Goal: Task Accomplishment & Management: Manage account settings

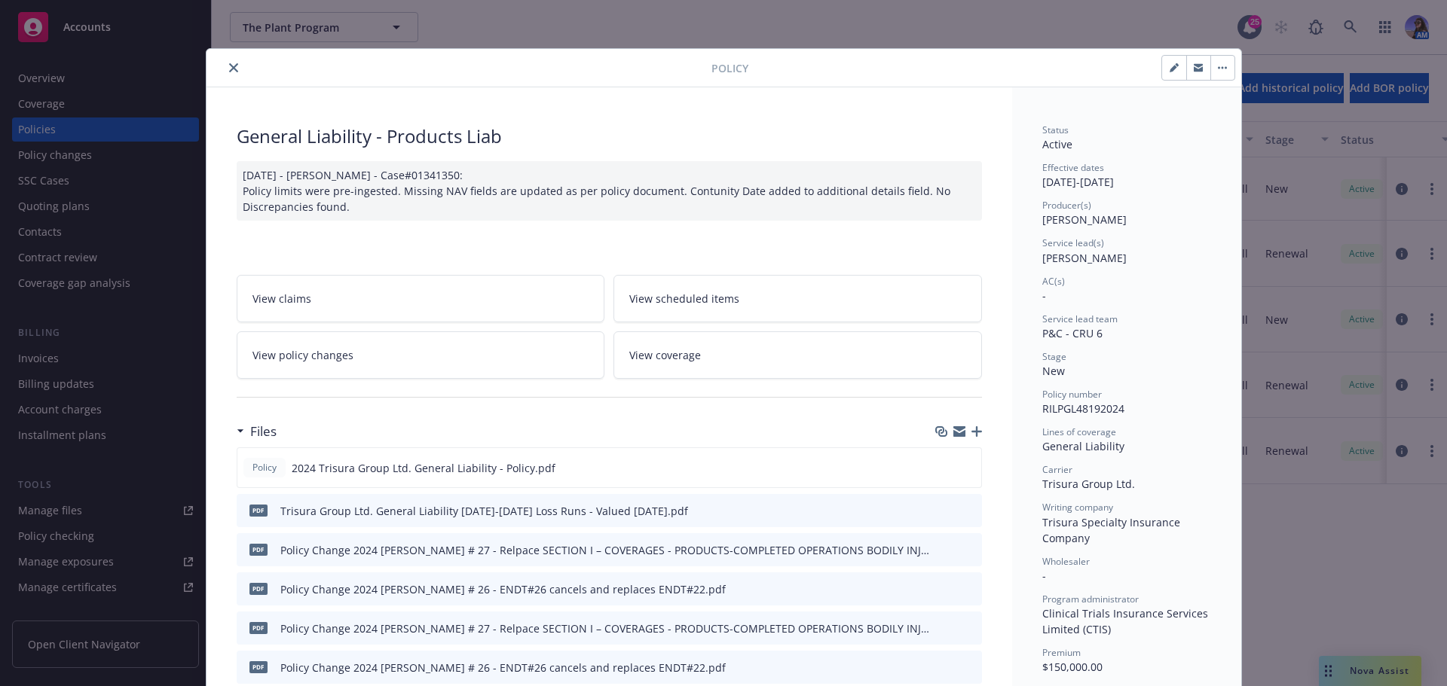
click at [229, 66] on icon "close" at bounding box center [233, 67] width 9 height 9
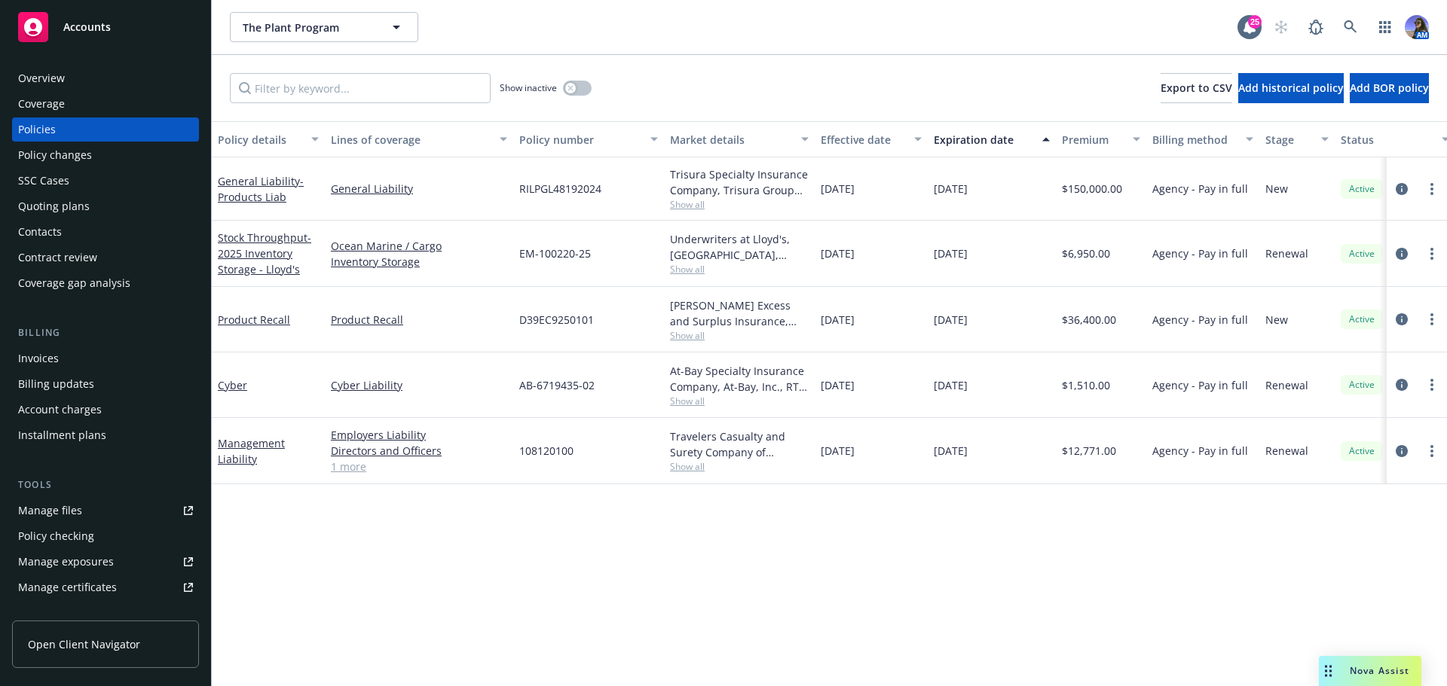
click at [77, 69] on div "Overview" at bounding box center [105, 78] width 175 height 24
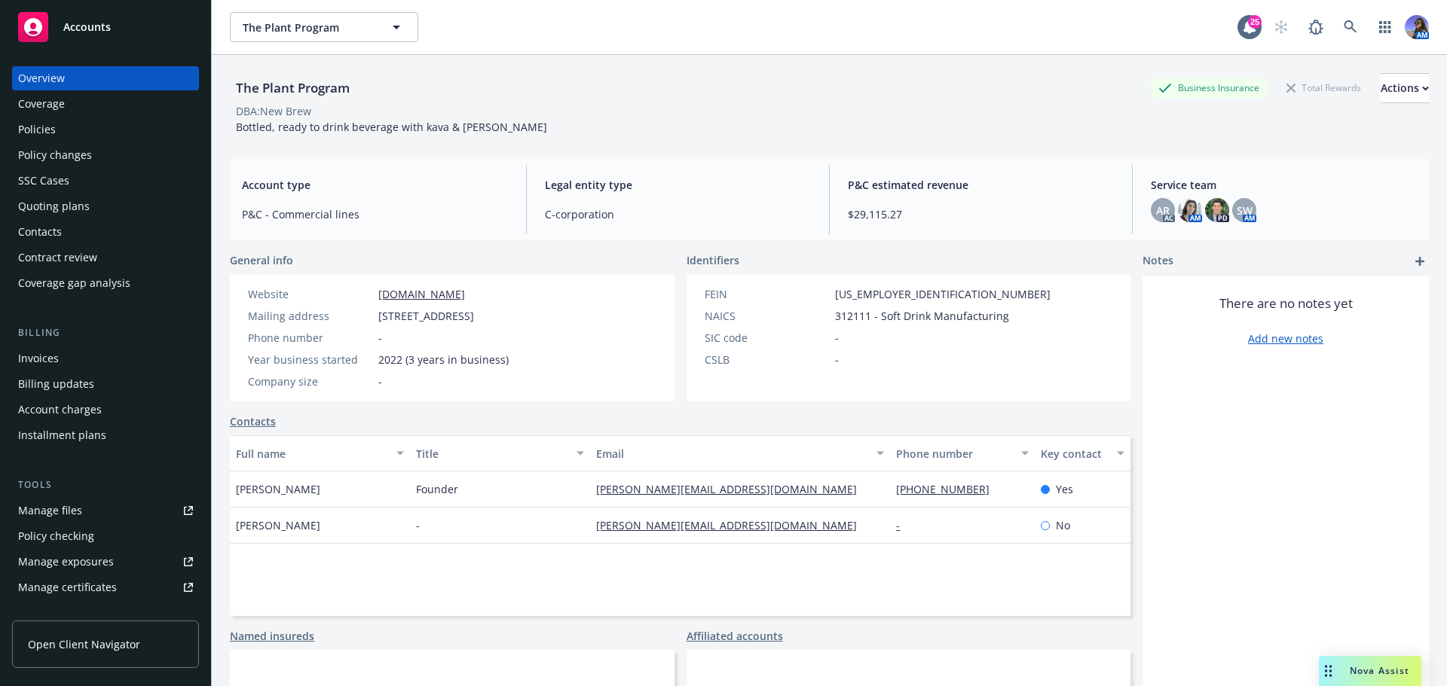
click at [108, 136] on div "Policies" at bounding box center [105, 130] width 175 height 24
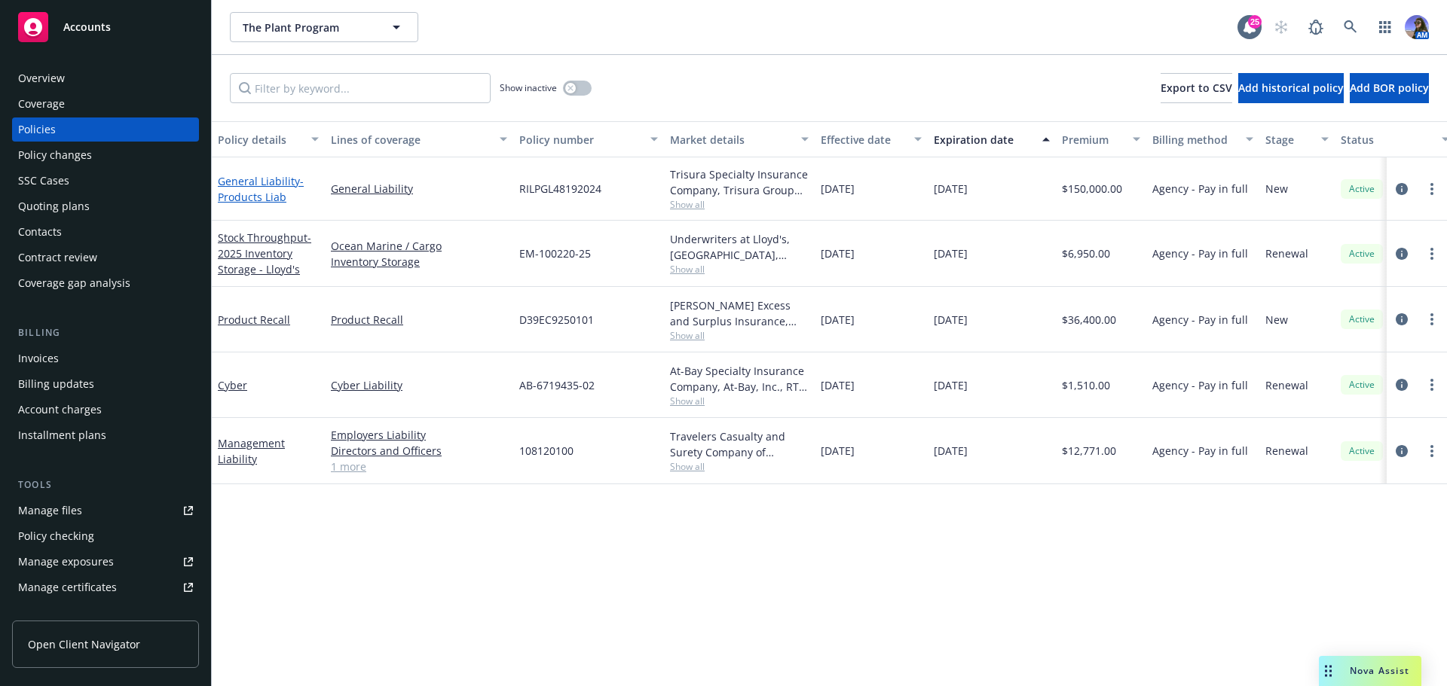
click at [266, 184] on link "General Liability - Products Liab" at bounding box center [261, 189] width 86 height 30
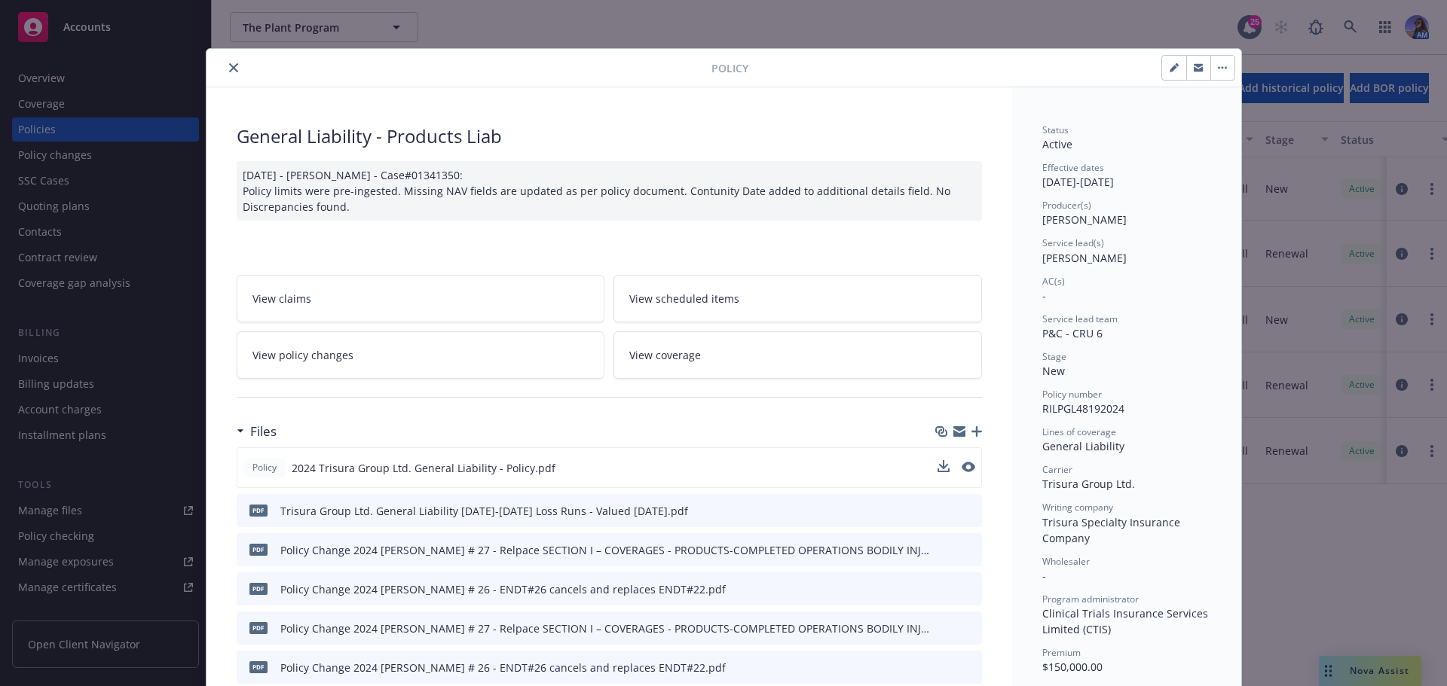
click at [961, 472] on button at bounding box center [968, 468] width 14 height 16
click at [961, 462] on icon "preview file" at bounding box center [967, 467] width 14 height 11
click at [231, 72] on icon "close" at bounding box center [233, 67] width 9 height 9
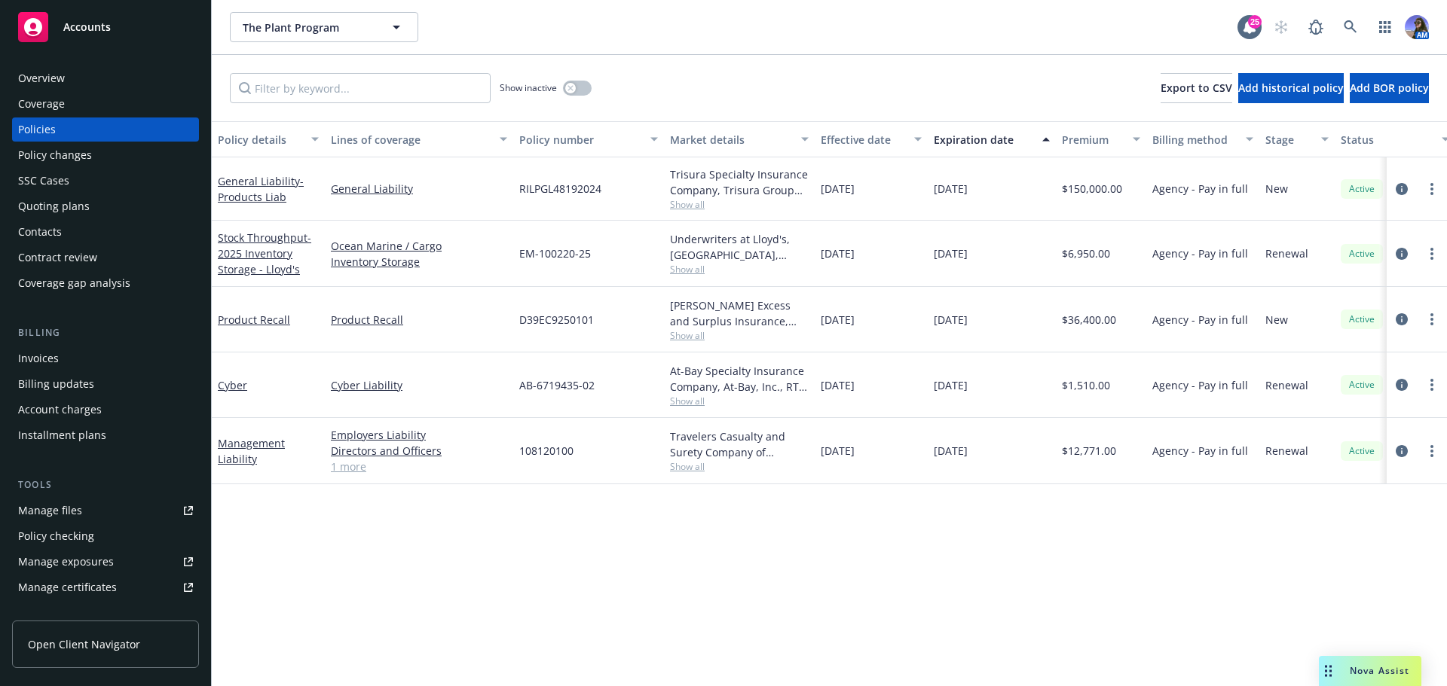
click at [133, 194] on div "Quoting plans" at bounding box center [105, 206] width 175 height 24
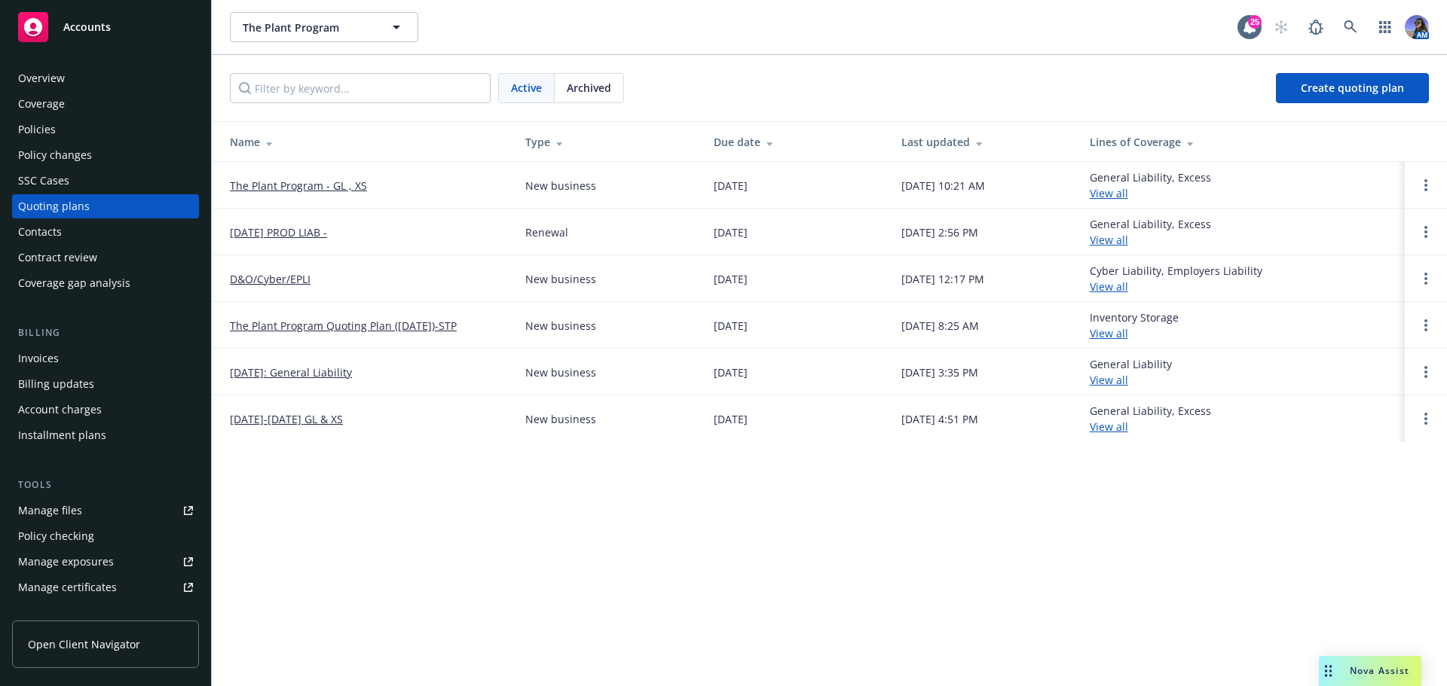
click at [96, 69] on div "Overview" at bounding box center [105, 78] width 175 height 24
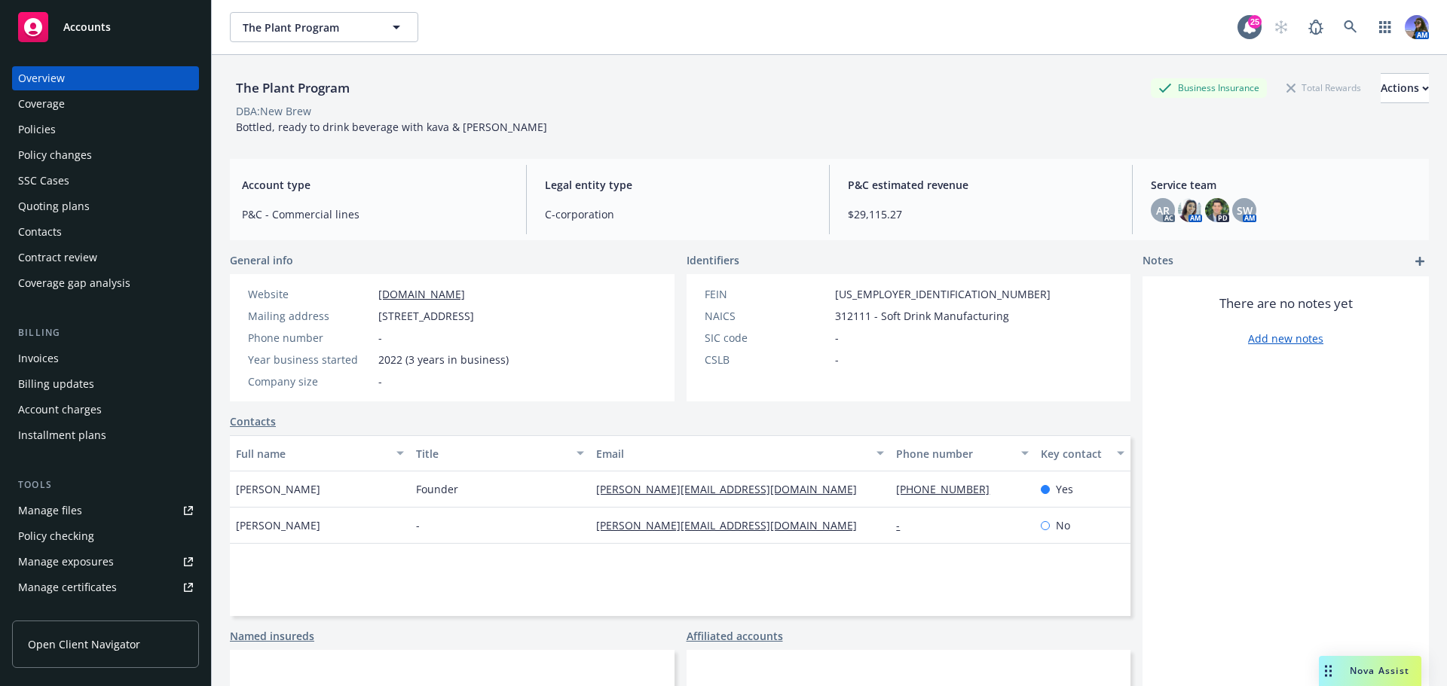
drag, startPoint x: 620, startPoint y: 316, endPoint x: 369, endPoint y: 322, distance: 251.0
click at [369, 322] on div "Website www.drinknewbrew.com Mailing address 5754 Satsuma ave, North Hollywood,…" at bounding box center [378, 337] width 297 height 127
copy div "5754 Satsuma ave, North Hollywood, CA, 91601"
click at [86, 134] on div "Policies" at bounding box center [105, 130] width 175 height 24
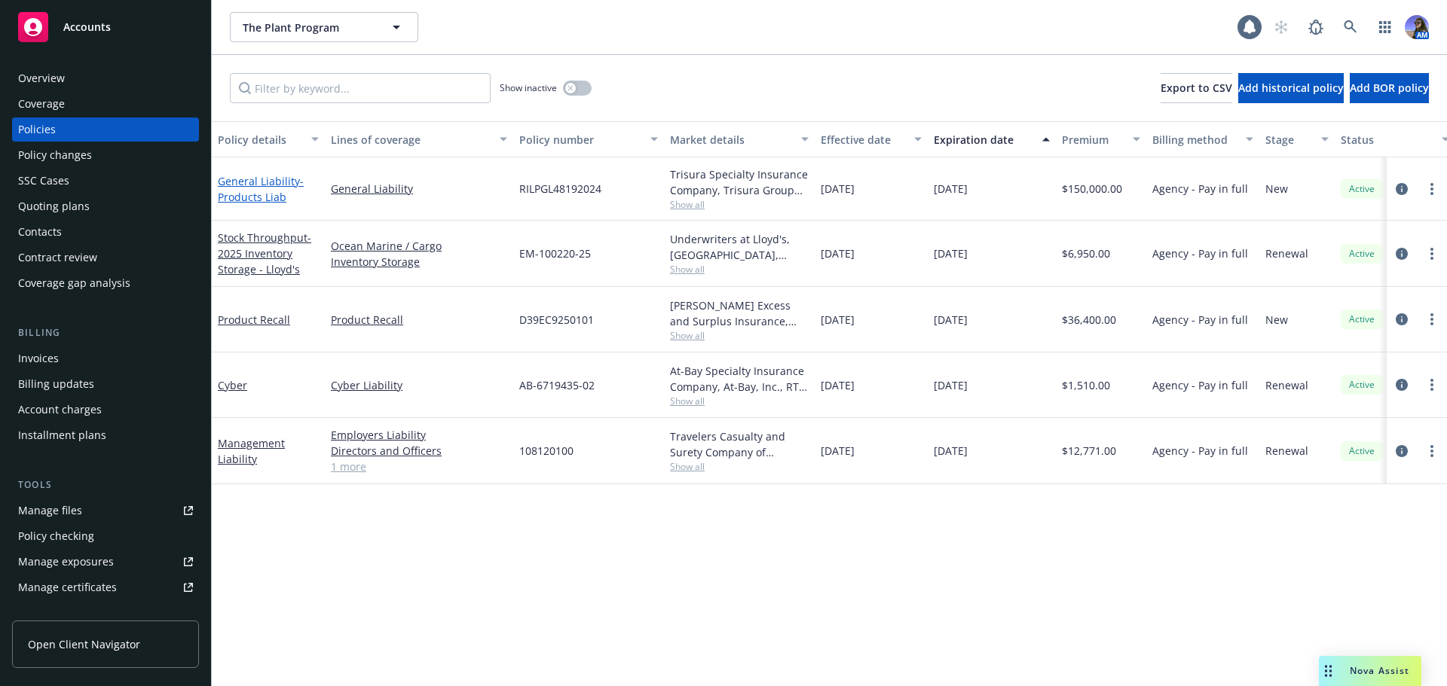
click at [249, 200] on span "- Products Liab" at bounding box center [261, 189] width 86 height 30
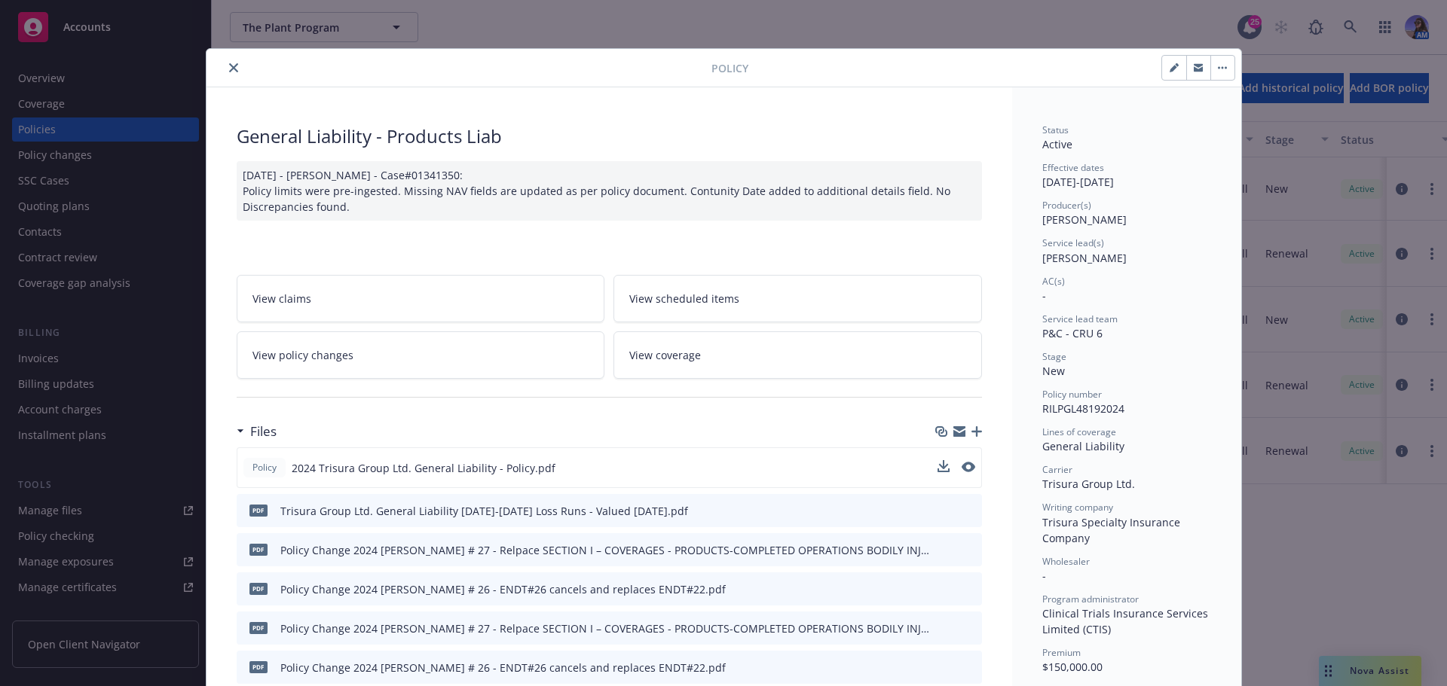
click at [962, 472] on button at bounding box center [968, 468] width 14 height 16
click at [962, 472] on icon "preview file" at bounding box center [967, 467] width 14 height 11
click at [229, 65] on icon "close" at bounding box center [233, 67] width 9 height 9
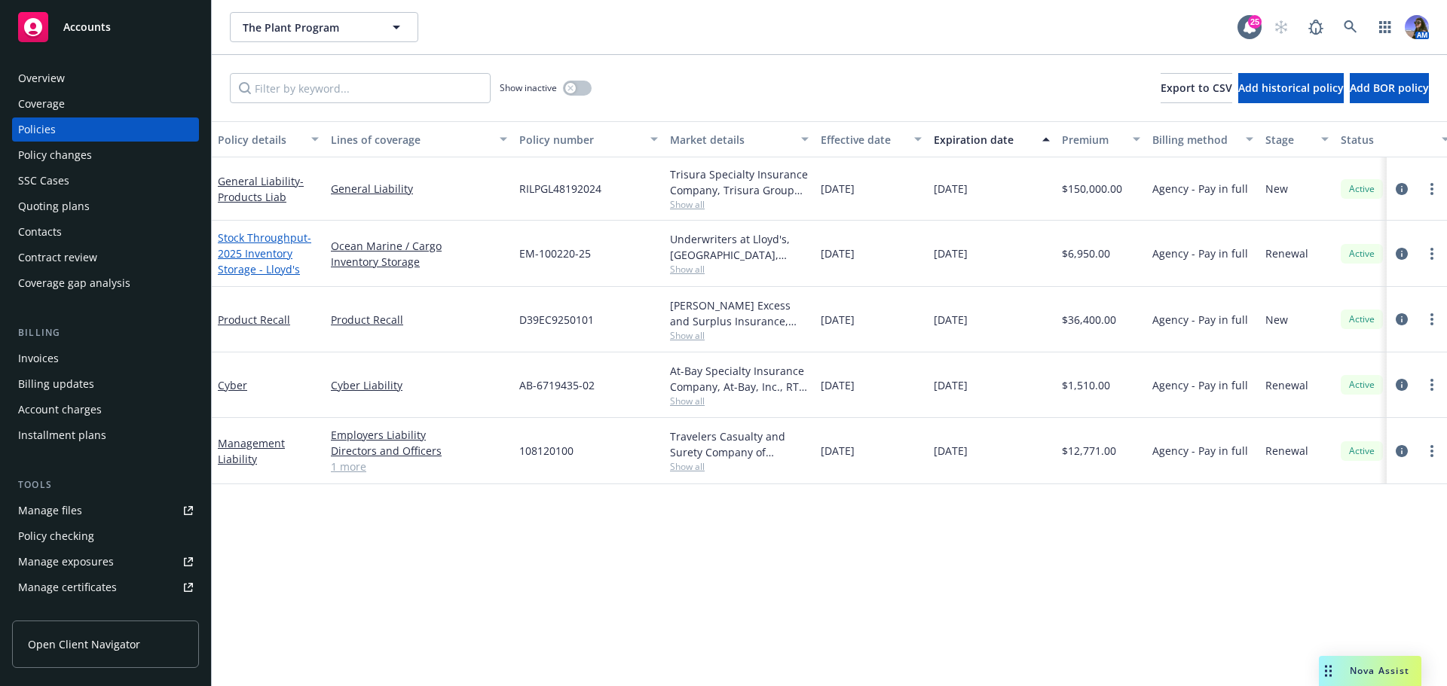
click at [255, 275] on span "- 2025 Inventory Storage - Lloyd's" at bounding box center [264, 254] width 93 height 46
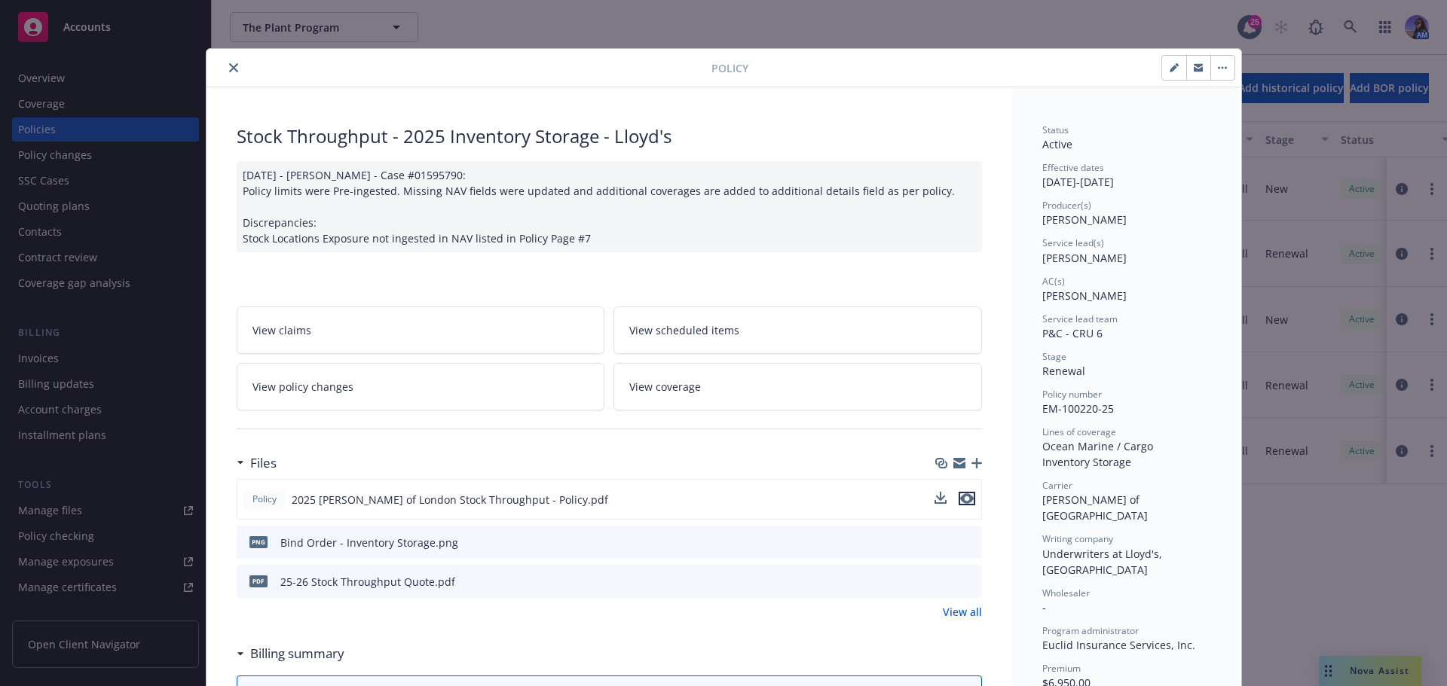
click at [960, 500] on icon "preview file" at bounding box center [967, 498] width 14 height 11
click at [229, 77] on div "Policy" at bounding box center [723, 68] width 1034 height 38
click at [229, 67] on icon "close" at bounding box center [233, 67] width 9 height 9
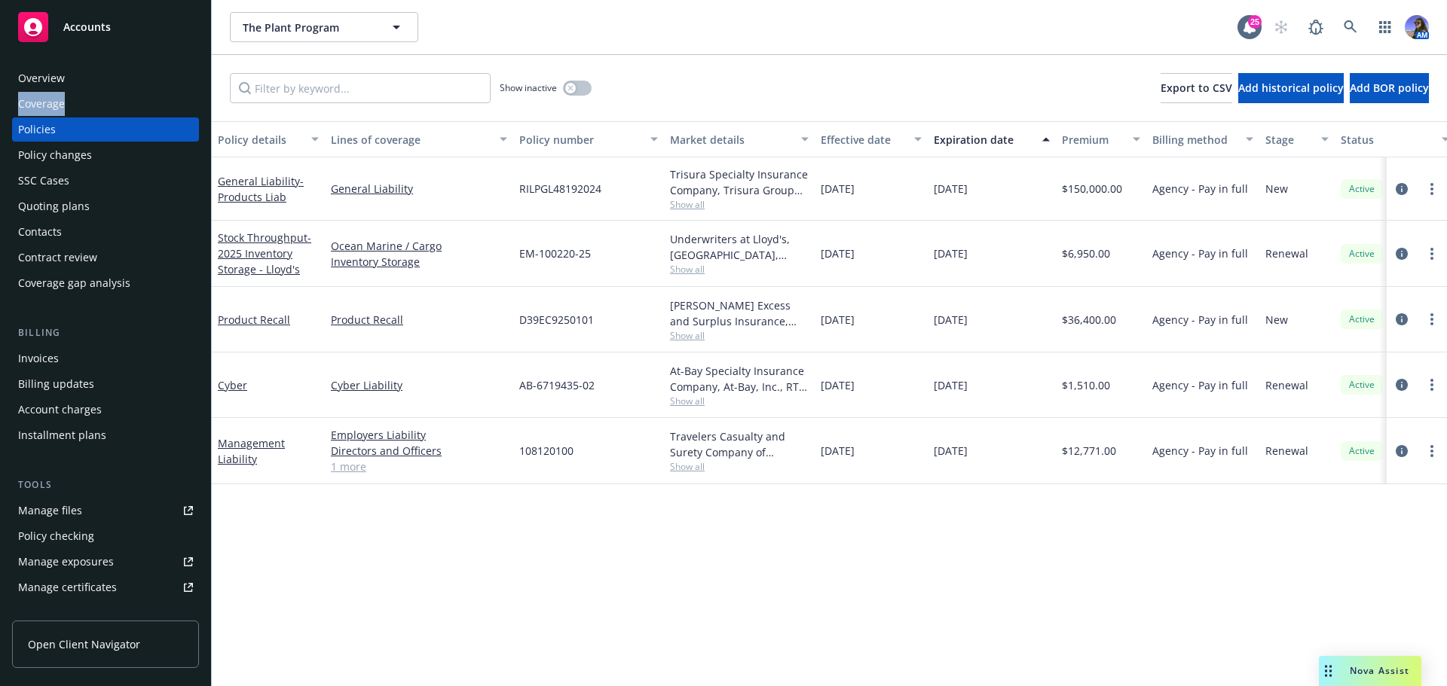
drag, startPoint x: 105, startPoint y: 91, endPoint x: 81, endPoint y: 76, distance: 28.4
click at [81, 76] on div "Overview Coverage Policies Policy changes SSC Cases Quoting plans Contacts Cont…" at bounding box center [105, 180] width 187 height 229
click at [81, 76] on div "Overview" at bounding box center [105, 78] width 175 height 24
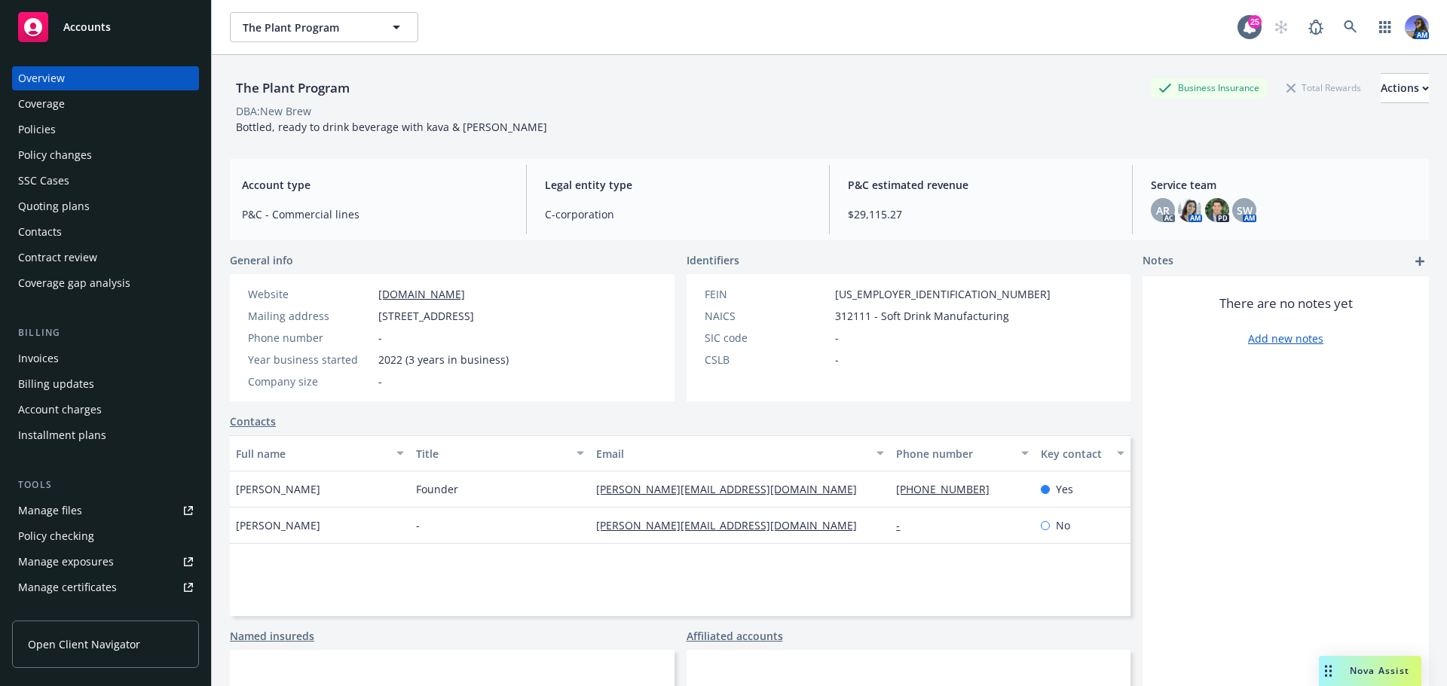
click at [66, 136] on div "Policies" at bounding box center [105, 130] width 175 height 24
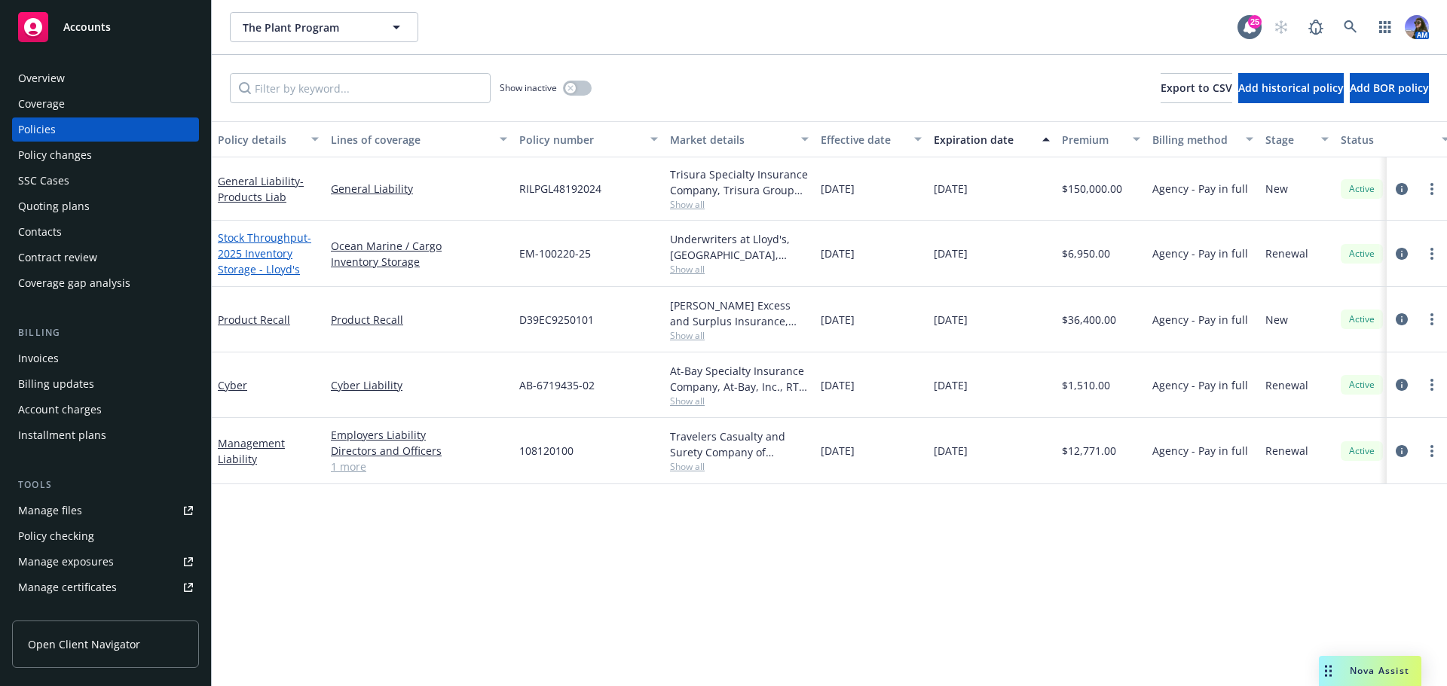
click at [246, 252] on span "- 2025 Inventory Storage - Lloyd's" at bounding box center [264, 254] width 93 height 46
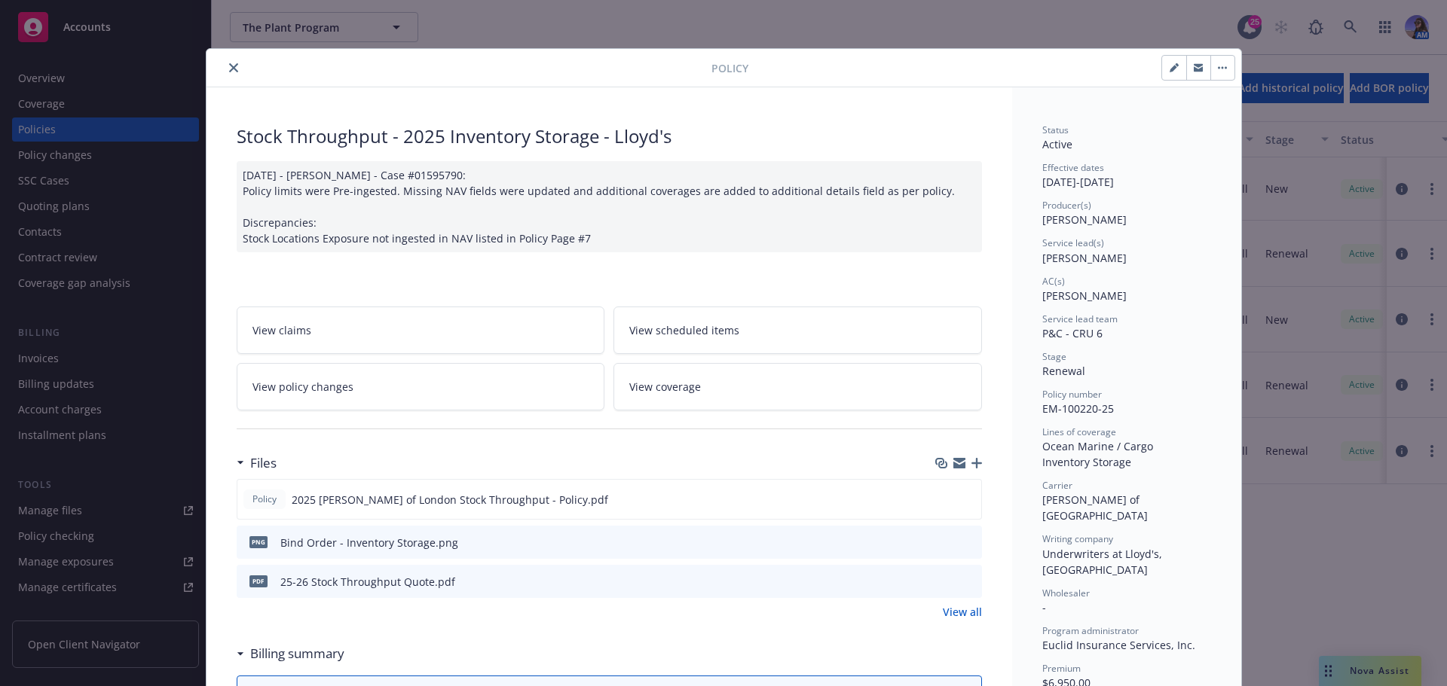
scroll to position [45, 0]
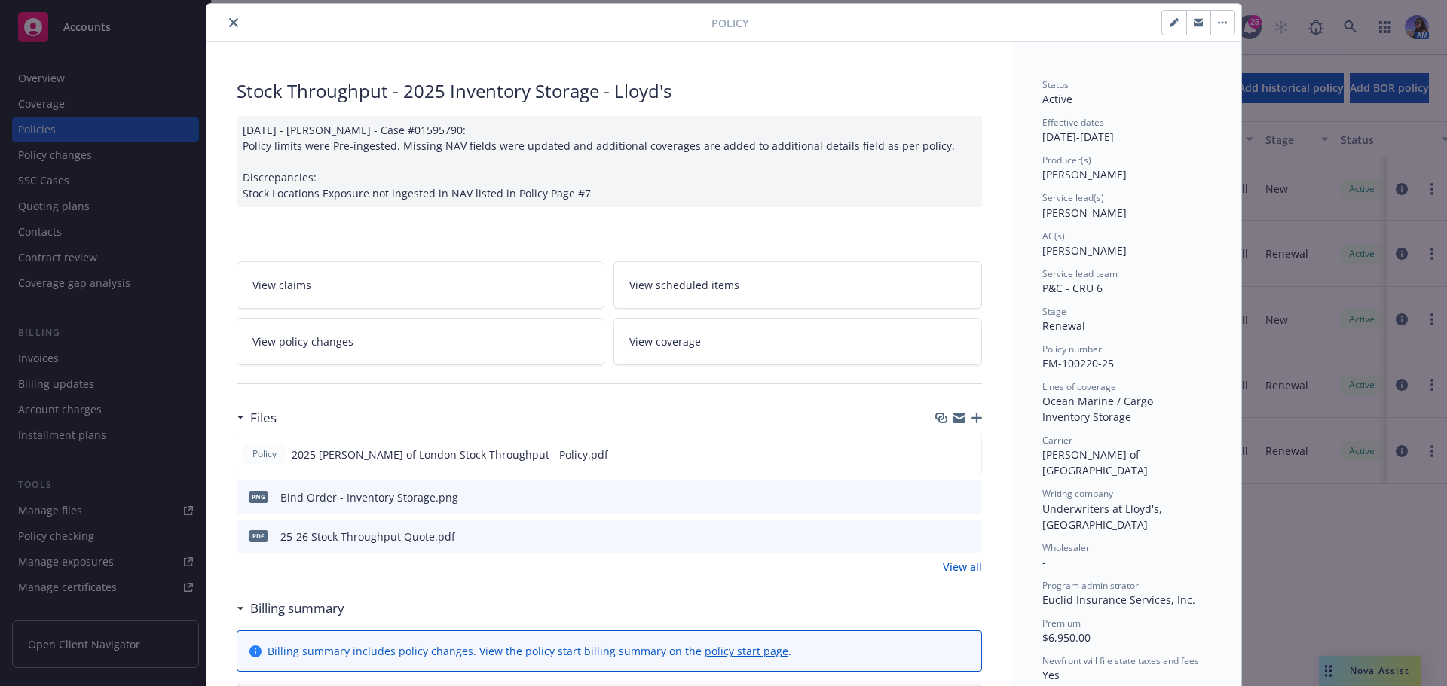
click at [234, 23] on button "close" at bounding box center [234, 23] width 18 height 18
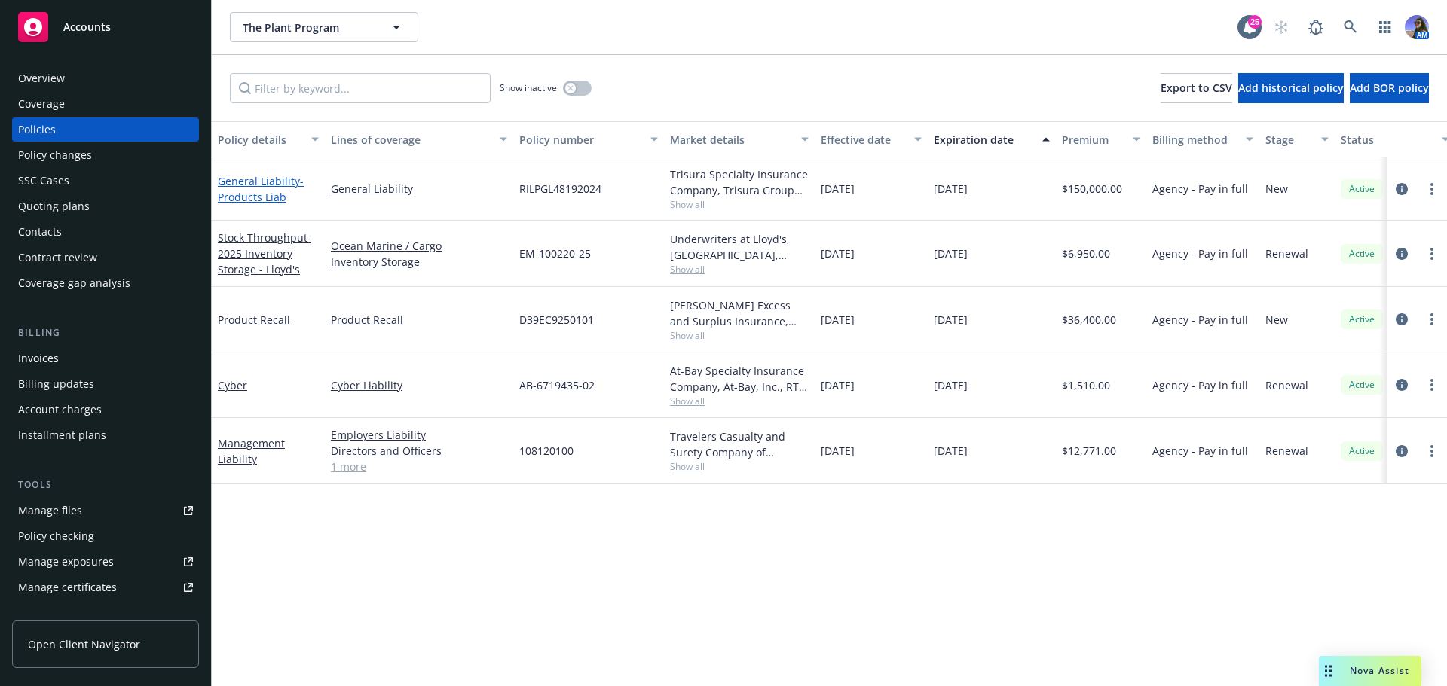
click at [269, 195] on span "- Products Liab" at bounding box center [261, 189] width 86 height 30
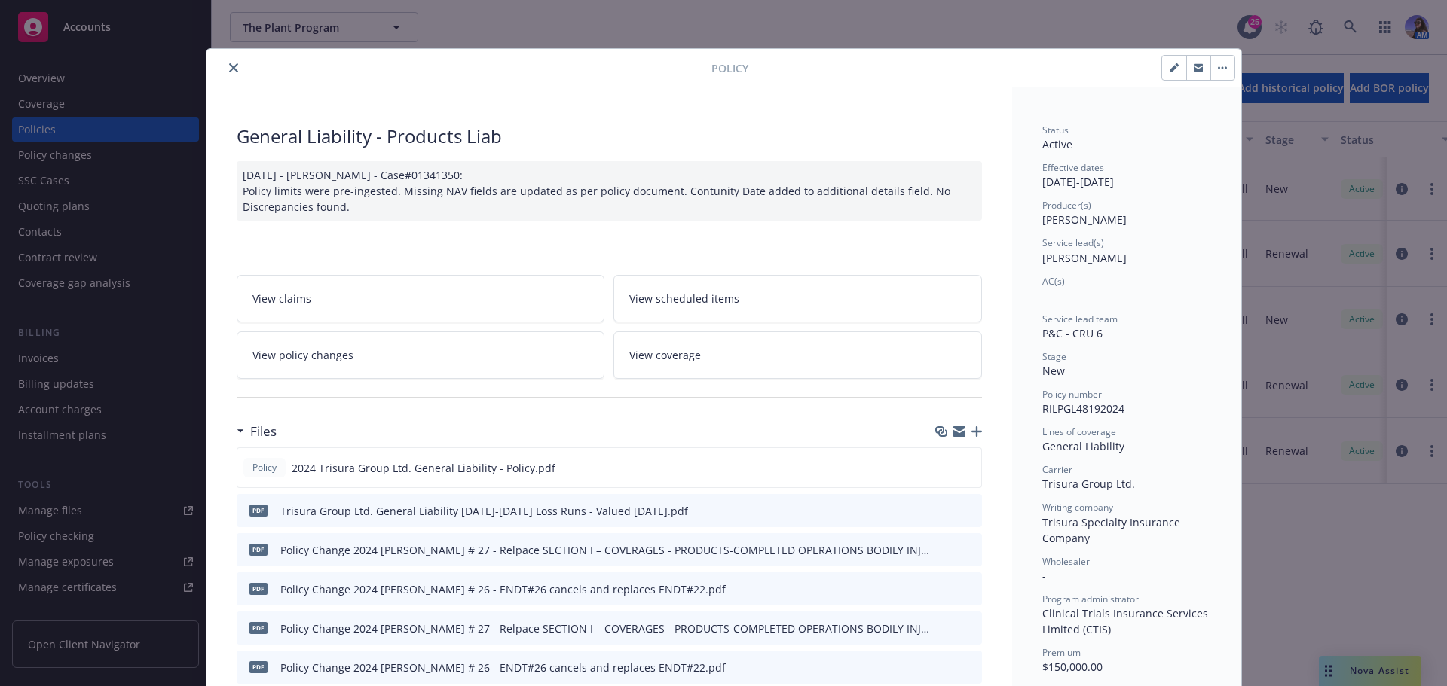
scroll to position [45, 0]
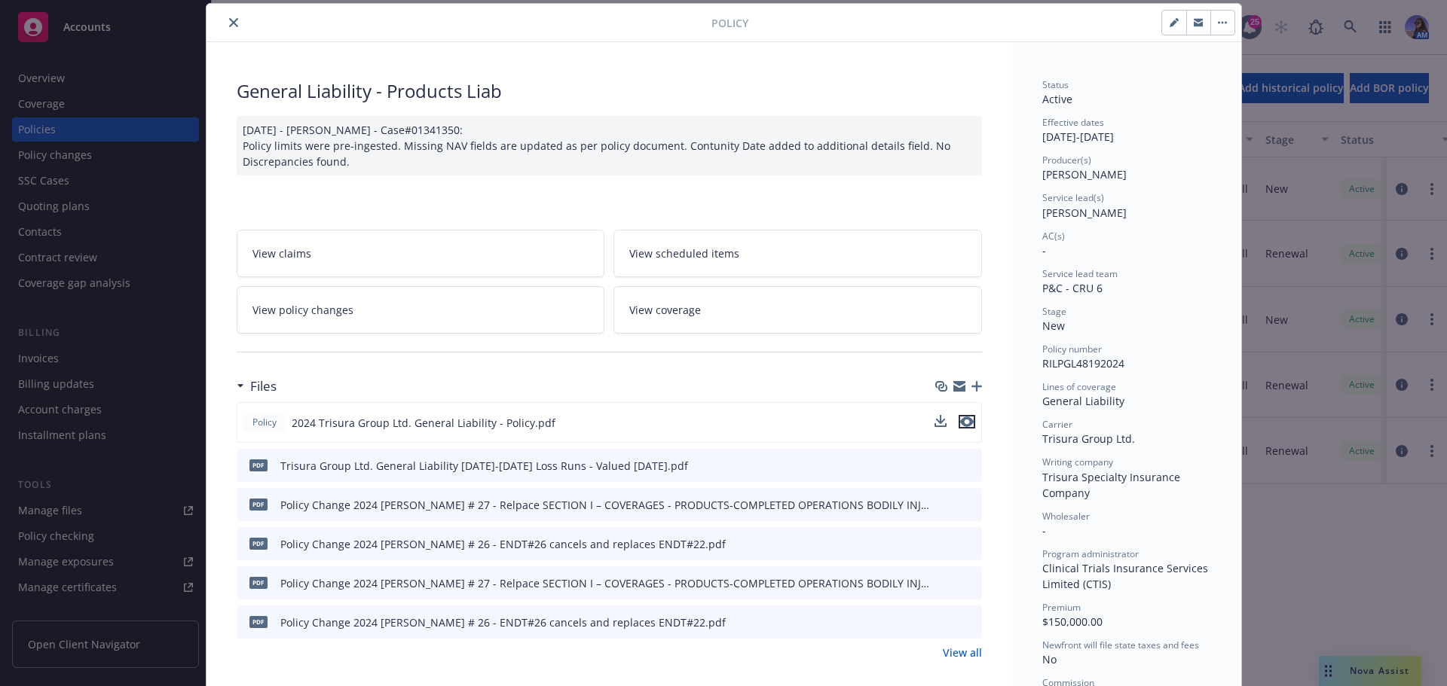
click at [960, 422] on icon "preview file" at bounding box center [967, 422] width 14 height 11
click at [230, 17] on button "close" at bounding box center [234, 23] width 18 height 18
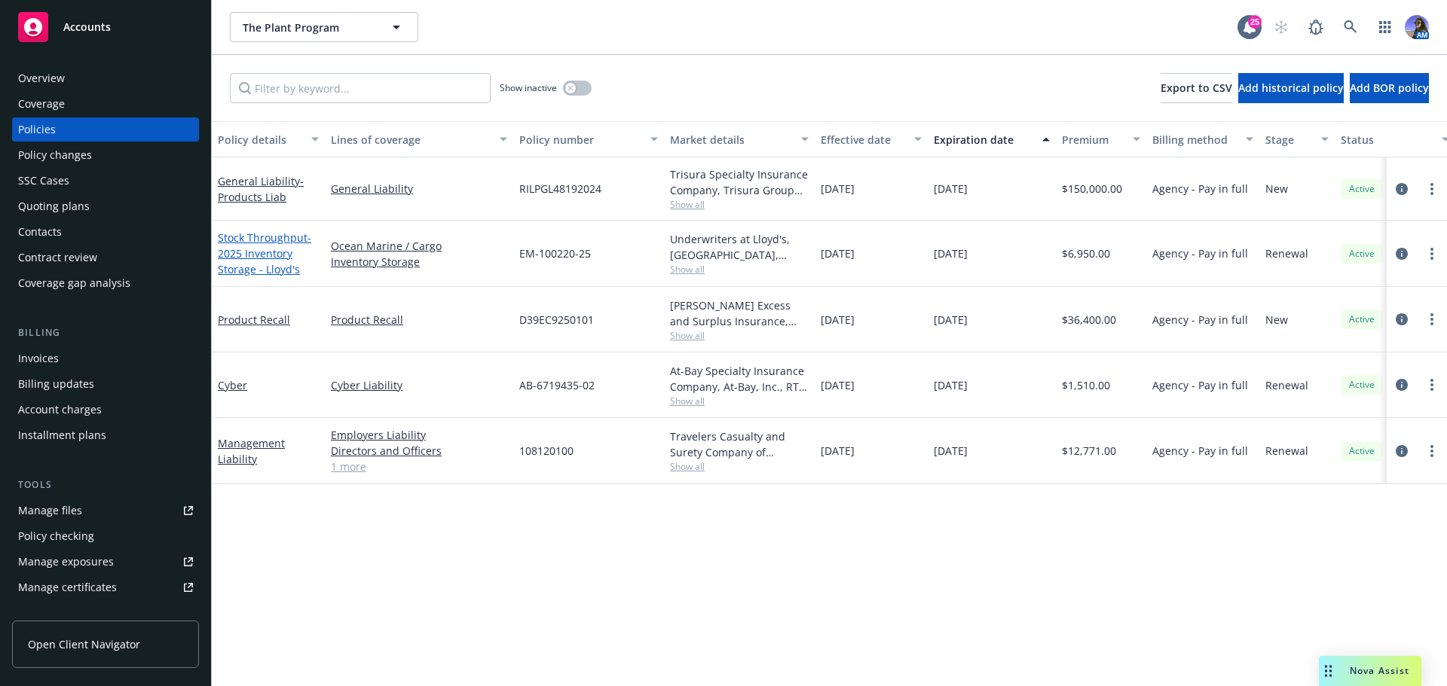
click at [256, 249] on span "- 2025 Inventory Storage - Lloyd's" at bounding box center [264, 254] width 93 height 46
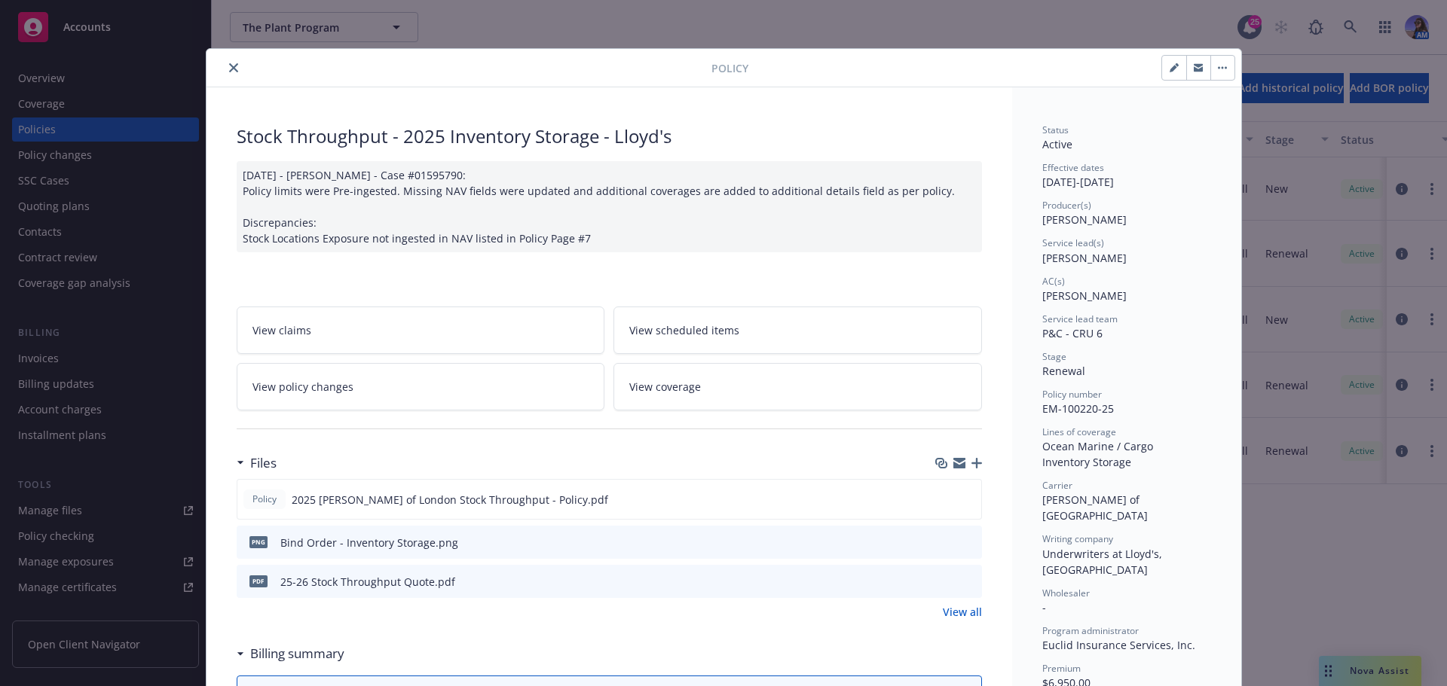
scroll to position [45, 0]
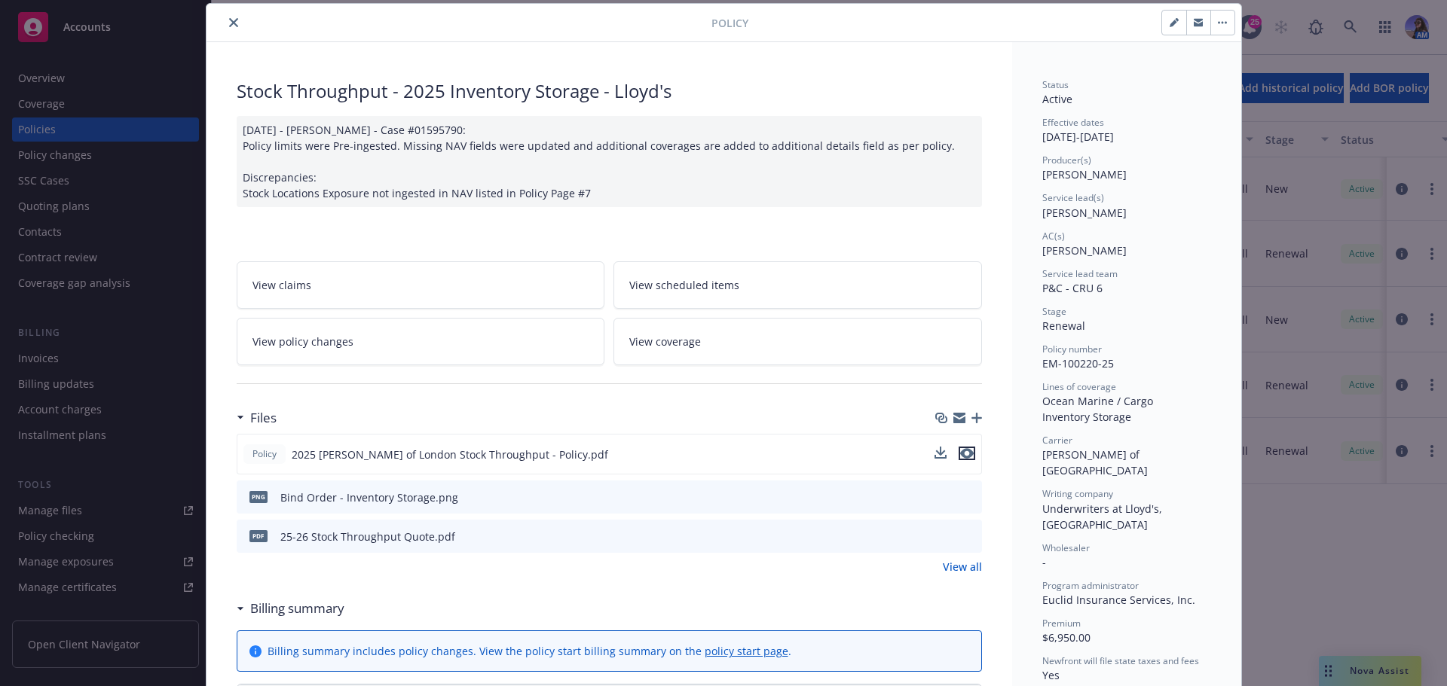
click at [960, 454] on icon "preview file" at bounding box center [967, 453] width 14 height 11
click at [230, 22] on icon "close" at bounding box center [233, 22] width 9 height 9
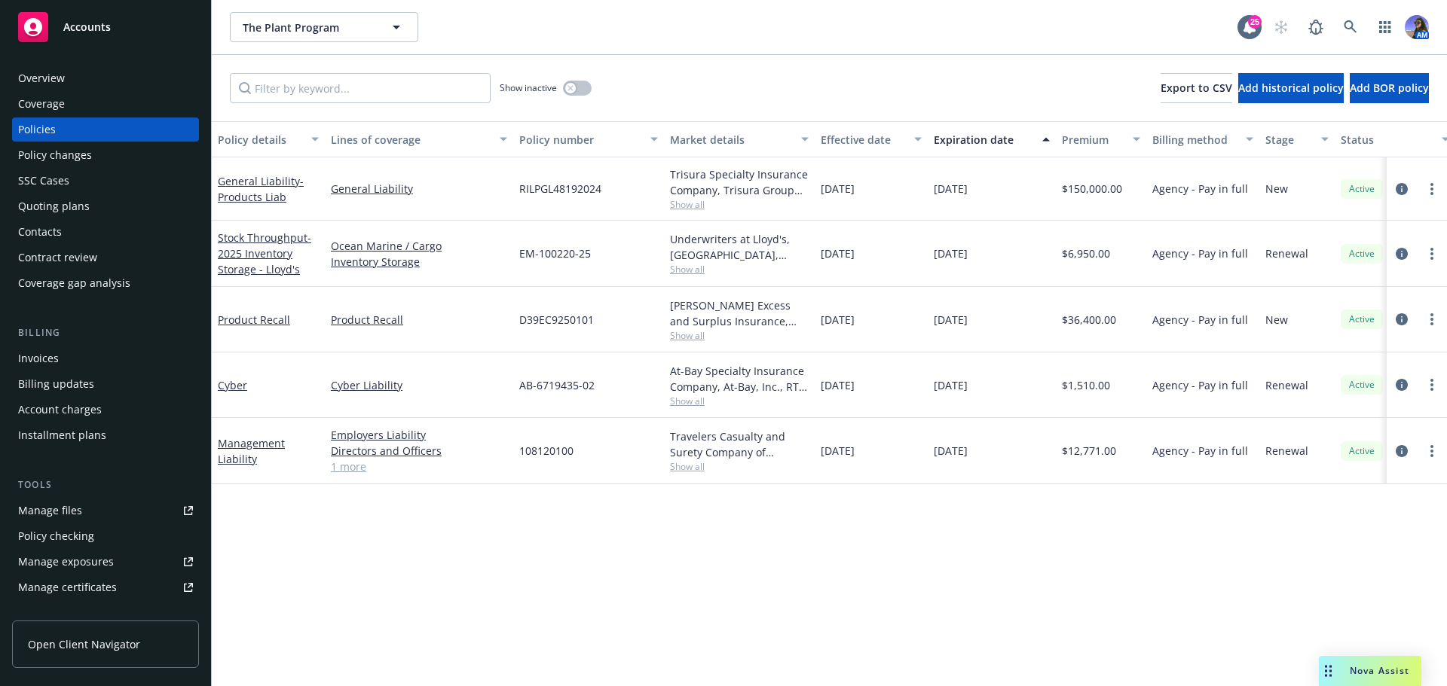
click at [130, 78] on div "Overview" at bounding box center [105, 78] width 175 height 24
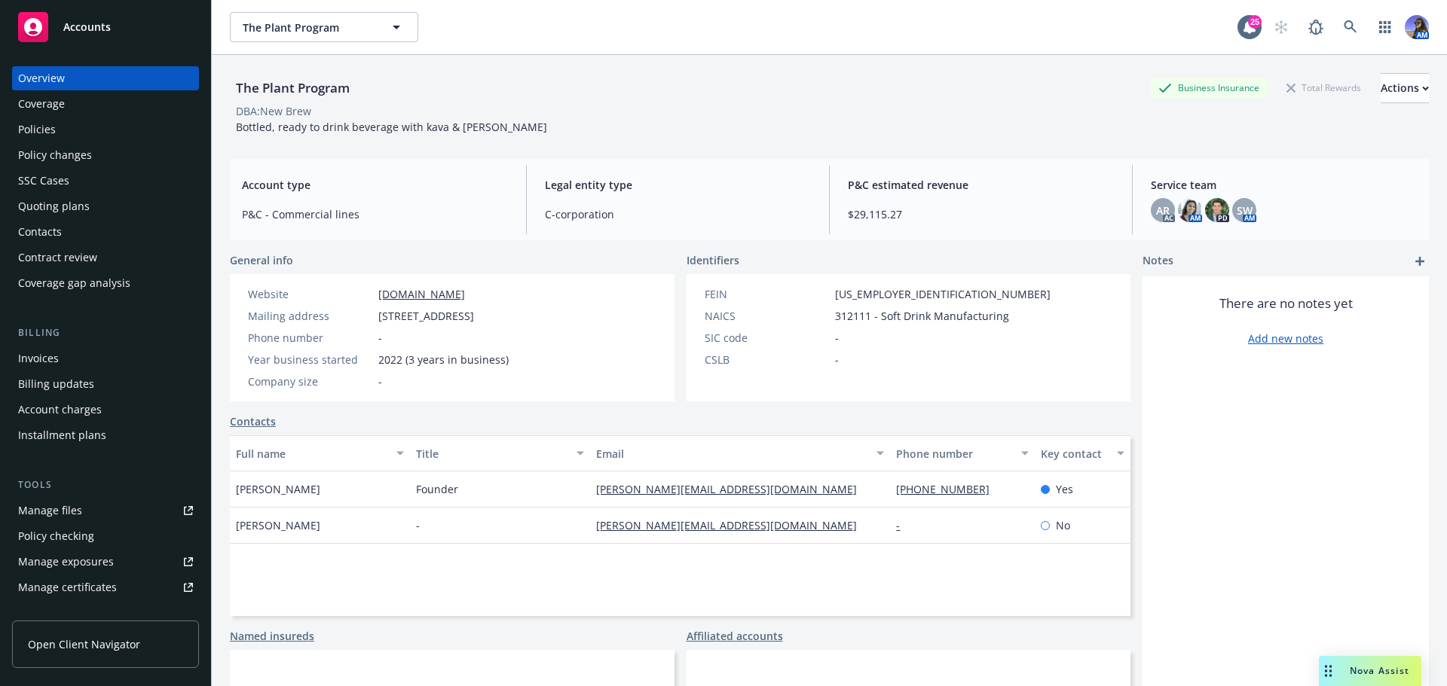
drag, startPoint x: 620, startPoint y: 317, endPoint x: 378, endPoint y: 316, distance: 241.8
click at [378, 316] on div "Website www.drinknewbrew.com Mailing address 5754 Satsuma ave, North Hollywood,…" at bounding box center [378, 337] width 297 height 127
copy span "5754 Satsuma ave, North Hollywood, CA, 91601"
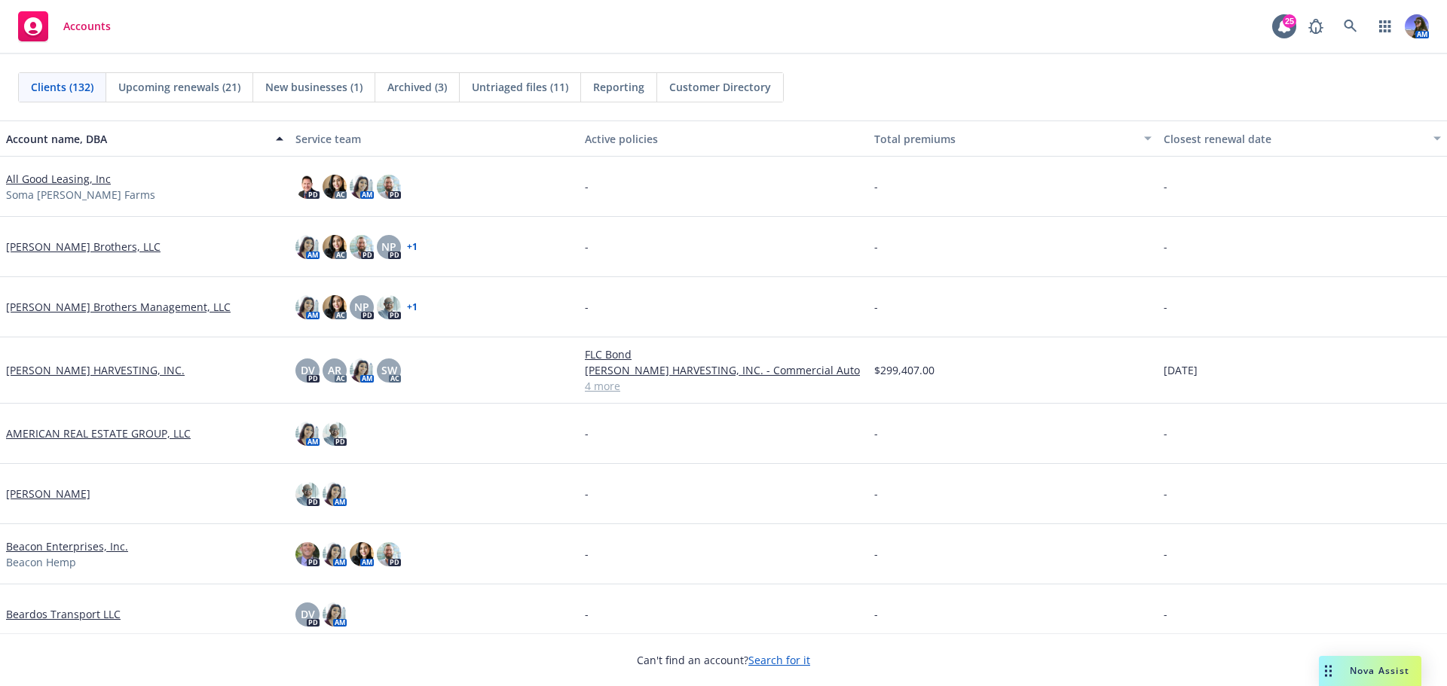
click at [1331, 671] on div "Drag to move" at bounding box center [1327, 671] width 19 height 30
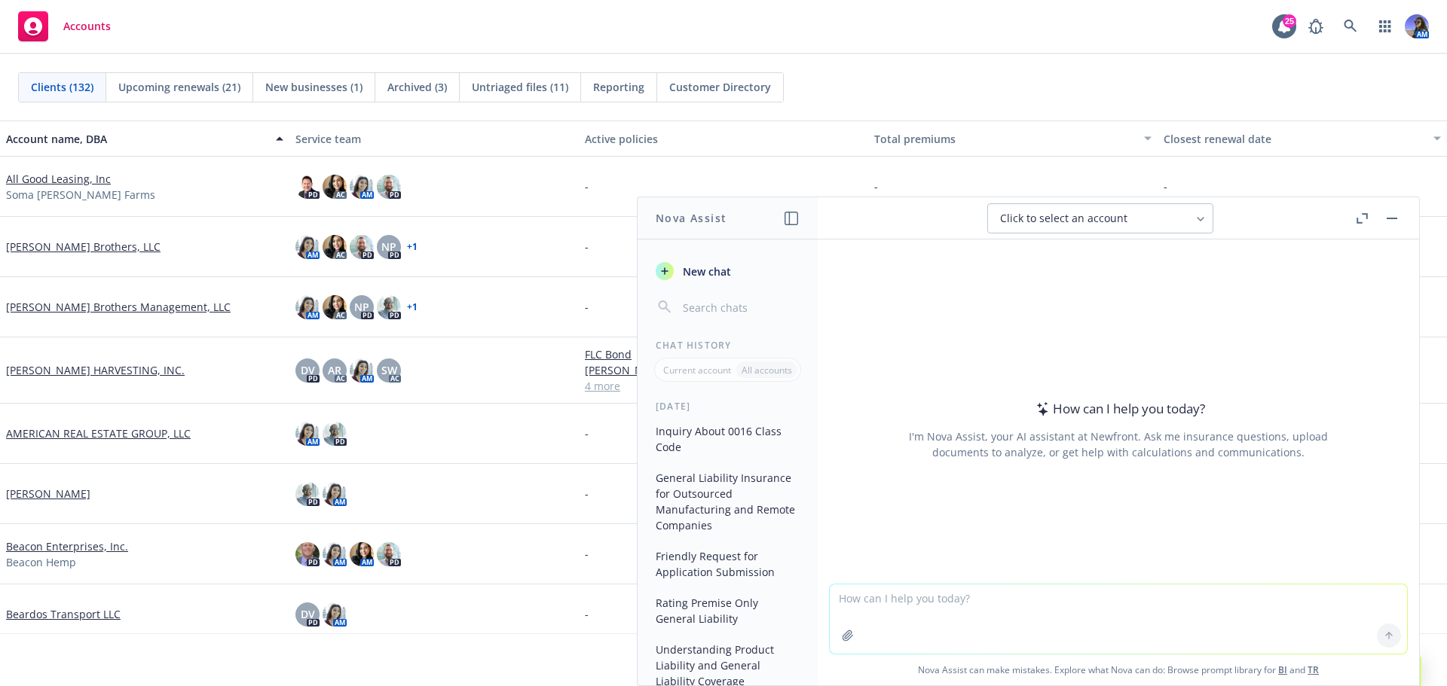
click at [886, 609] on textarea at bounding box center [1117, 619] width 577 height 69
type textarea "if I am required to have $5M General liability limits, and have a $3M excess li…"
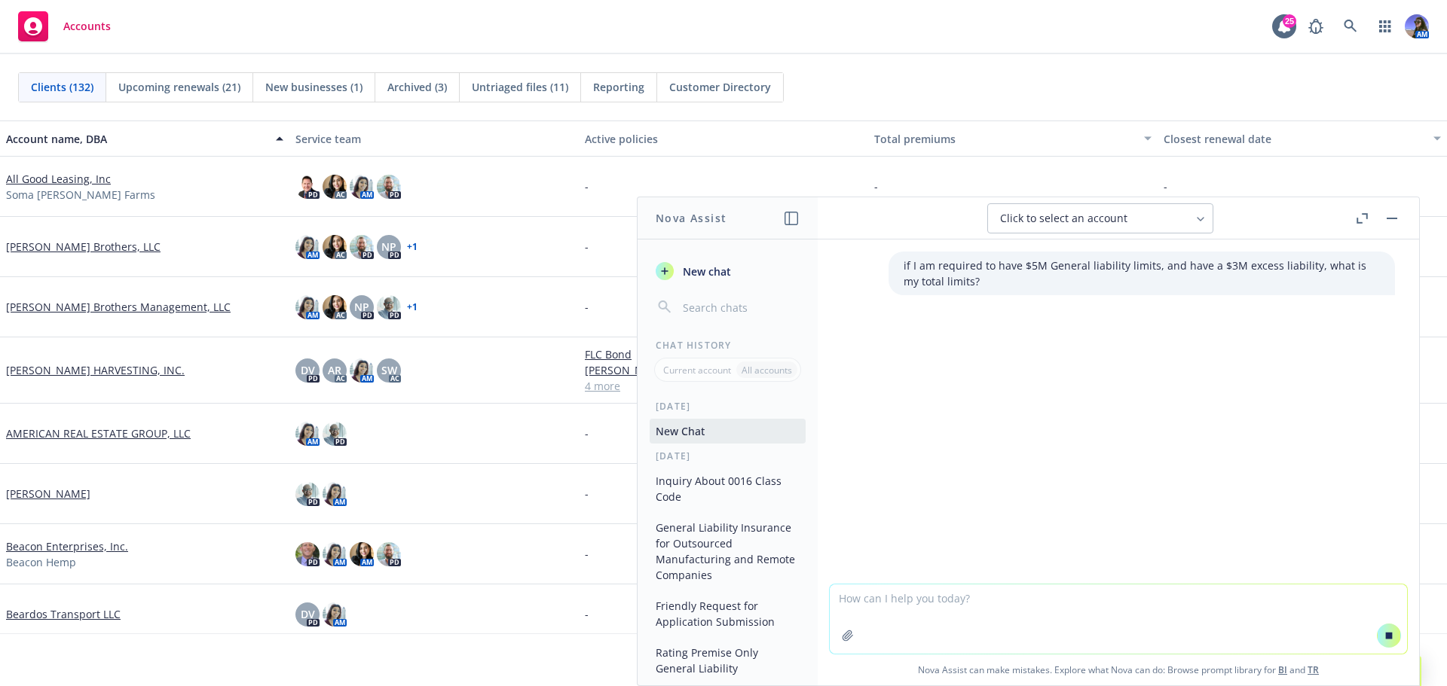
click at [705, 262] on button "New chat" at bounding box center [727, 271] width 156 height 27
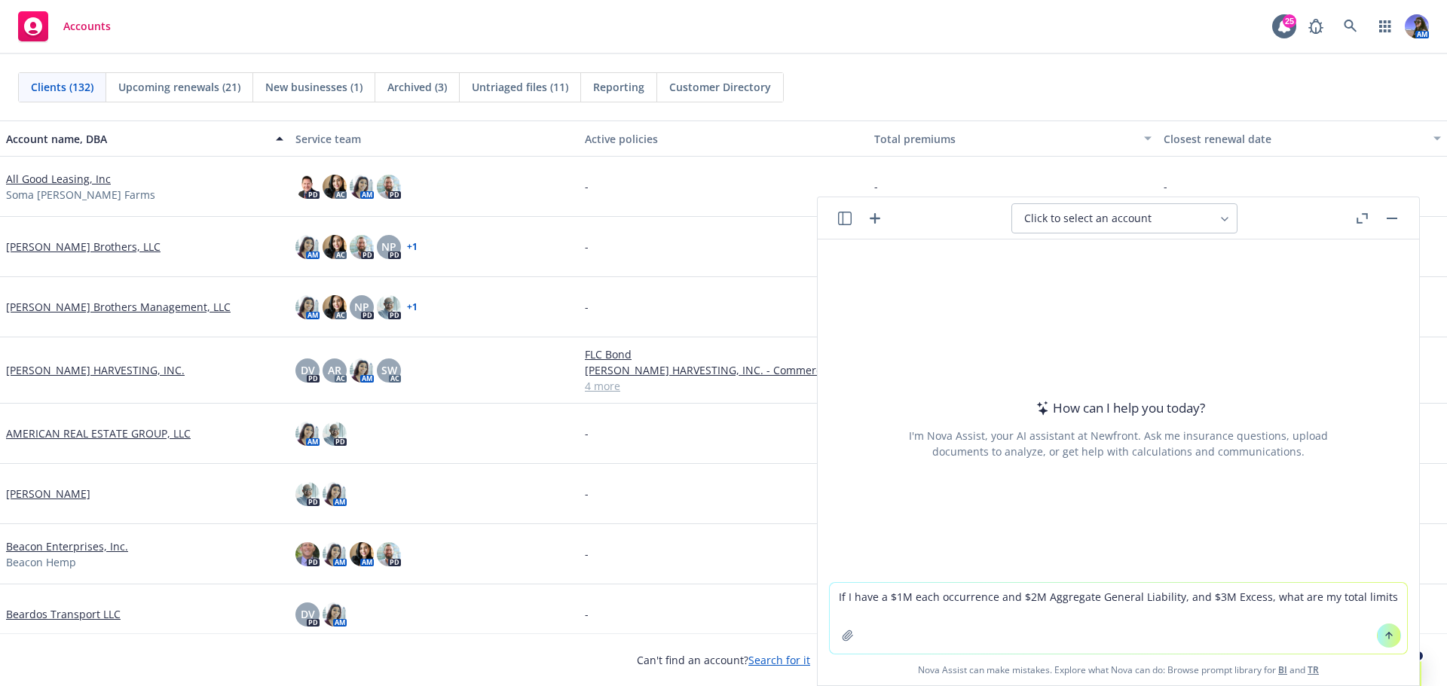
type textarea "If I have a $1M each occurrence and $2M Aggregate General Liability, and $3M Ex…"
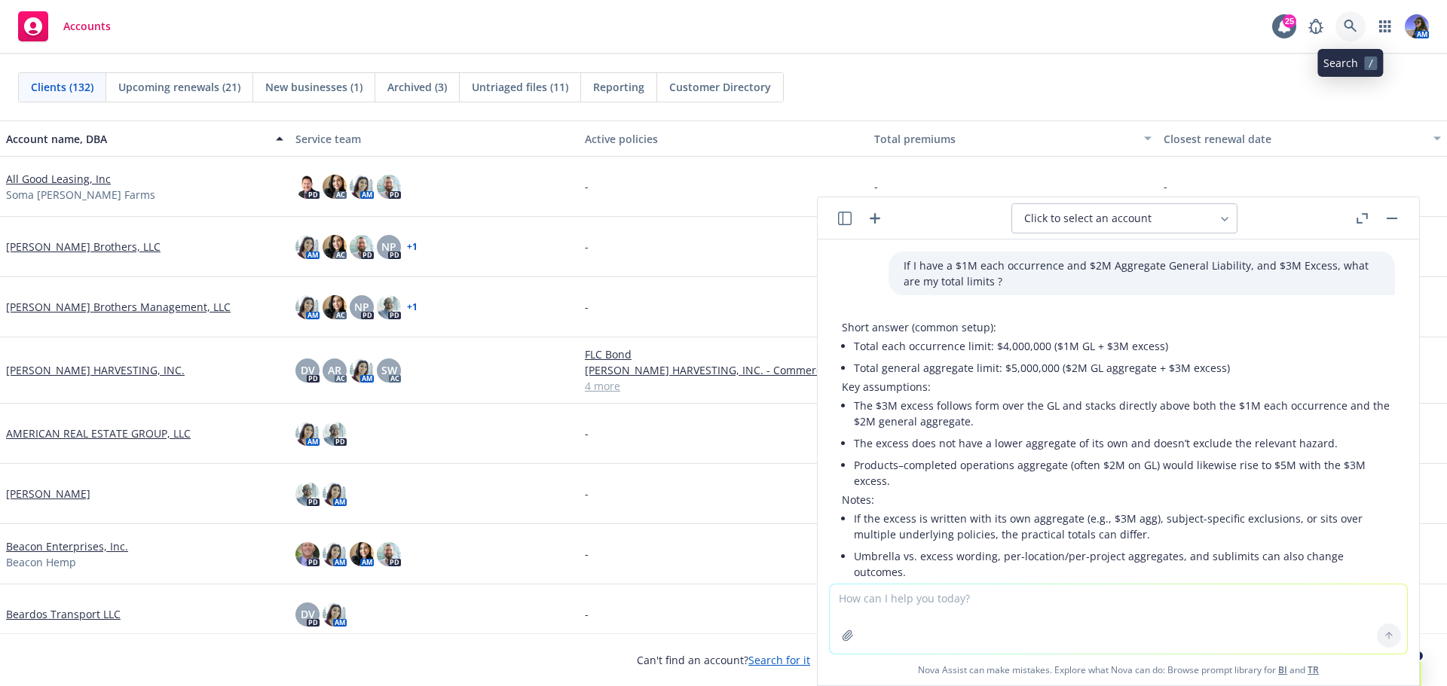
click at [1346, 36] on link at bounding box center [1350, 26] width 30 height 30
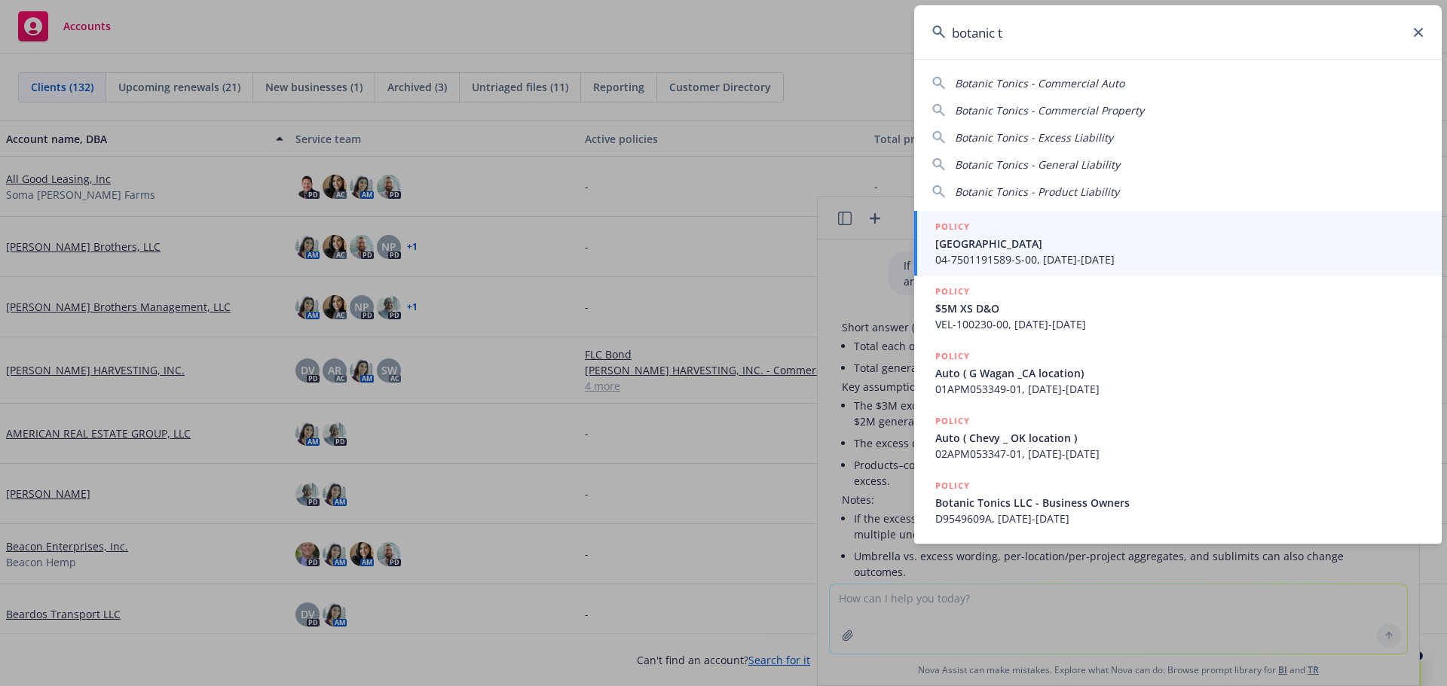
click at [1021, 84] on span "Botanic Tonics - Commercial Auto" at bounding box center [1040, 83] width 170 height 14
type input "Botanic Tonics - Commercial Auto"
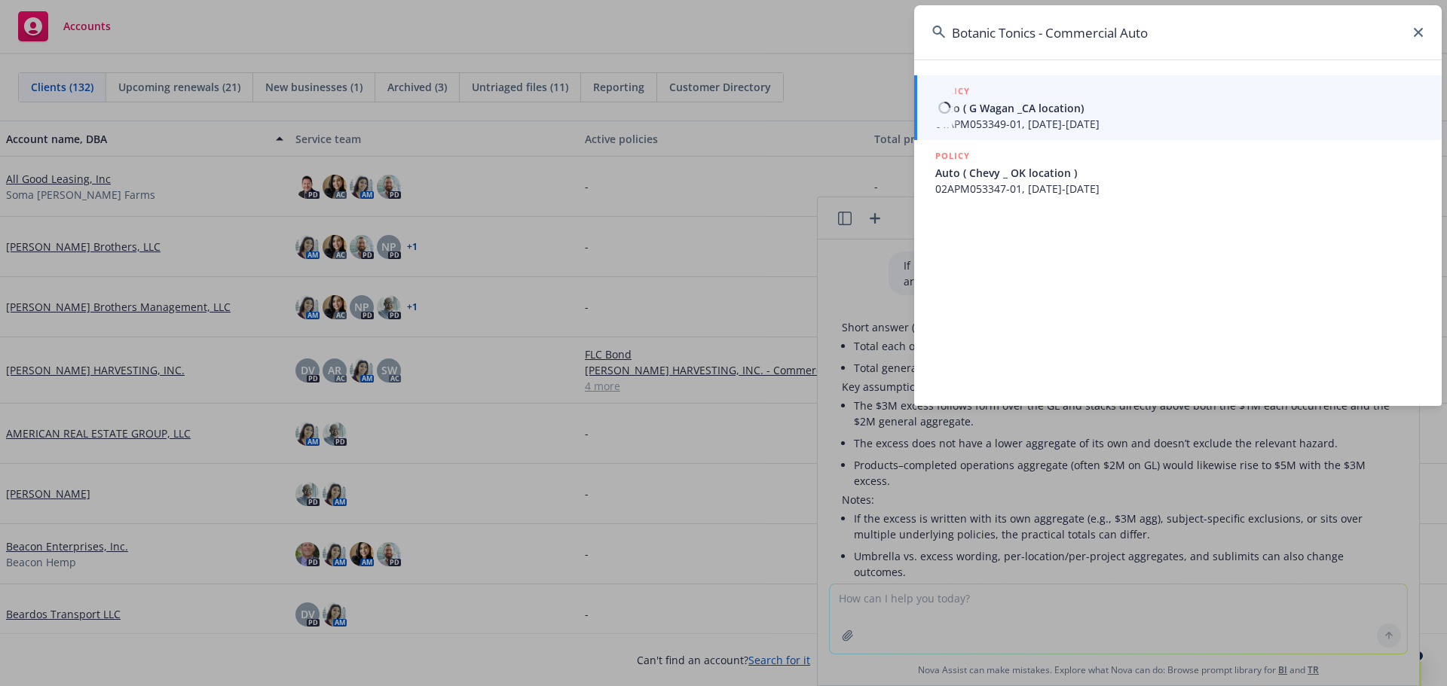
click at [988, 104] on span "Auto ( G Wagan _CA location)" at bounding box center [1179, 108] width 488 height 16
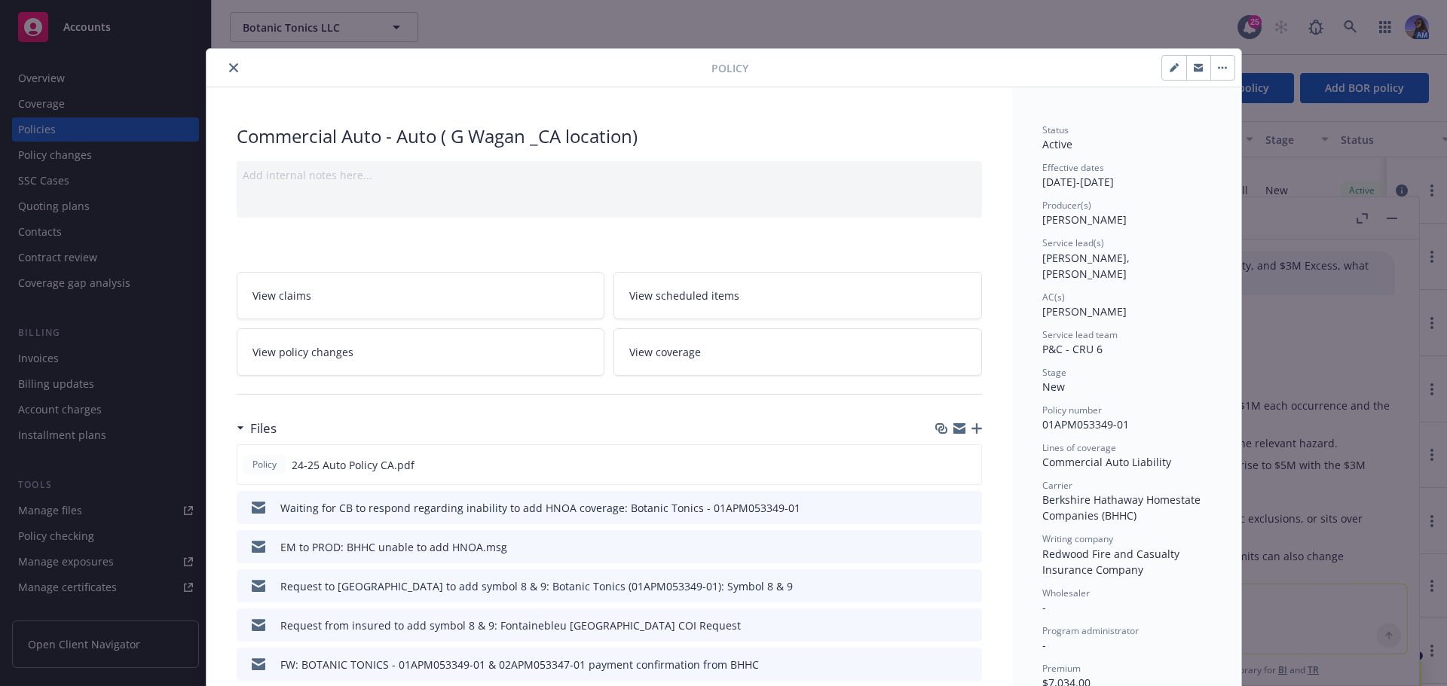
click at [1395, 218] on div "Policy Commercial Auto - Auto ( G Wagan _CA location) Add internal notes here..…" at bounding box center [723, 343] width 1447 height 686
click at [234, 67] on button "close" at bounding box center [234, 68] width 18 height 18
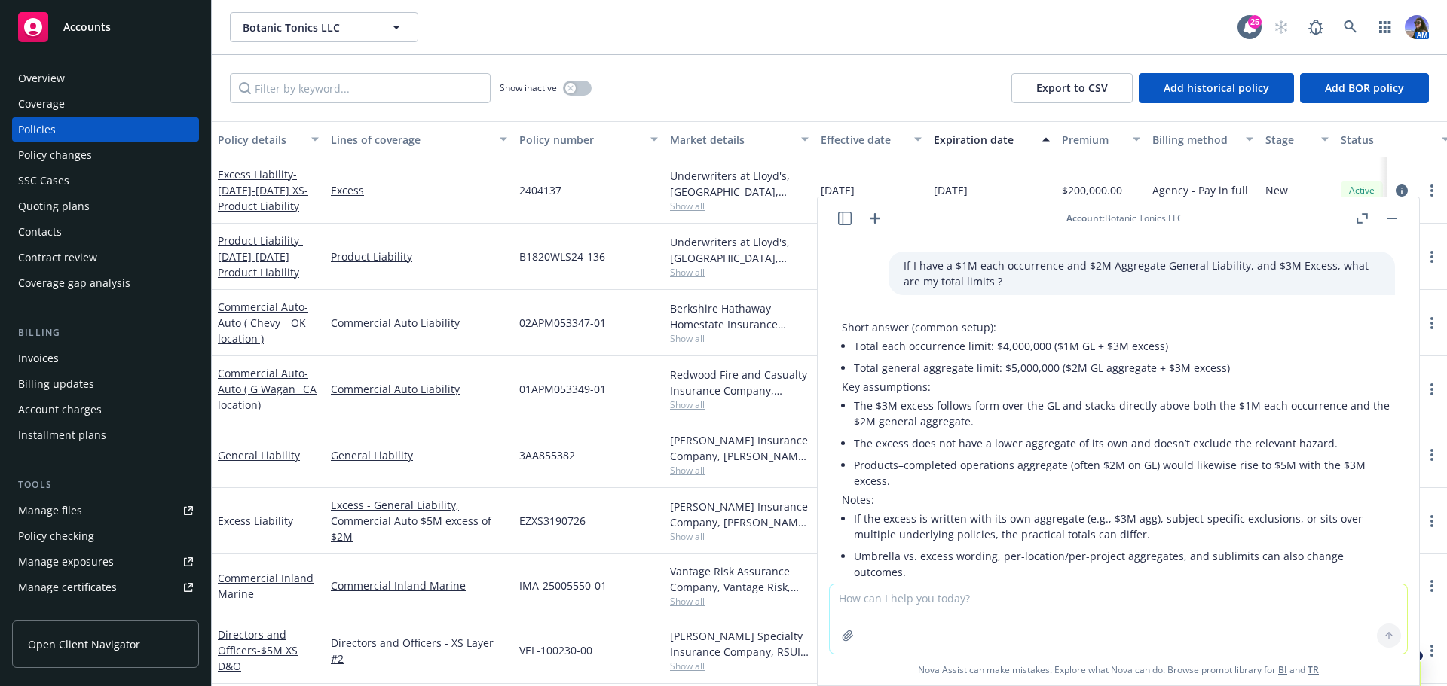
click at [1392, 218] on rect "button" at bounding box center [1391, 219] width 11 height 2
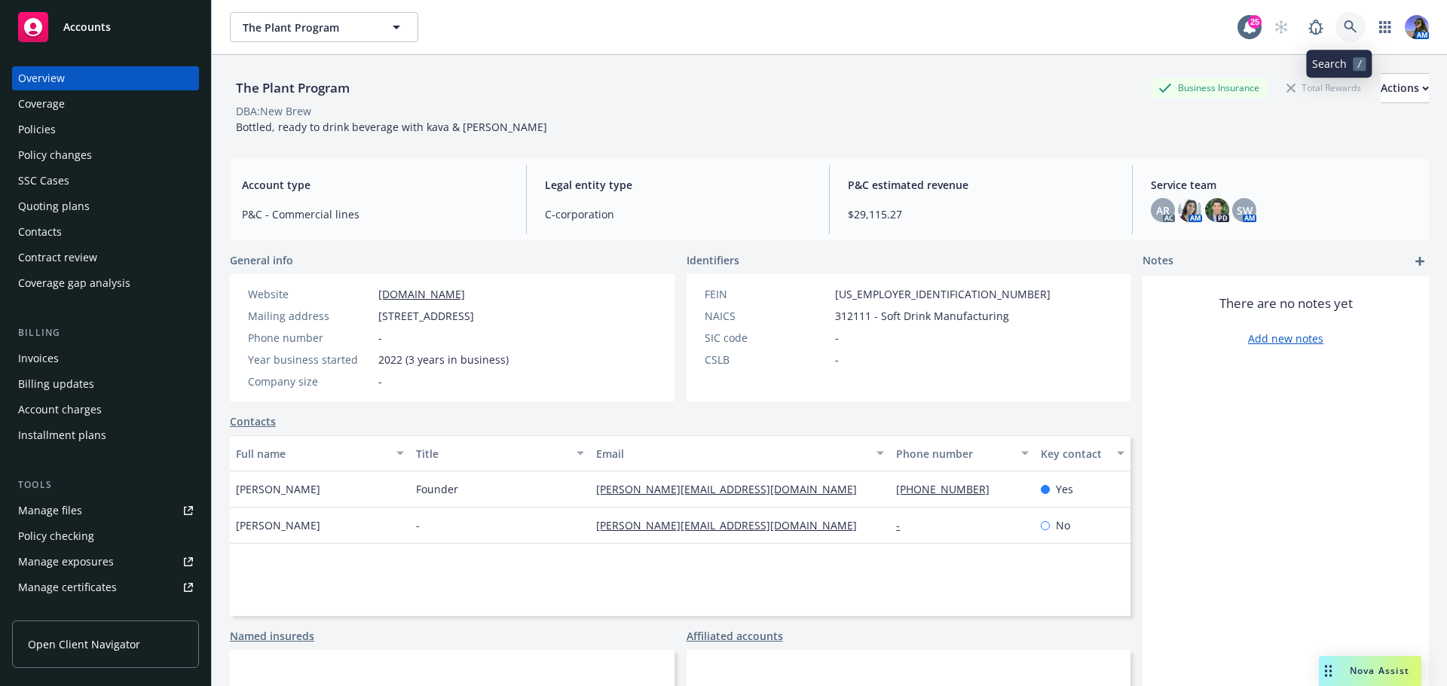
click at [1349, 22] on link at bounding box center [1350, 27] width 30 height 30
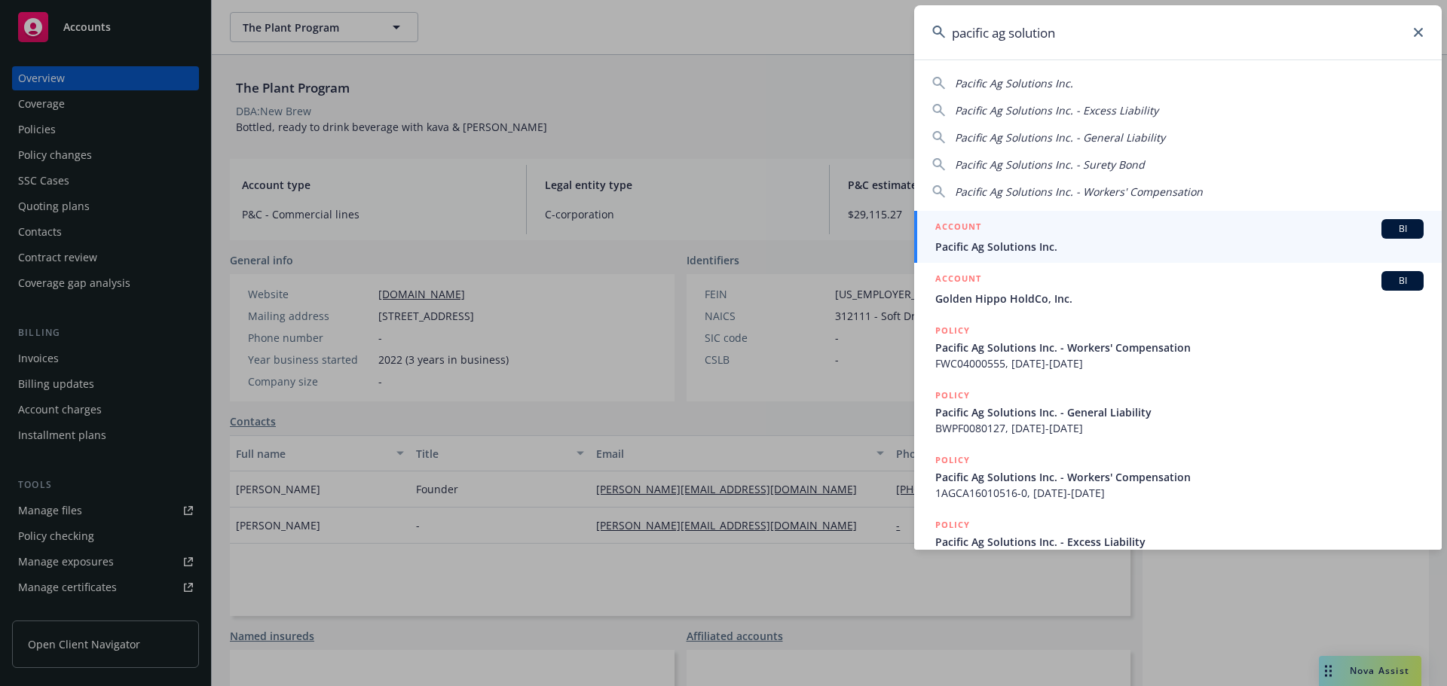
type input "pacific ag solution"
click at [956, 246] on span "Pacific Ag Solutions Inc." at bounding box center [1179, 247] width 488 height 16
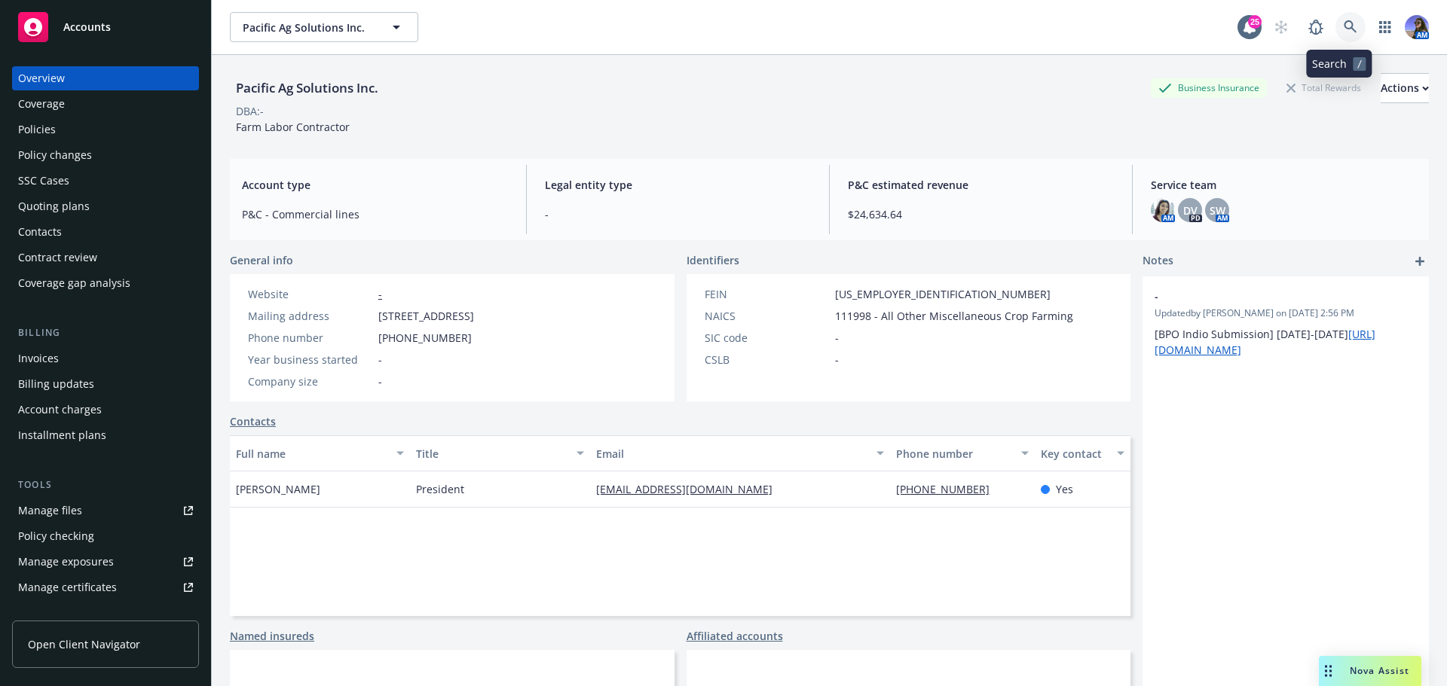
click at [1343, 32] on icon at bounding box center [1350, 27] width 14 height 14
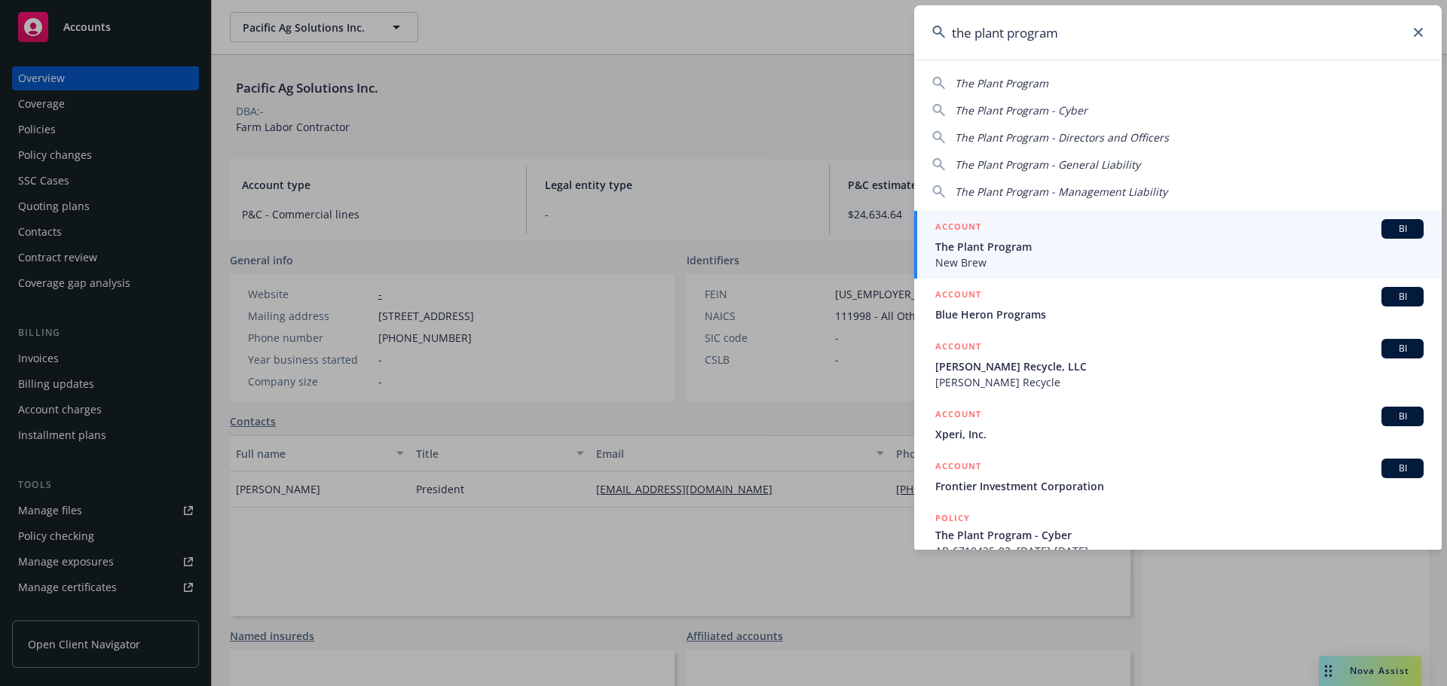
type input "the plant program"
click at [1016, 267] on span "New Brew" at bounding box center [1179, 263] width 488 height 16
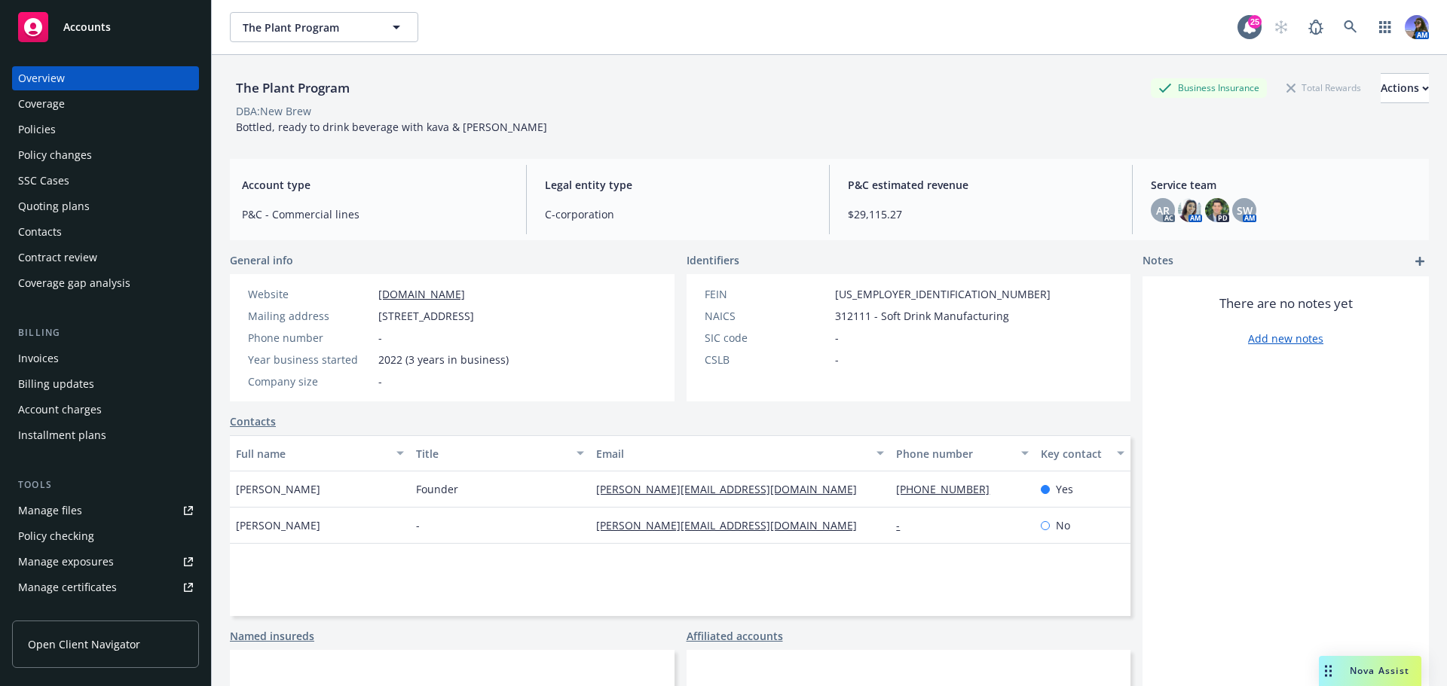
click at [98, 212] on div "Quoting plans" at bounding box center [105, 206] width 175 height 24
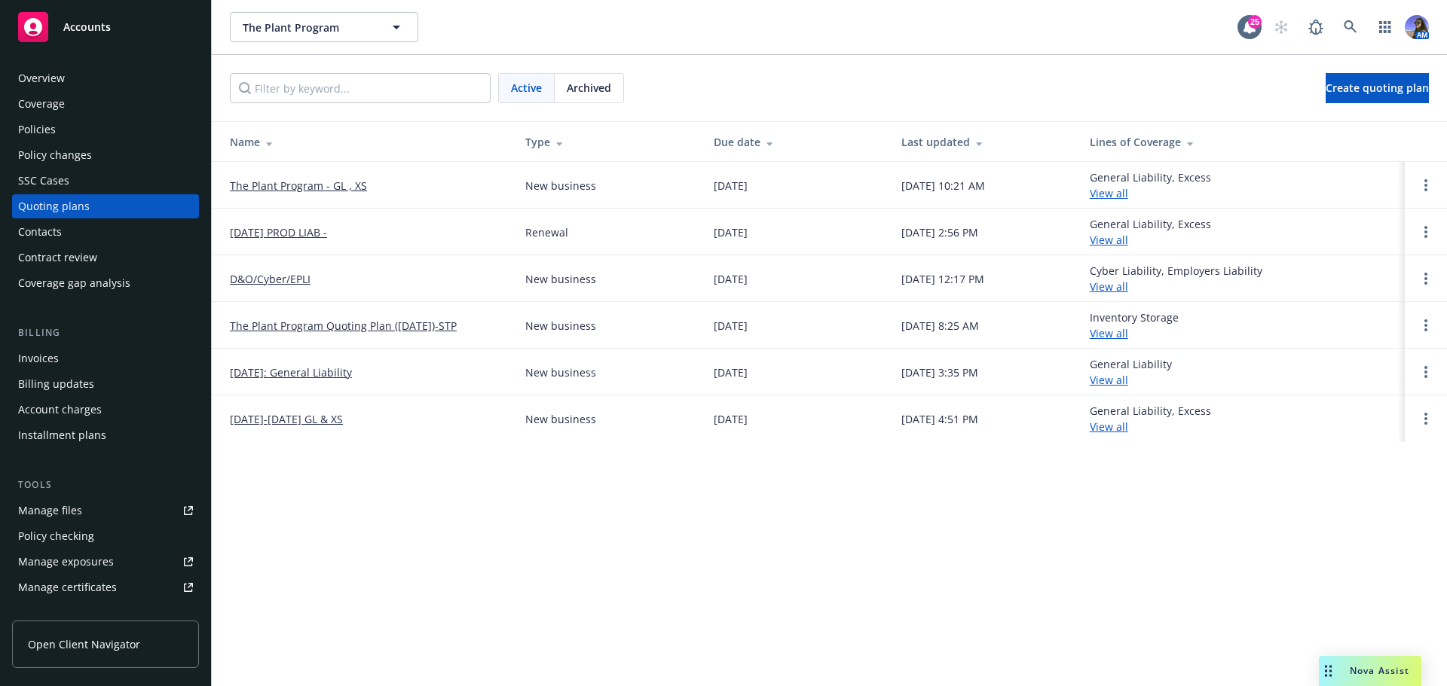
click at [276, 189] on link "The Plant Program - GL , XS" at bounding box center [298, 186] width 137 height 16
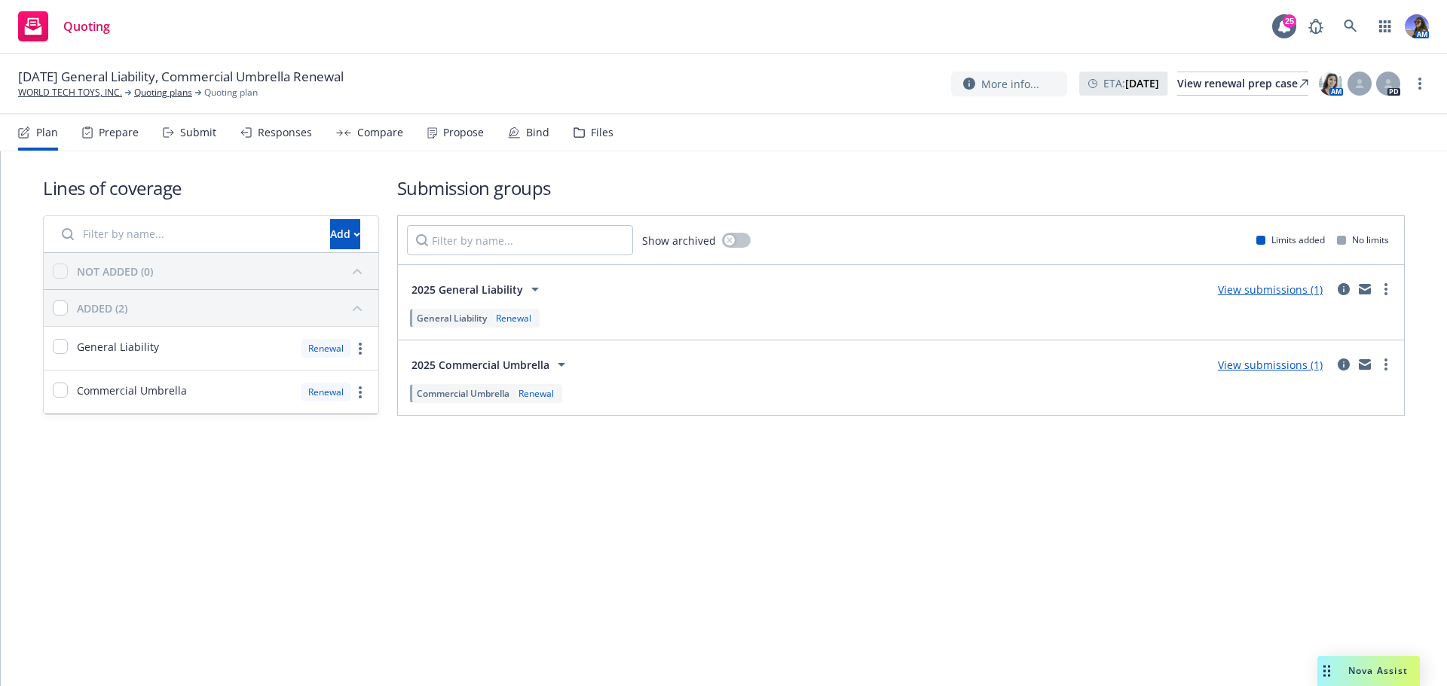
click at [591, 134] on div "Files" at bounding box center [602, 133] width 23 height 12
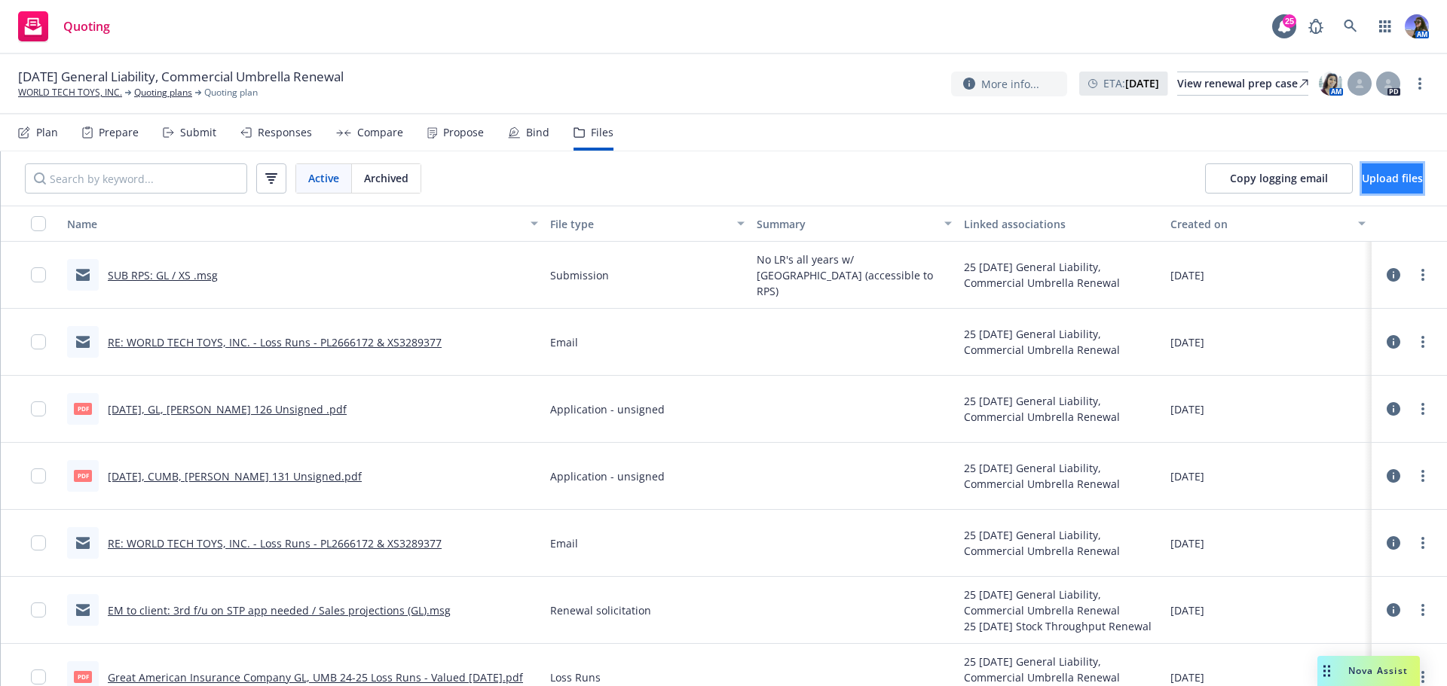
click at [1361, 173] on span "Upload files" at bounding box center [1391, 178] width 61 height 14
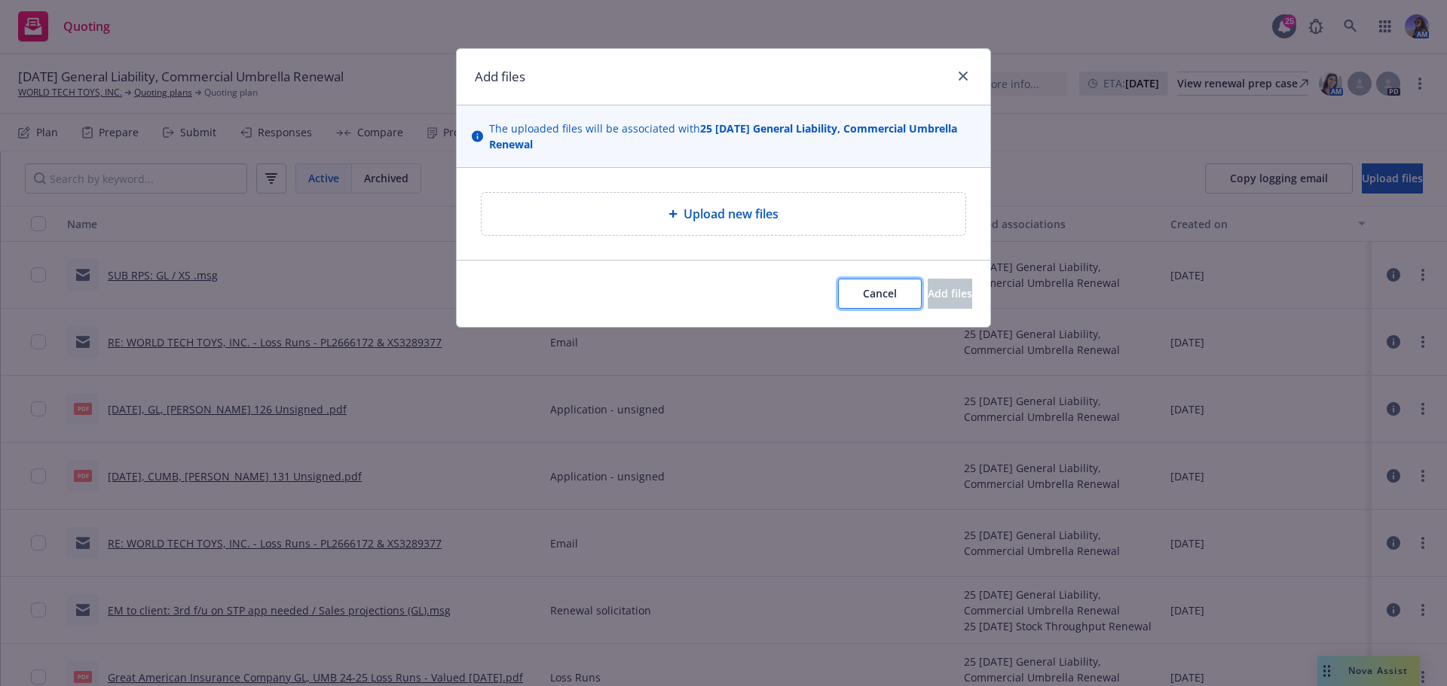
click at [863, 300] on span "Cancel" at bounding box center [880, 293] width 34 height 14
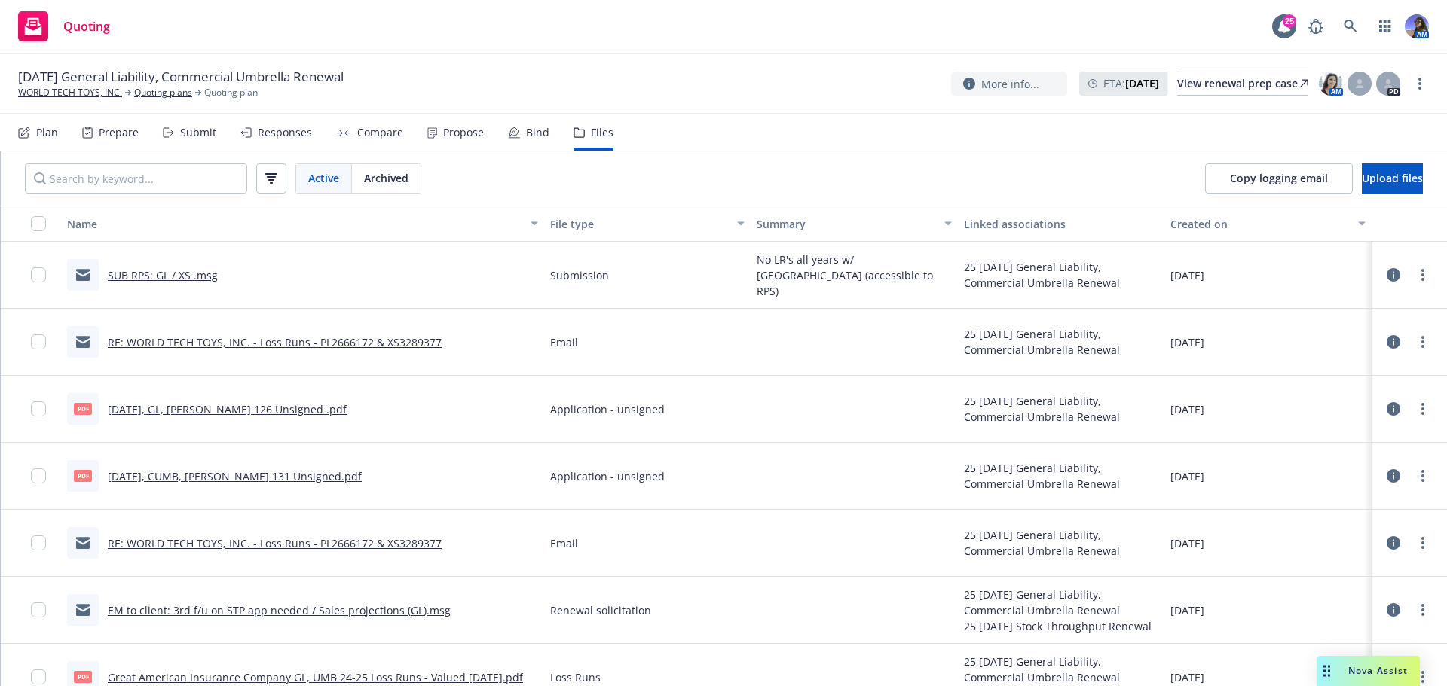
click at [200, 121] on div "Submit" at bounding box center [189, 133] width 53 height 36
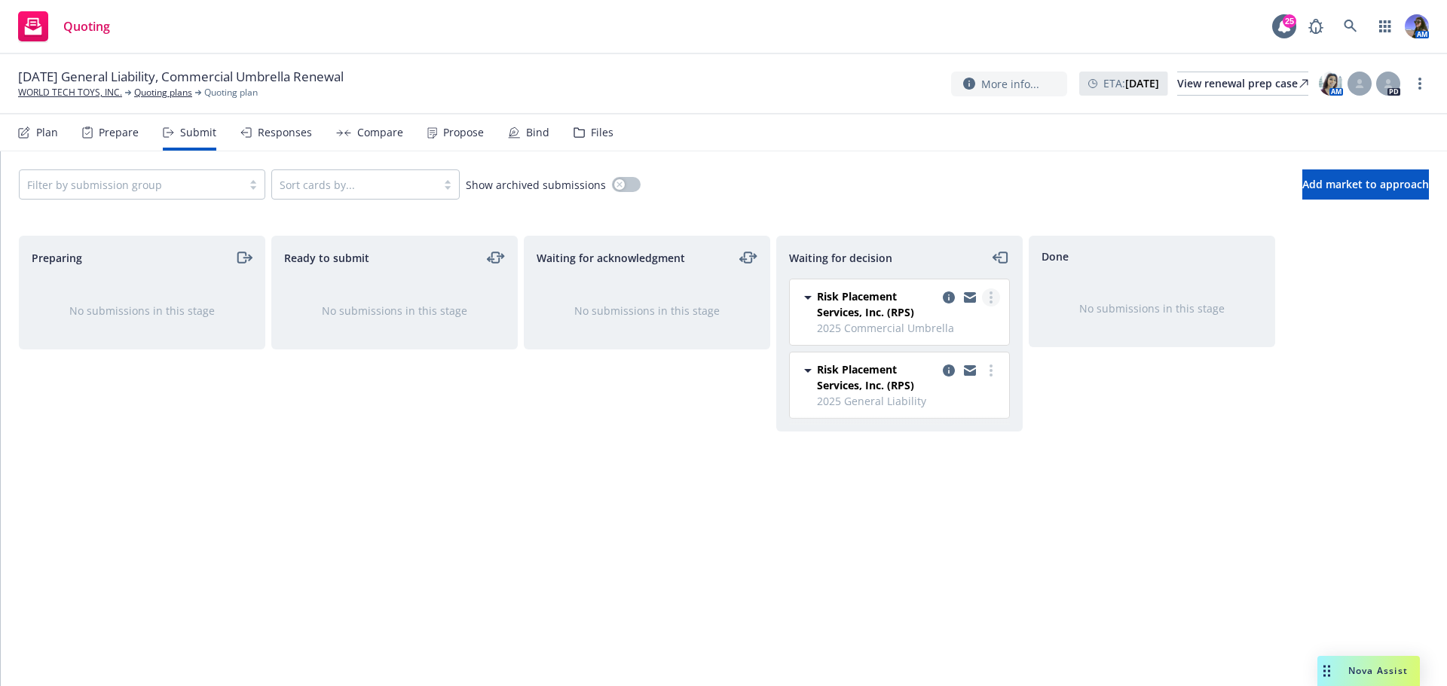
click at [990, 304] on link "more" at bounding box center [991, 298] width 18 height 18
click at [946, 299] on icon "copy logging email" at bounding box center [948, 298] width 12 height 12
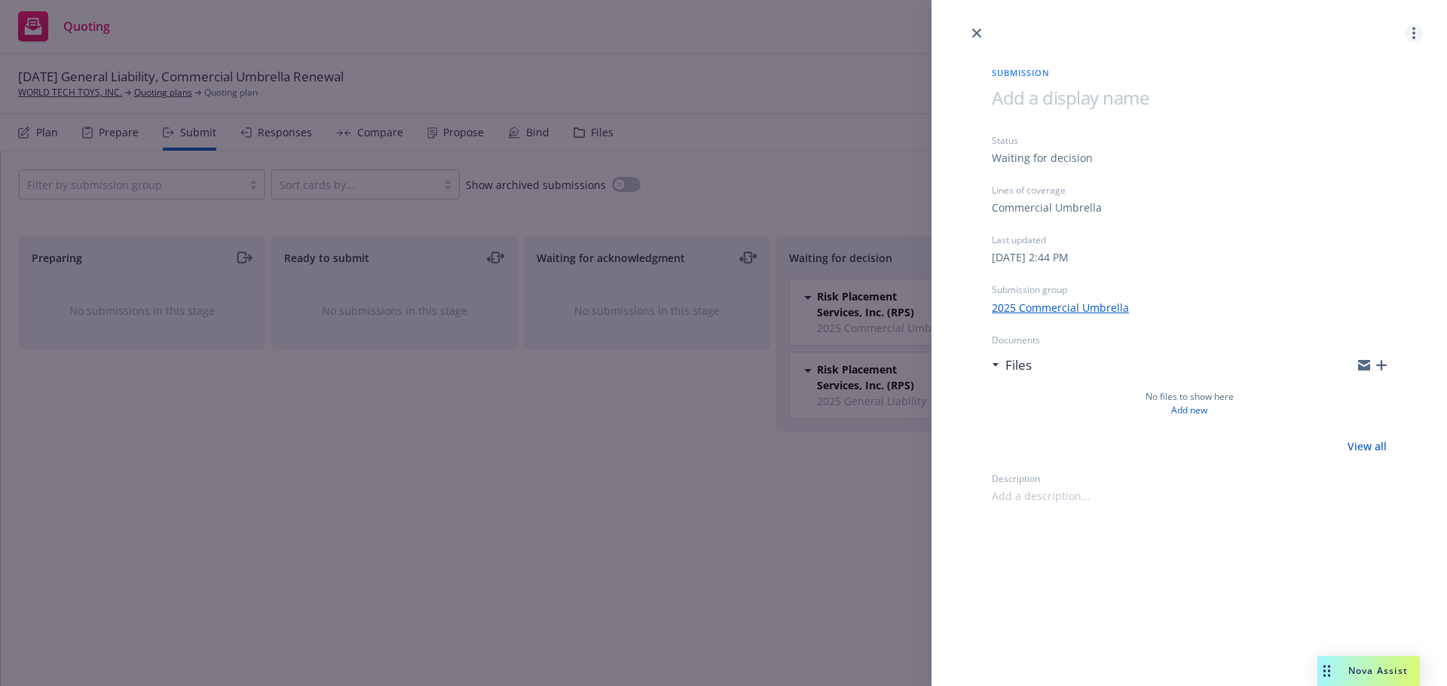
click at [1419, 32] on link "more" at bounding box center [1413, 33] width 18 height 18
click at [1300, 108] on link "Archive submission" at bounding box center [1354, 100] width 135 height 30
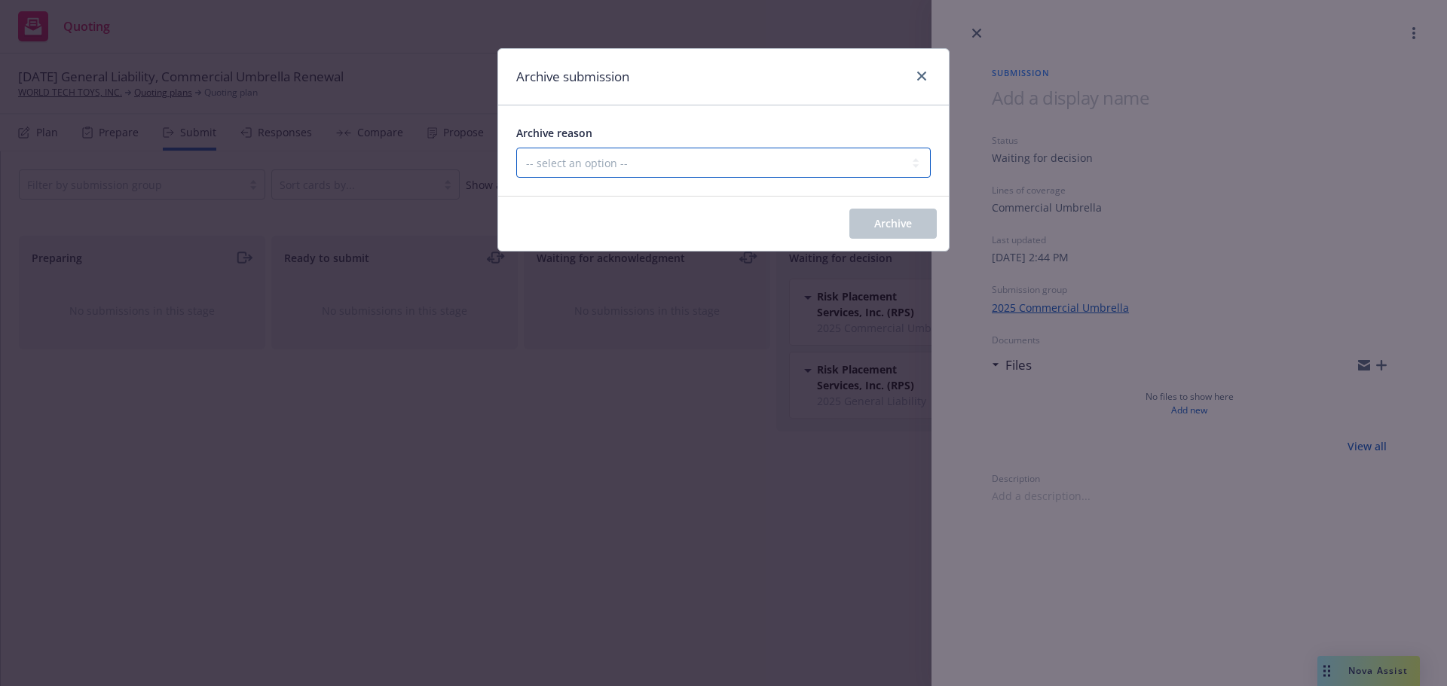
click at [656, 172] on select "-- select an option -- Carrier unresponsive Client decided not to proceed with …" at bounding box center [723, 163] width 414 height 30
click at [916, 75] on link "close" at bounding box center [921, 76] width 18 height 18
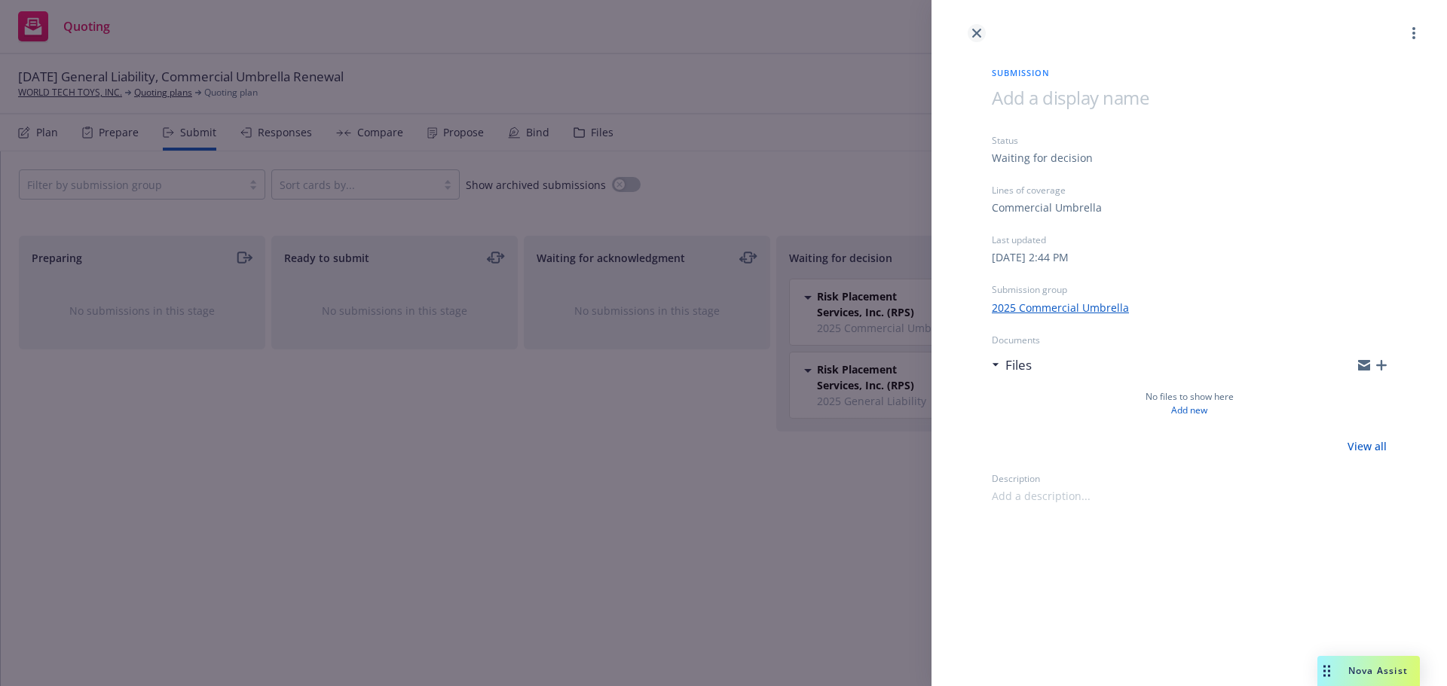
click at [975, 26] on link "close" at bounding box center [976, 33] width 18 height 18
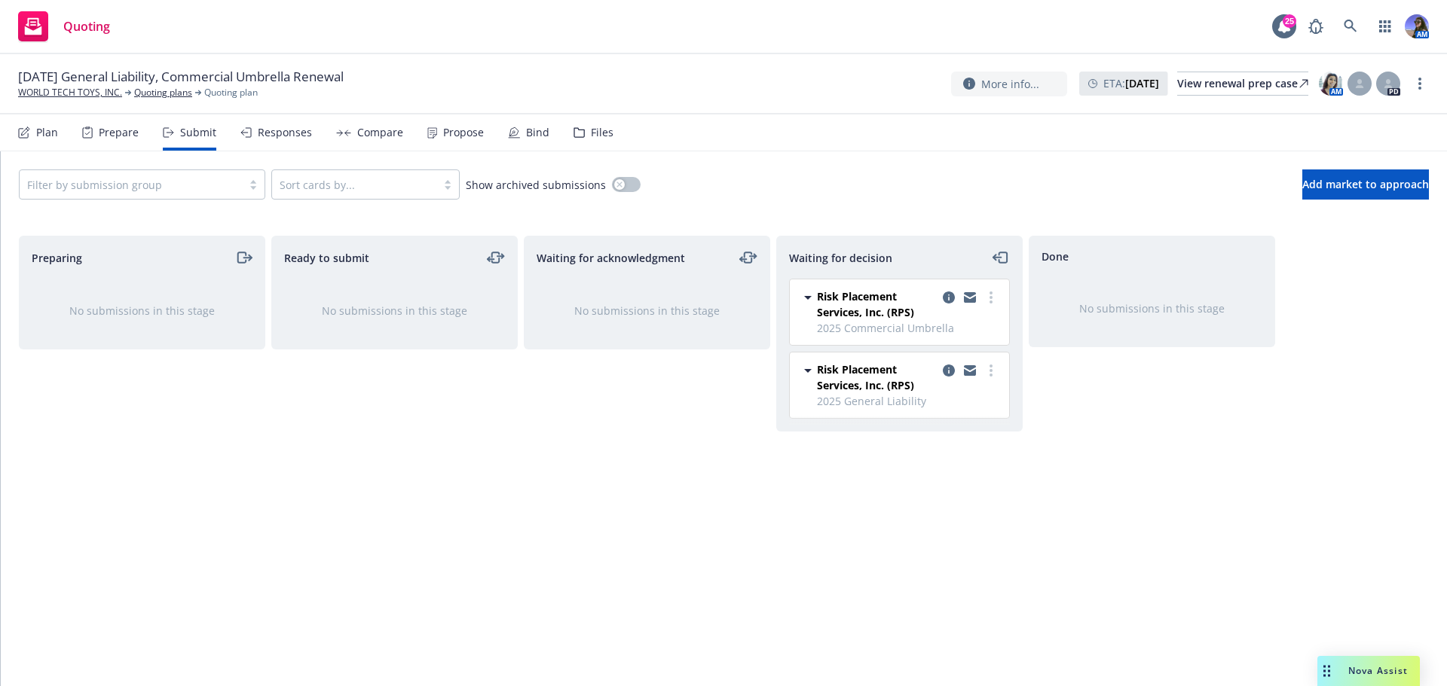
click at [574, 139] on div "Files" at bounding box center [593, 133] width 40 height 36
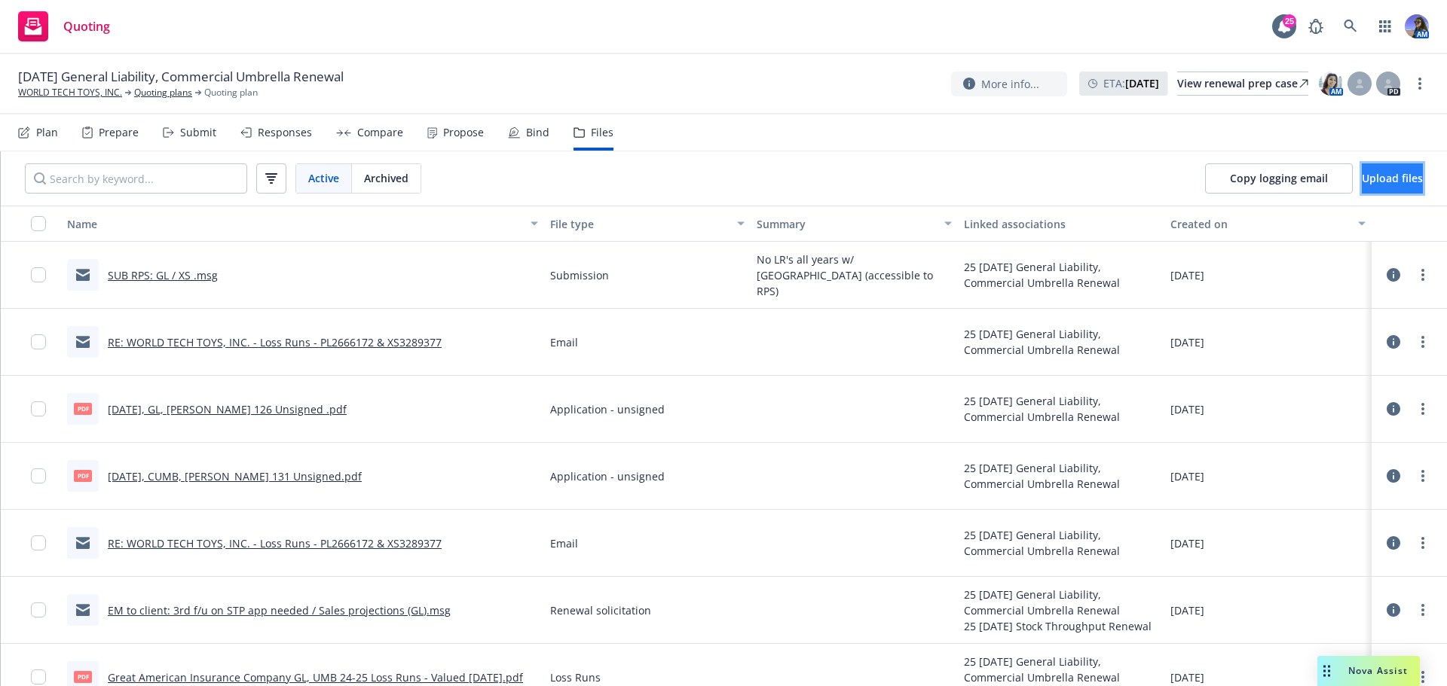
click at [1361, 177] on span "Upload files" at bounding box center [1391, 178] width 61 height 14
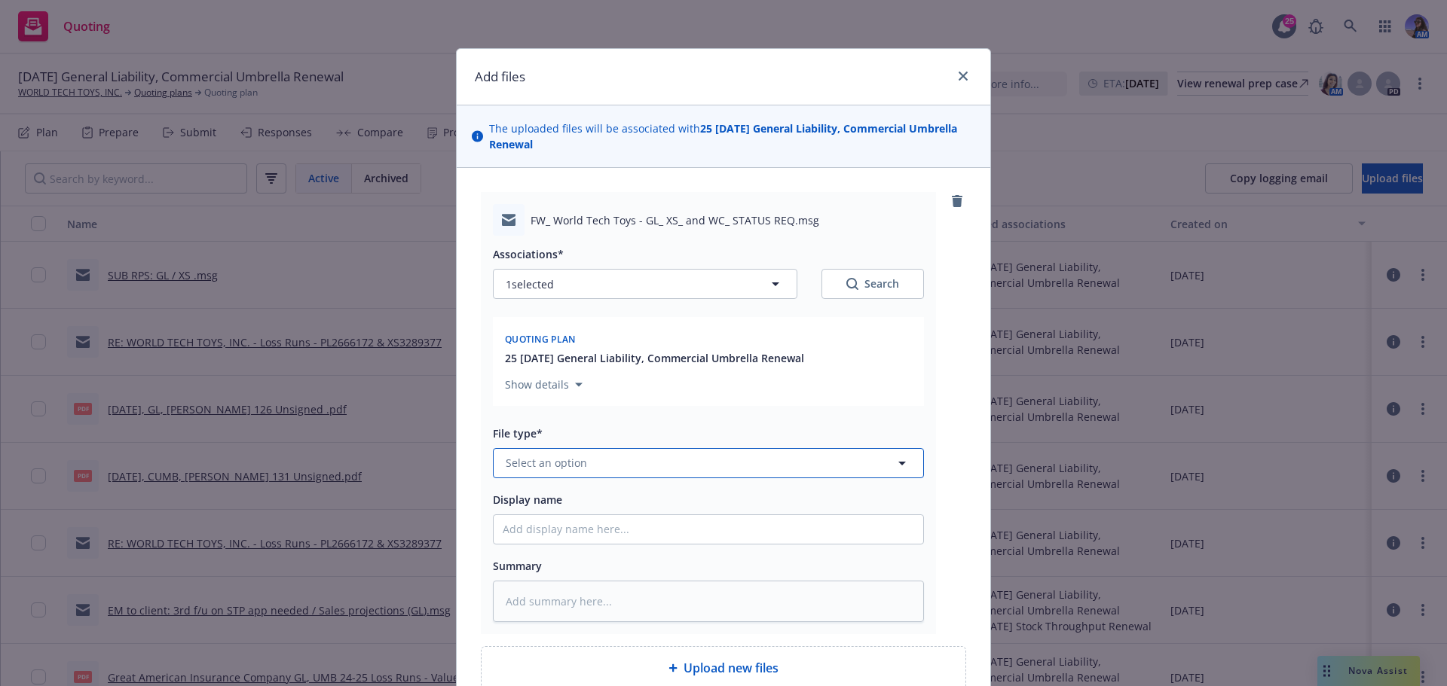
click at [579, 466] on button "Select an option" at bounding box center [708, 463] width 431 height 30
type input "ema"
type textarea "x"
type input "E"
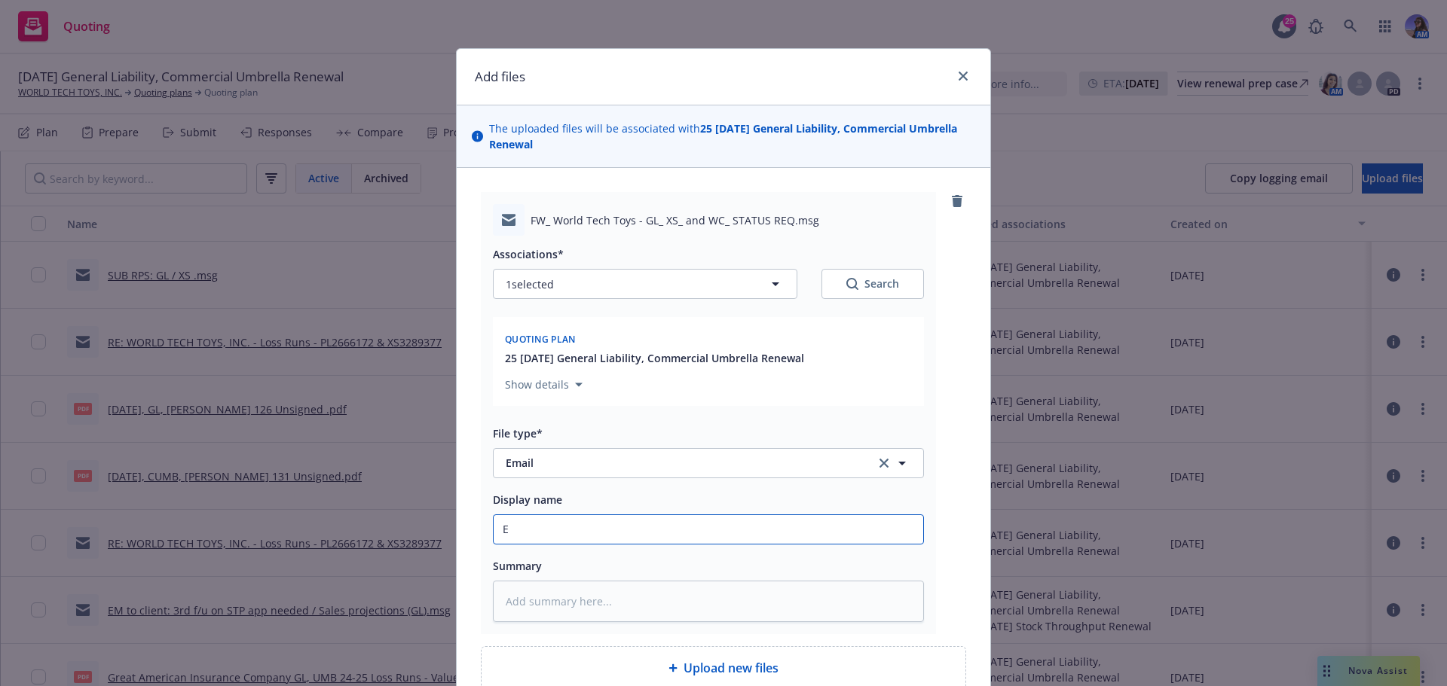
type textarea "x"
type input "EM"
type textarea "x"
type input "EM"
type textarea "x"
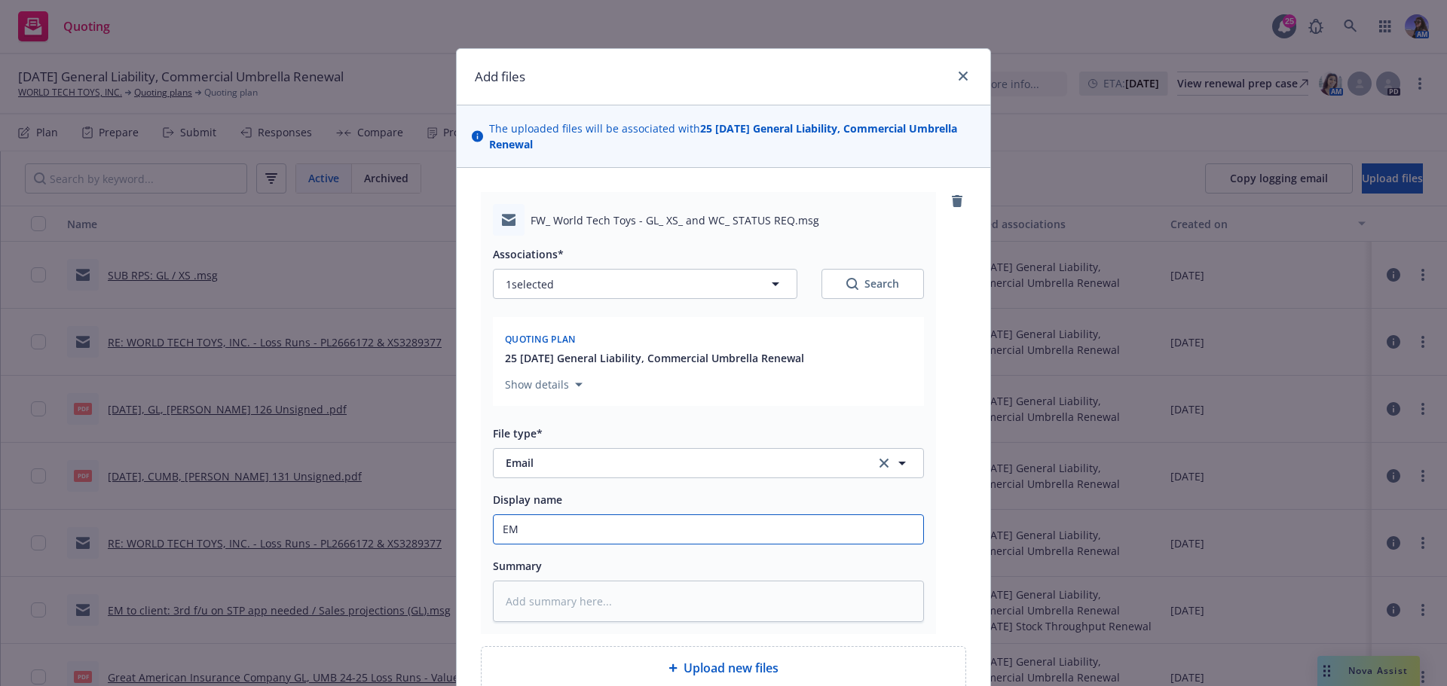
type input "EM t"
type textarea "x"
type input "EM to"
type textarea "x"
type input "EM to"
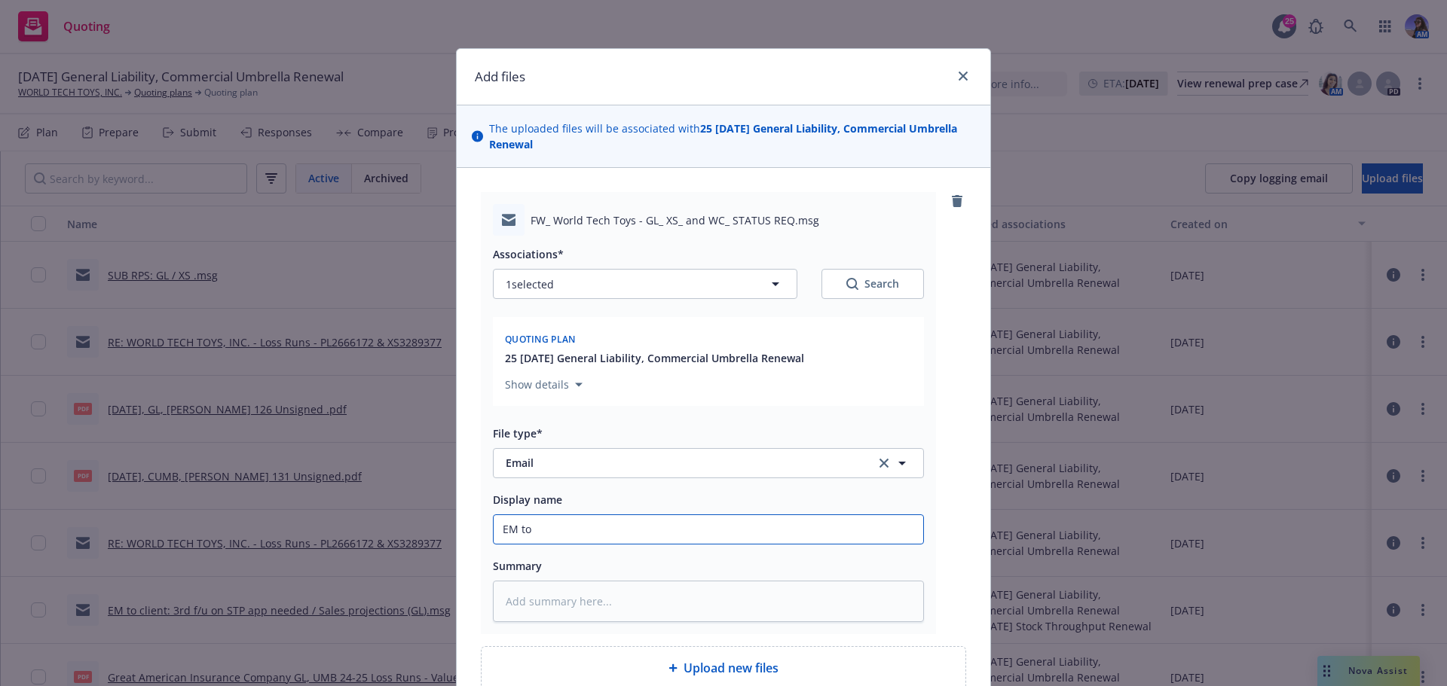
type textarea "x"
type input "EM to P"
type textarea "x"
type input "EM to PR"
type textarea "x"
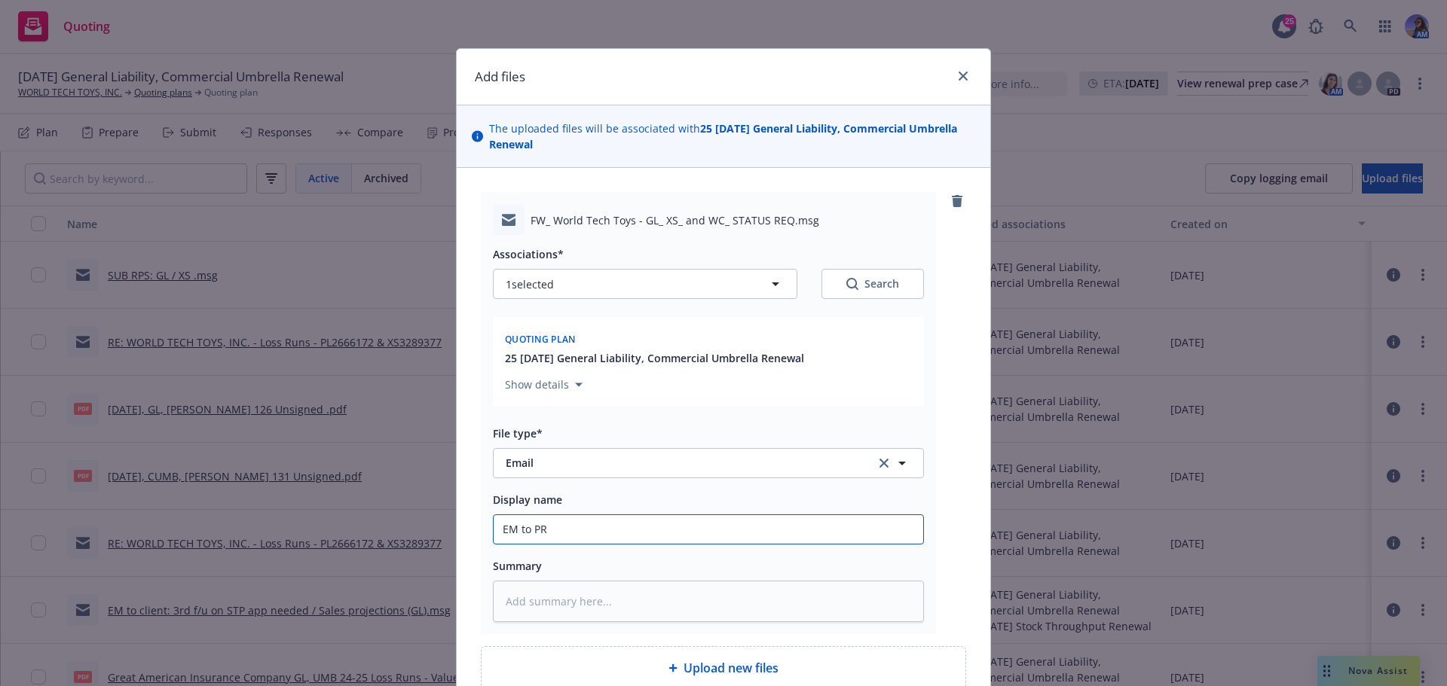
type input "EM to PRO"
type textarea "x"
type input "EM to PROD"
type textarea "x"
type input "EM to PROD:"
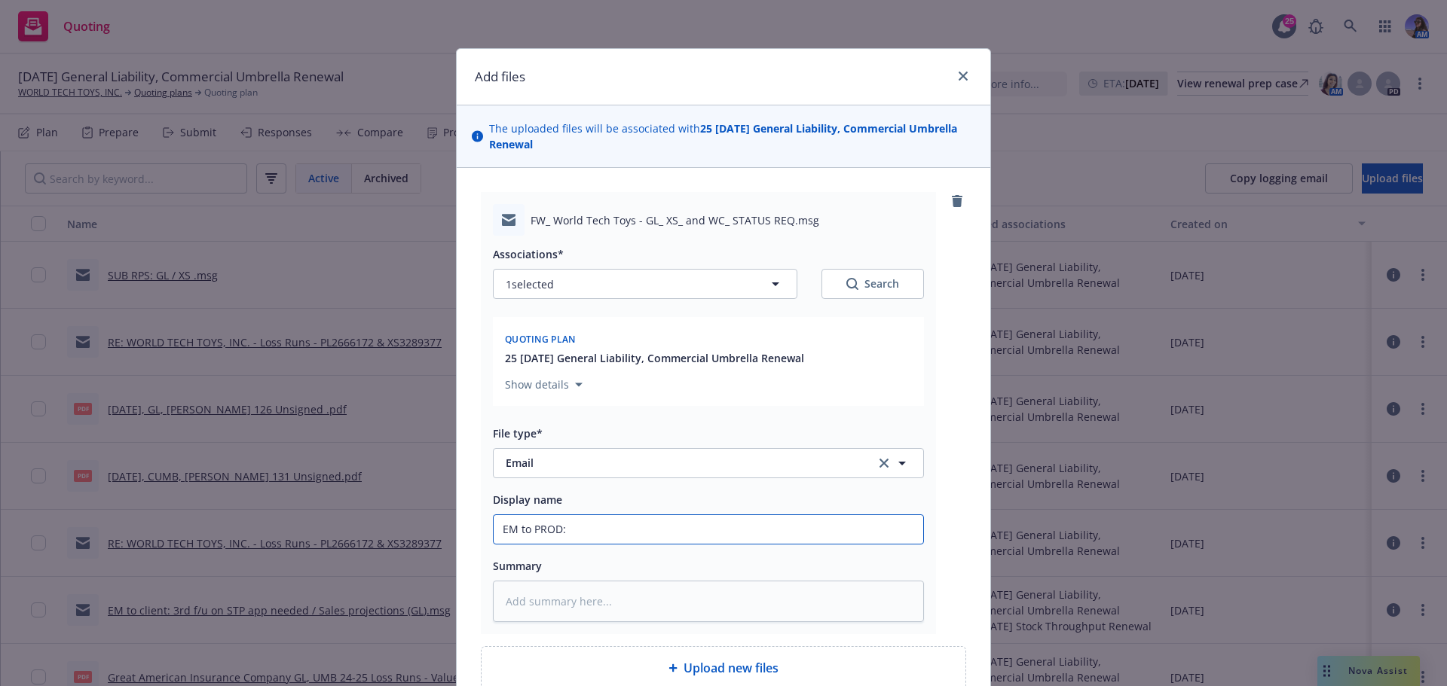
type textarea "x"
type input "EM to PROD:"
type textarea "x"
type input "EM to PROD: c"
type textarea "x"
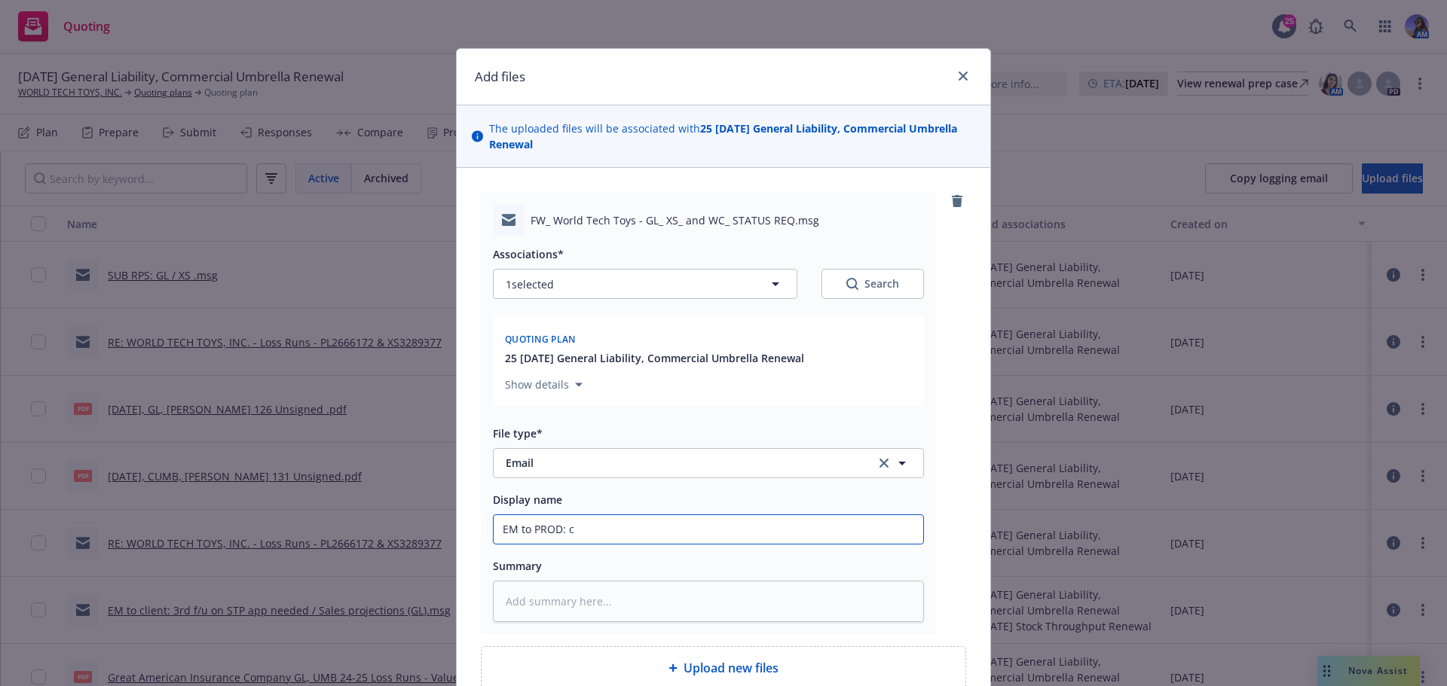
type input "EM to PROD: co"
type textarea "x"
type input "EM to PROD: con"
type textarea "x"
type input "EM to PROD: conf"
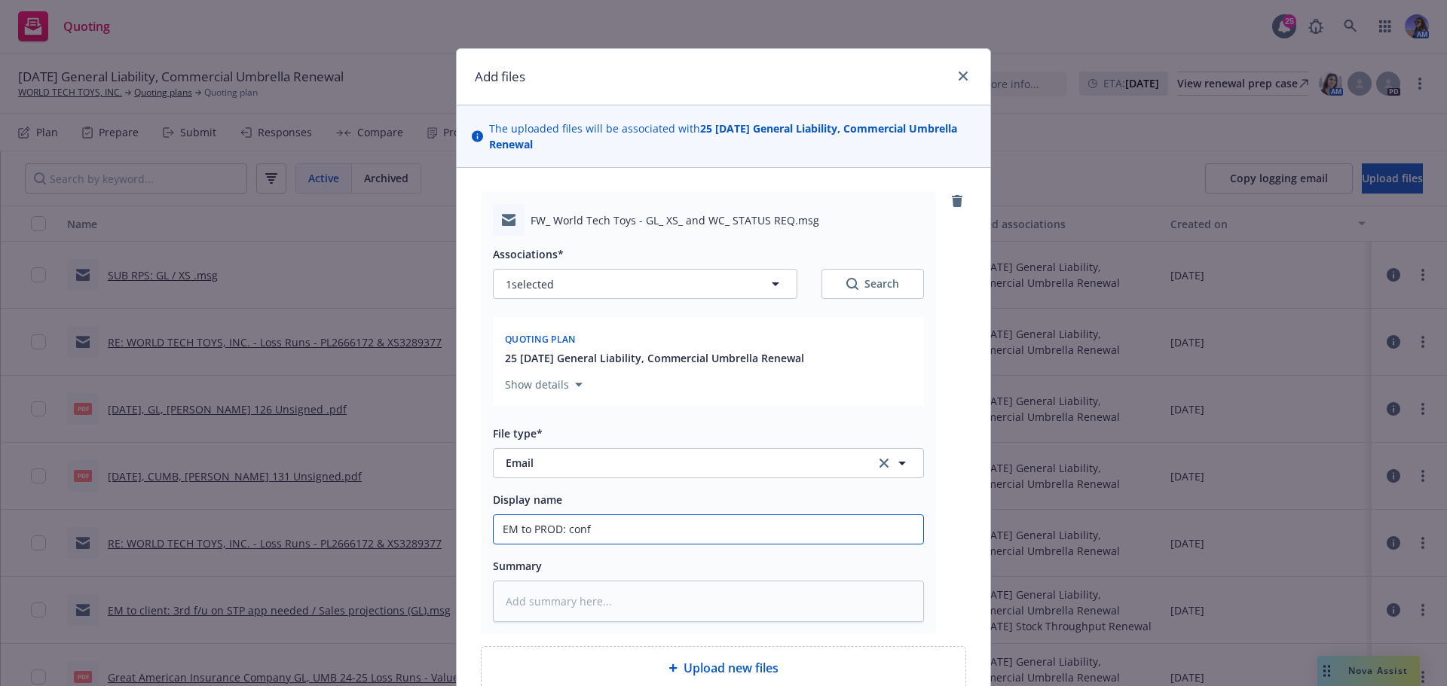
type textarea "x"
type input "EM to PROD: conf"
type textarea "x"
type input "EM to PROD: conf c"
type textarea "x"
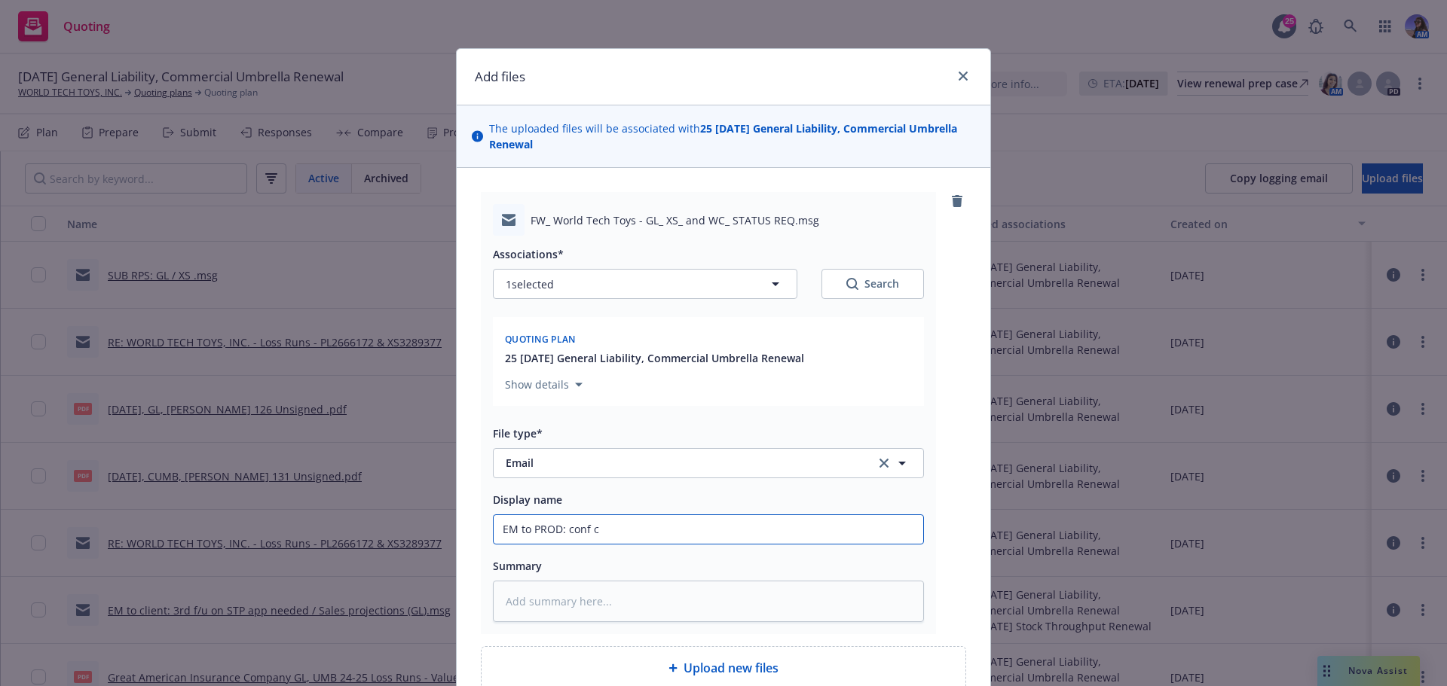
type input "EM to PROD: conf cl"
type textarea "x"
type input "EM to PROD: conf clo"
type textarea "x"
type input "EM to PROD: conf clos"
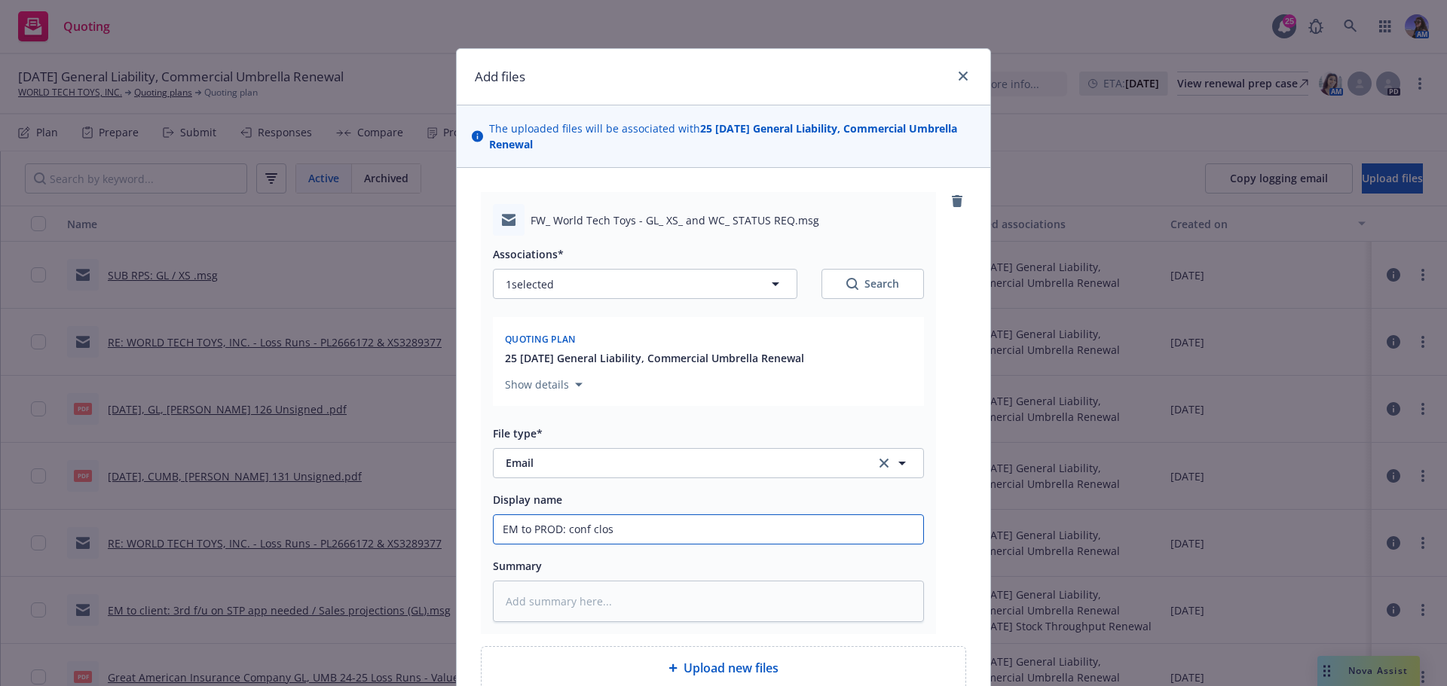
type textarea "x"
type input "EM to PROD: conf closi"
type textarea "x"
type input "EM to PROD: conf closin"
type textarea "x"
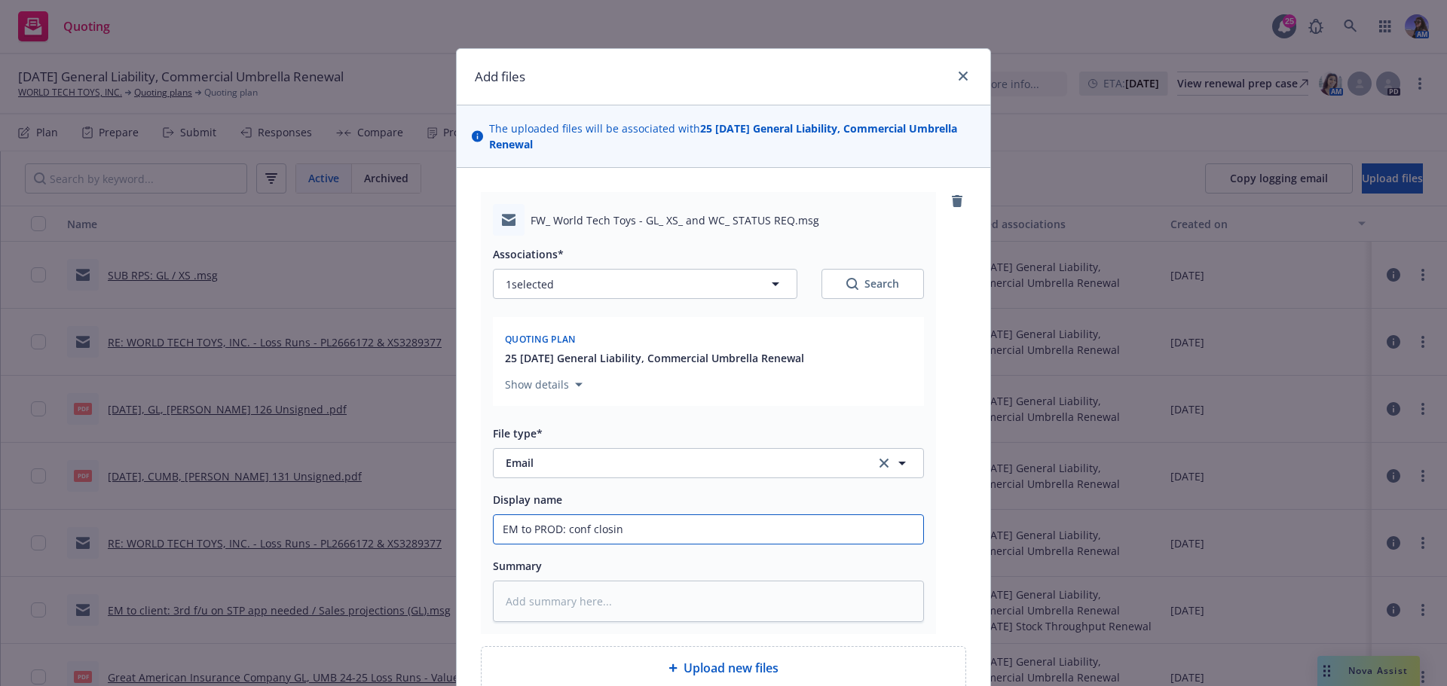
type input "EM to PROD: conf closing"
type textarea "x"
type input "EM to PROD: conf closingf"
type textarea "x"
type input "EM to PROD: conf closingfi"
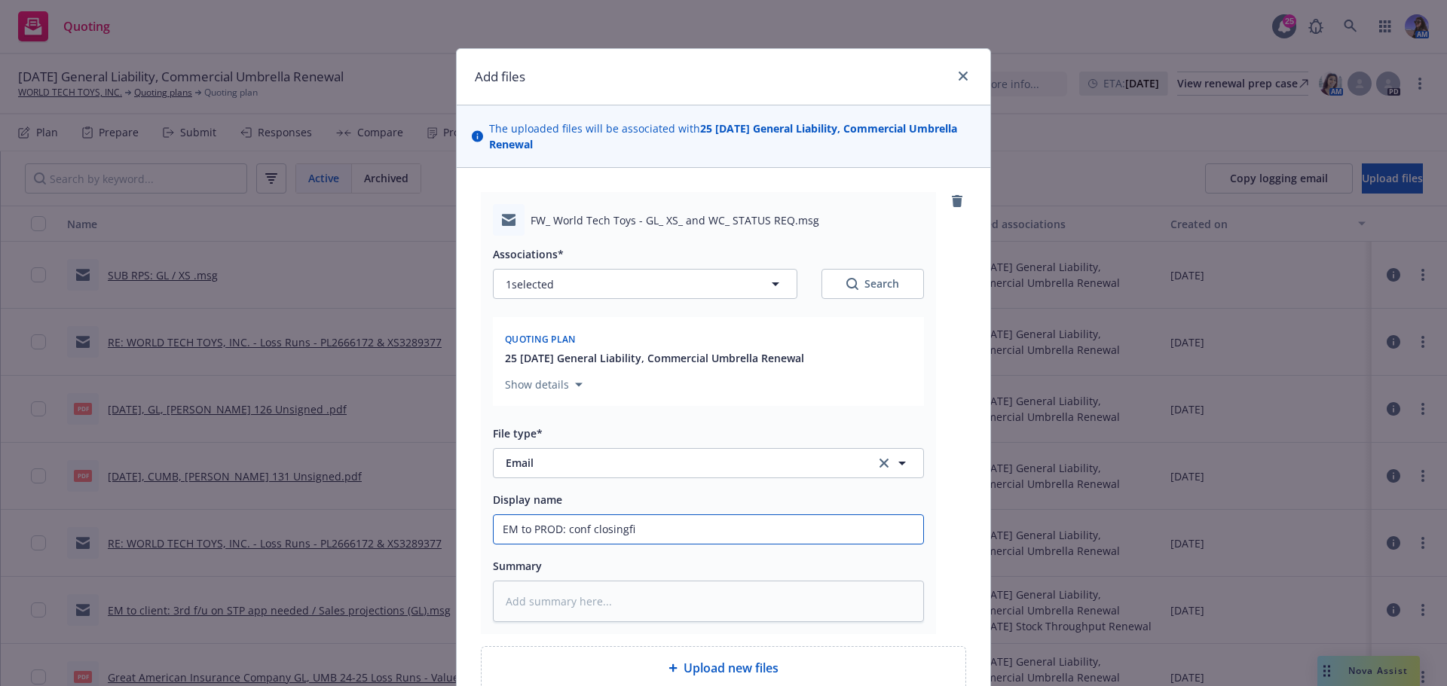
type textarea "x"
type input "EM to PROD: conf closingfil"
type textarea "x"
type input "EM to PROD: conf closingfile"
type textarea "x"
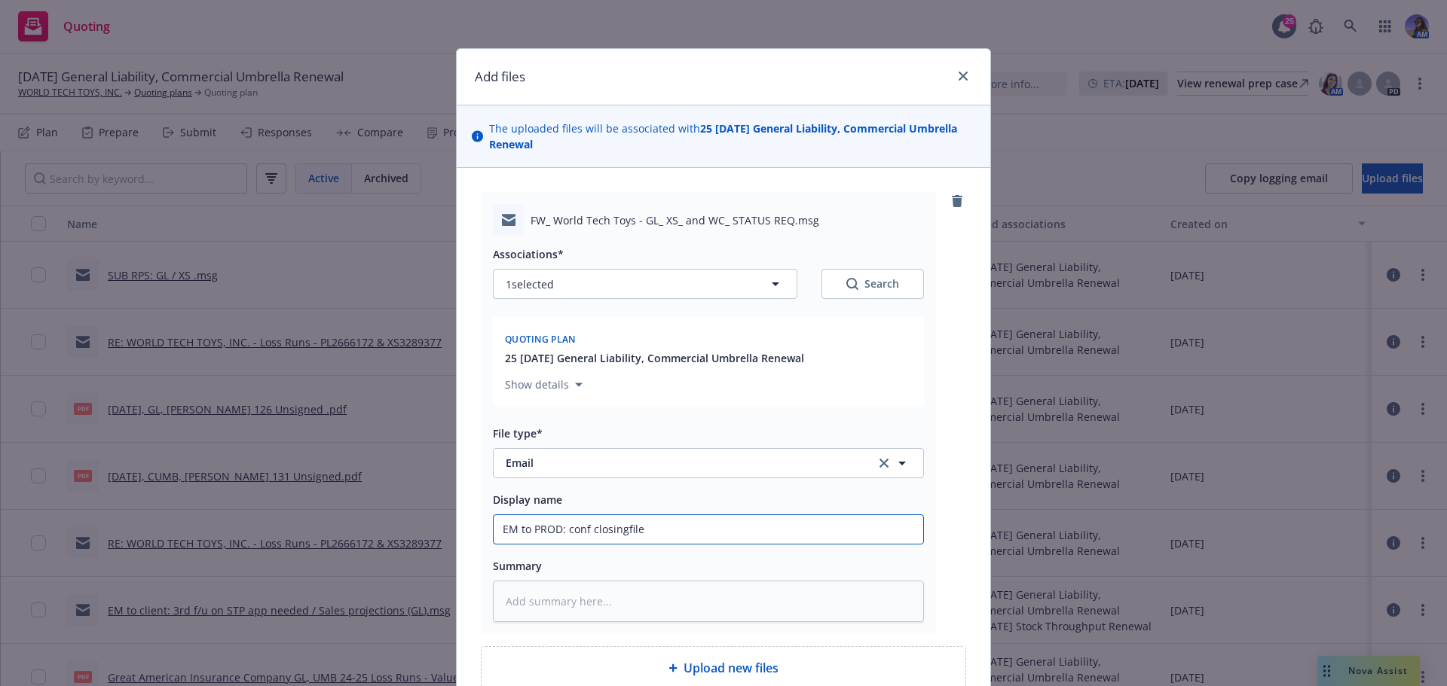
type input "EM to PROD: conf closingfile"
type textarea "x"
type input "EM to PROD: conf closingfile o"
type textarea "x"
type input "EM to PROD: conf closingfile"
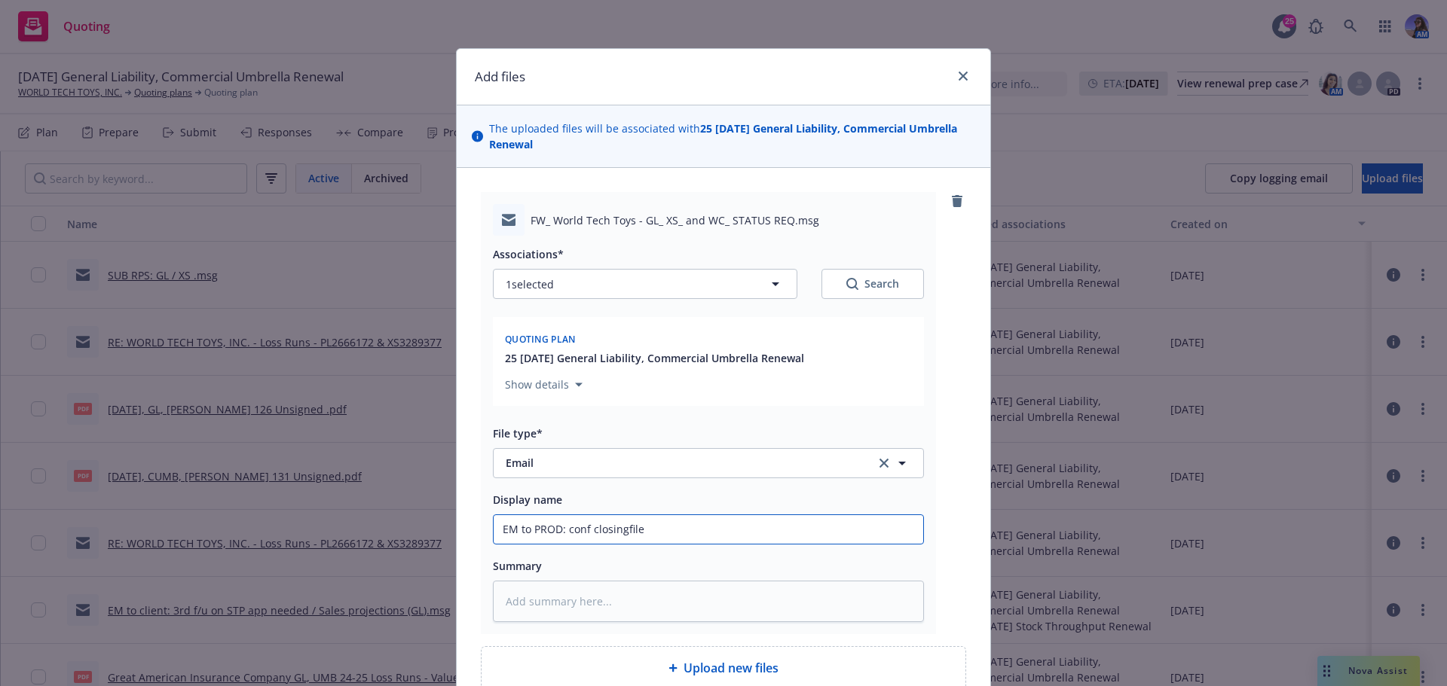
type textarea "x"
type input "EM to PROD: conf closingfile"
type textarea "x"
type input "EM to PROD: conf closingfil"
type textarea "x"
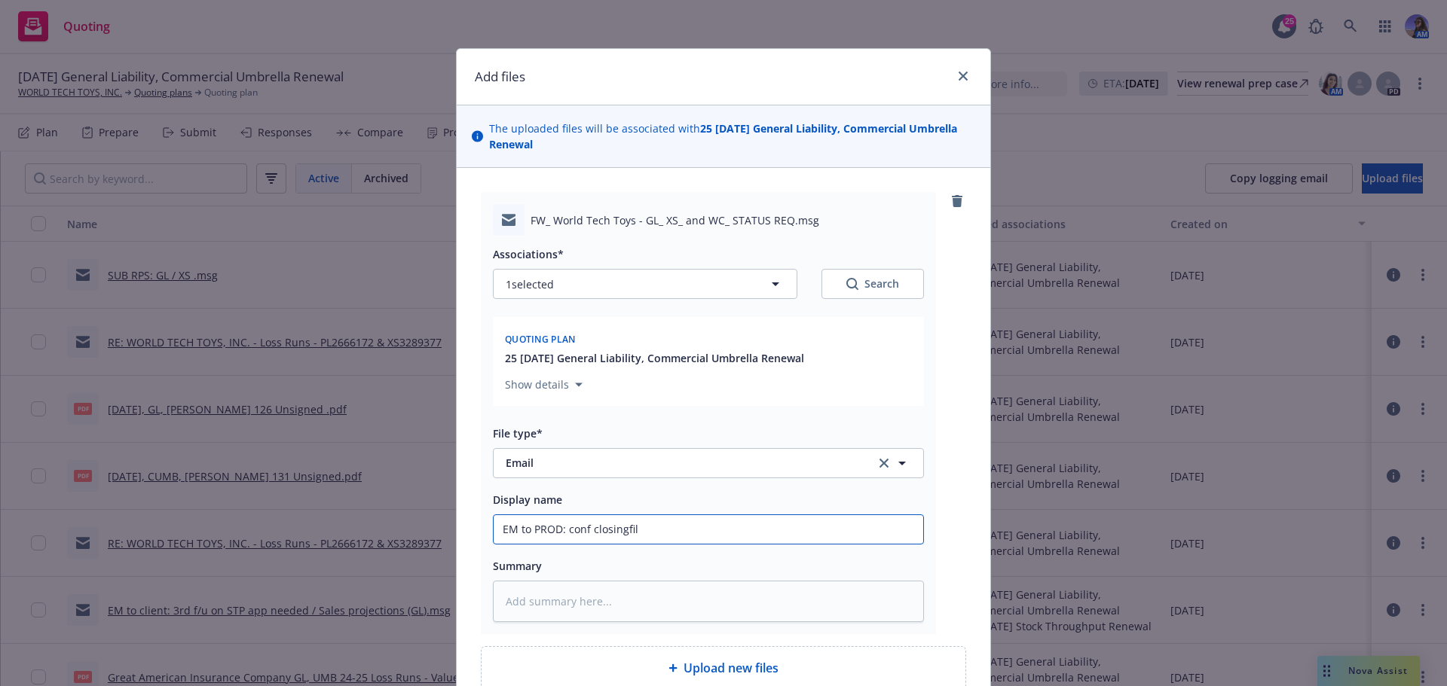
type input "EM to PROD: conf closingfi"
type textarea "x"
type input "EM to PROD: conf closingf"
type textarea "x"
type input "EM to PROD: conf closing"
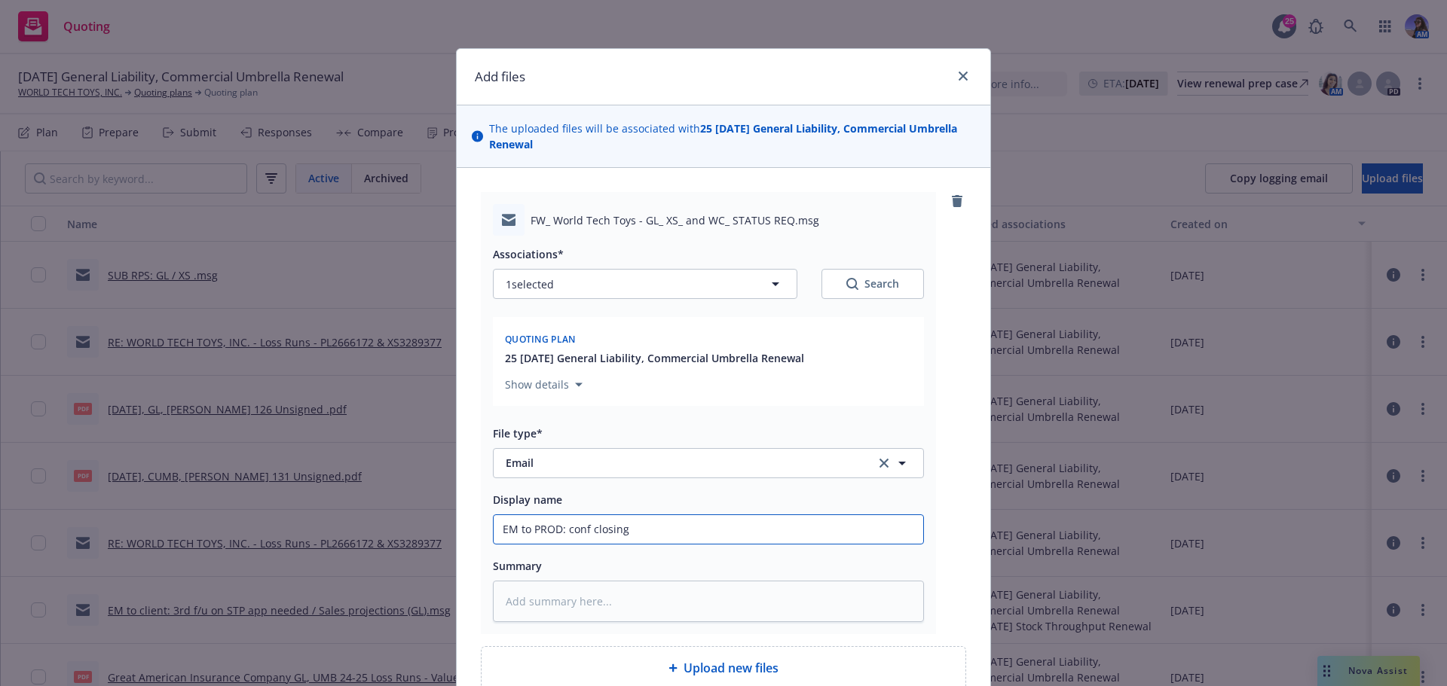
type textarea "x"
type input "EM to PROD: conf closing"
type textarea "x"
type input "EM to PROD: conf closing f"
type textarea "x"
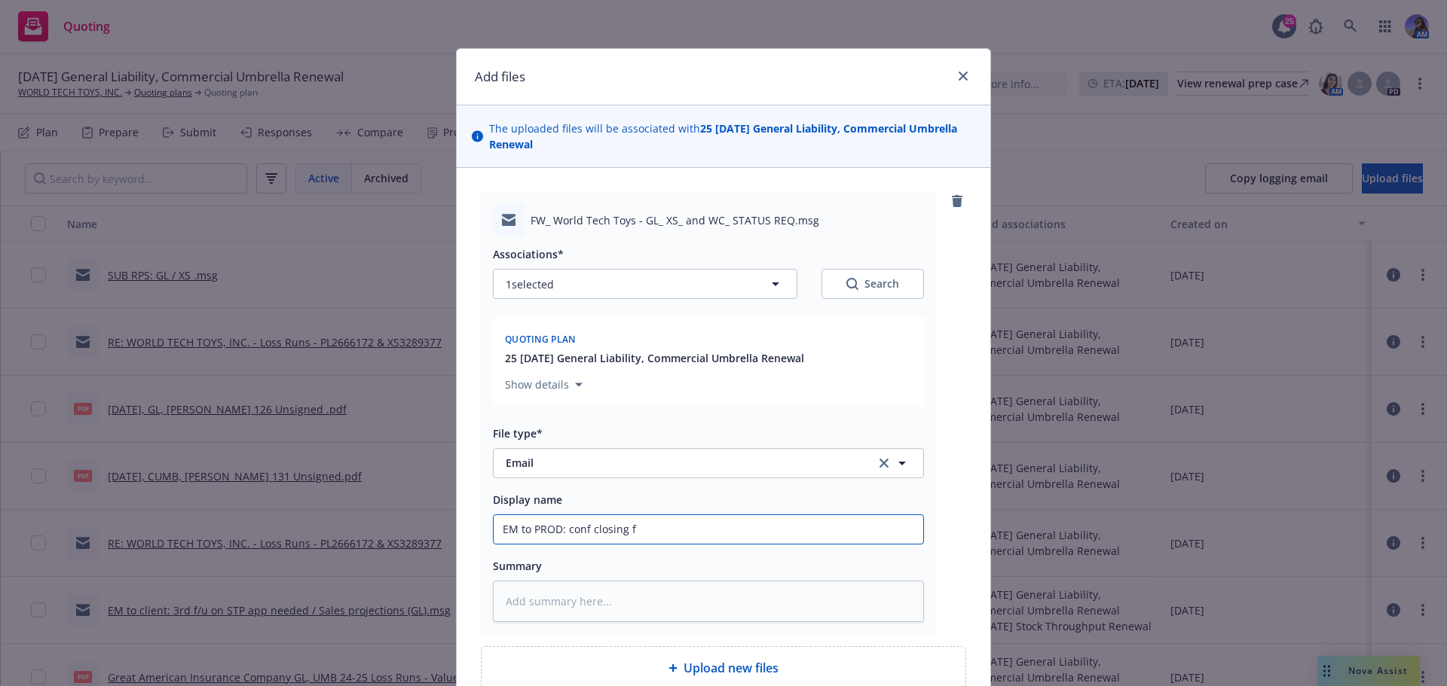
type input "EM to PROD: conf closing fi"
type textarea "x"
type input "EM to PROD: conf closing fil"
type textarea "x"
type input "EM to PROD: conf closing file"
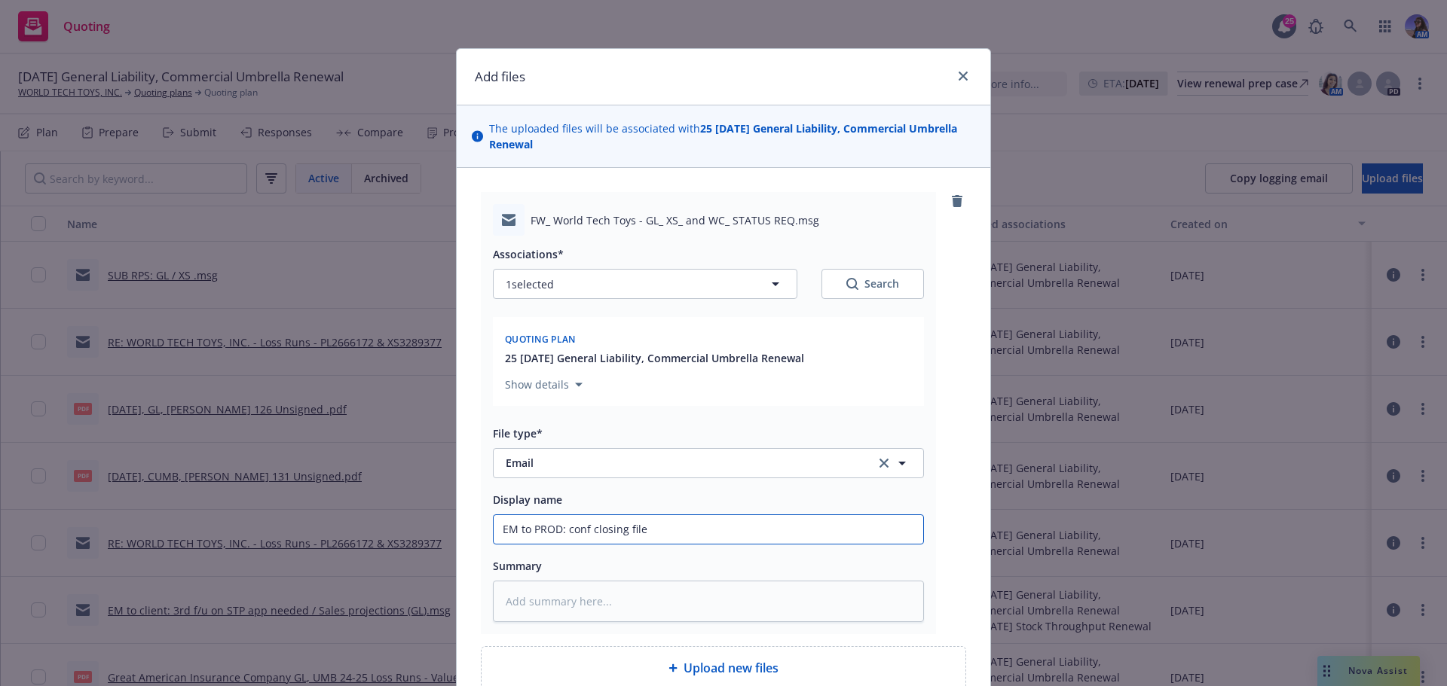
type textarea "x"
type input "EM to PROD: conf closing file"
type textarea "x"
type input "EM to PROD: conf closing file o"
type textarea "x"
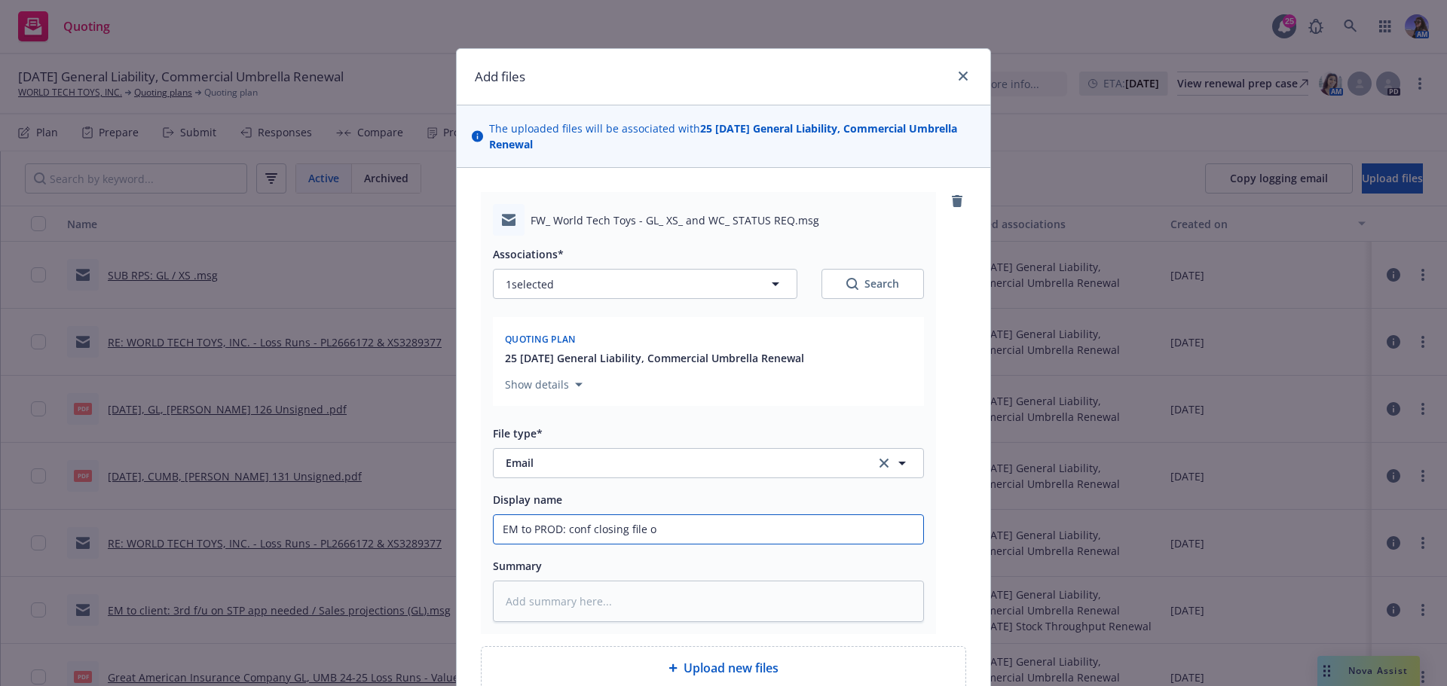
type input "EM to PROD: conf closing file on"
type textarea "x"
type input "EM to PROD: conf closing file on"
type textarea "x"
type input "EM to PROD: conf closing file on X"
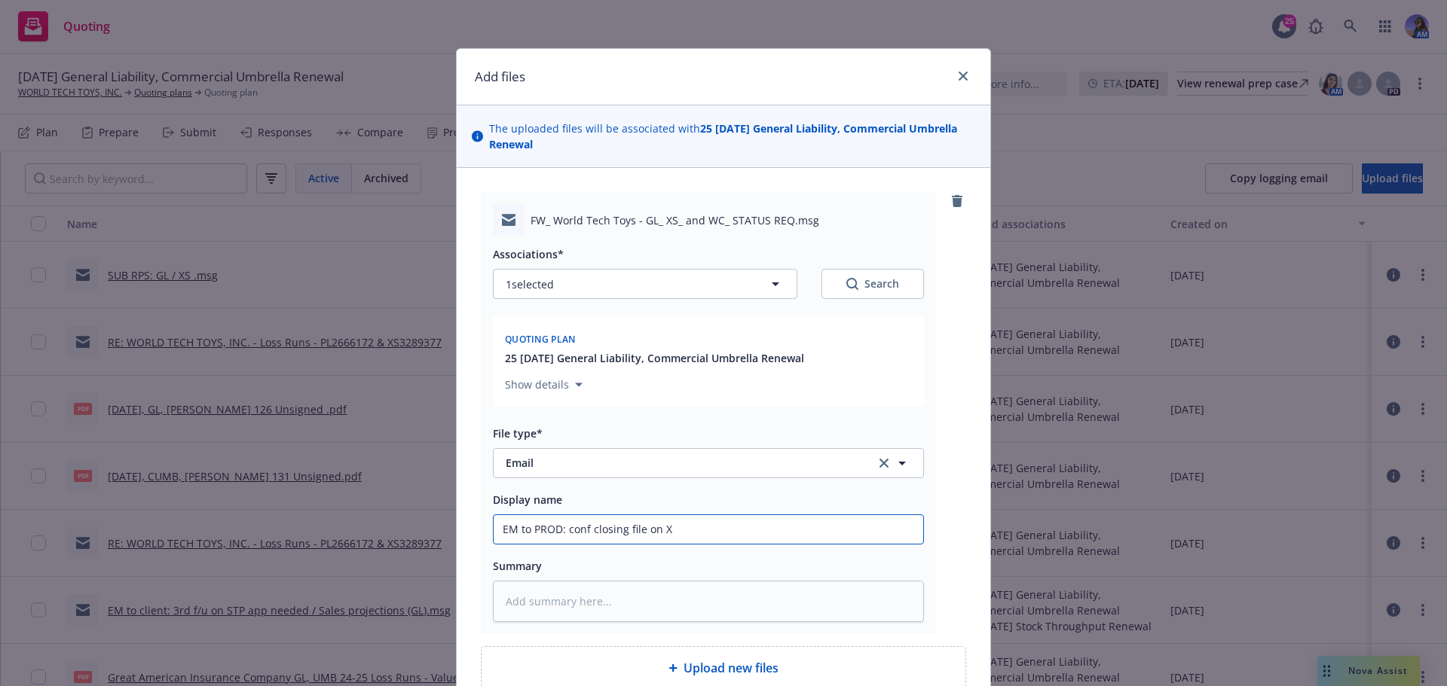
type textarea "x"
type input "EM to PROD: conf closing file on"
type textarea "x"
type input "EM to PROD: conf closing file on G"
type textarea "x"
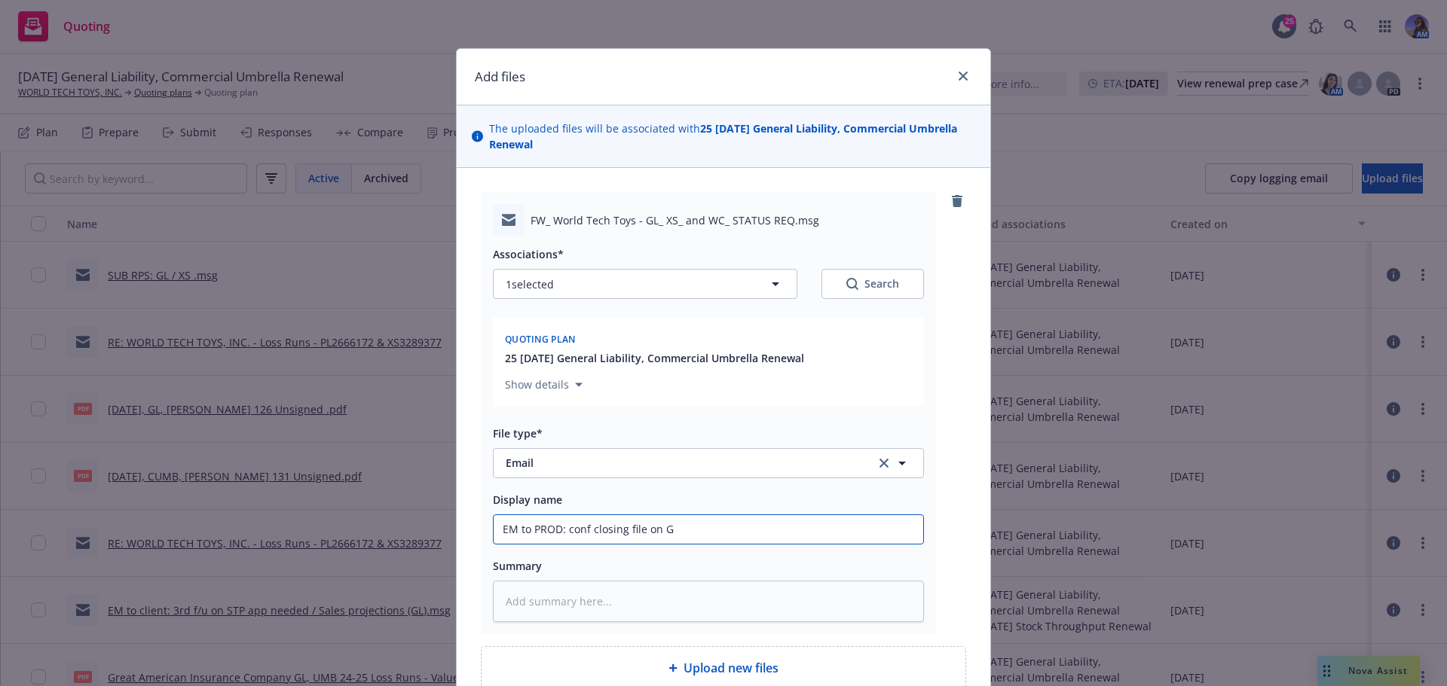
type input "EM to PROD: conf closing file on GL"
type textarea "x"
type input "EM to PROD: conf closing file on GL"
type textarea "x"
type input "EM to PROD: conf closing file on GL a"
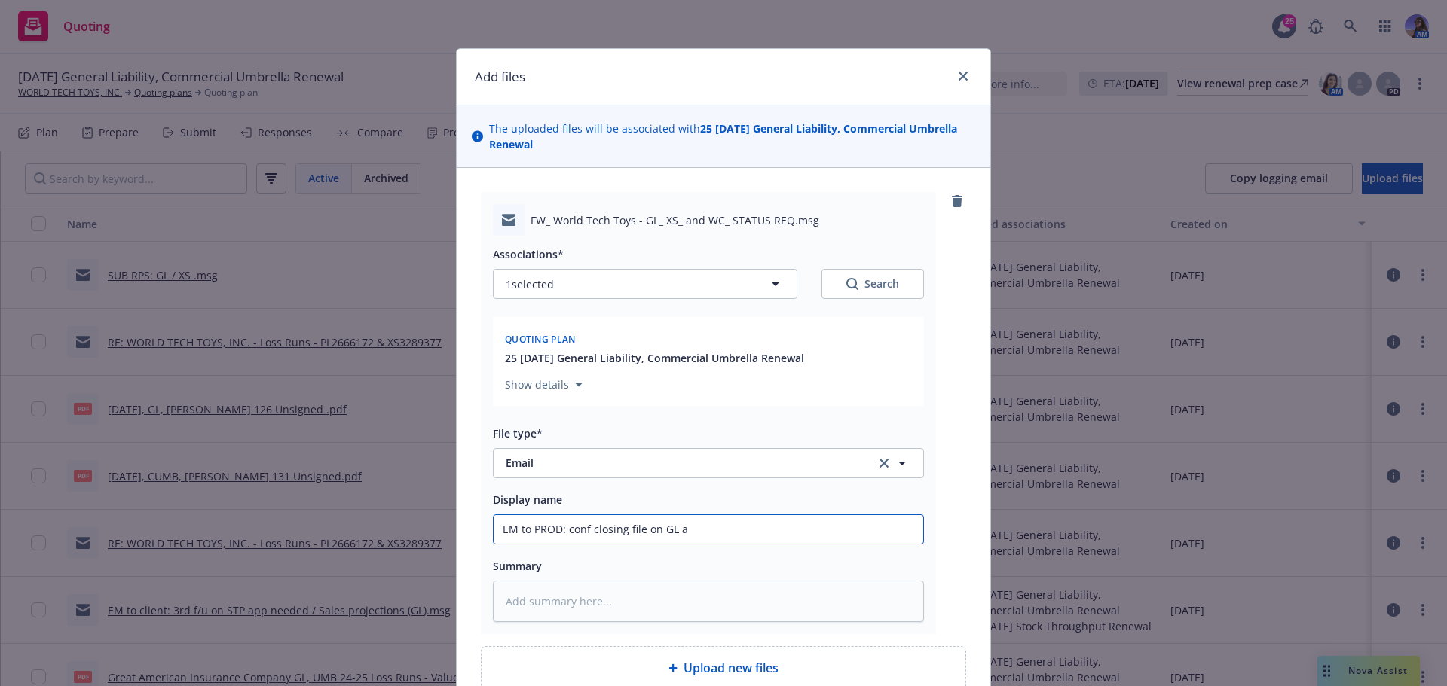
type textarea "x"
type input "EM to PROD: conf closing file on GL an"
type textarea "x"
type input "EM to PROD: conf closing file on GL and"
type textarea "x"
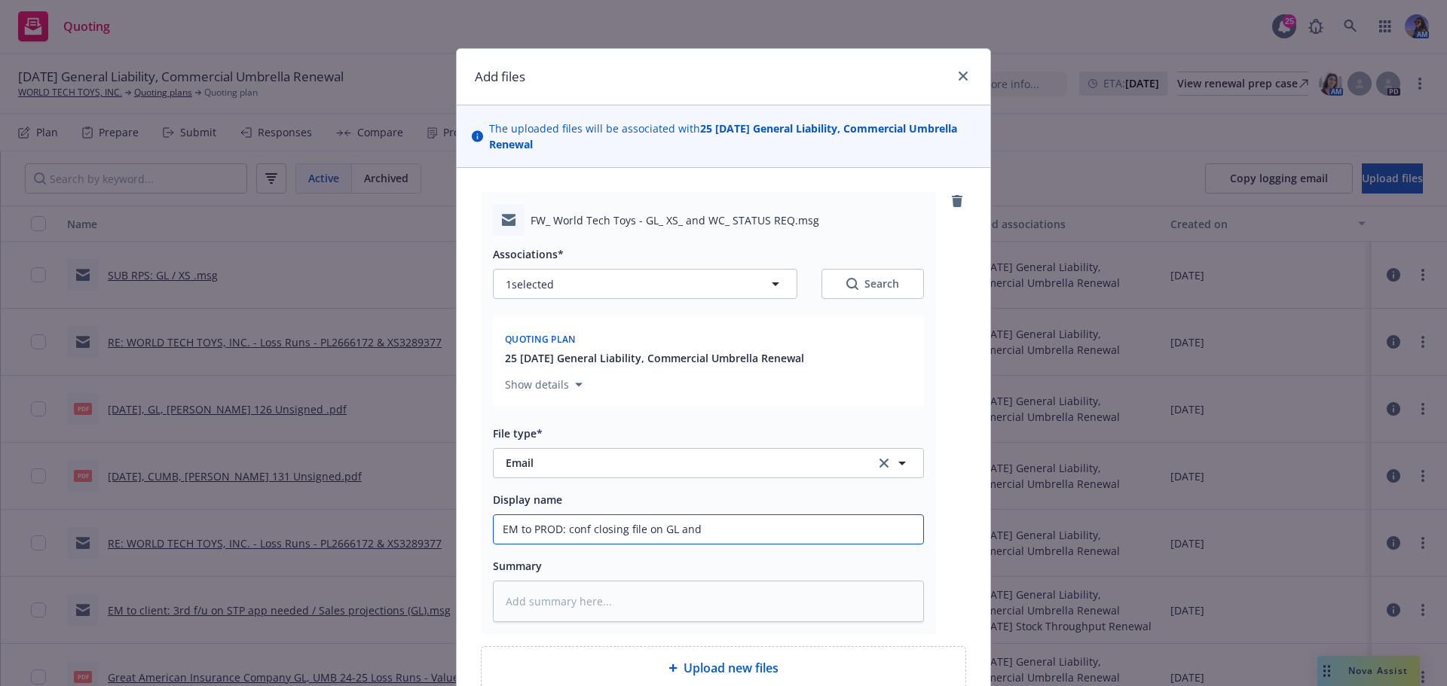
type input "EM to PROD: conf closing file on GL and"
type textarea "x"
type input "EM to PROD: conf closing file on GL and X"
type textarea "x"
type input "EM to PROD: conf closing file on GL and XS"
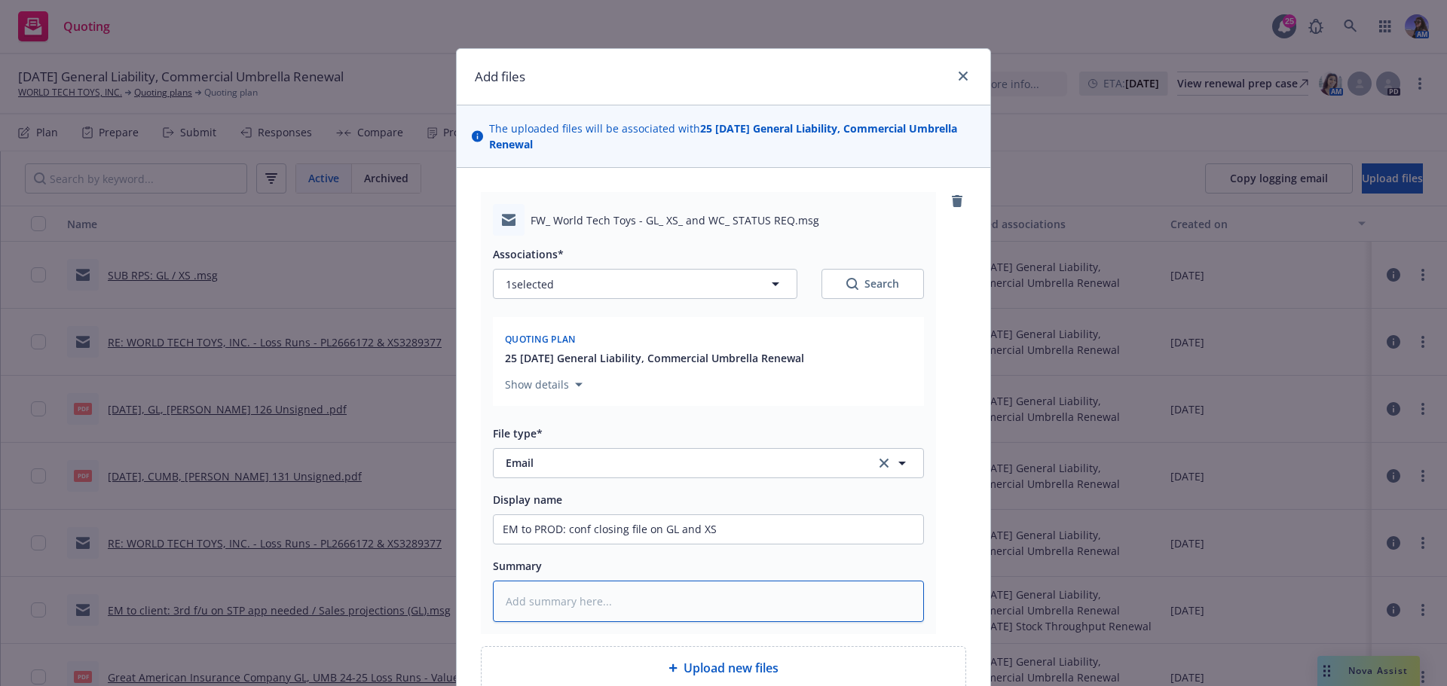
type textarea "x"
type textarea "B"
type textarea "x"
type textarea "BO"
type textarea "x"
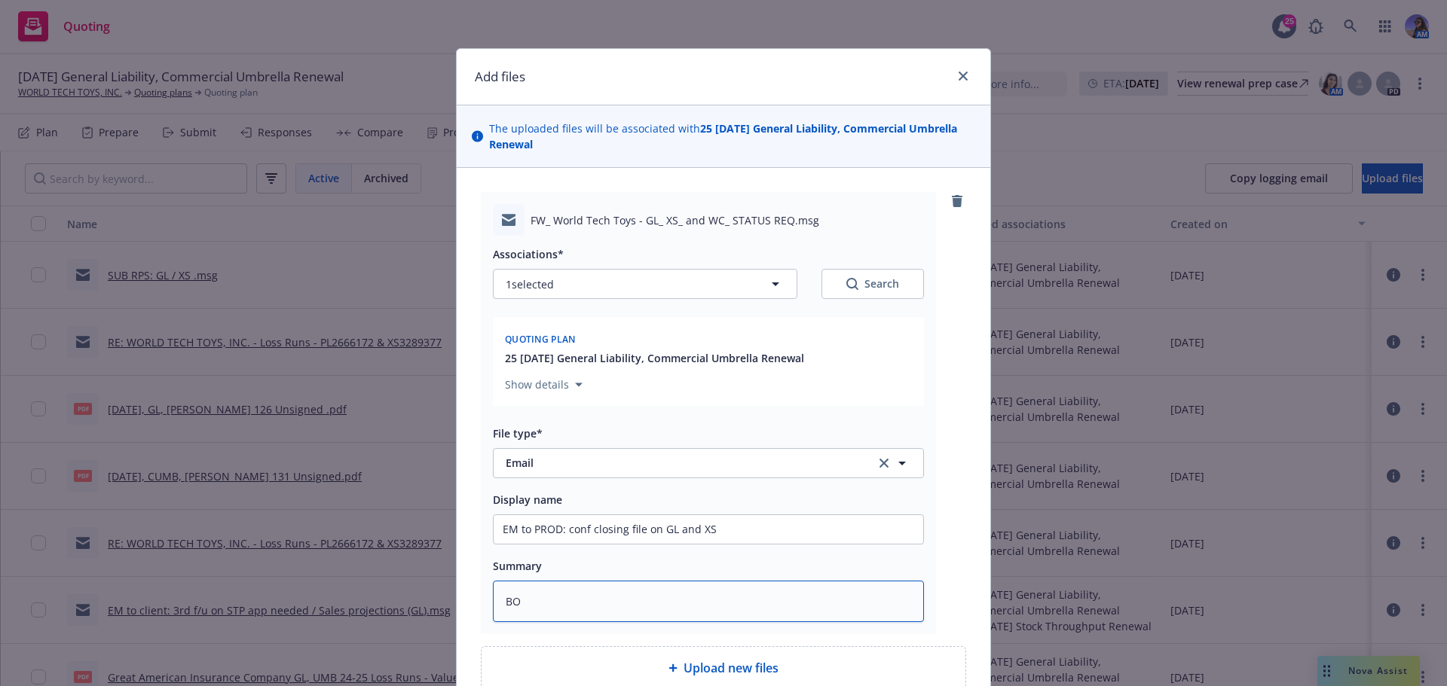
type textarea "BOR"
type textarea "x"
type textarea "BOR'"
type textarea "x"
type textarea "BOR'd"
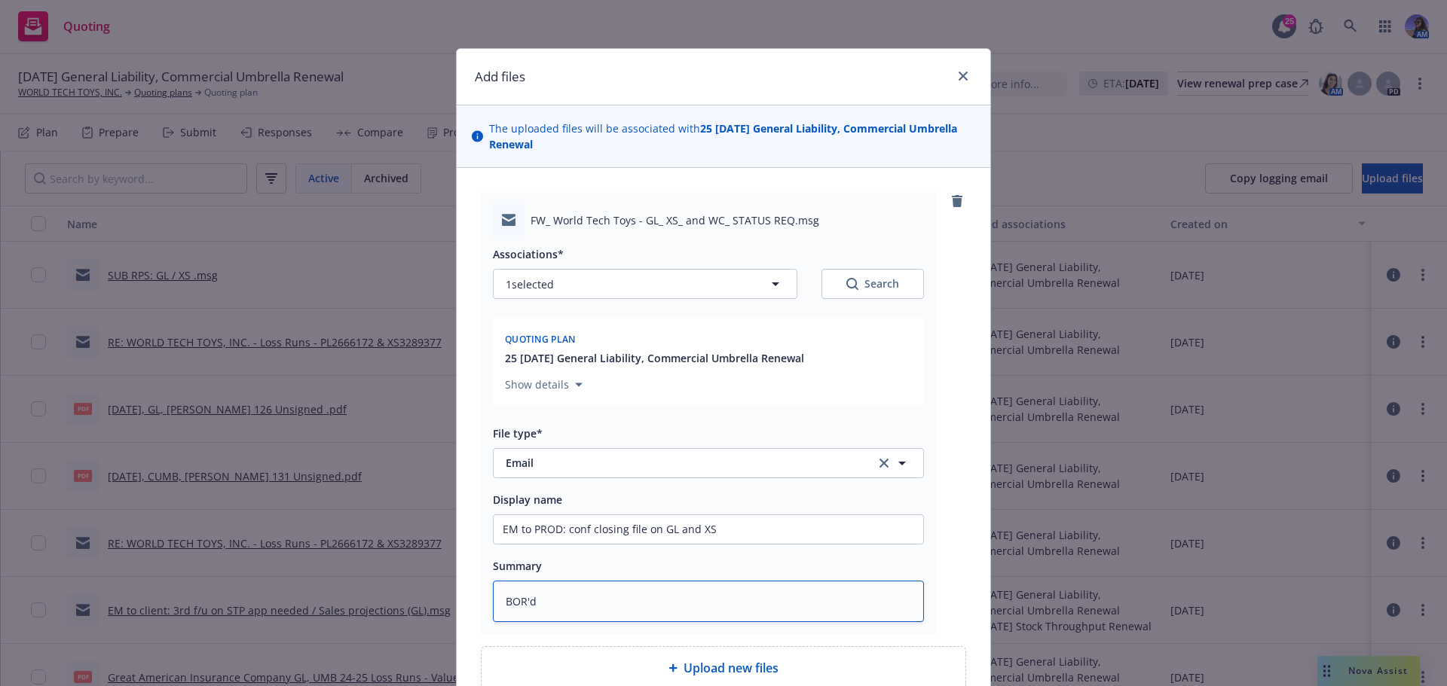
type textarea "x"
type textarea "BOR'd"
type textarea "x"
type textarea "BOR'd a"
type textarea "x"
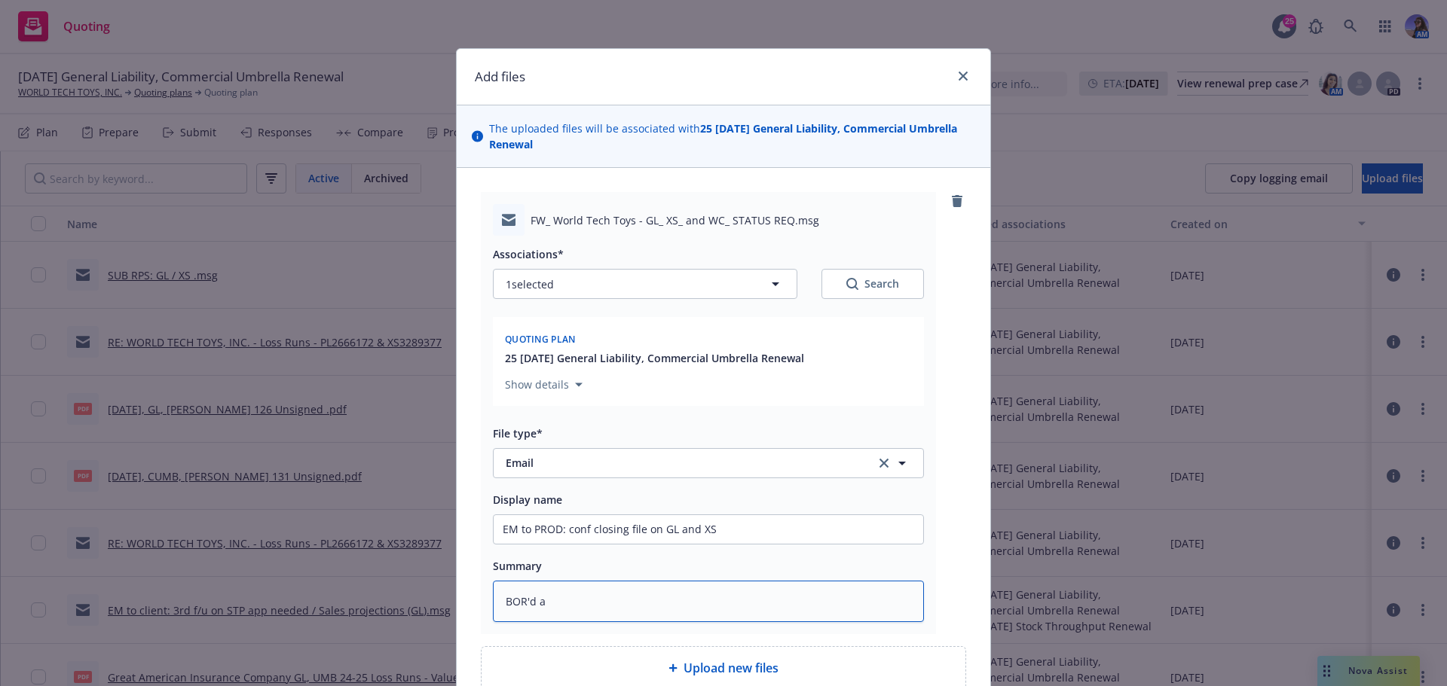
type textarea "BOR'd aw"
type textarea "x"
type textarea "BOR'd awa"
type textarea "x"
type textarea "BOR'd away"
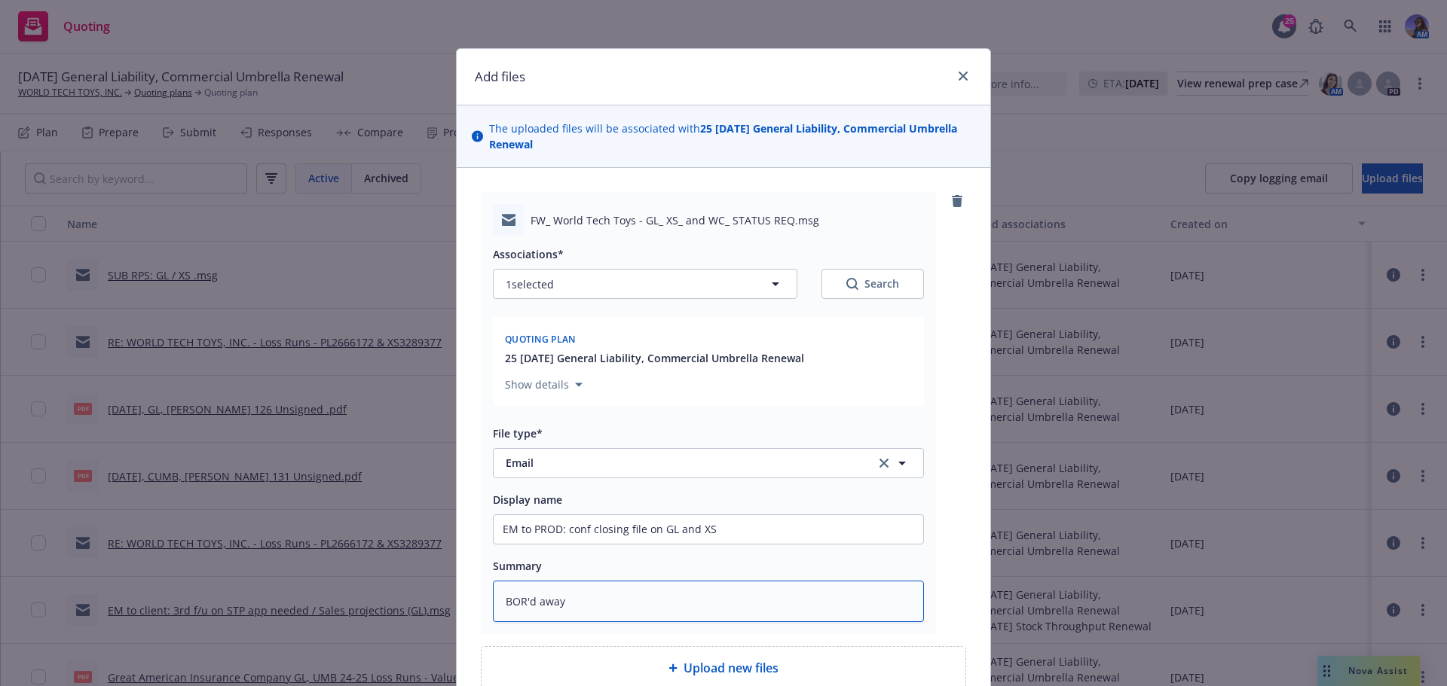
type textarea "x"
type textarea "BOR'd away"
type textarea "x"
type textarea "BOR'd away f"
type textarea "x"
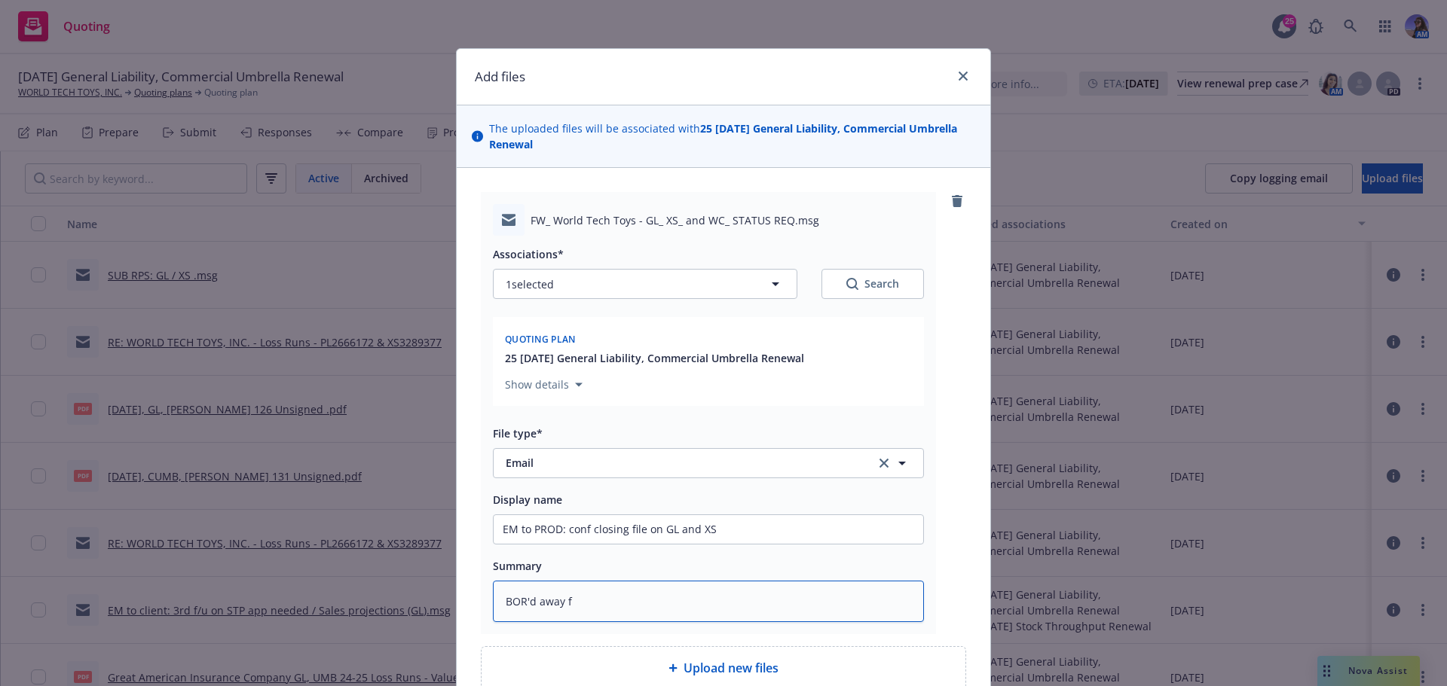
type textarea "BOR'd away fr"
type textarea "x"
type textarea "BOR'd away fro"
type textarea "x"
type textarea "BOR'd away from"
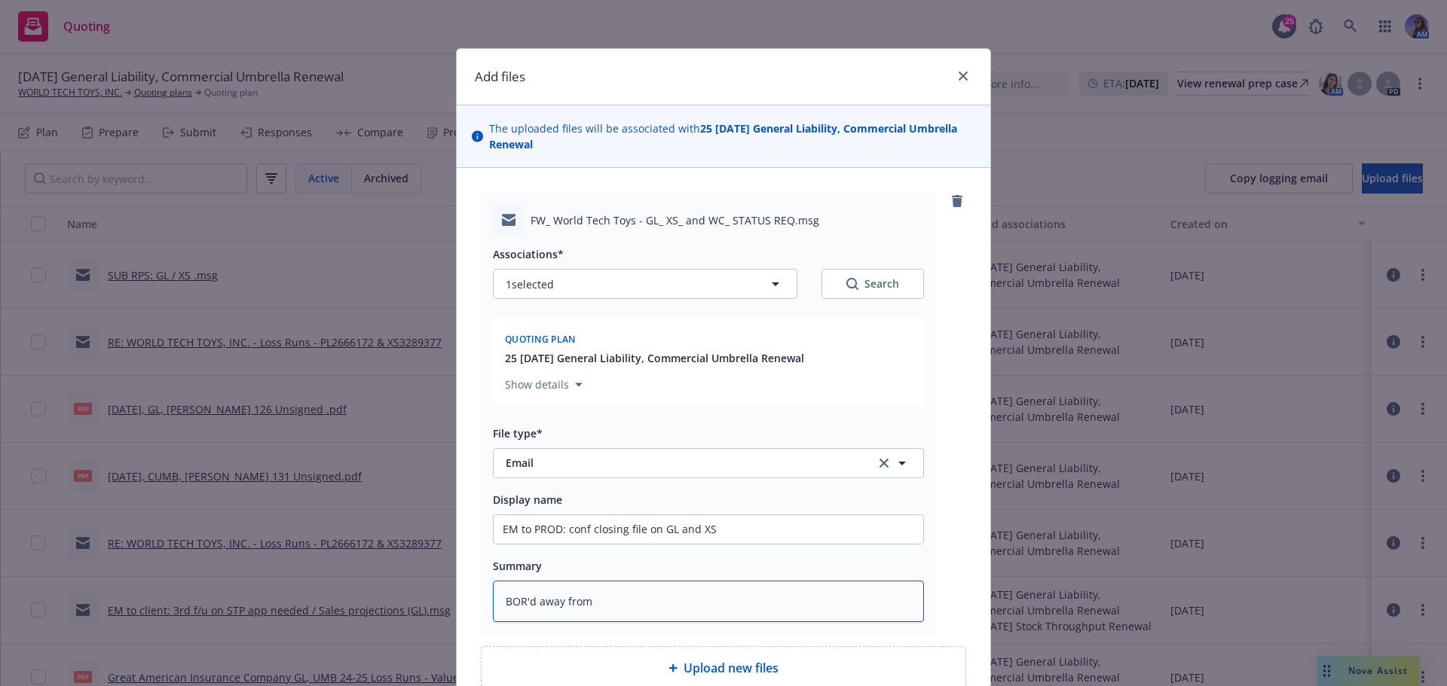
type textarea "x"
type textarea "BOR'd away from"
type textarea "x"
type textarea "BOR'd away from R"
type textarea "x"
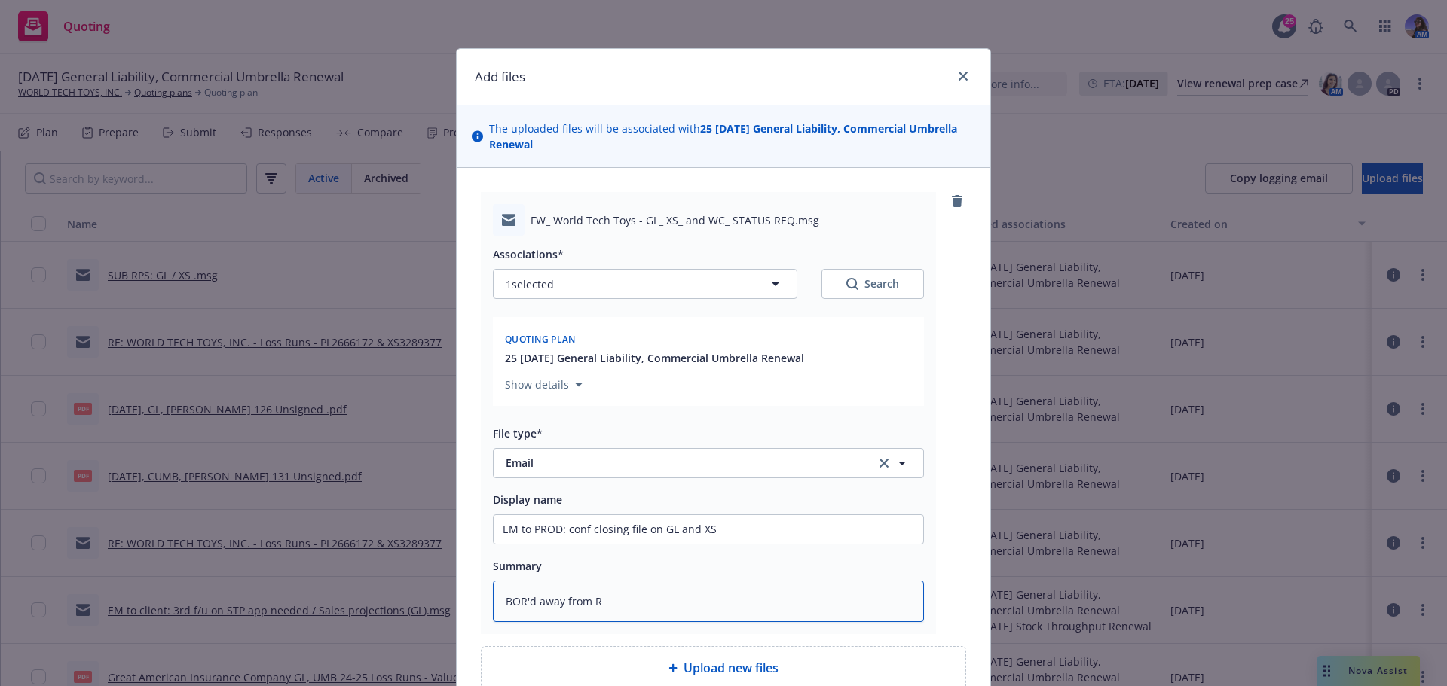
type textarea "BOR'd away from"
type textarea "x"
type textarea "BOR'd away from"
type textarea "x"
type textarea "BOR'd away fro"
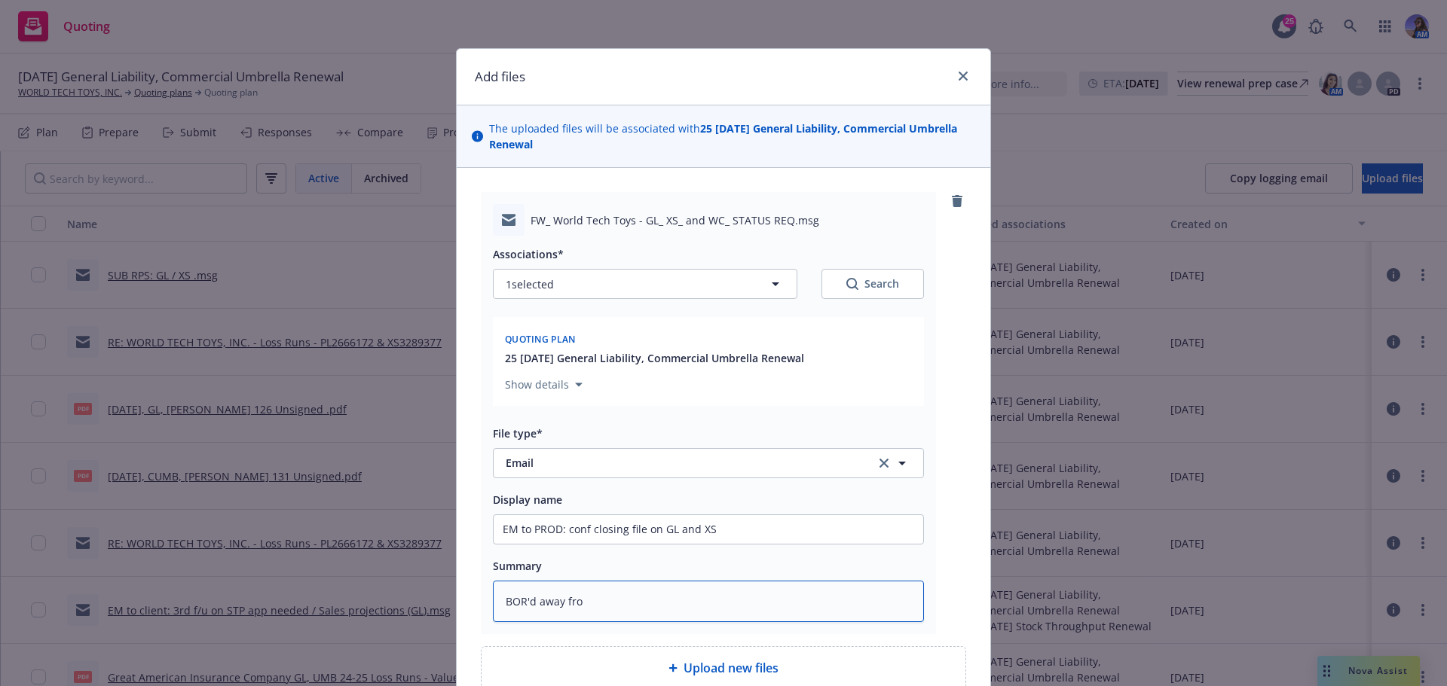
type textarea "x"
type textarea "BOR'd away fr"
type textarea "x"
type textarea "BOR'd away f"
type textarea "x"
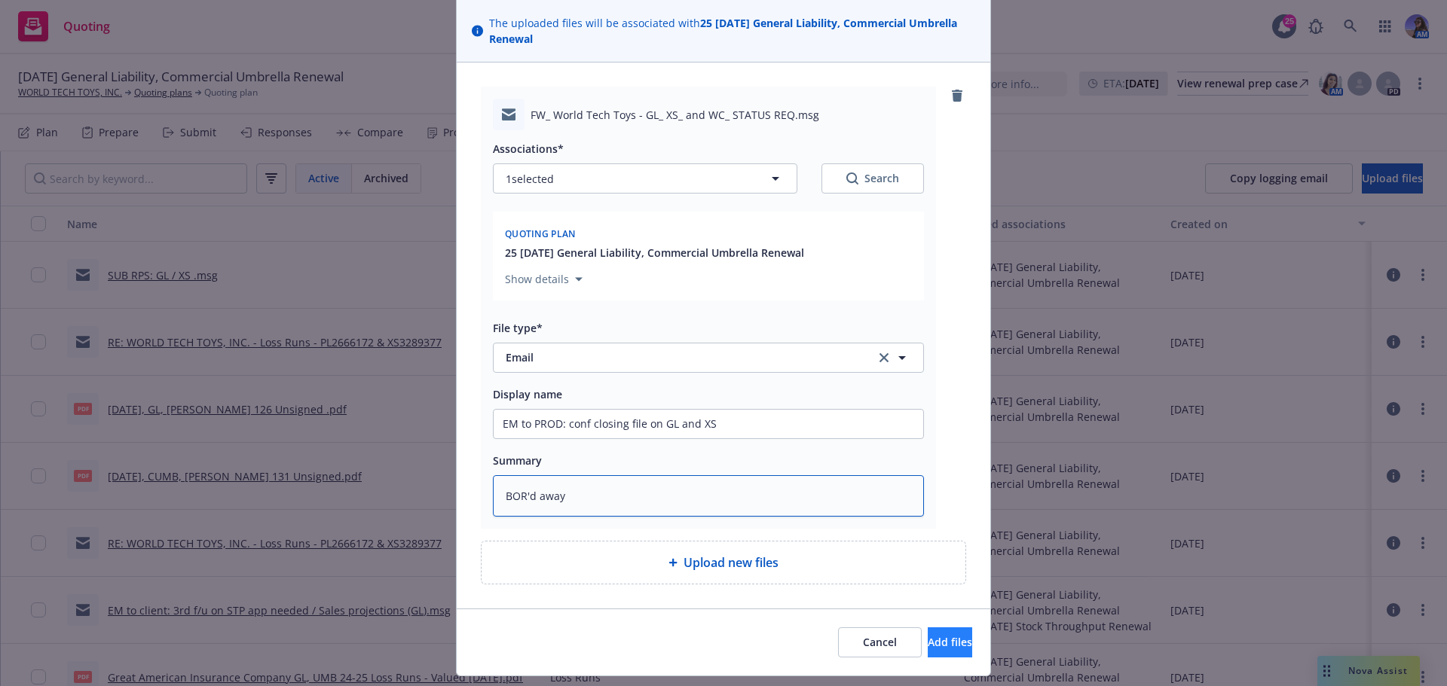
type textarea "BOR'd away"
click at [927, 646] on span "Add files" at bounding box center [949, 642] width 44 height 14
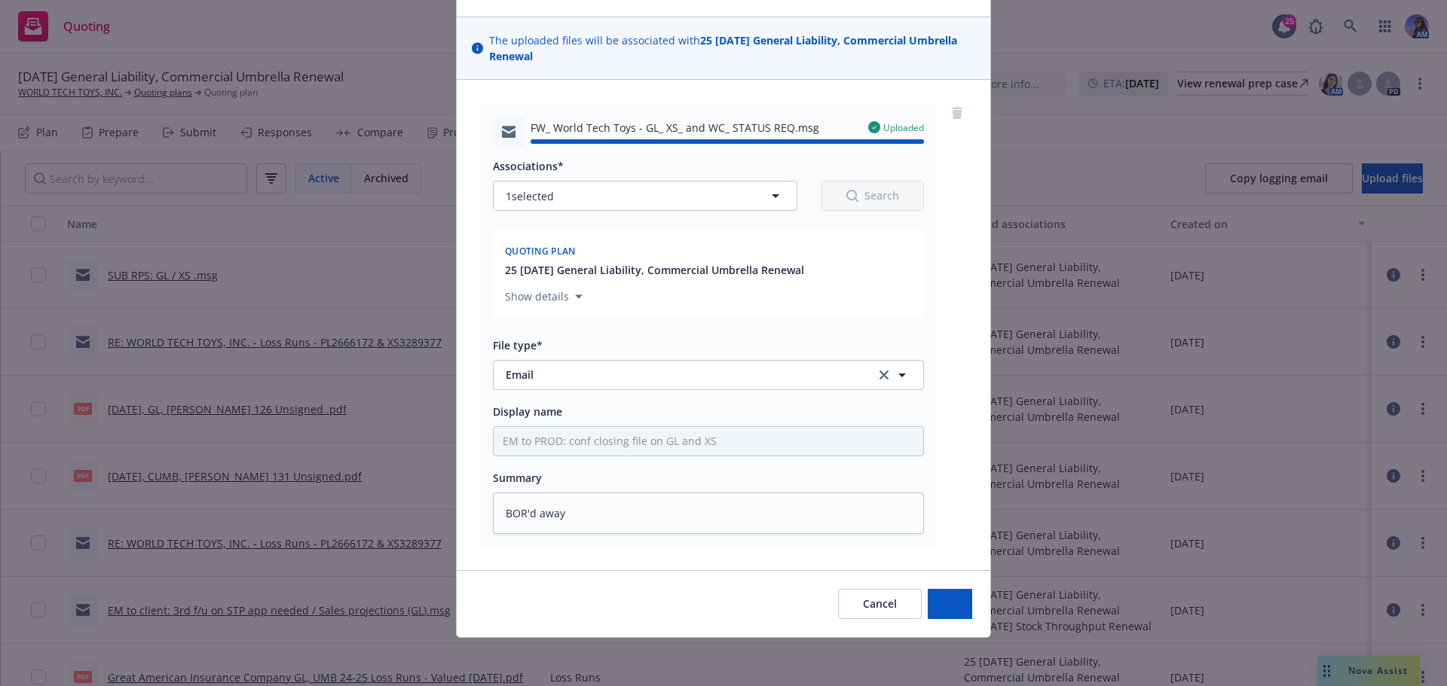
type textarea "x"
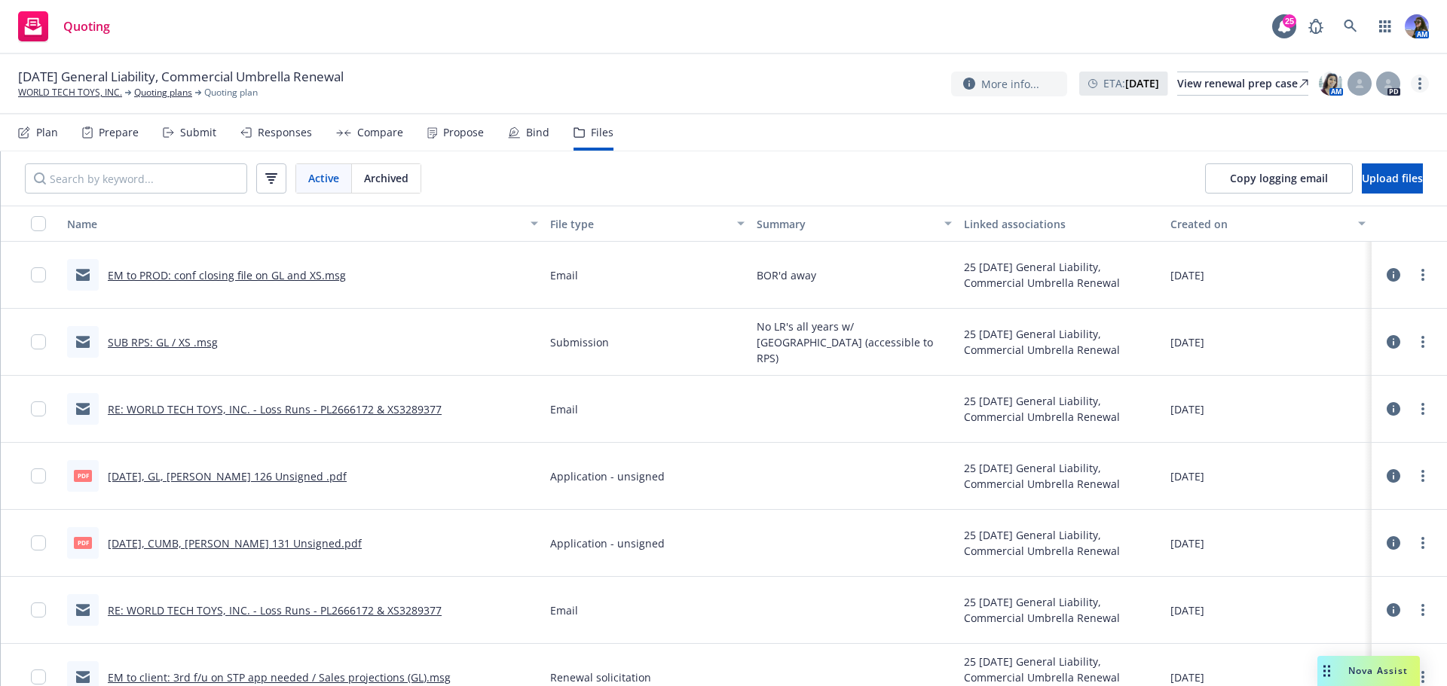
click at [1412, 81] on link "more" at bounding box center [1419, 84] width 18 height 18
click at [1350, 230] on link "Archive quoting plan" at bounding box center [1344, 235] width 168 height 30
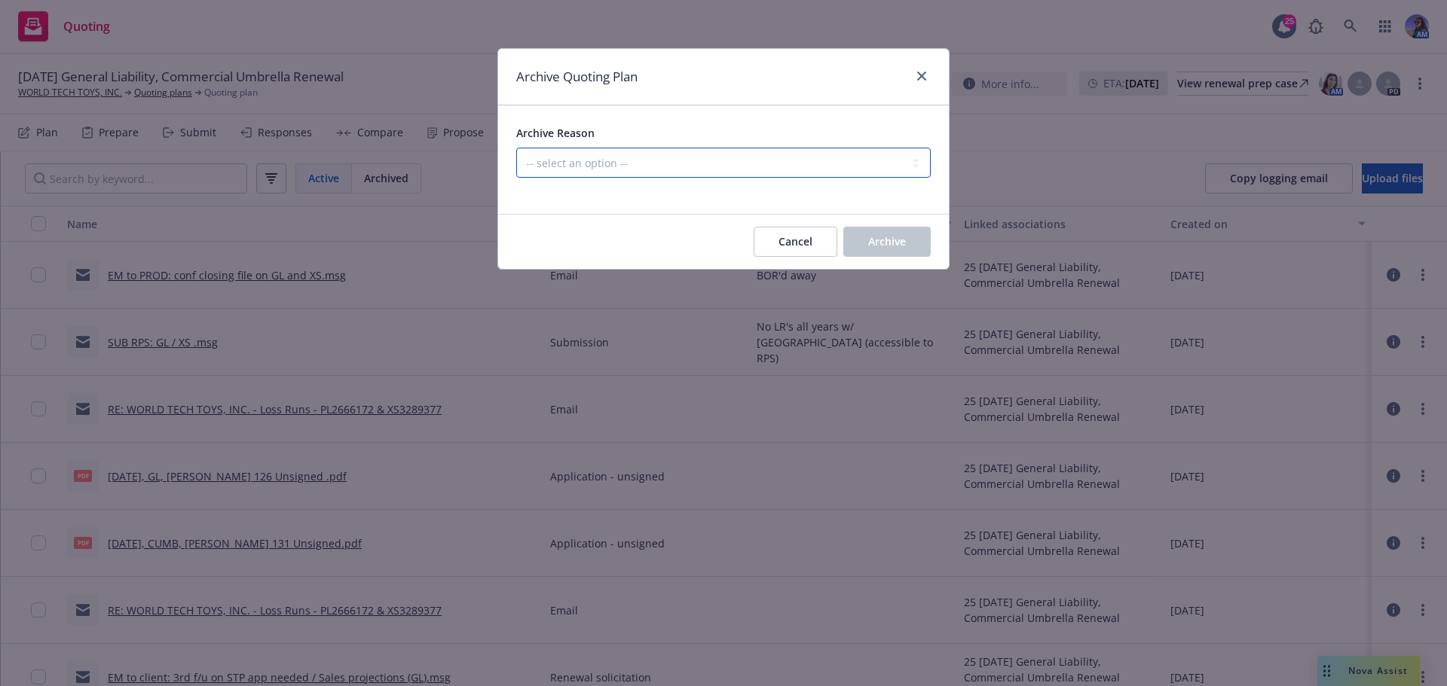
click at [646, 165] on select "-- select an option -- All policies in this renewal plan are auto-renewed Creat…" at bounding box center [723, 163] width 414 height 30
select select "ARCHIVED_RENEWAL_ACCOUNT_CHURNED"
click at [516, 148] on select "-- select an option -- All policies in this renewal plan are auto-renewed Creat…" at bounding box center [723, 163] width 414 height 30
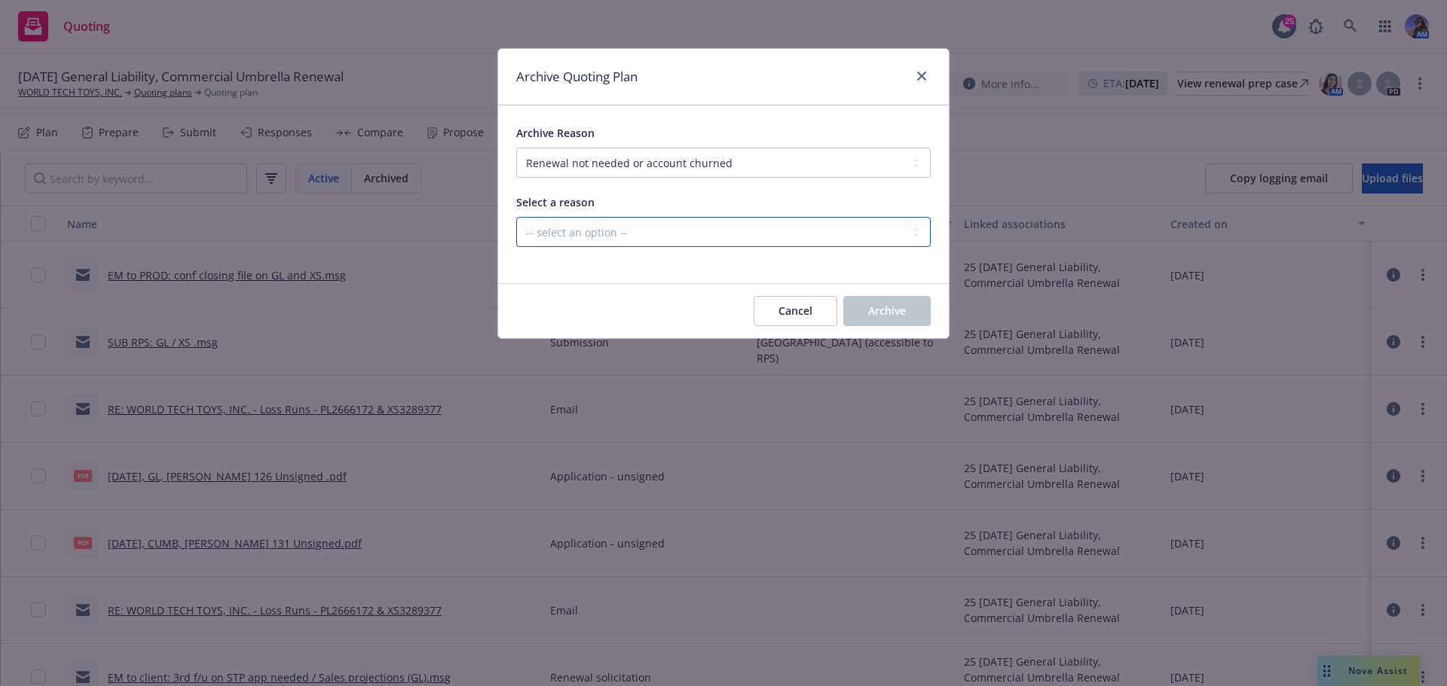
click at [655, 242] on select "-- select an option -- Blocked Client acquired, or no longer in business Client…" at bounding box center [723, 232] width 414 height 30
select select "ARCHIVED_RENEWAL_ACCOUNT_CHURNED_LOST_ON_BOR"
click at [516, 217] on select "-- select an option -- Blocked Client acquired, or no longer in business Client…" at bounding box center [723, 232] width 414 height 30
click at [876, 307] on span "Archive" at bounding box center [887, 311] width 38 height 14
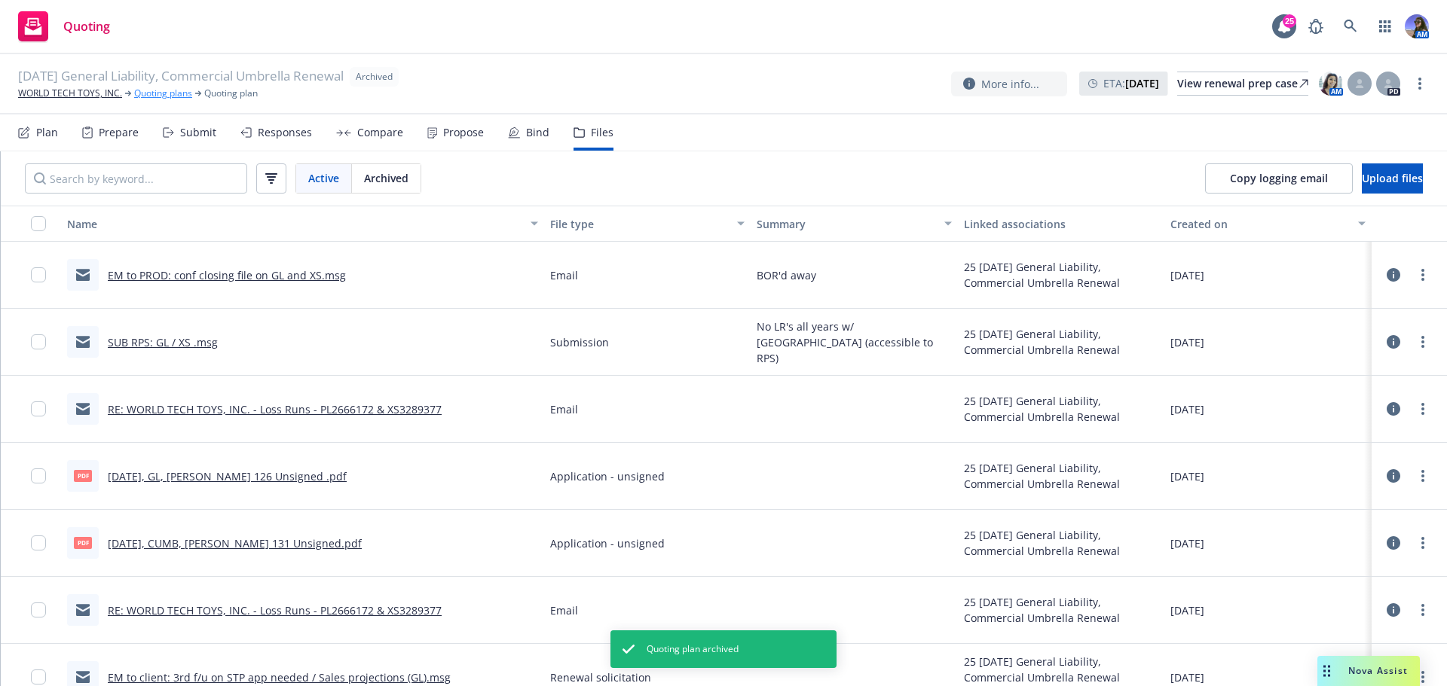
click at [160, 90] on link "Quoting plans" at bounding box center [163, 94] width 58 height 14
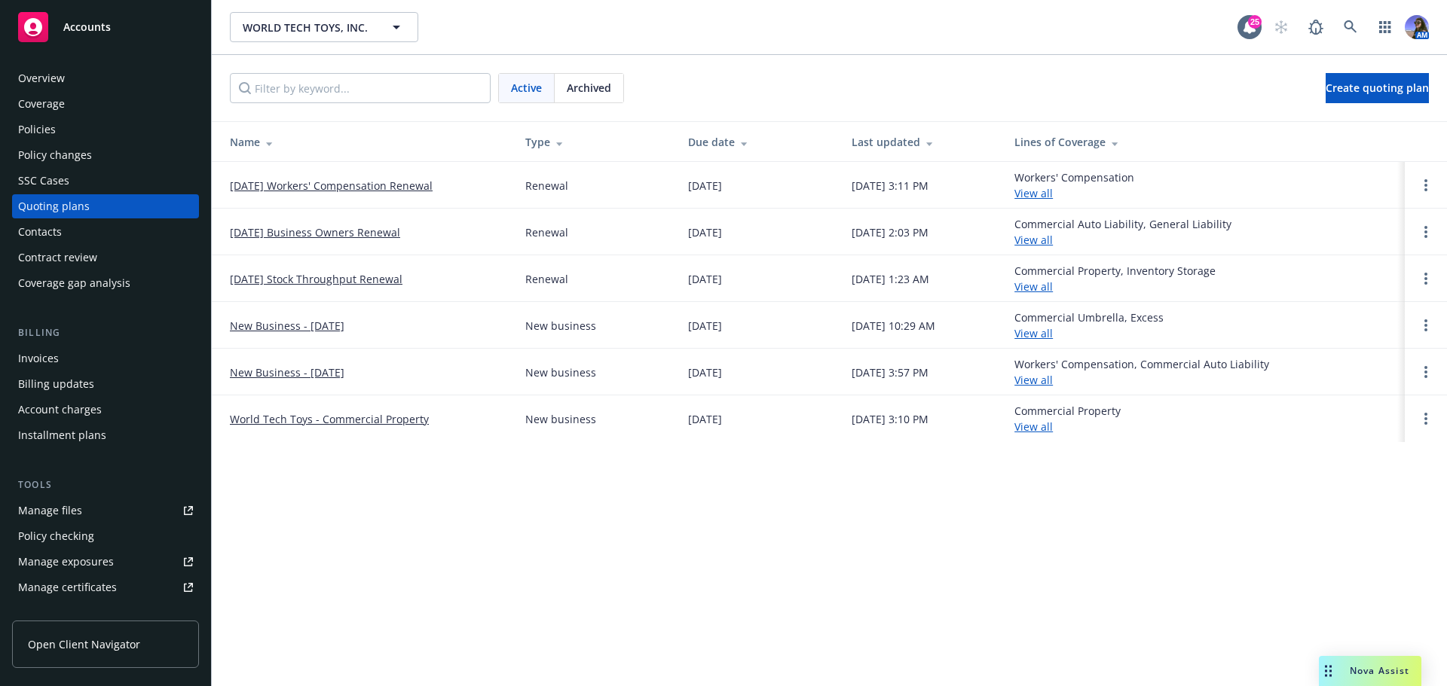
click at [63, 133] on div "Policies" at bounding box center [105, 130] width 175 height 24
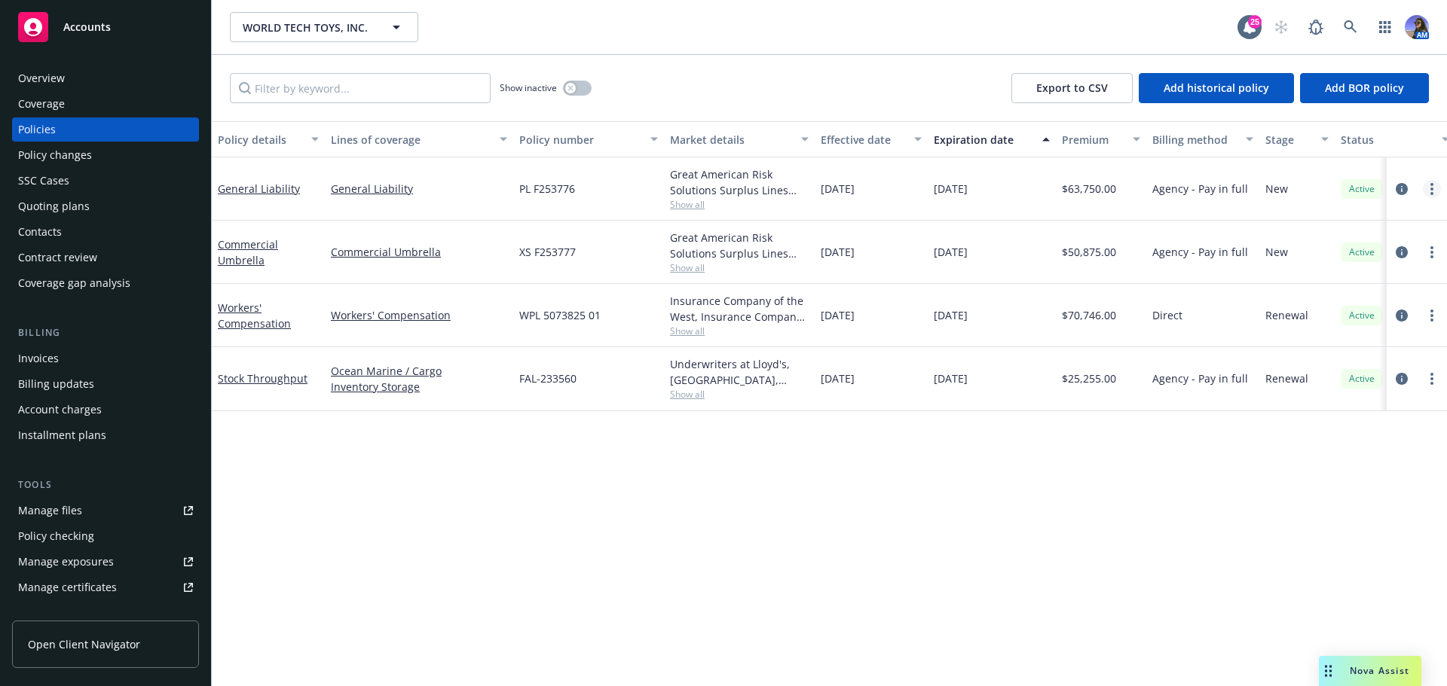
click at [1428, 192] on link "more" at bounding box center [1431, 189] width 18 height 18
click at [1319, 286] on link "End policy" at bounding box center [1351, 280] width 177 height 30
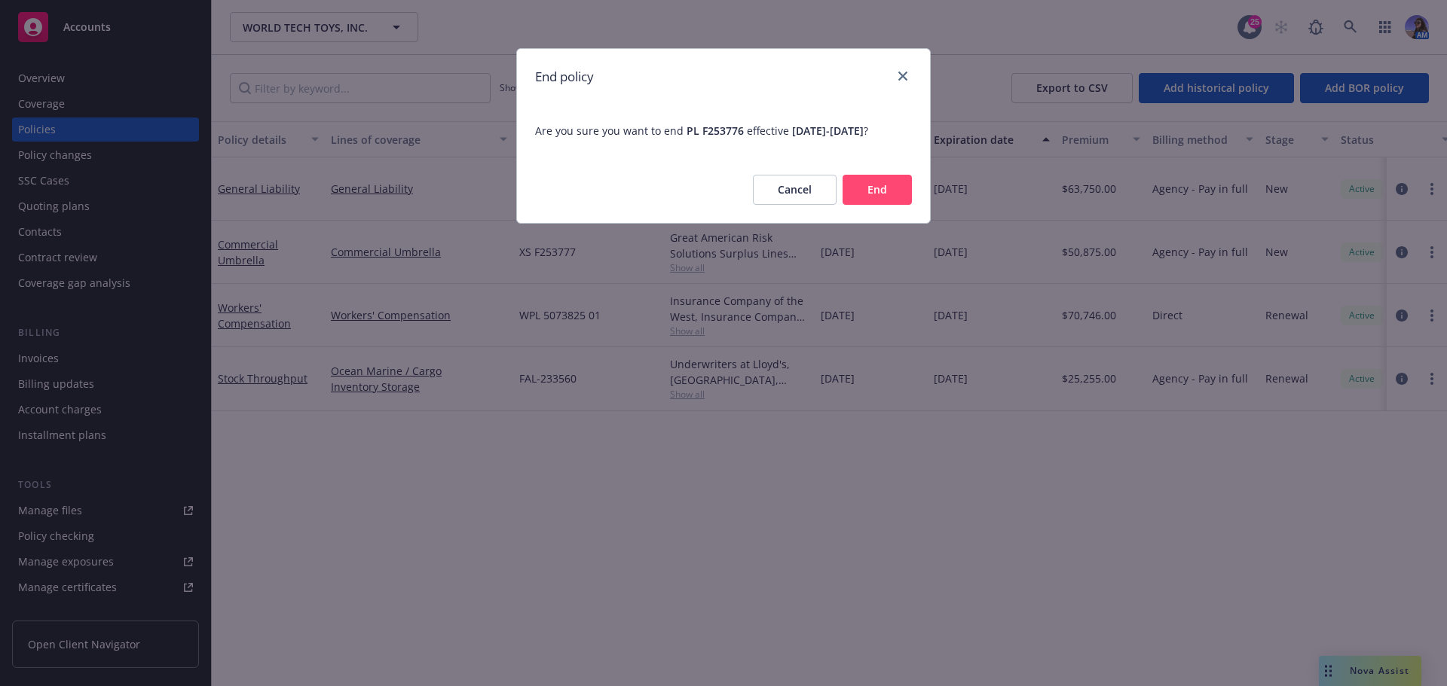
click at [885, 205] on button "End" at bounding box center [876, 190] width 69 height 30
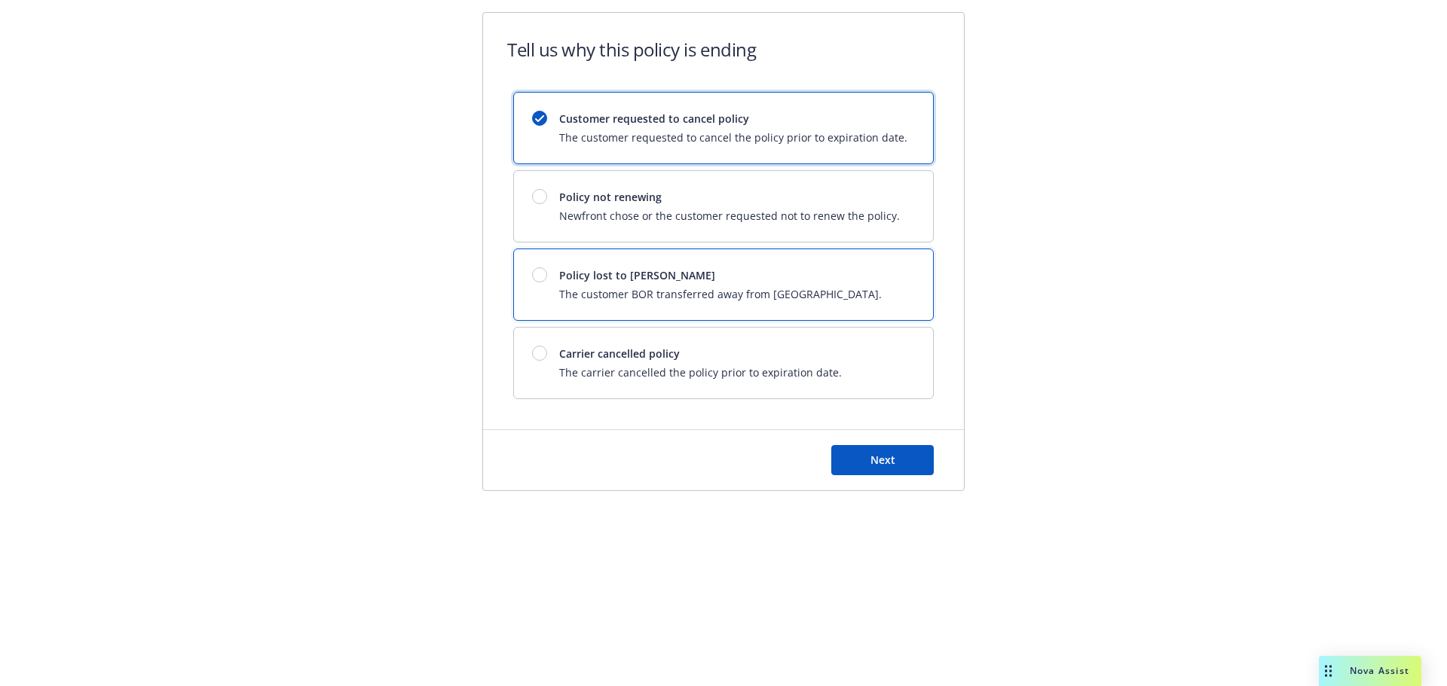
click at [634, 298] on span "The customer BOR transferred away from [GEOGRAPHIC_DATA]." at bounding box center [720, 294] width 322 height 16
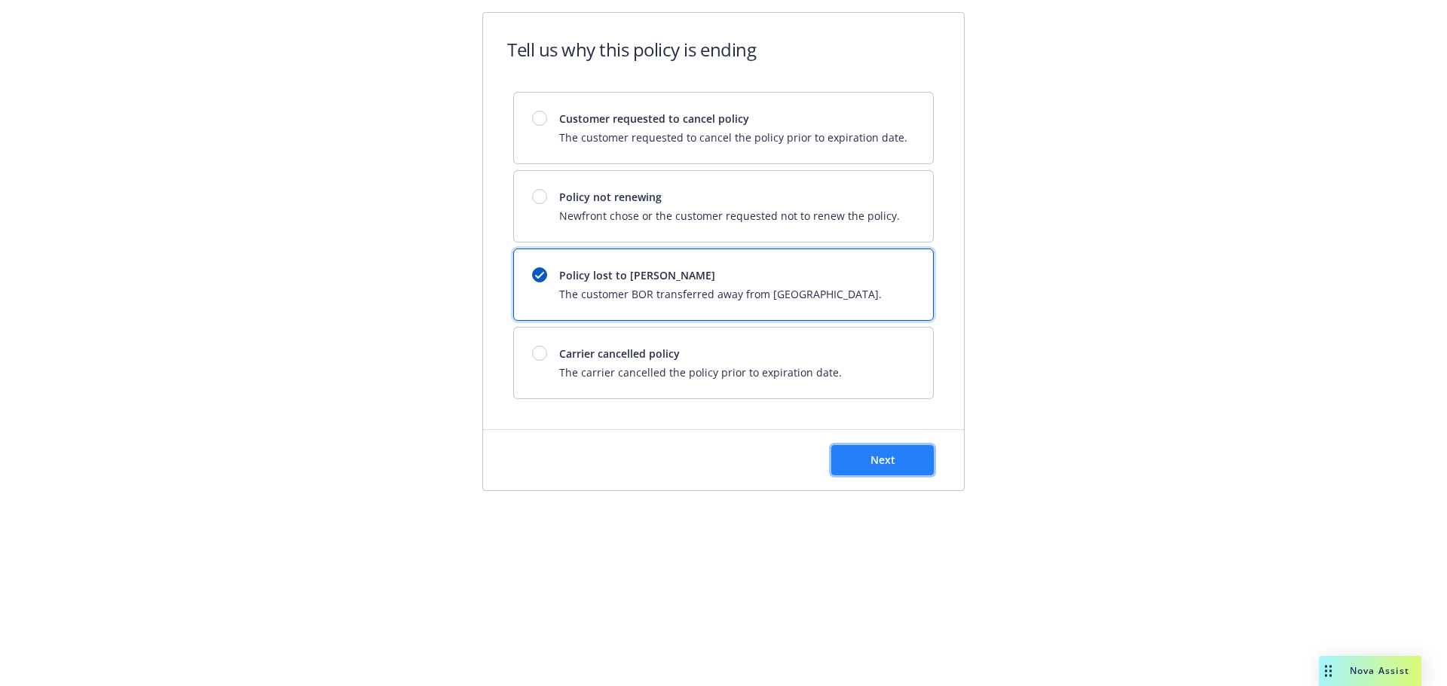
click at [881, 457] on span "Next" at bounding box center [882, 460] width 25 height 14
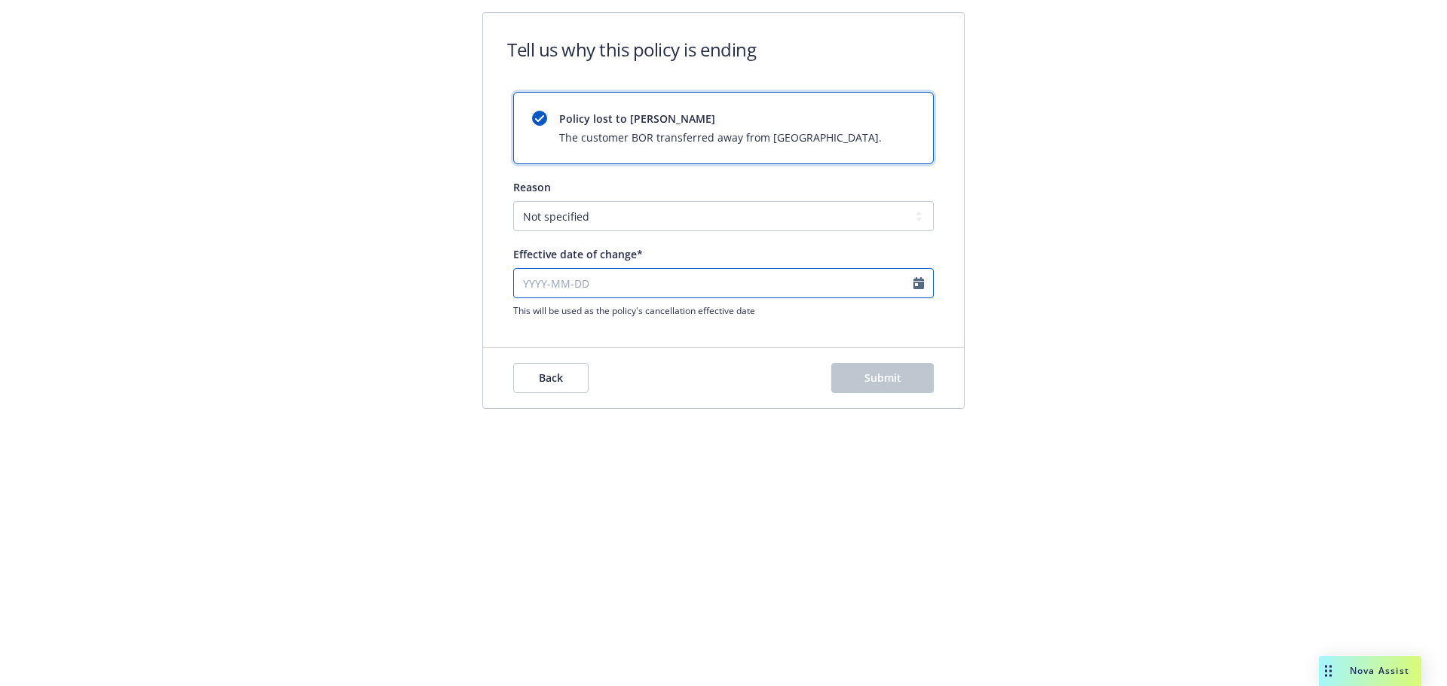
select select "October"
select select "2025"
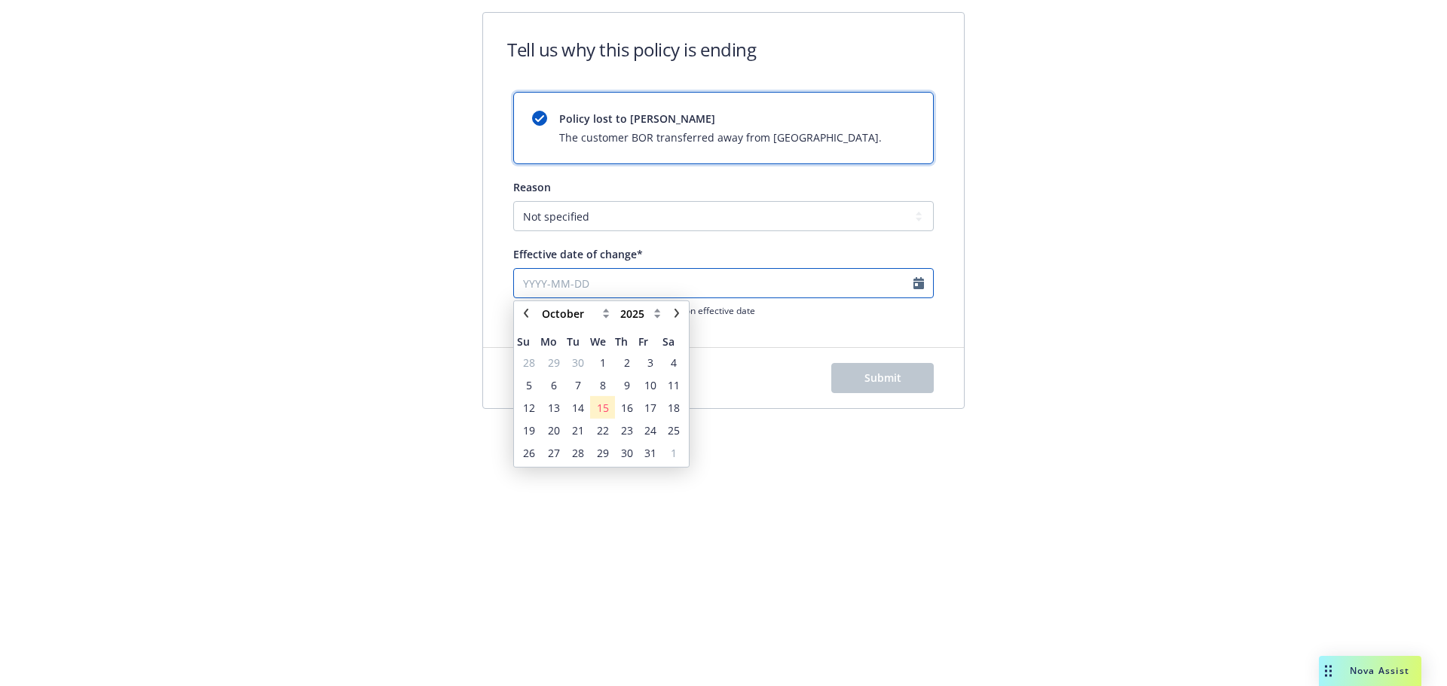
click at [562, 273] on input "Effective date of change*" at bounding box center [723, 283] width 420 height 30
click at [521, 309] on link "chevronLeft" at bounding box center [526, 314] width 18 height 18
select select "September"
click at [655, 382] on span "12" at bounding box center [650, 386] width 12 height 16
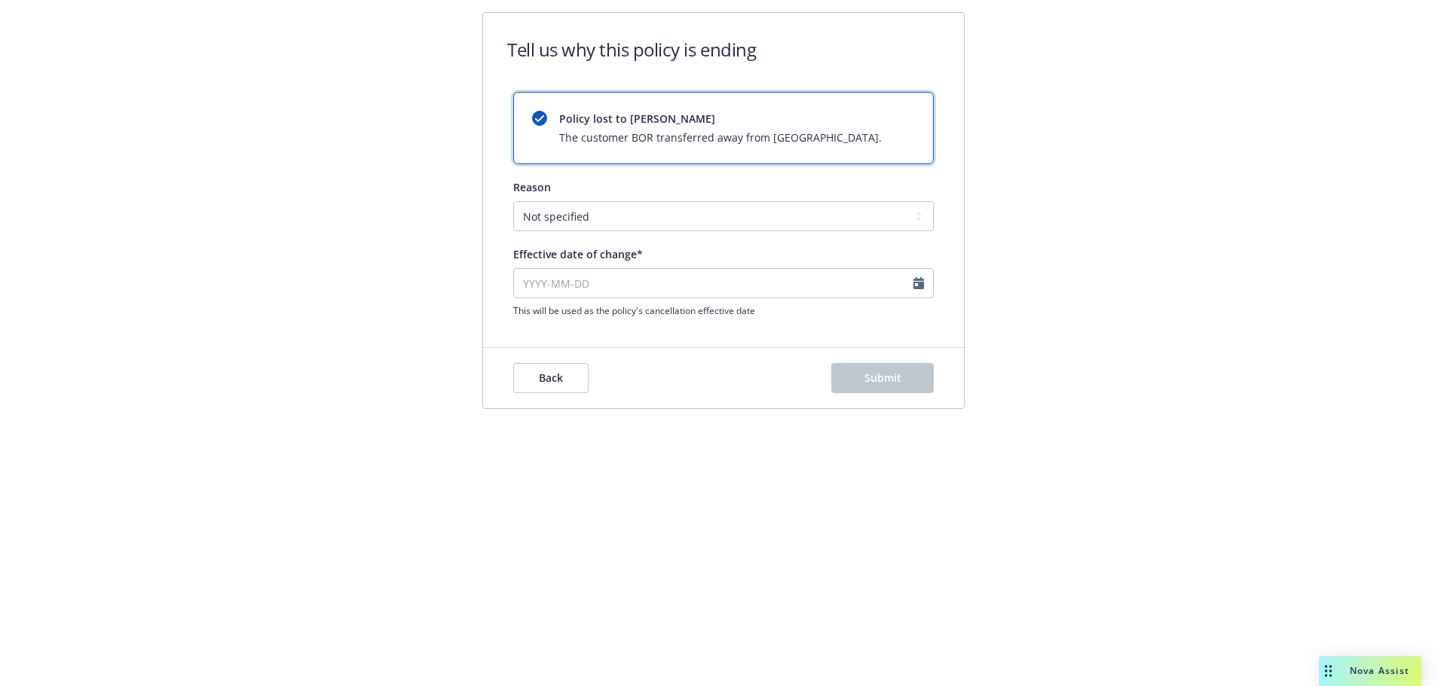
type input "[DATE]"
click at [735, 365] on div "Back Submit" at bounding box center [723, 378] width 420 height 30
click at [686, 226] on select "Not specified Service Pricing Buyer change M&A, Bankruptcy, or Out of business …" at bounding box center [723, 216] width 420 height 30
click at [858, 380] on button "Submit" at bounding box center [882, 378] width 102 height 30
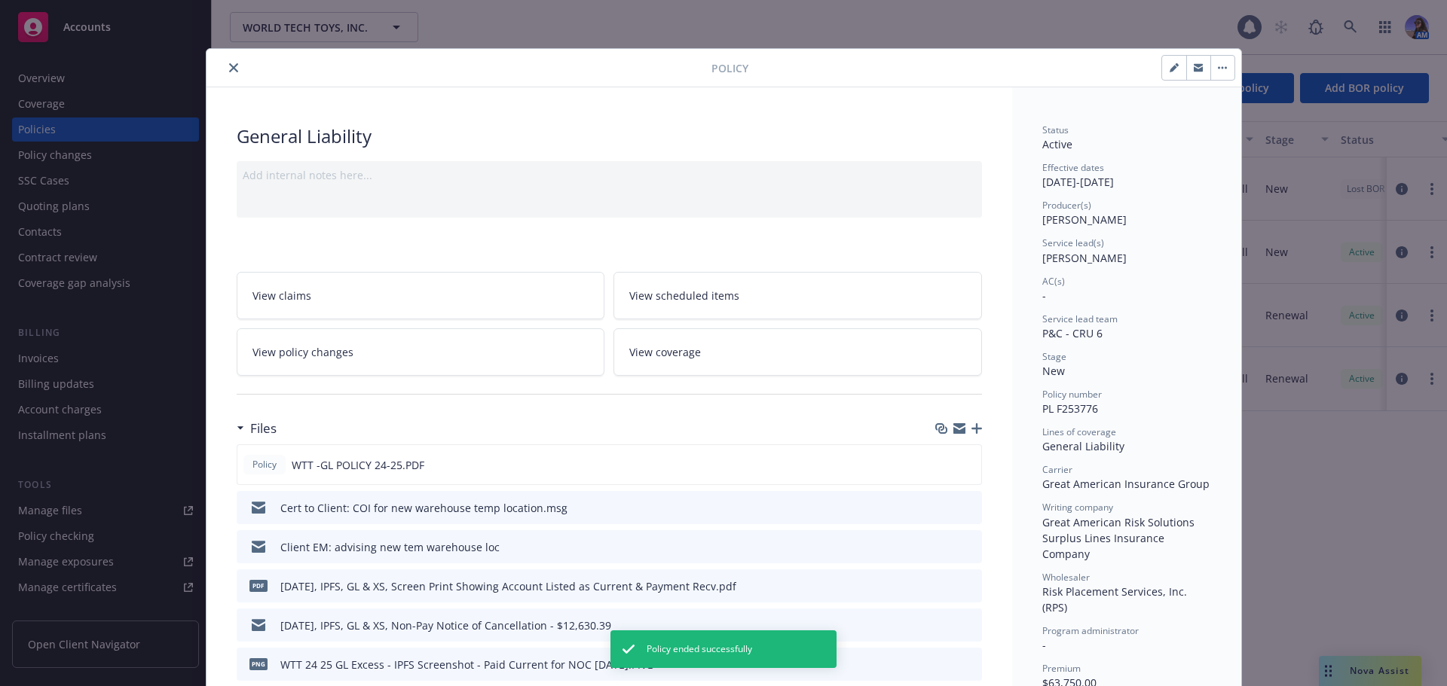
scroll to position [45, 0]
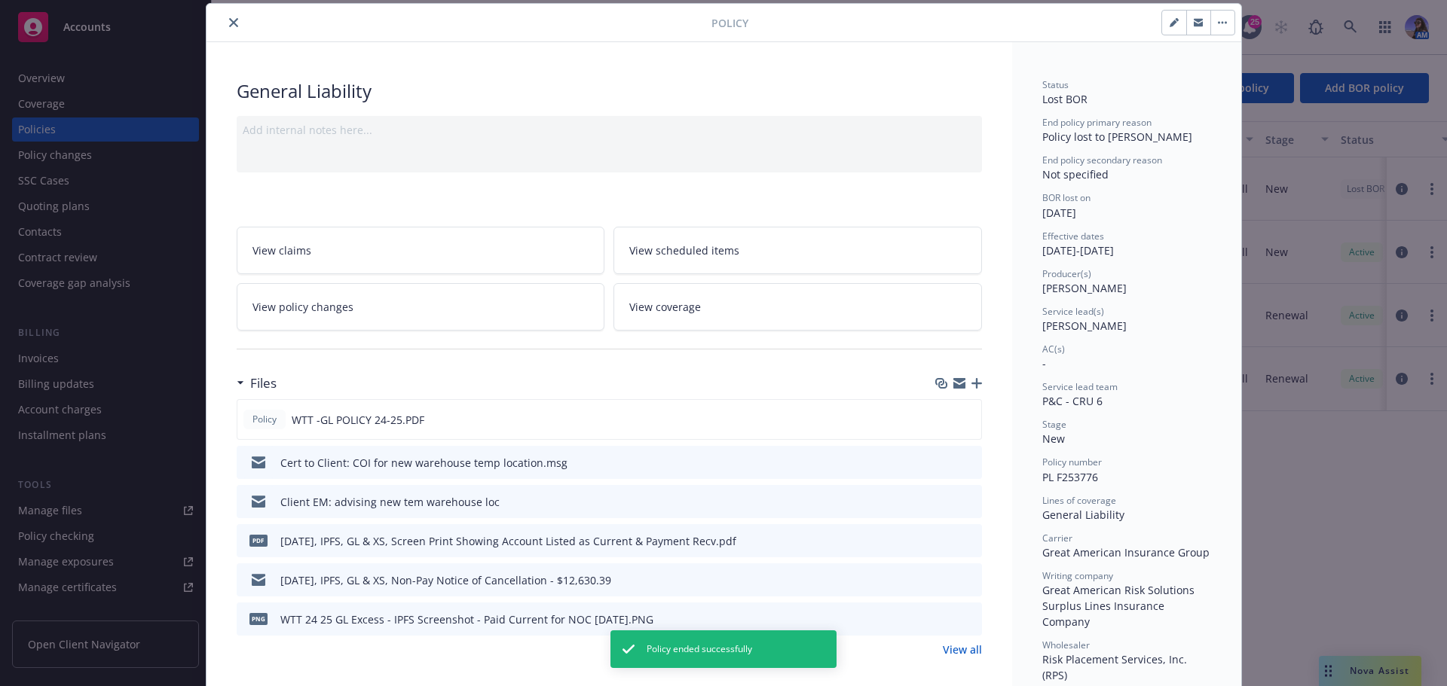
click at [971, 386] on icon "button" at bounding box center [976, 383] width 11 height 11
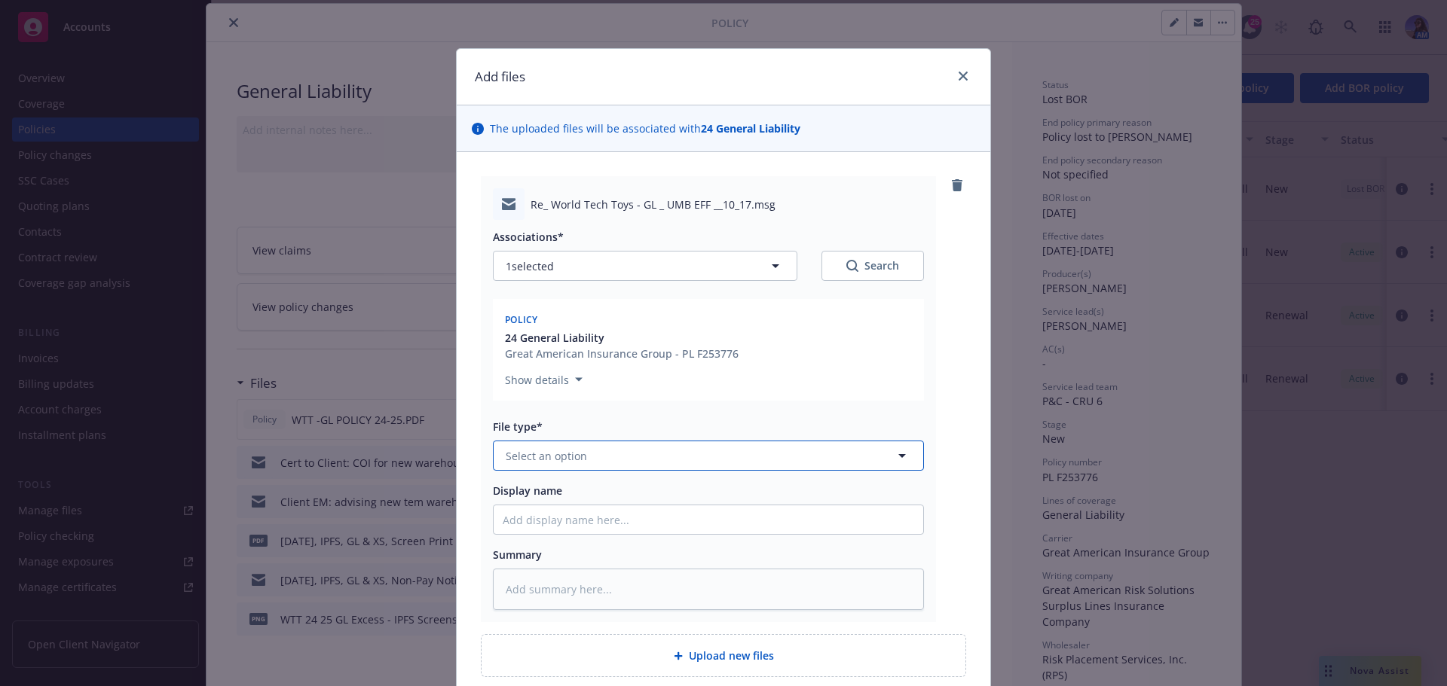
click at [515, 451] on span "Select an option" at bounding box center [546, 456] width 81 height 16
type input "e"
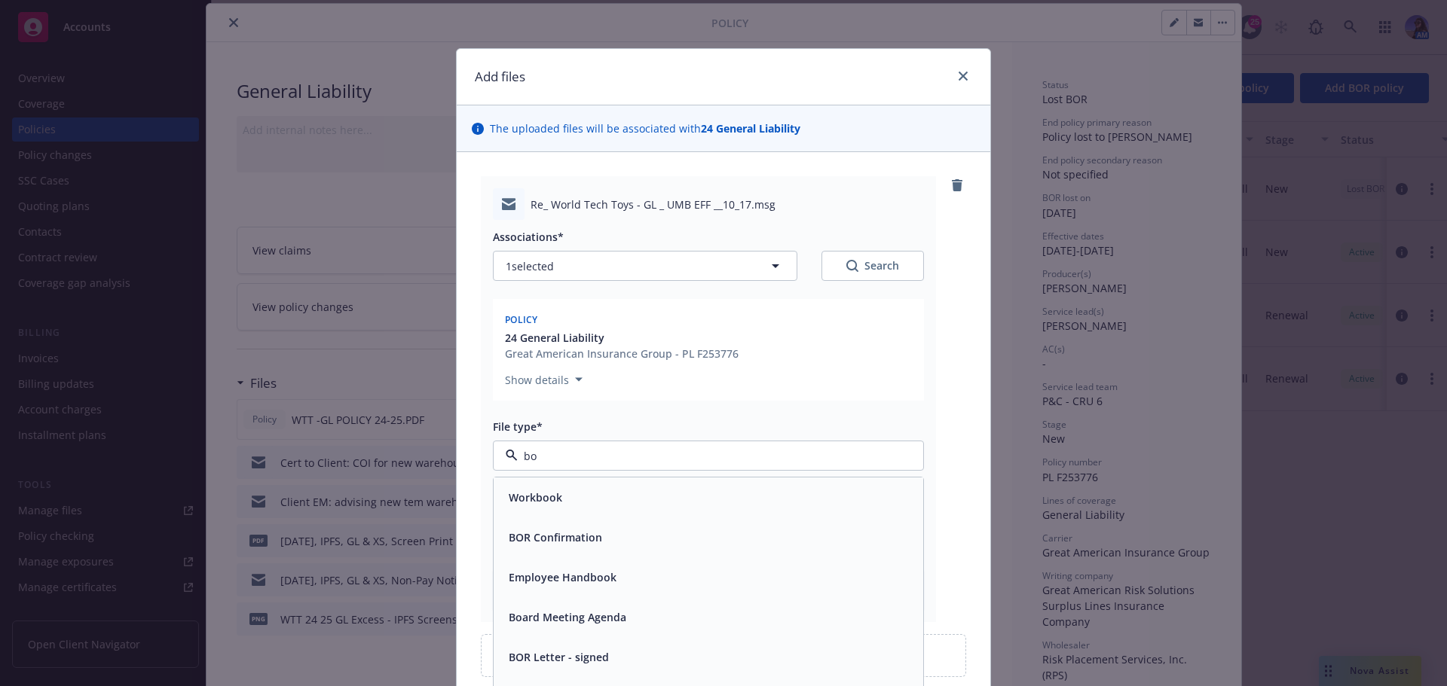
type input "bor"
click at [582, 505] on span "BOR Confirmation" at bounding box center [555, 498] width 93 height 16
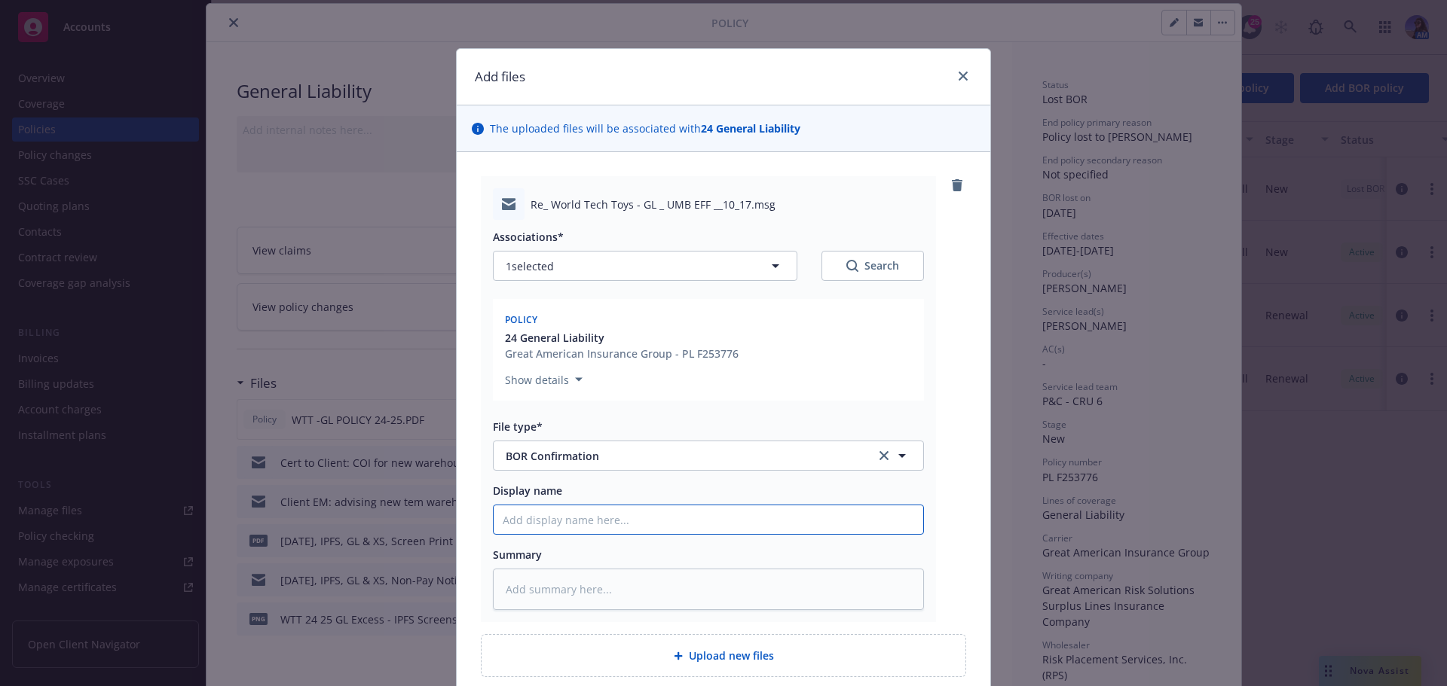
click at [582, 515] on input "Display name" at bounding box center [707, 520] width 429 height 29
type textarea "x"
type input "R"
type textarea "x"
type input "RP"
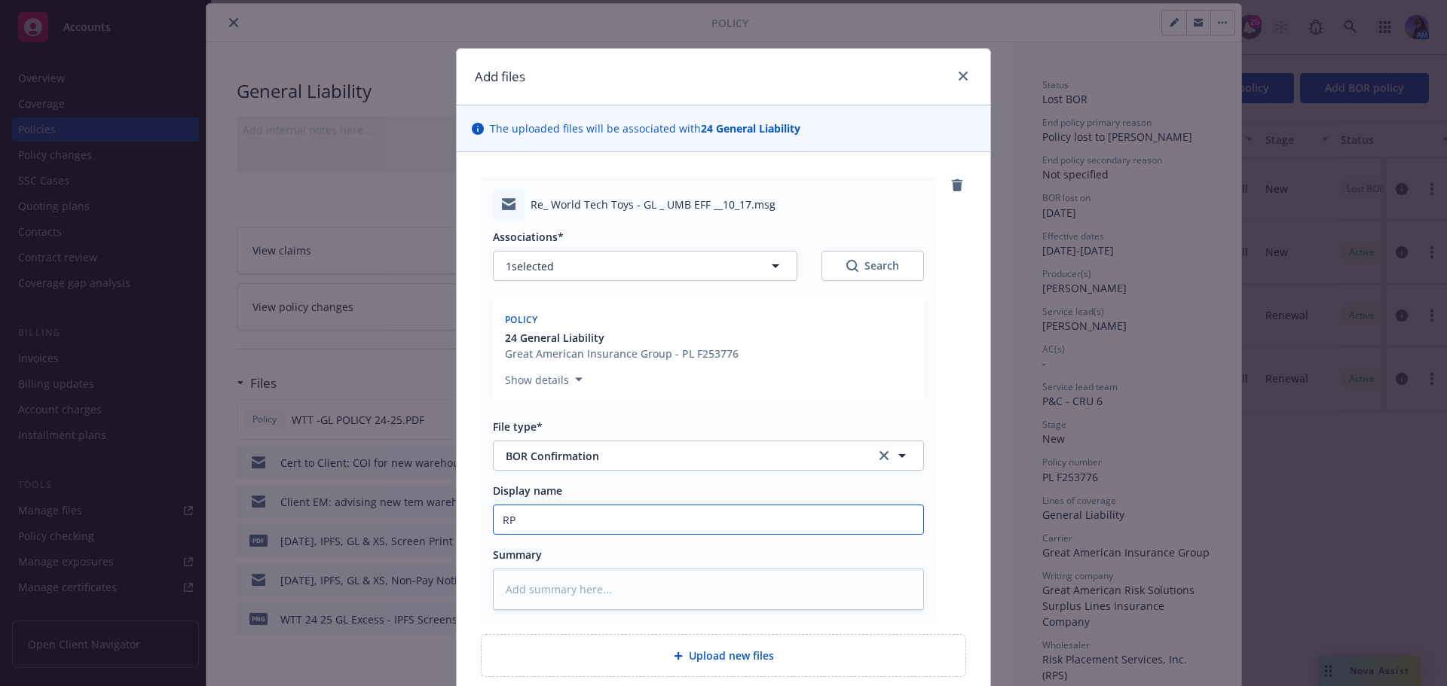
type textarea "x"
type input "RPS"
type textarea "x"
type input "RPS"
type textarea "x"
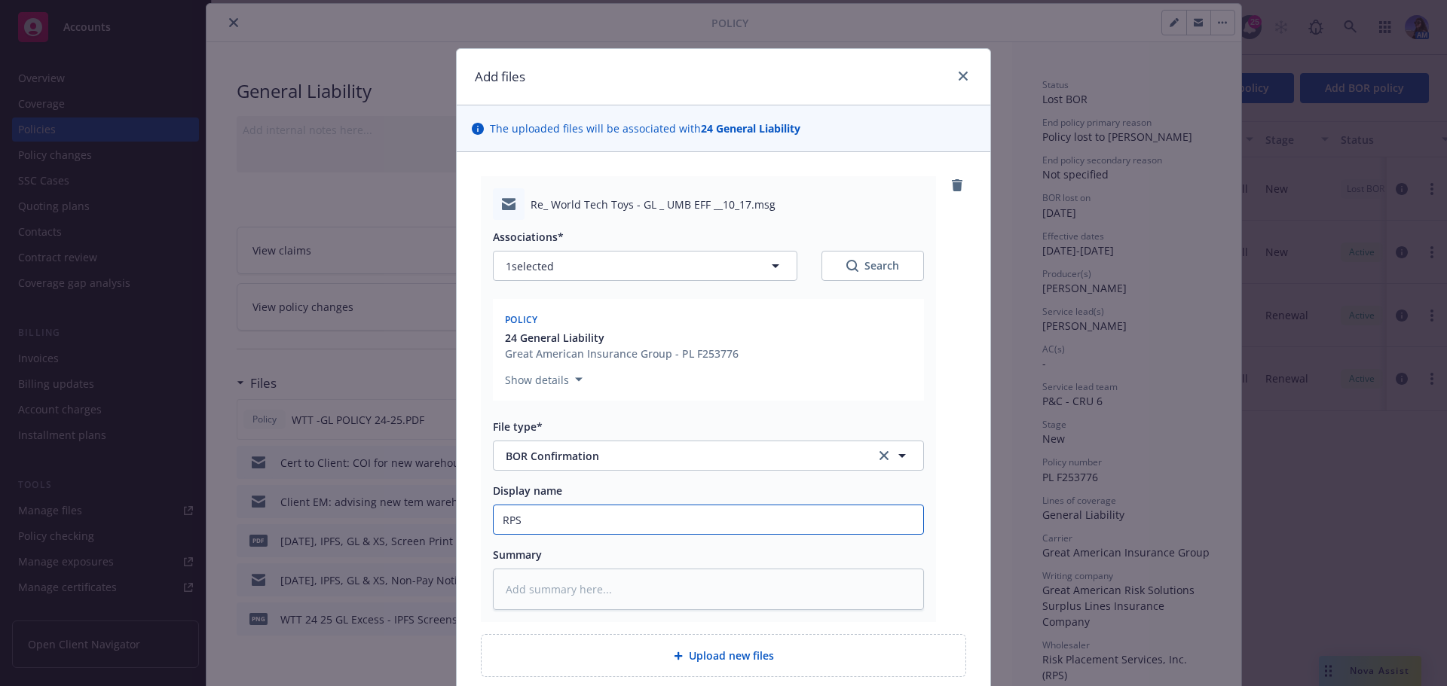
type input "RPS E"
type textarea "x"
type input "RPS EM"
type textarea "x"
type input "RPS EM:"
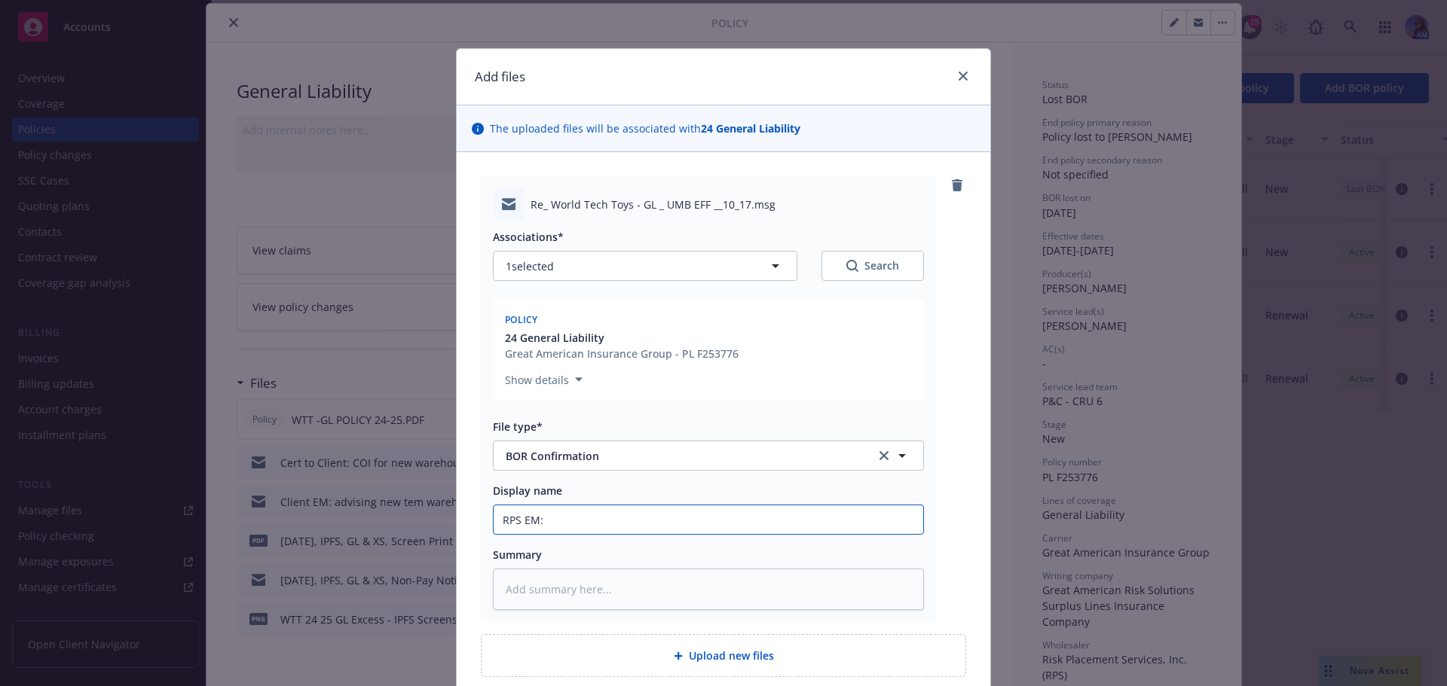
type textarea "x"
type input "RPS EM:"
type textarea "x"
type input "RPS EM: c"
type textarea "x"
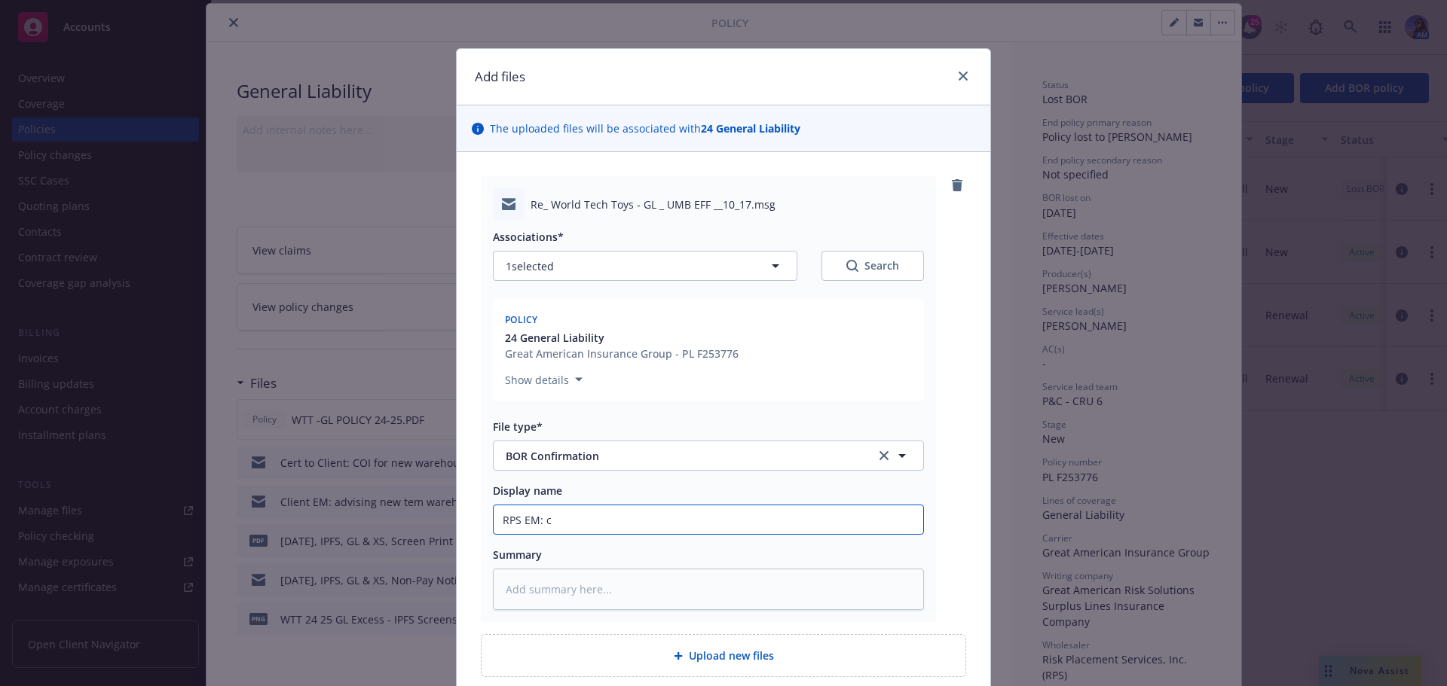
type input "RPS EM: co"
type textarea "x"
type input "RPS EM: con"
type textarea "x"
type input "RPS EM: conf"
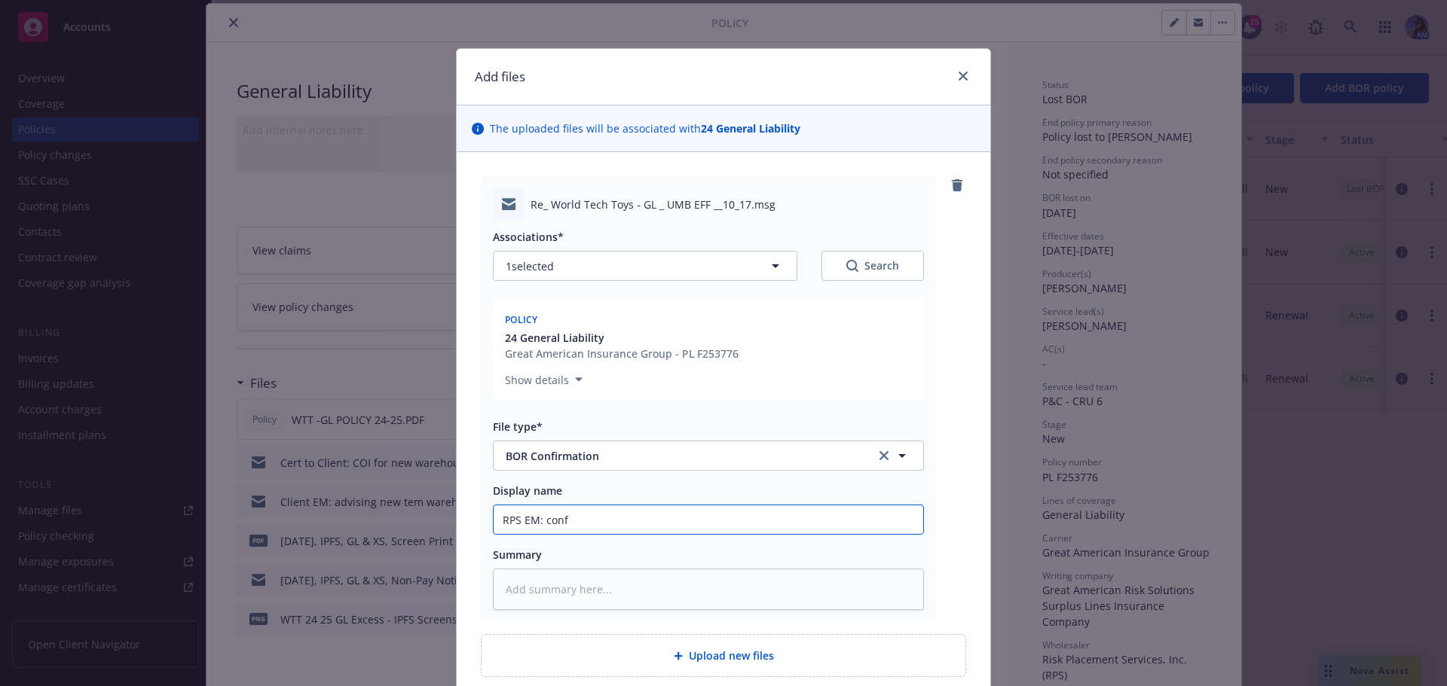
type textarea "x"
type input "RPS EM: conf"
type textarea "x"
type input "RPS EM: conf B"
type textarea "x"
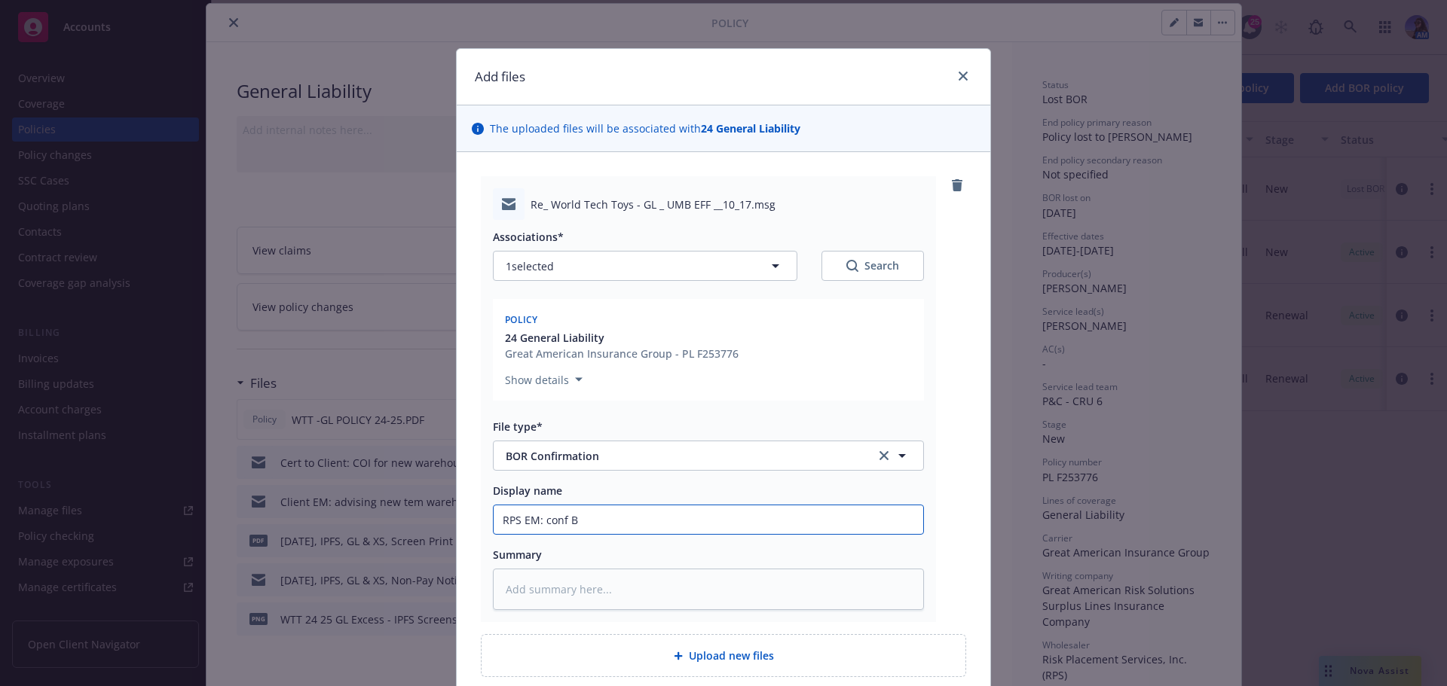
type input "RPS EM: conf BO"
type textarea "x"
type input "RPS EM: conf BOR"
type textarea "x"
type input "RPS EM: conf BOR"
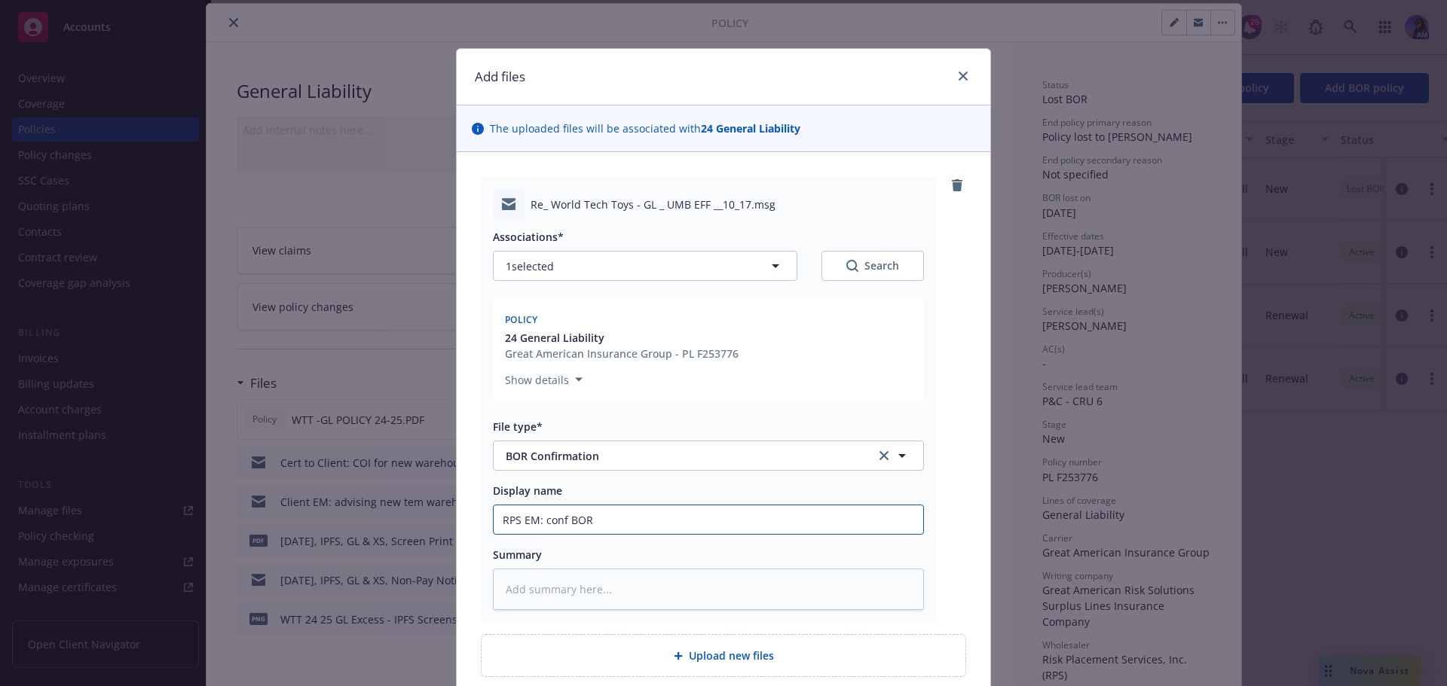
type textarea "x"
type input "RPS EM: conf BOR r"
type textarea "x"
type input "RPS EM: conf BOR re"
type textarea "x"
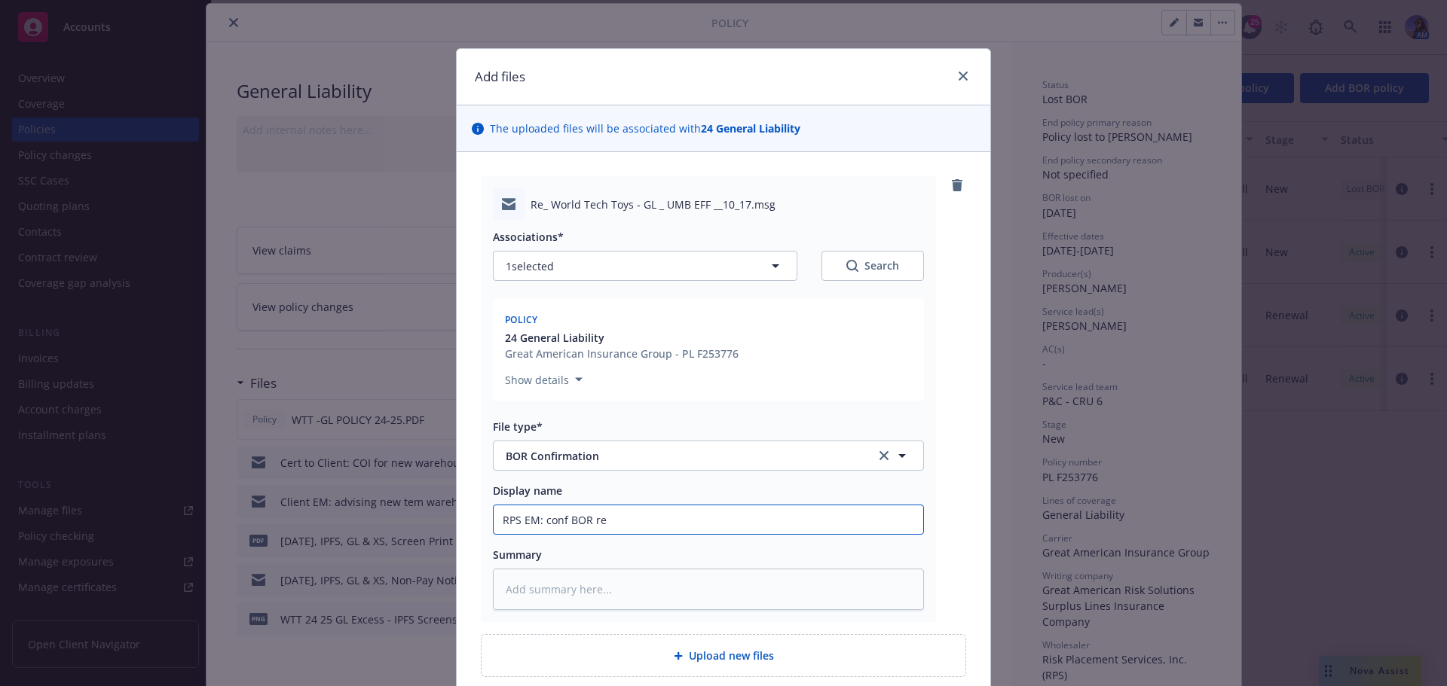
type input "RPS EM: conf BOR rec"
type textarea "x"
type input "RPS EM: conf BOR rec'"
type textarea "x"
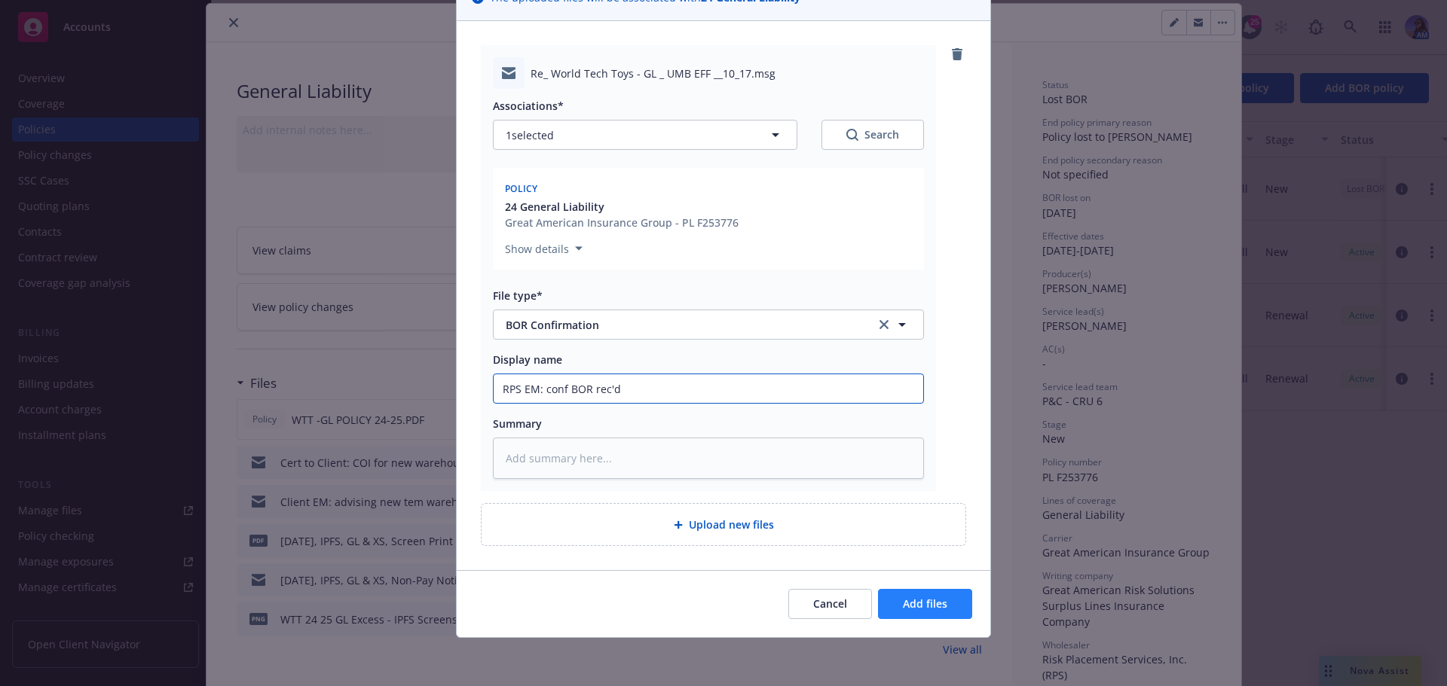
type input "RPS EM: conf BOR rec'd"
click at [887, 609] on button "Add files" at bounding box center [925, 604] width 94 height 30
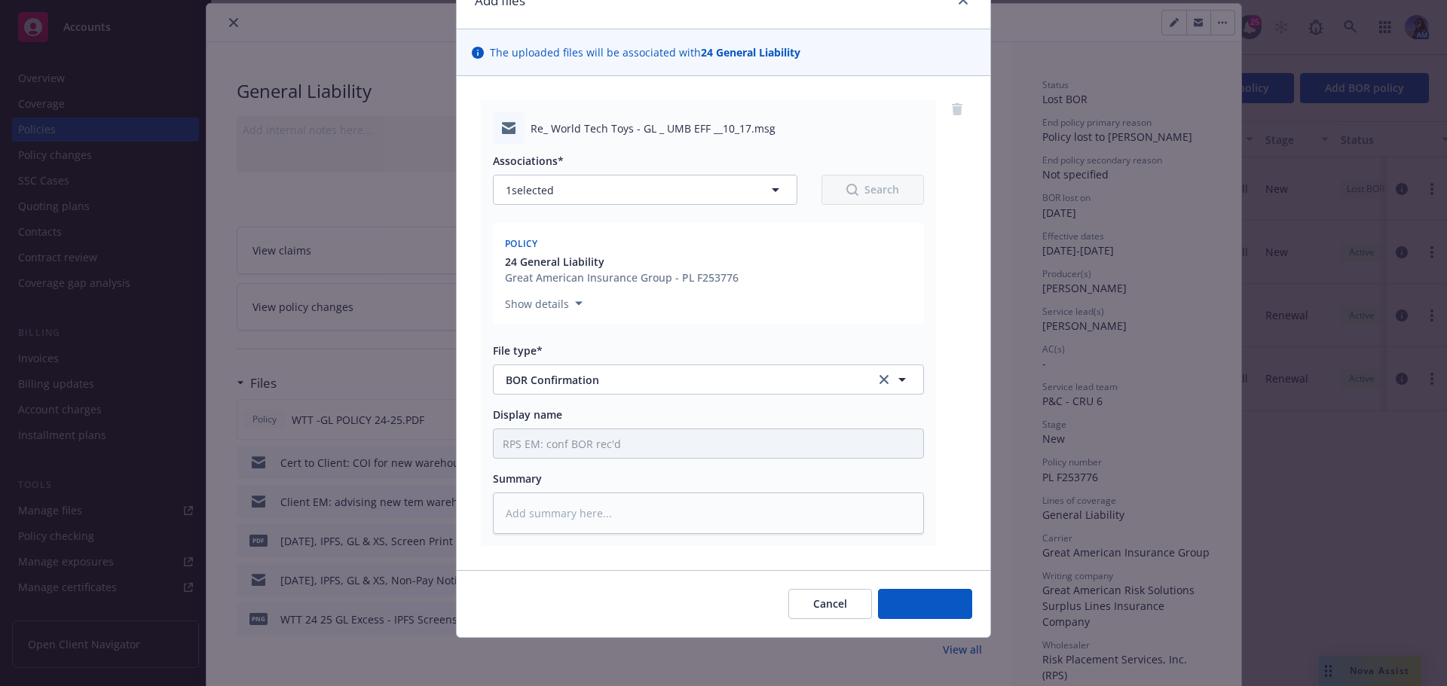
scroll to position [76, 0]
type textarea "x"
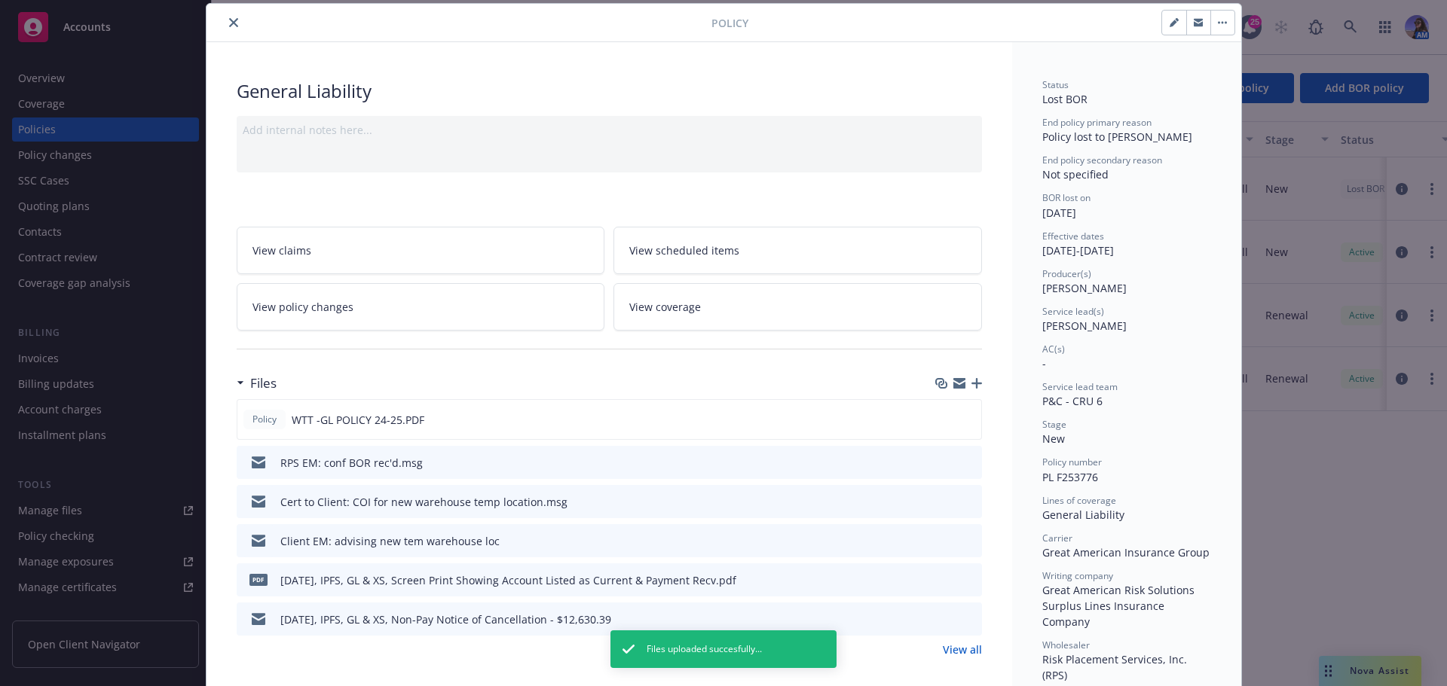
click at [231, 23] on icon "close" at bounding box center [233, 22] width 9 height 9
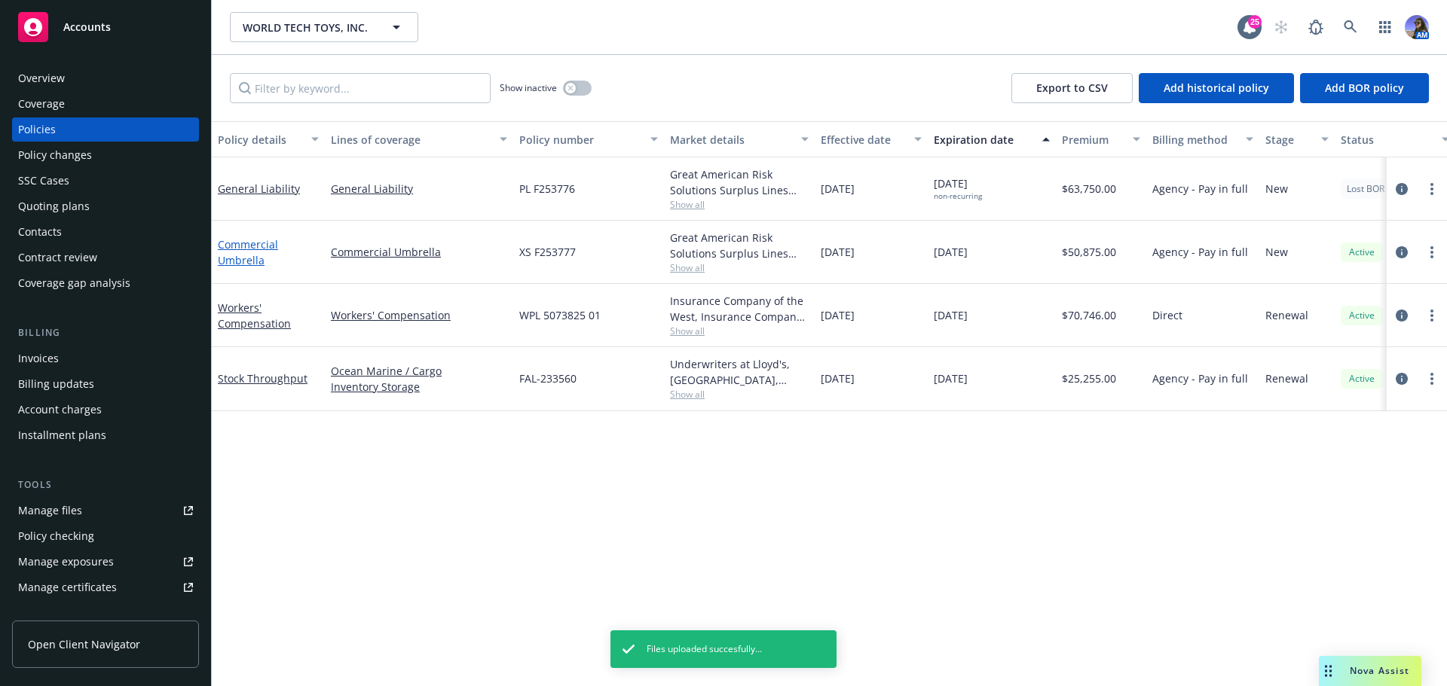
click at [242, 259] on link "Commercial Umbrella" at bounding box center [248, 252] width 60 height 30
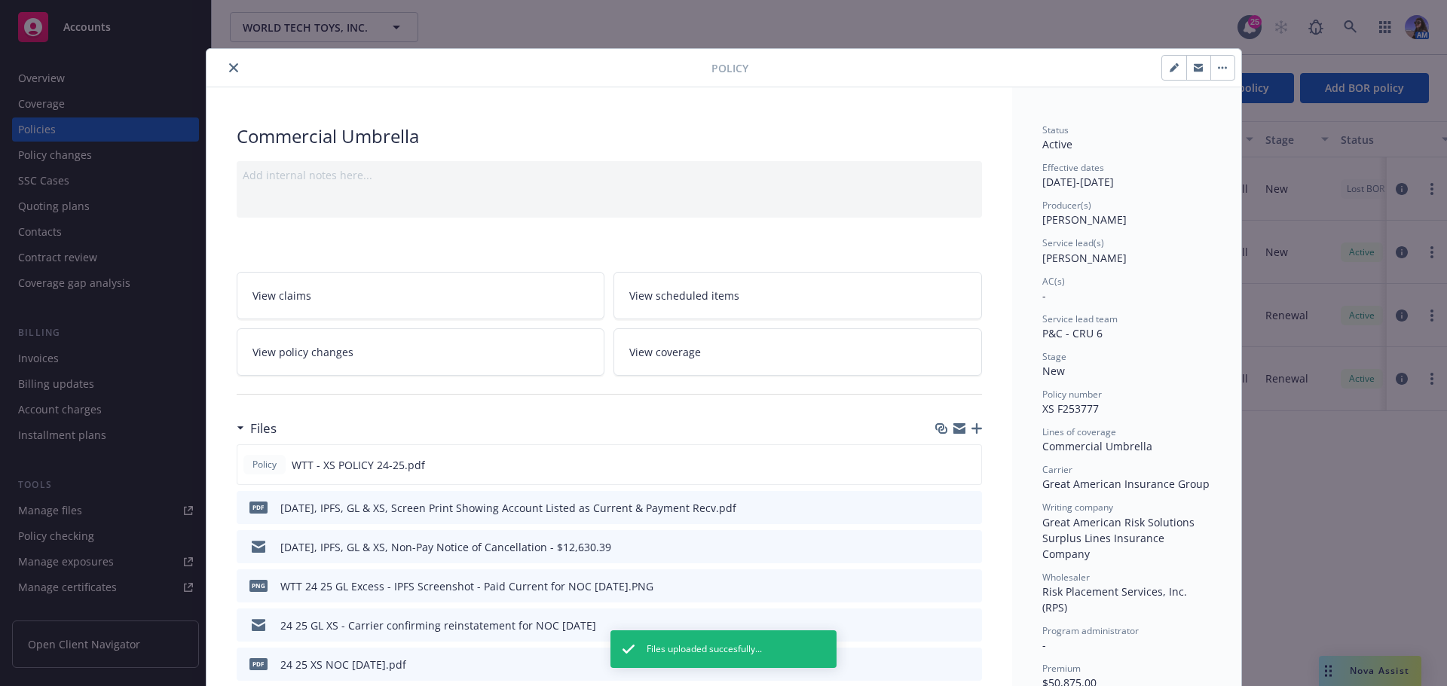
click at [1217, 68] on icon "button" at bounding box center [1221, 67] width 9 height 3
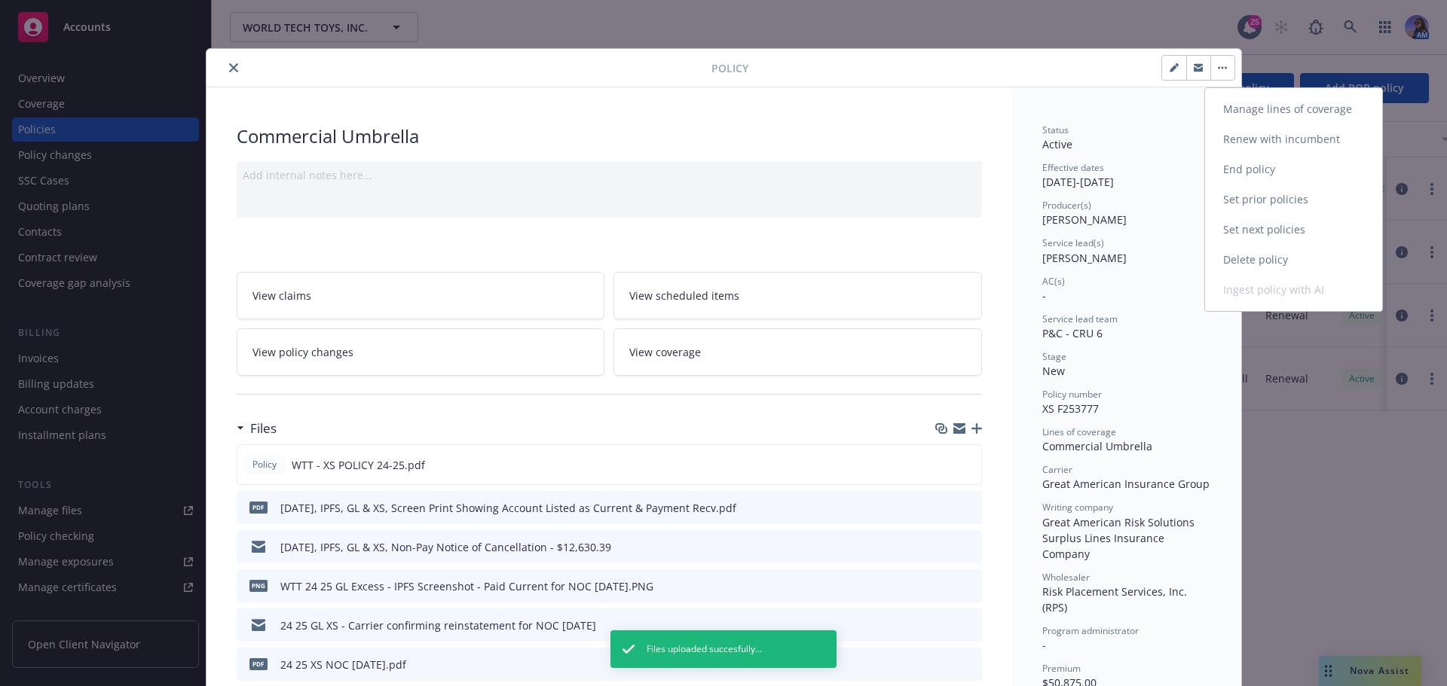
click at [1260, 175] on link "End policy" at bounding box center [1293, 169] width 177 height 30
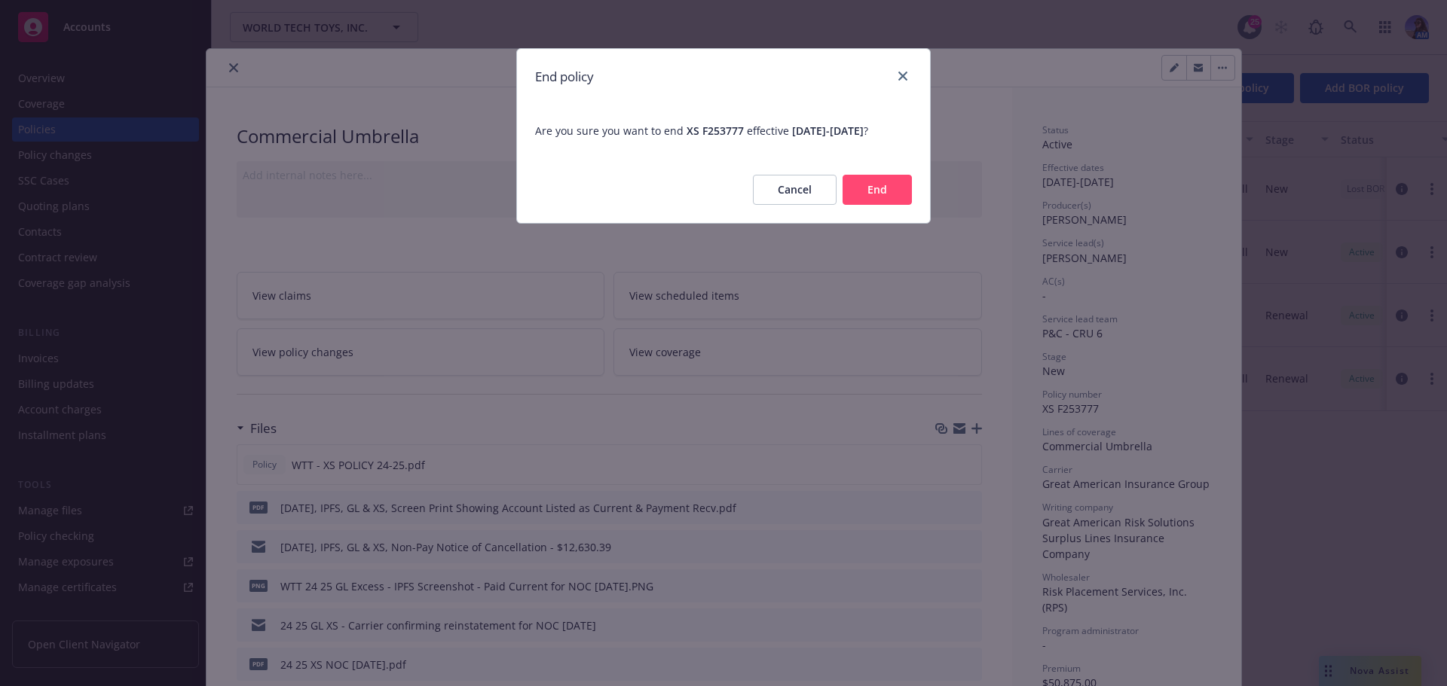
click at [869, 205] on button "End" at bounding box center [876, 190] width 69 height 30
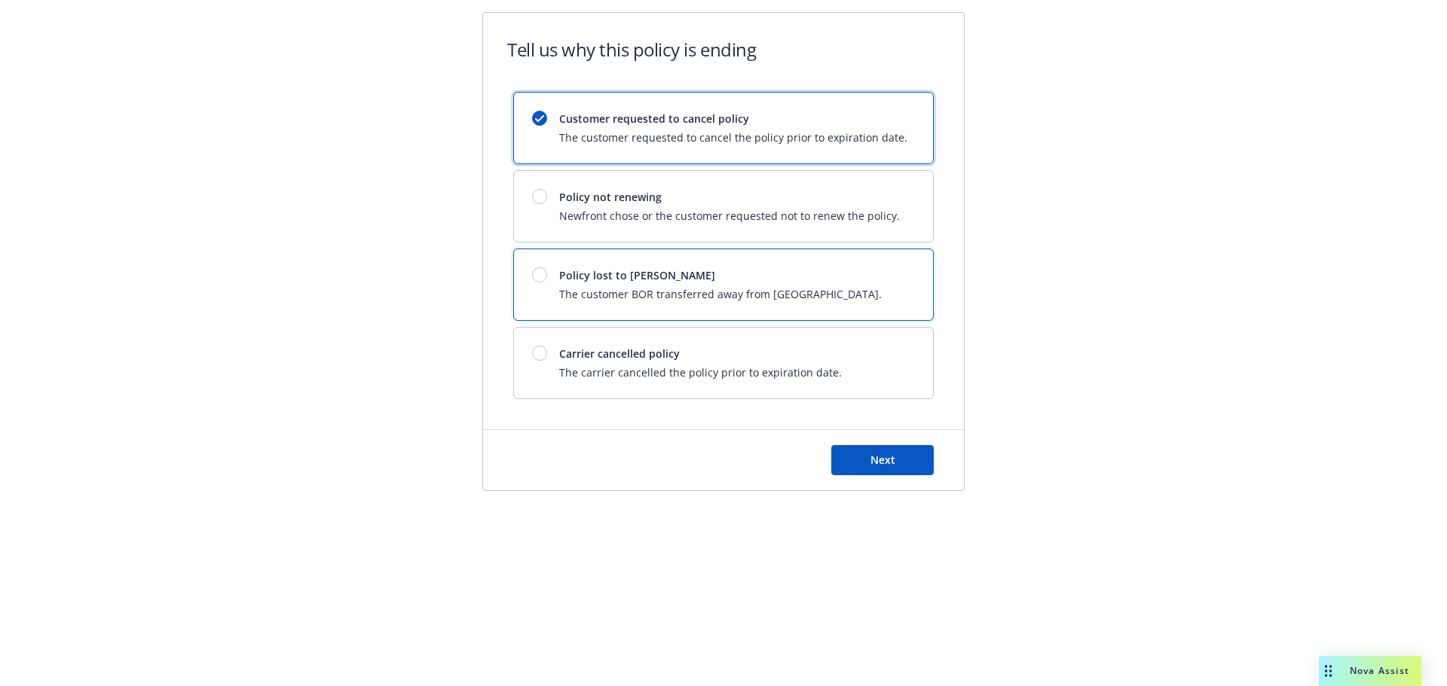
click at [649, 273] on span "Policy lost to BOR" at bounding box center [720, 275] width 322 height 16
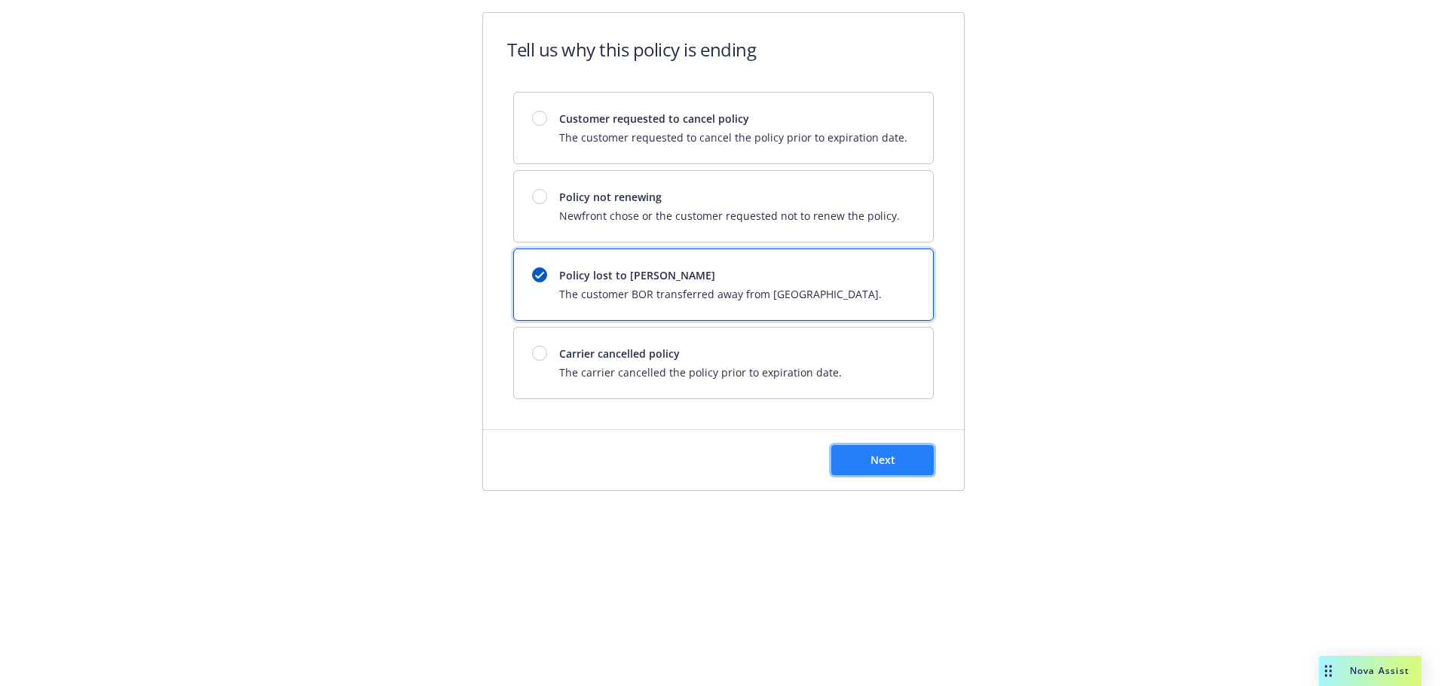
click at [845, 453] on button "Next" at bounding box center [882, 460] width 102 height 30
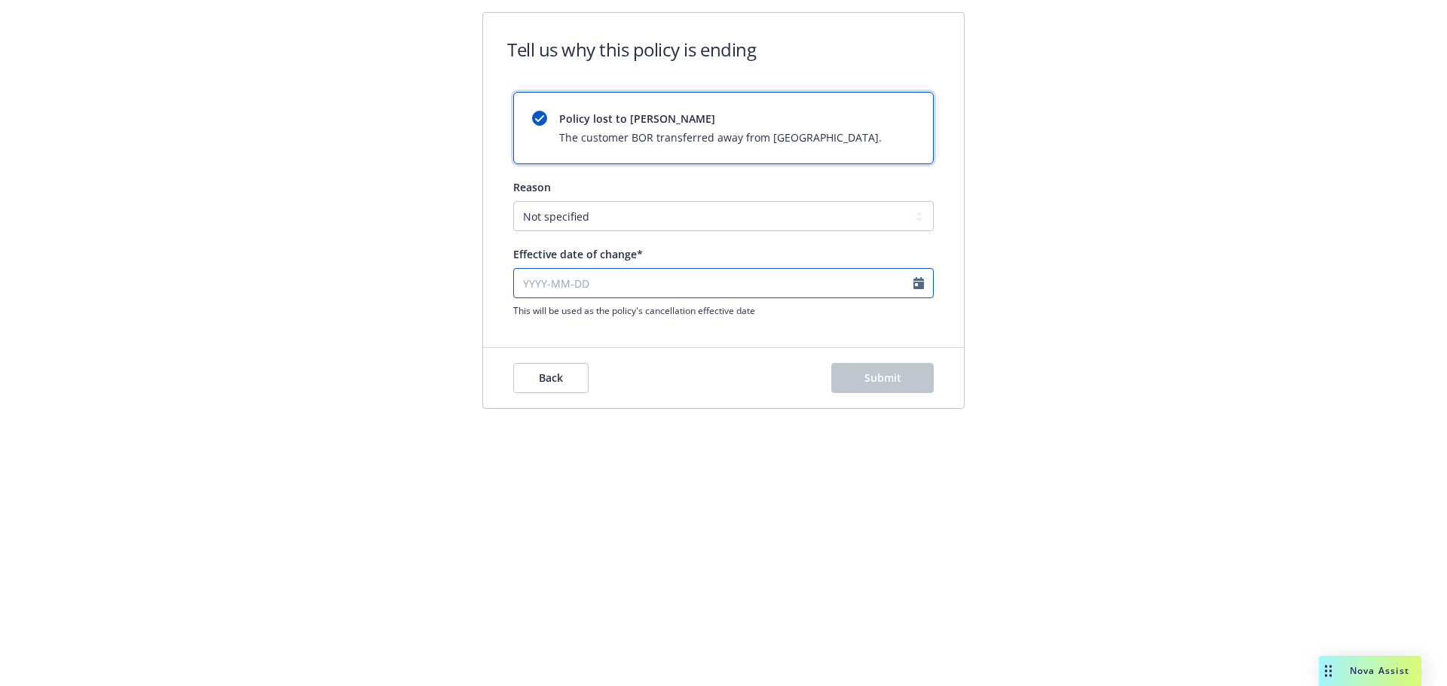
select select "October"
select select "2025"
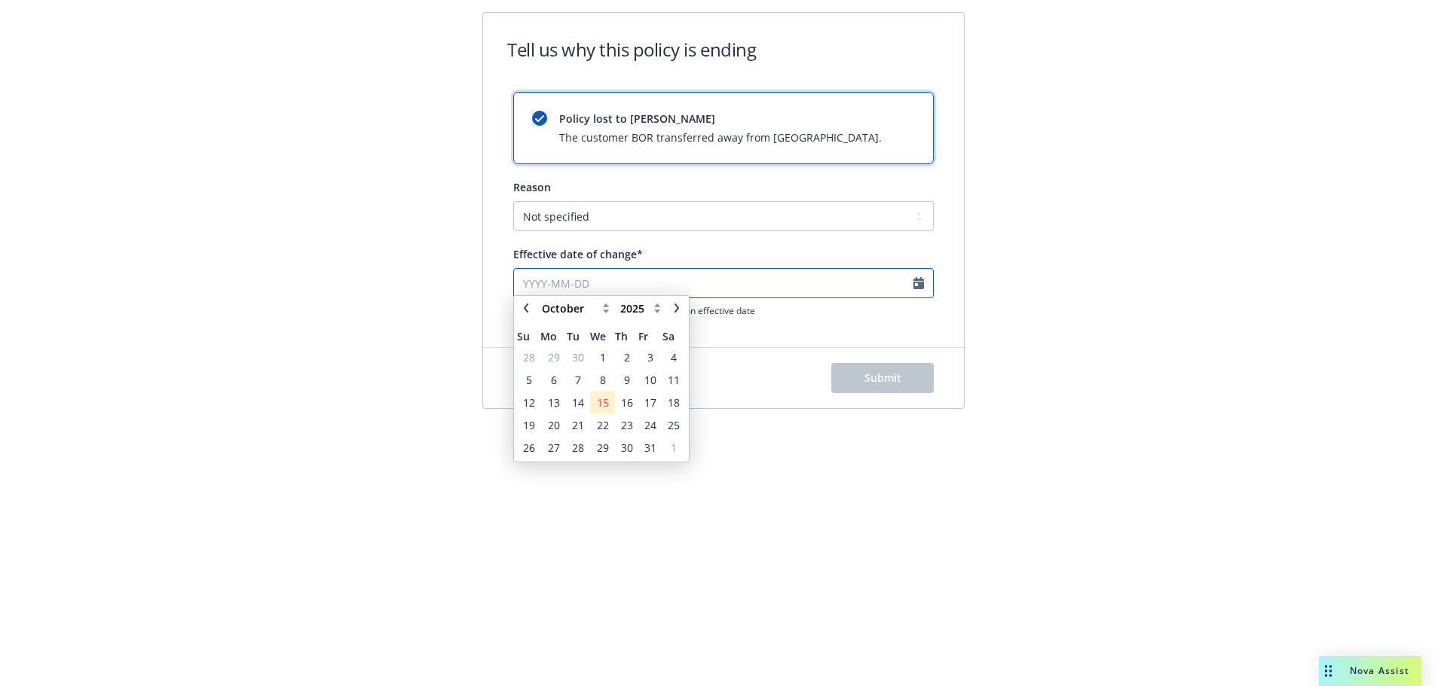
click at [630, 270] on input "Effective date of change*" at bounding box center [723, 283] width 420 height 30
click at [530, 316] on icon "chevronLeft" at bounding box center [525, 314] width 9 height 9
select select "September"
click at [657, 379] on span "12" at bounding box center [650, 386] width 20 height 19
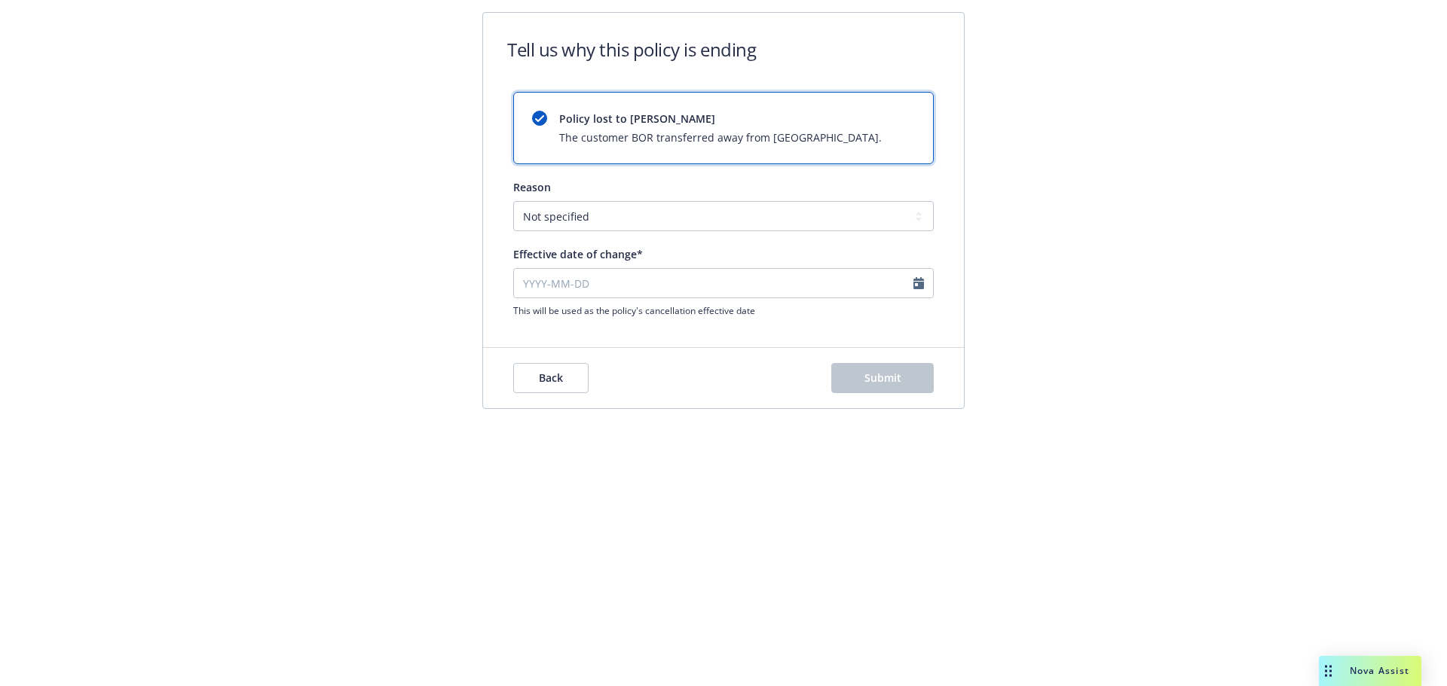
type input "2025-09-12"
click at [851, 387] on button "Submit" at bounding box center [882, 378] width 102 height 30
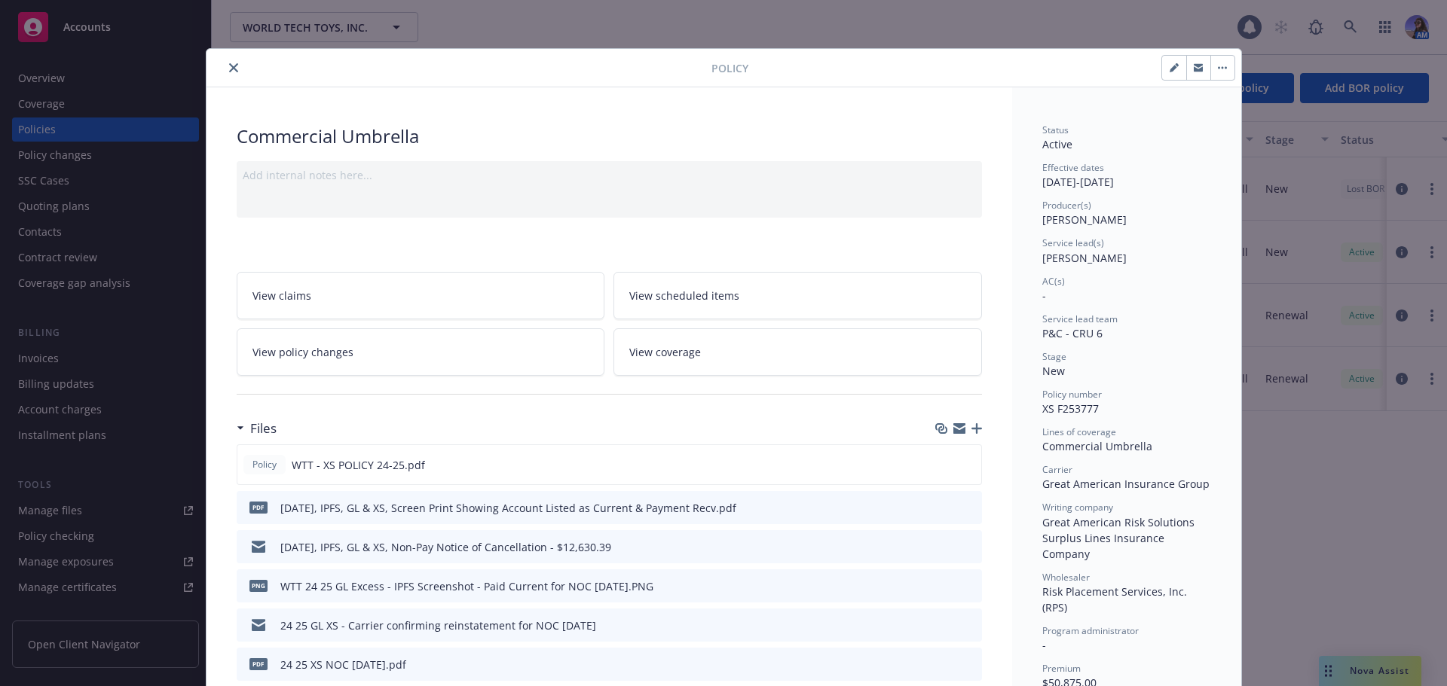
scroll to position [45, 0]
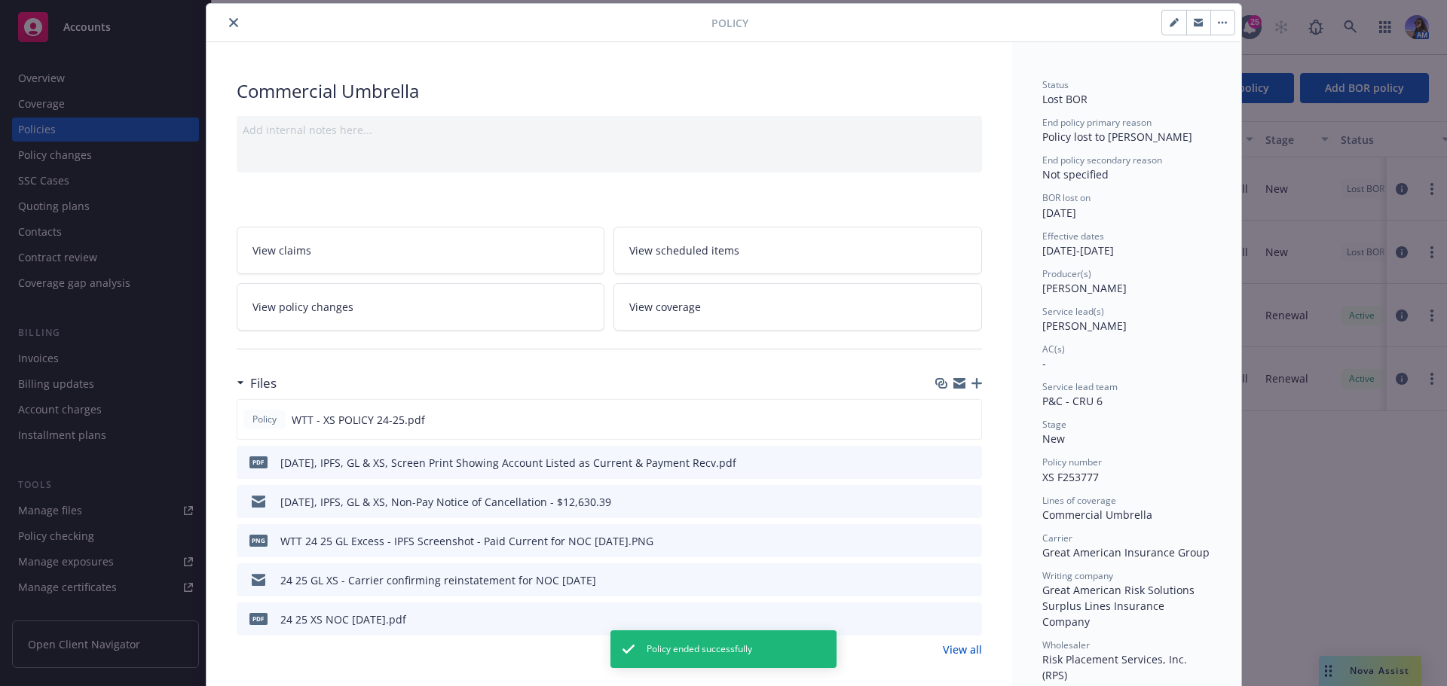
click at [229, 23] on icon "close" at bounding box center [233, 22] width 9 height 9
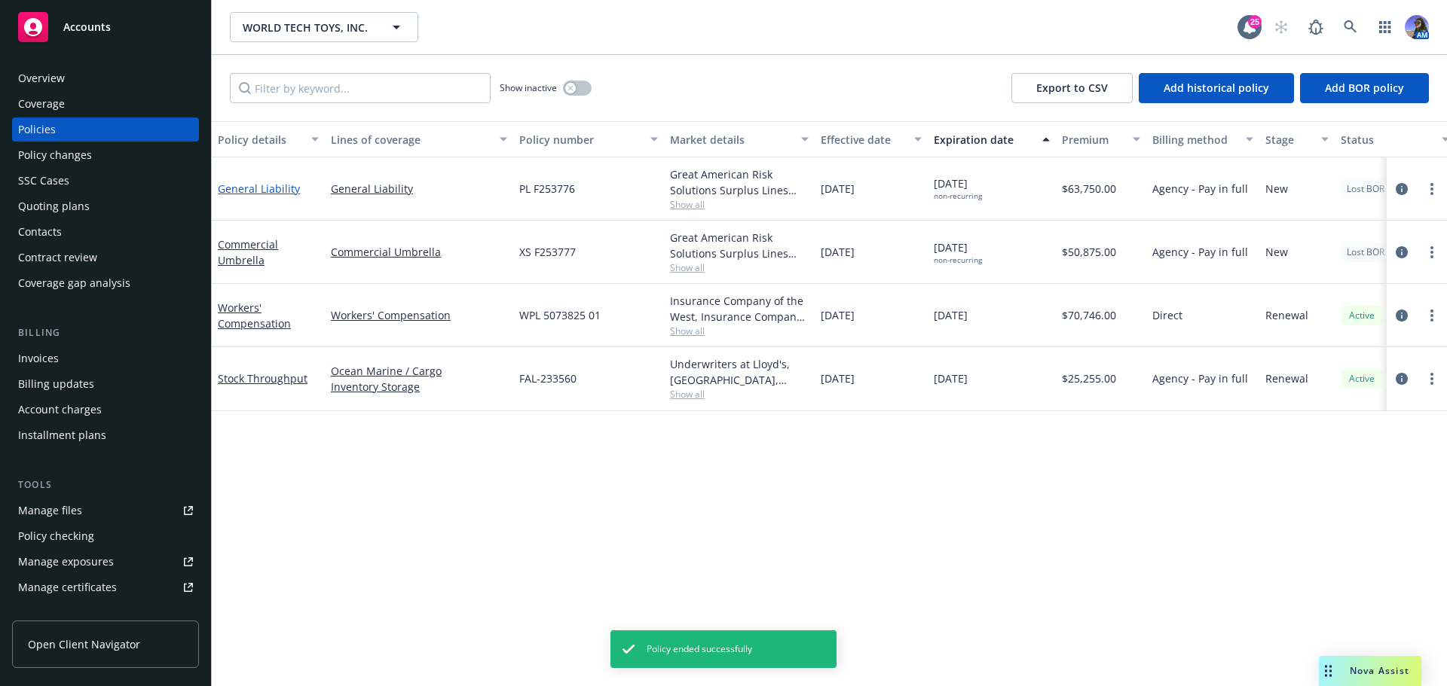
click at [249, 195] on link "General Liability" at bounding box center [259, 189] width 82 height 14
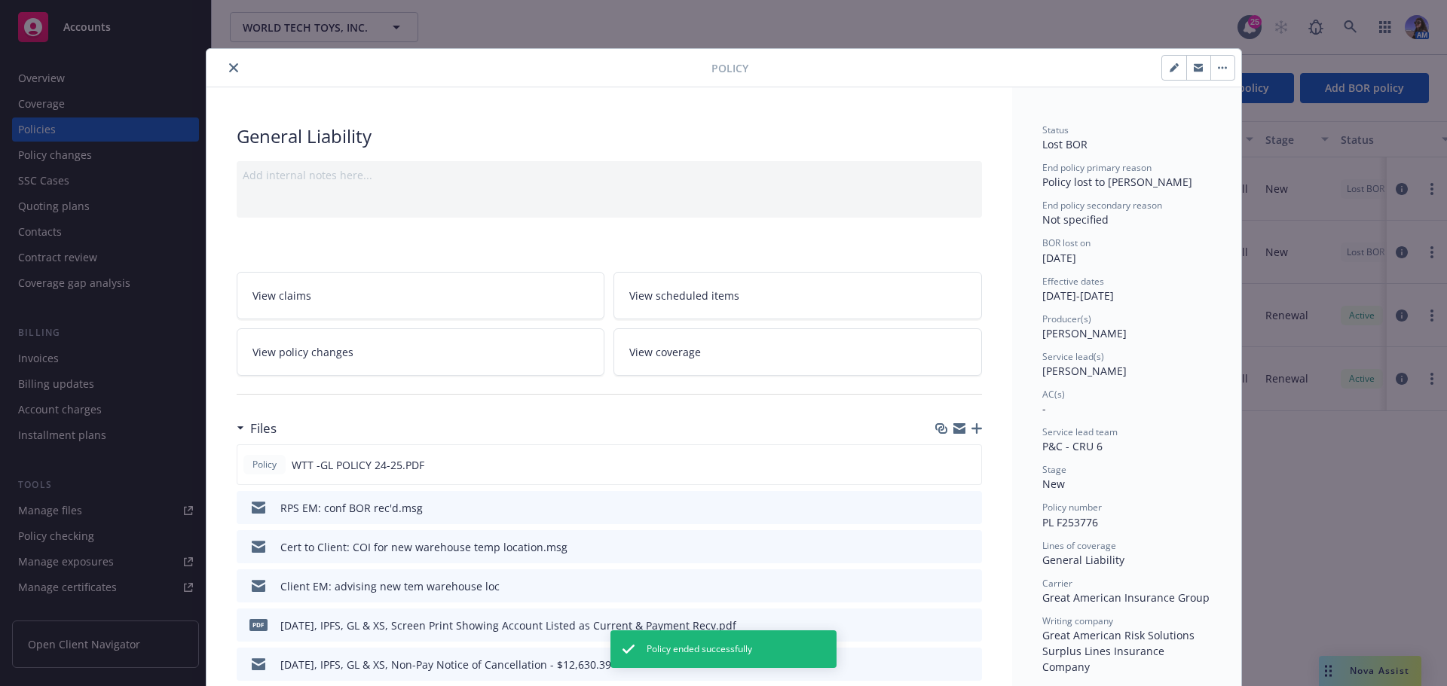
scroll to position [45, 0]
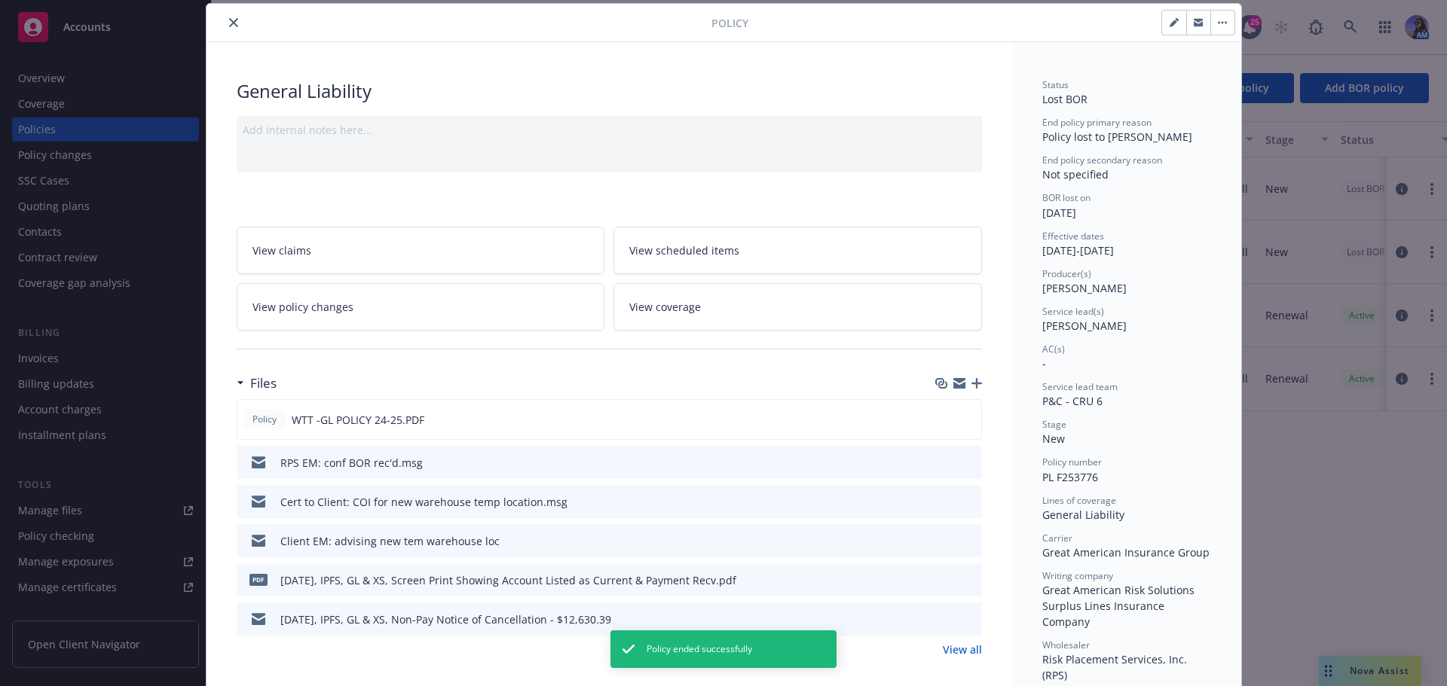
click at [946, 650] on link "View all" at bounding box center [961, 650] width 39 height 16
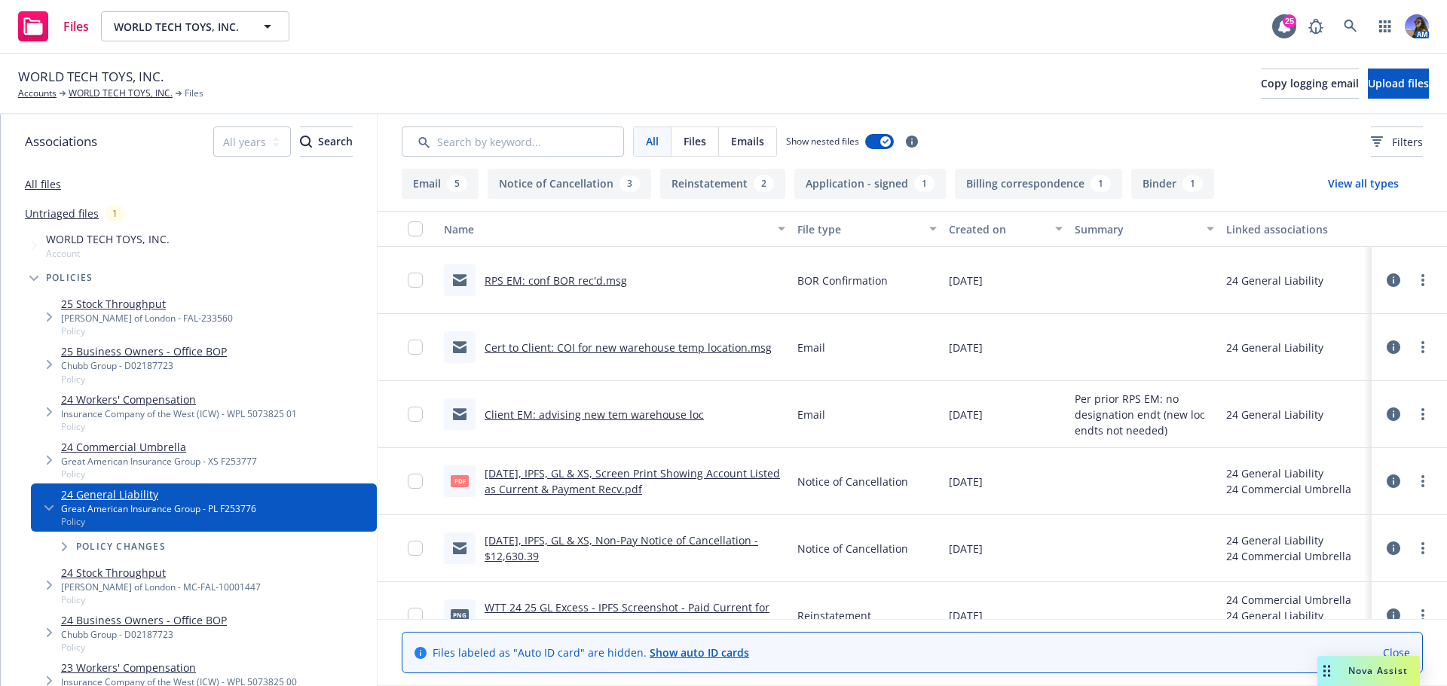
click at [1386, 281] on icon at bounding box center [1393, 280] width 14 height 14
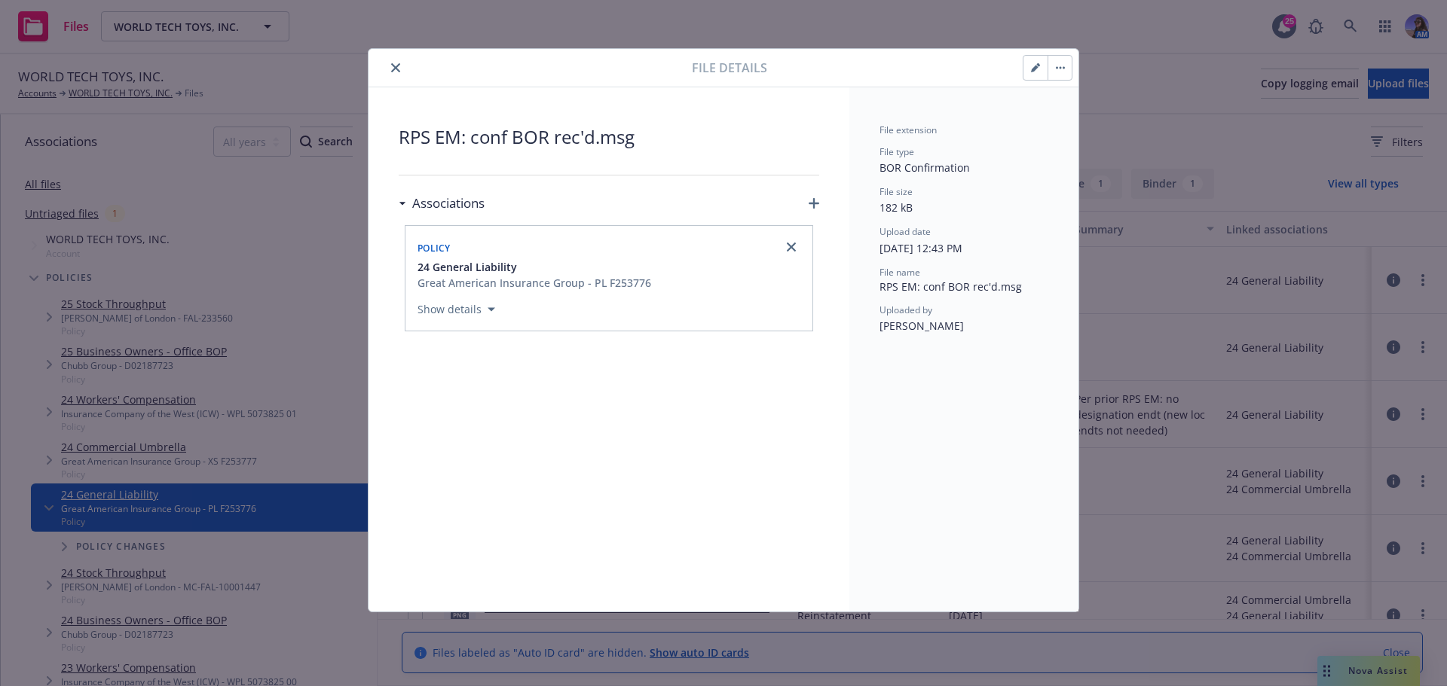
click at [819, 204] on div "RPS EM: conf BOR rec'd.msg Associations Policy 24 General Liability Great Ameri…" at bounding box center [608, 349] width 481 height 524
click at [814, 203] on icon "button" at bounding box center [813, 203] width 11 height 11
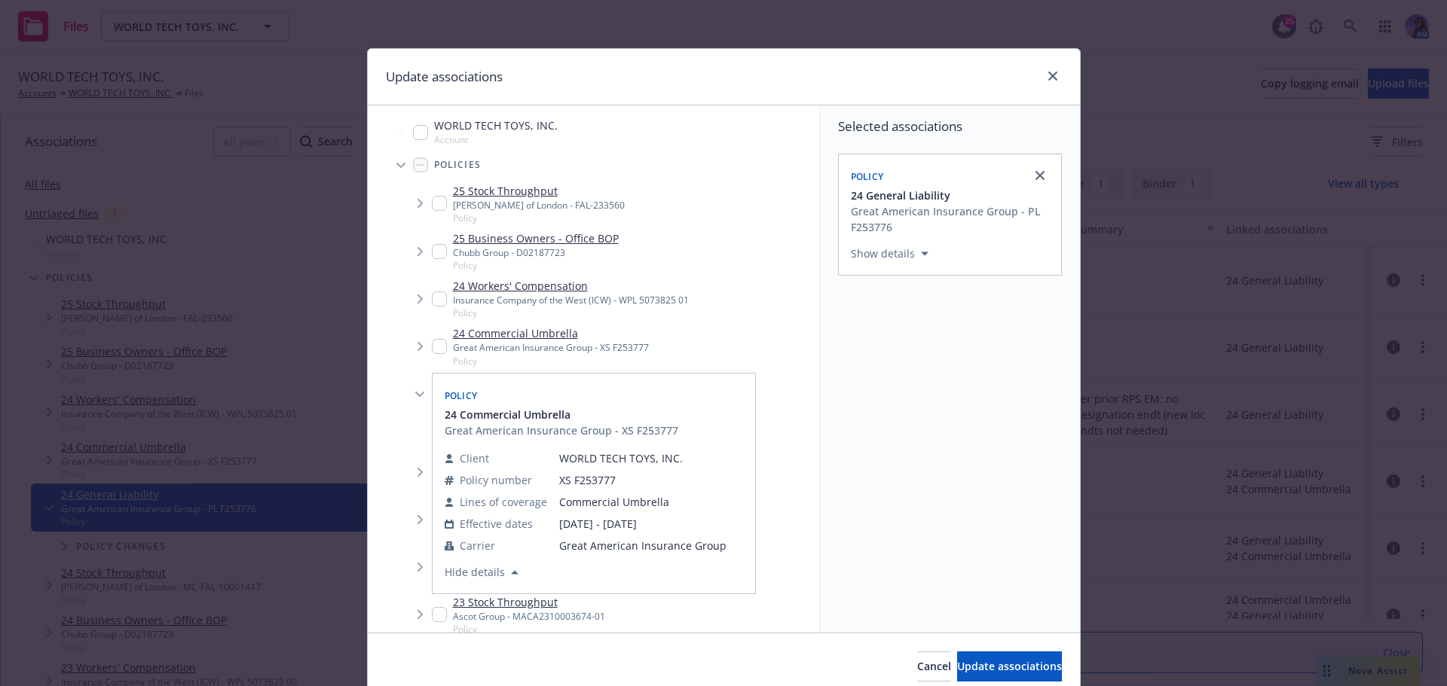
click at [432, 344] on input "Tree Example" at bounding box center [439, 346] width 15 height 15
checkbox input "true"
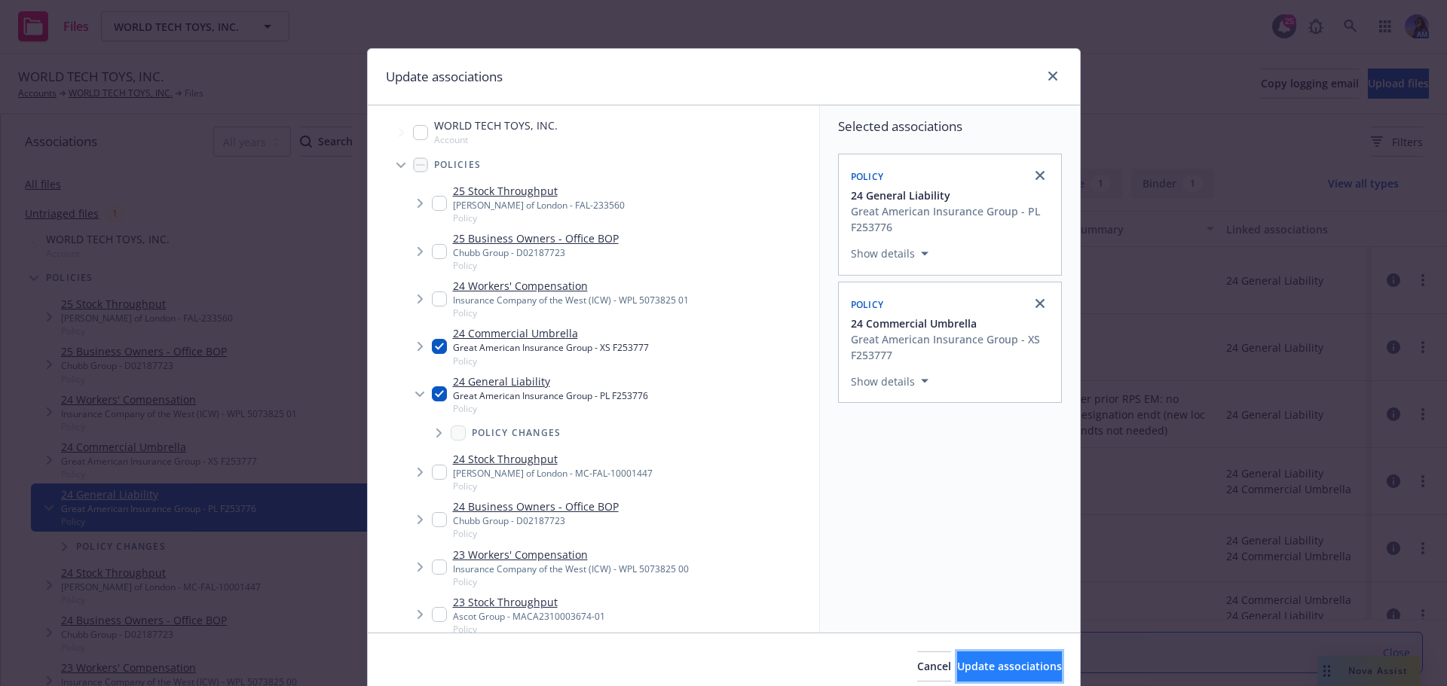
click at [957, 664] on span "Update associations" at bounding box center [1009, 666] width 105 height 14
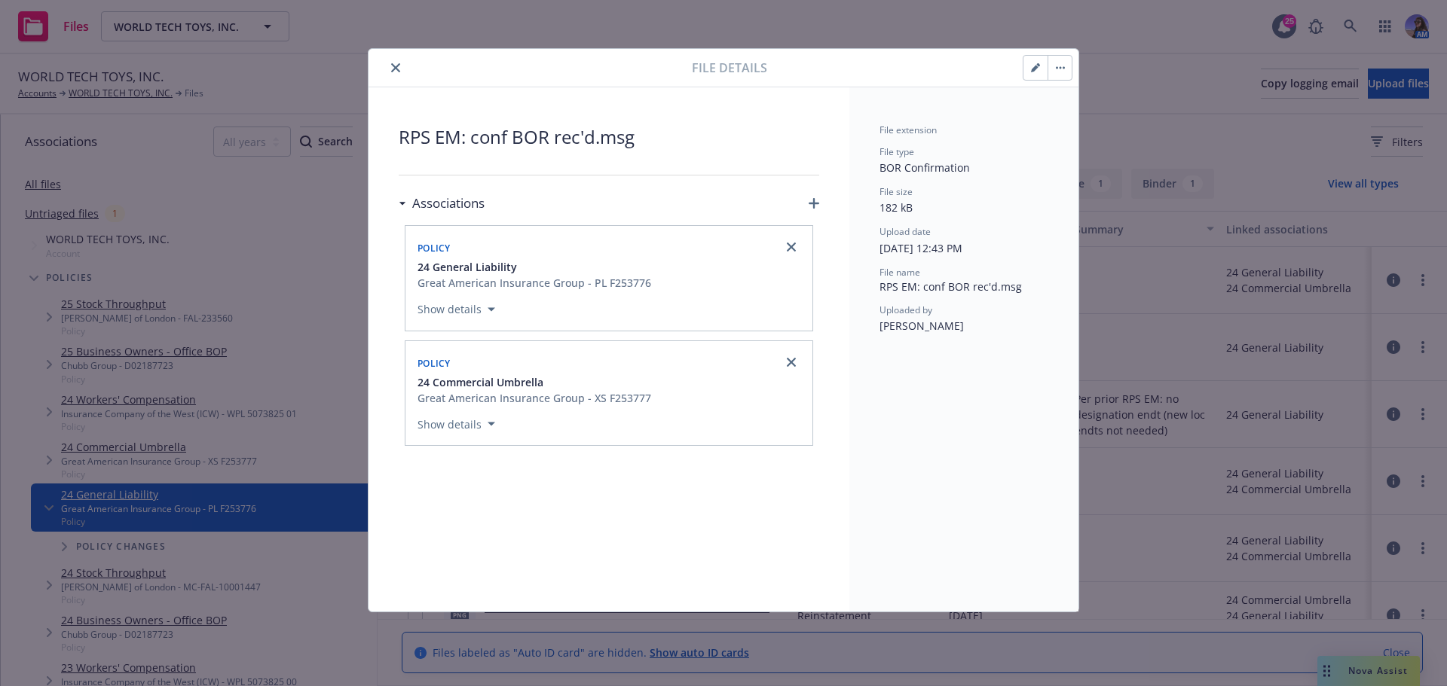
click at [392, 68] on icon "close" at bounding box center [395, 67] width 9 height 9
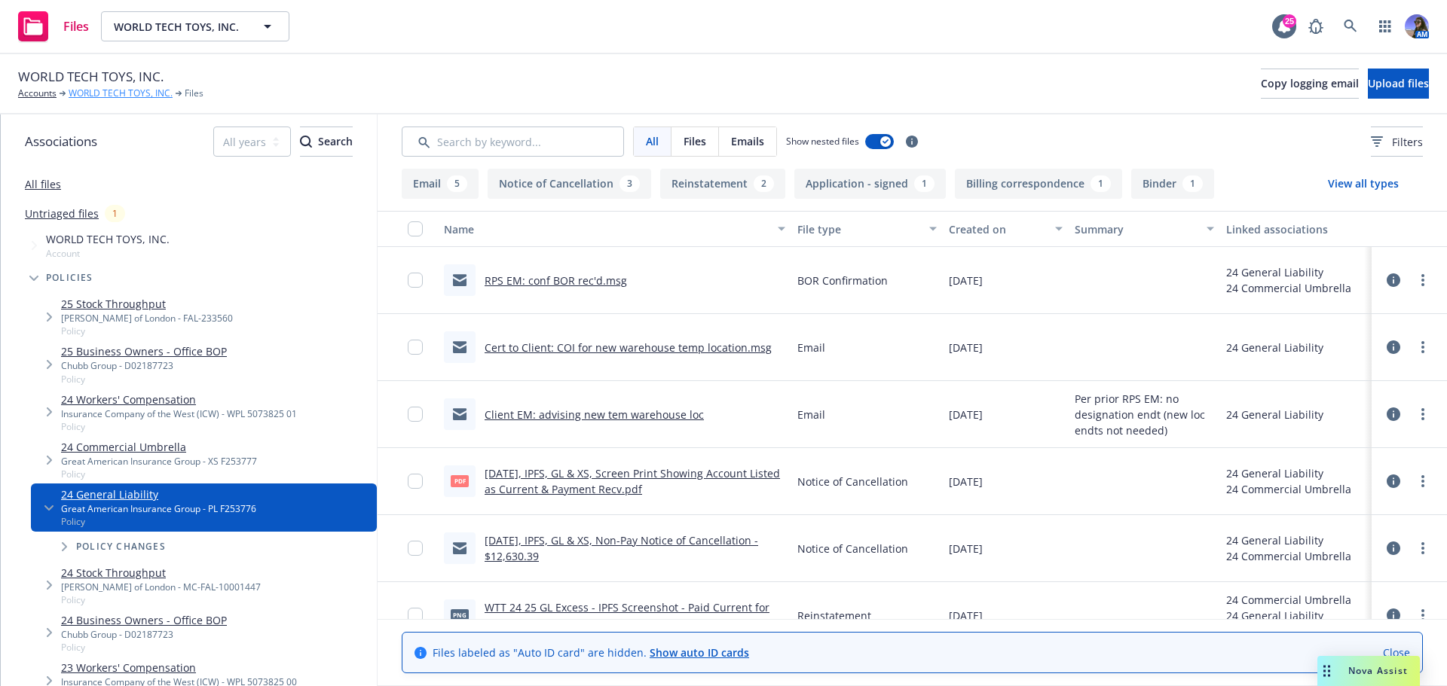
click at [148, 98] on link "WORLD TECH TOYS, INC." at bounding box center [121, 94] width 104 height 14
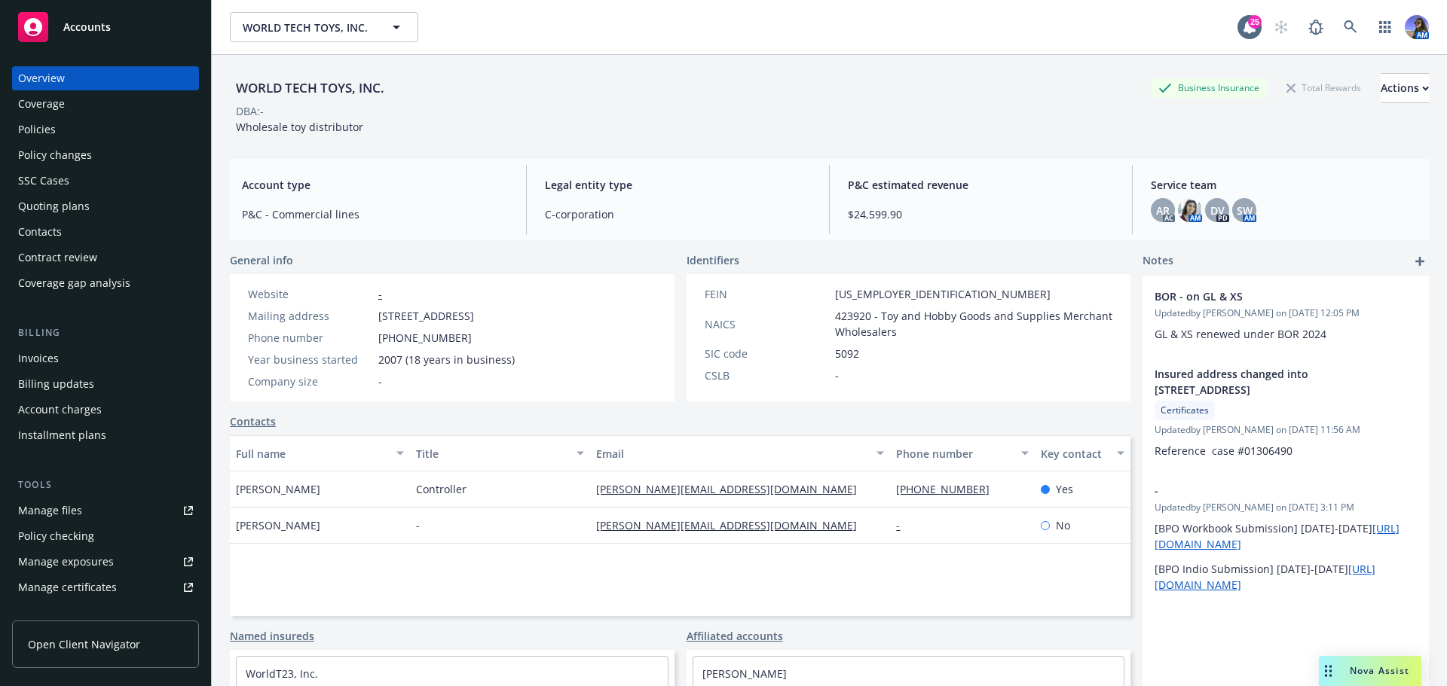
click at [57, 130] on div "Policies" at bounding box center [105, 130] width 175 height 24
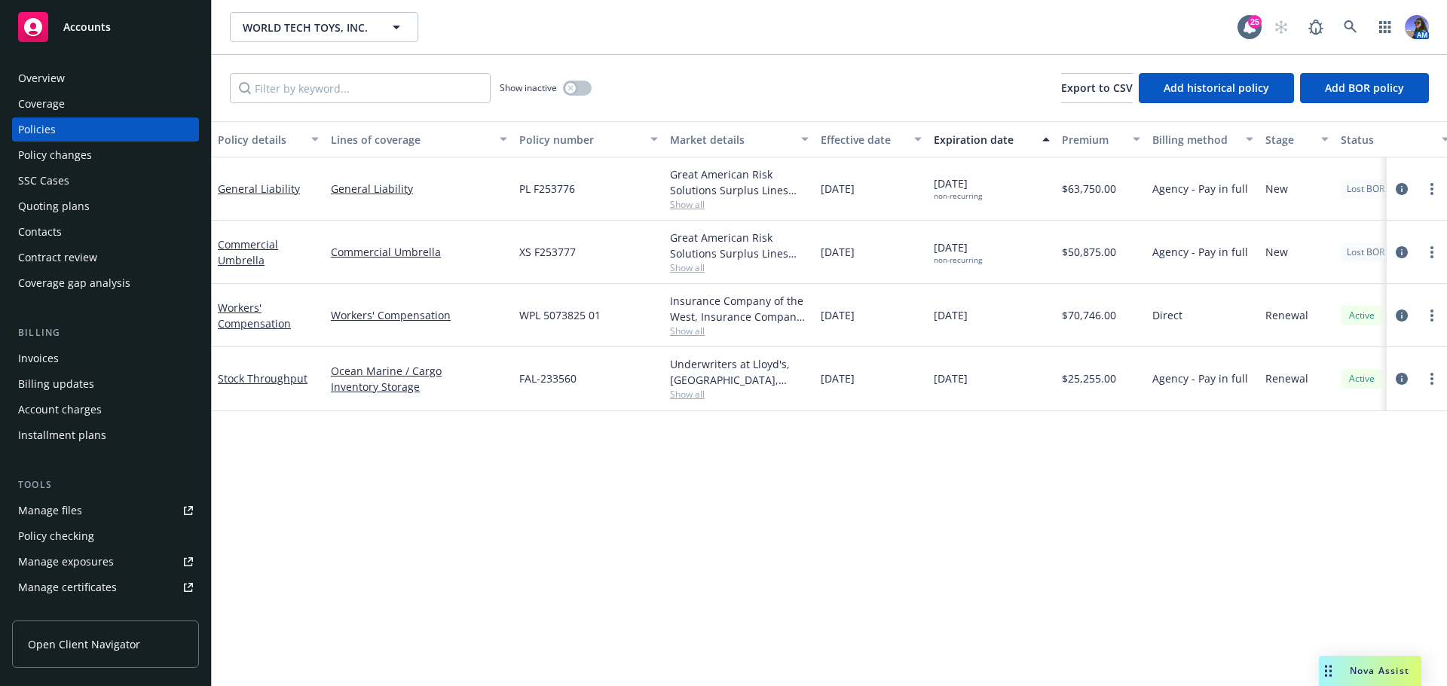
click at [47, 211] on div "Quoting plans" at bounding box center [54, 206] width 72 height 24
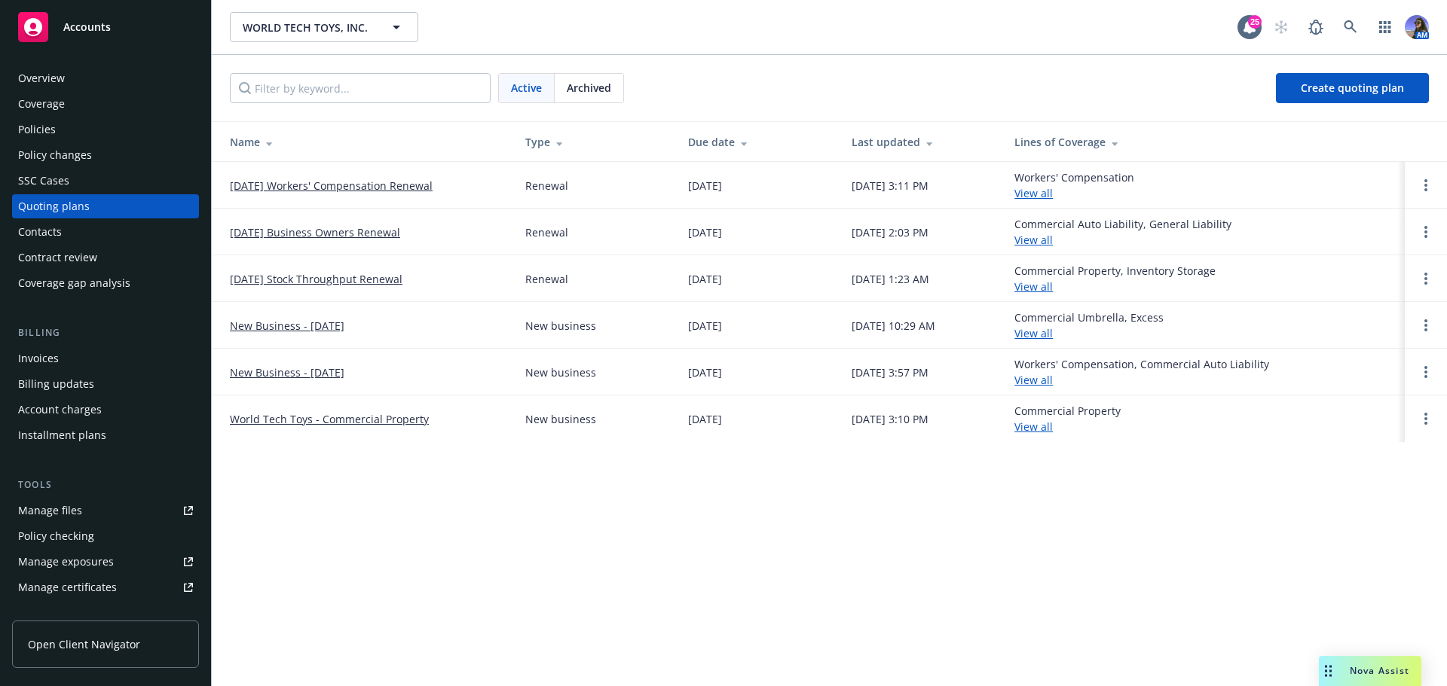
click at [290, 181] on link "11/01/25 Workers' Compensation Renewal" at bounding box center [331, 186] width 203 height 16
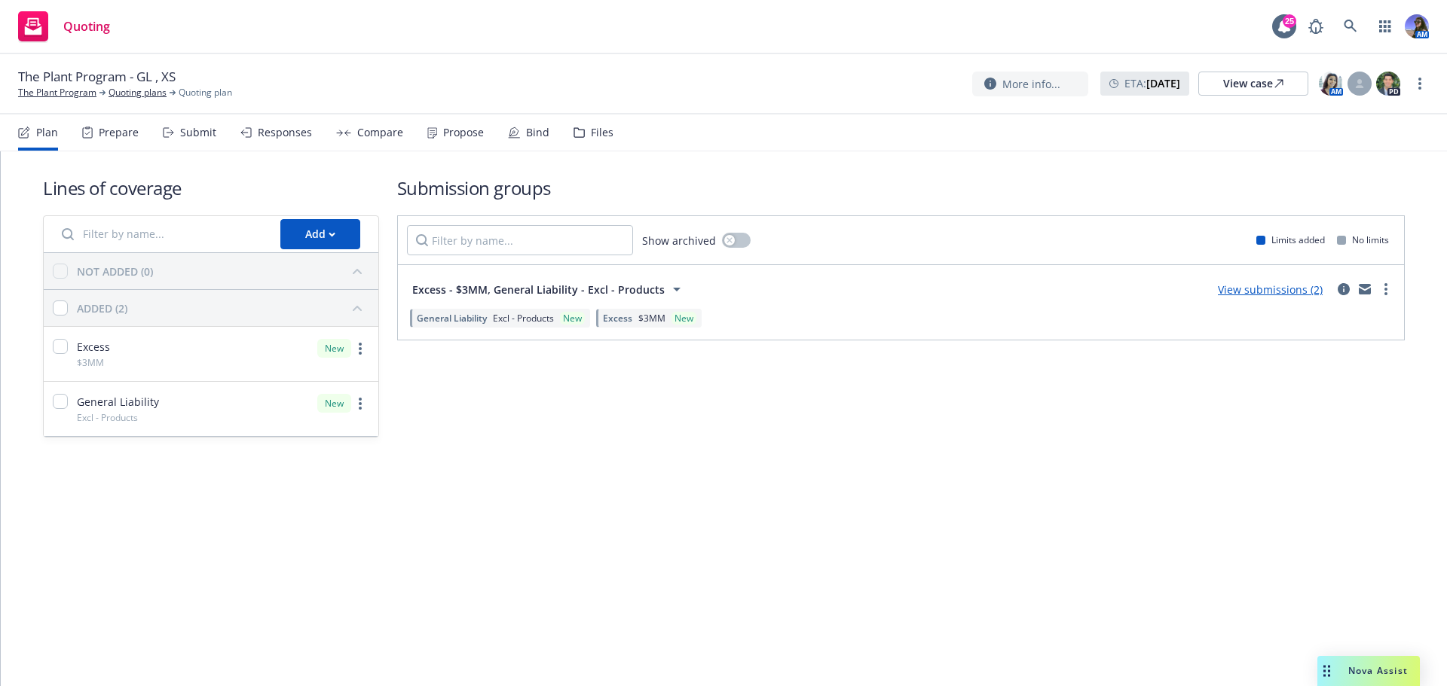
click at [558, 135] on div "Plan Prepare Submit Responses Compare Propose Bind Files" at bounding box center [315, 133] width 595 height 36
click at [591, 139] on div "Files" at bounding box center [593, 133] width 40 height 36
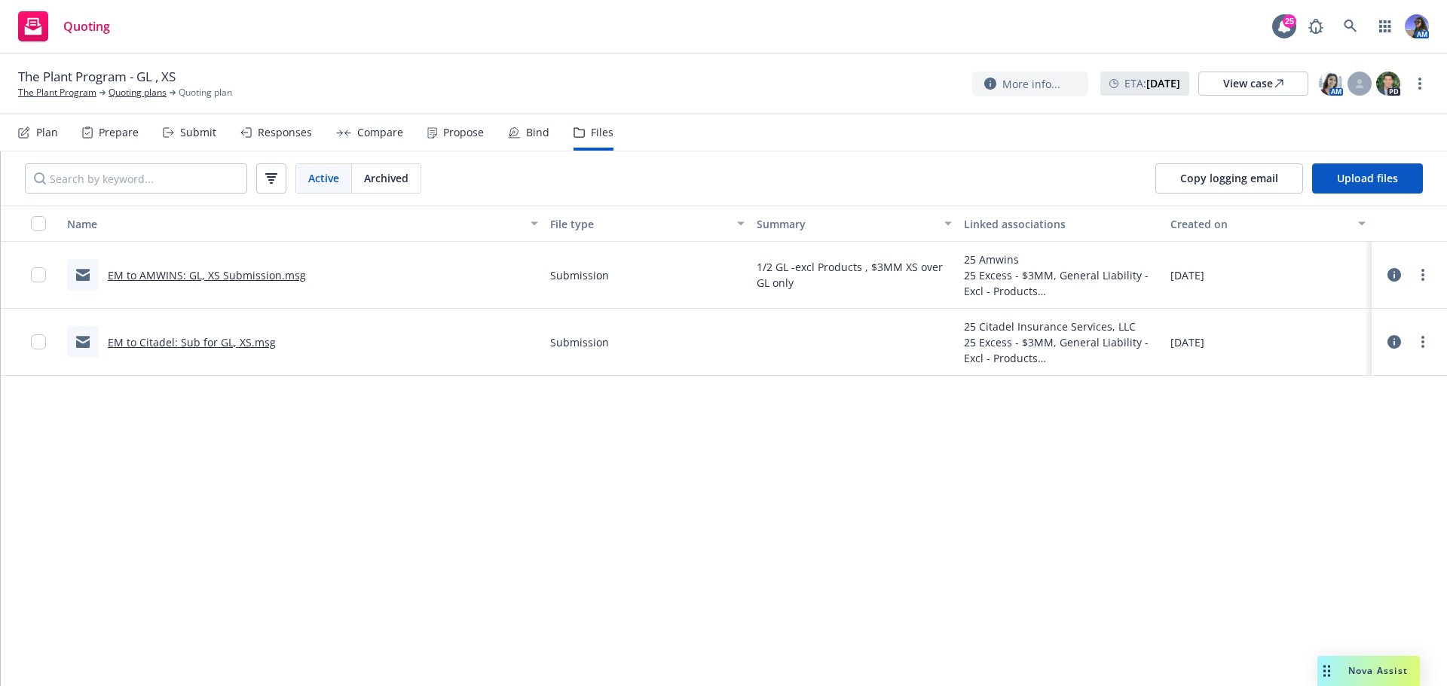
click at [47, 124] on div "Plan" at bounding box center [38, 133] width 40 height 36
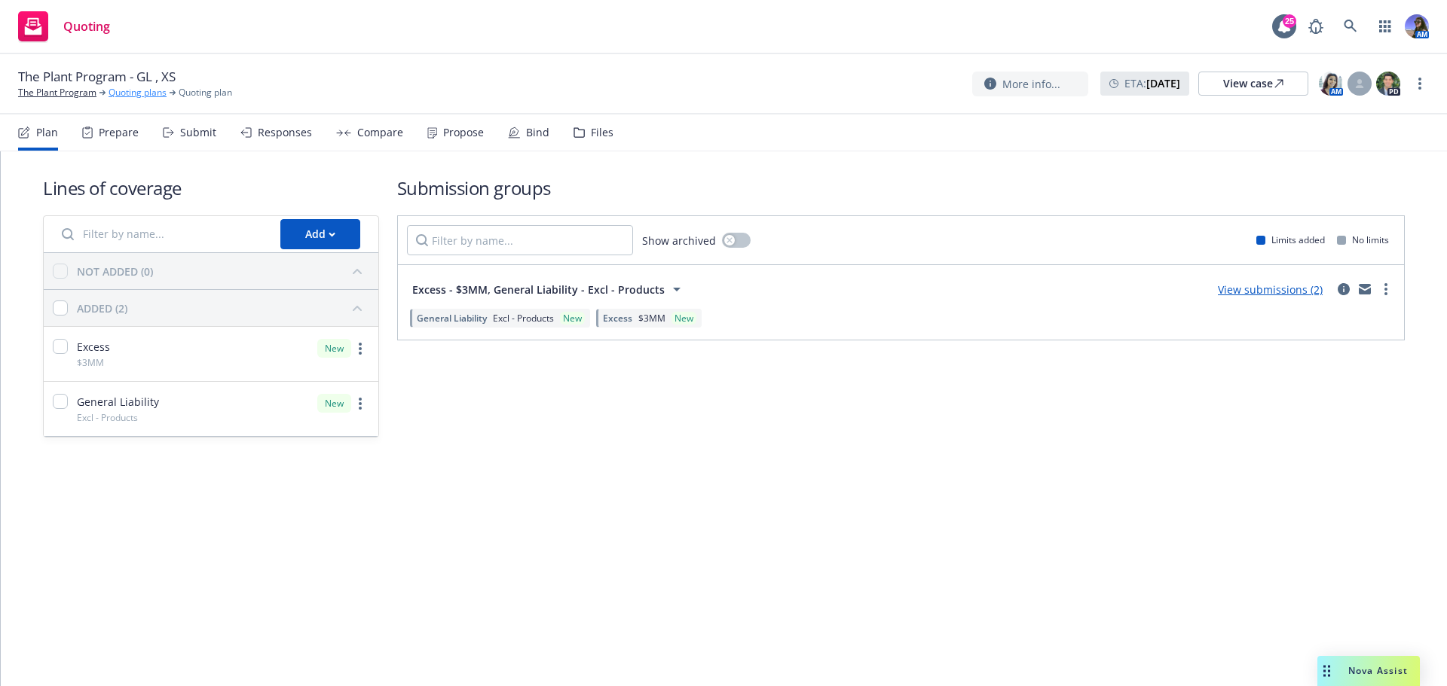
click at [148, 91] on link "Quoting plans" at bounding box center [137, 93] width 58 height 14
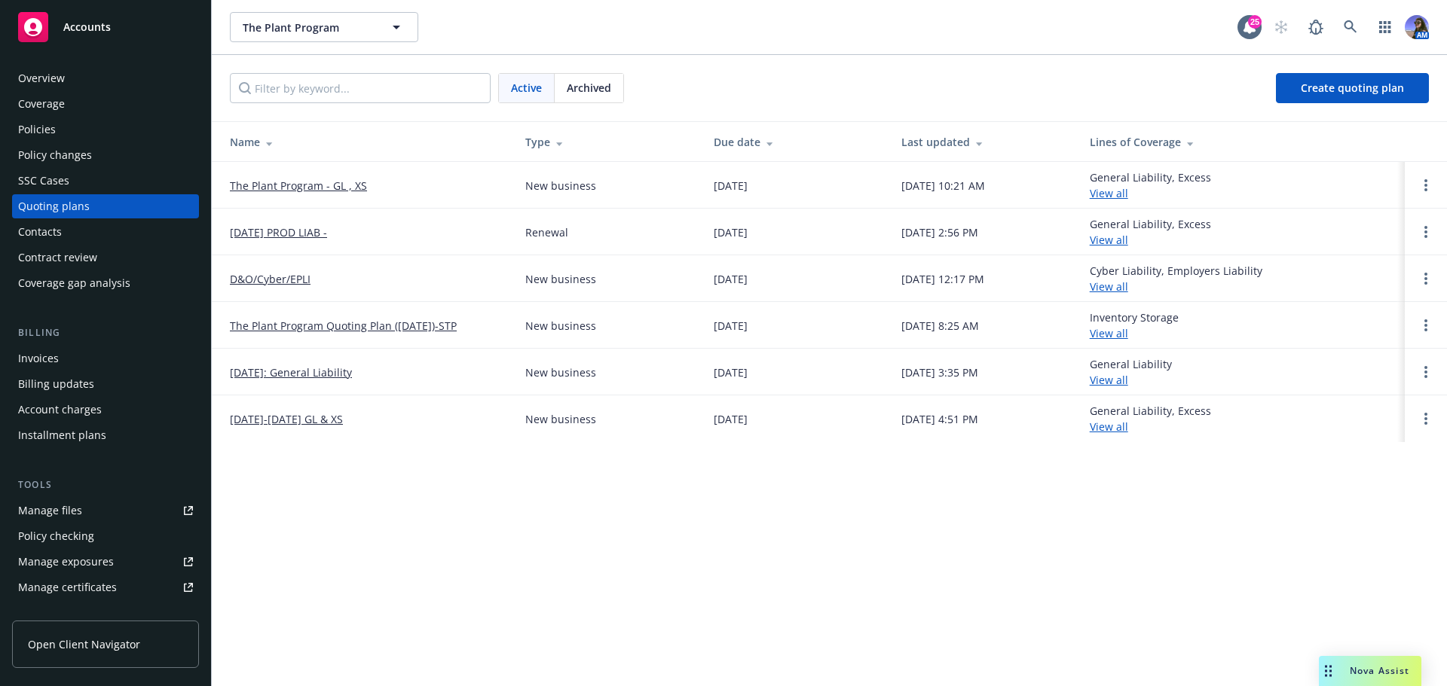
click at [314, 230] on link "[DATE] PROD LIAB -" at bounding box center [278, 233] width 97 height 16
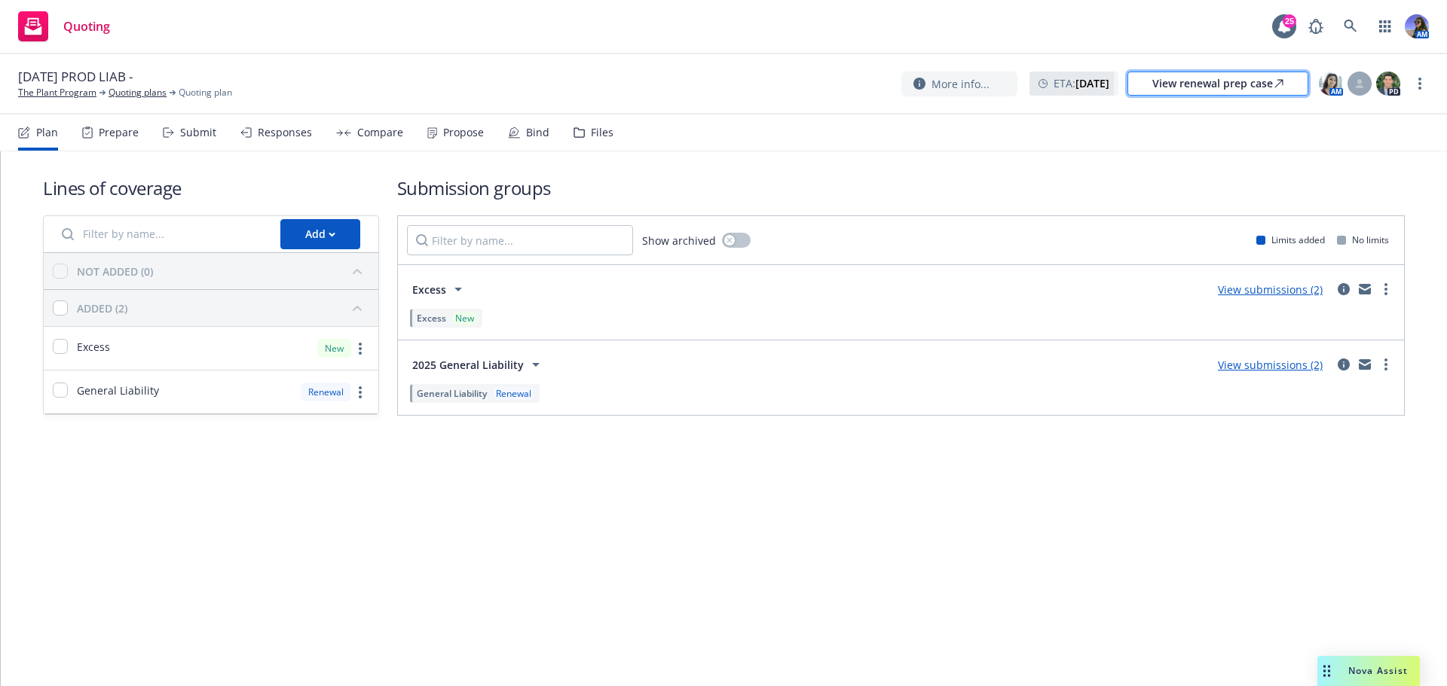
click at [1233, 90] on div "View renewal prep case" at bounding box center [1217, 83] width 131 height 23
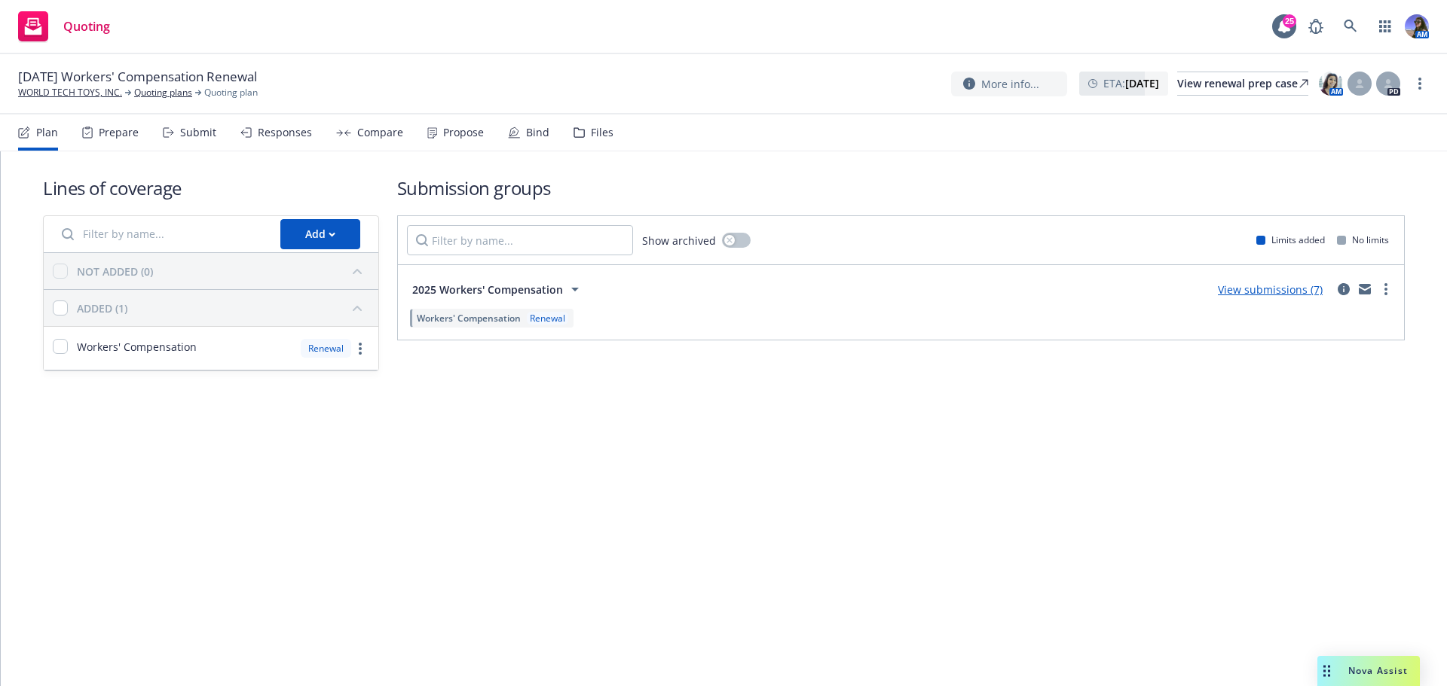
click at [580, 130] on div "Files" at bounding box center [593, 133] width 40 height 36
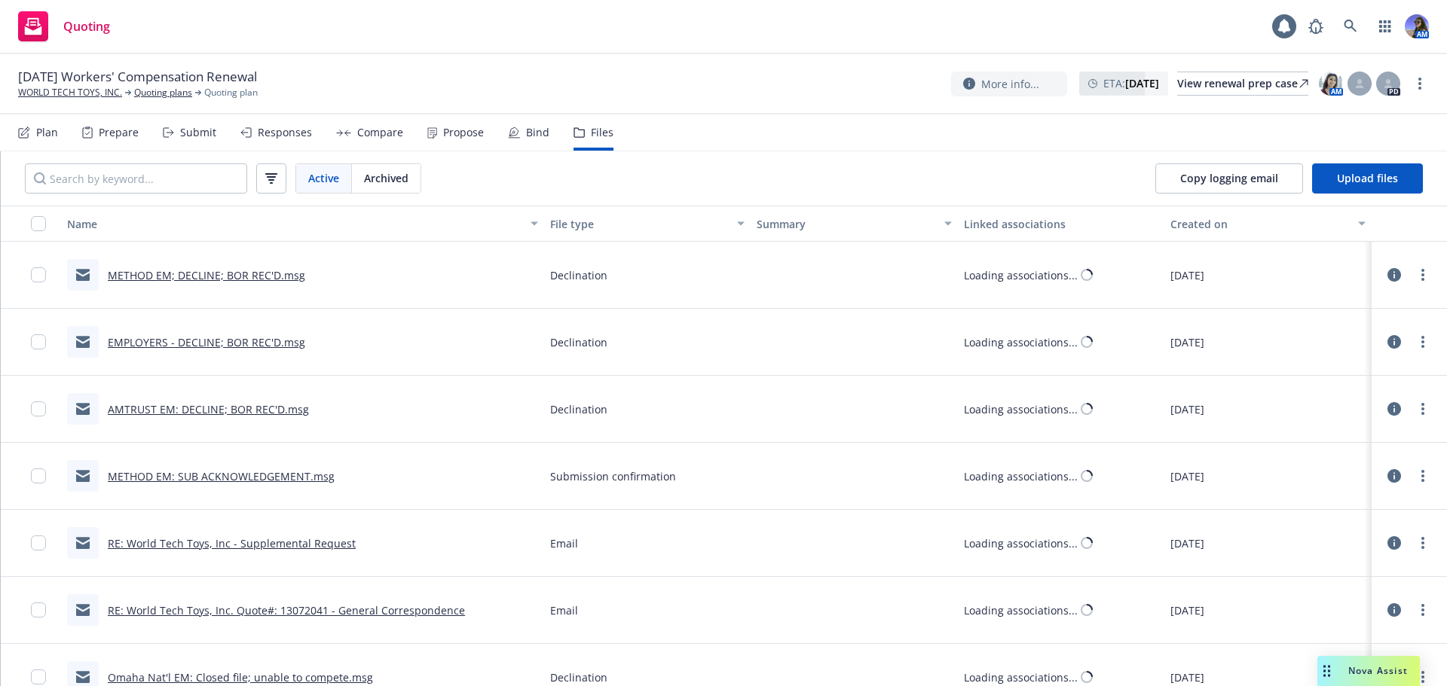
click at [127, 124] on div "Prepare" at bounding box center [110, 133] width 57 height 36
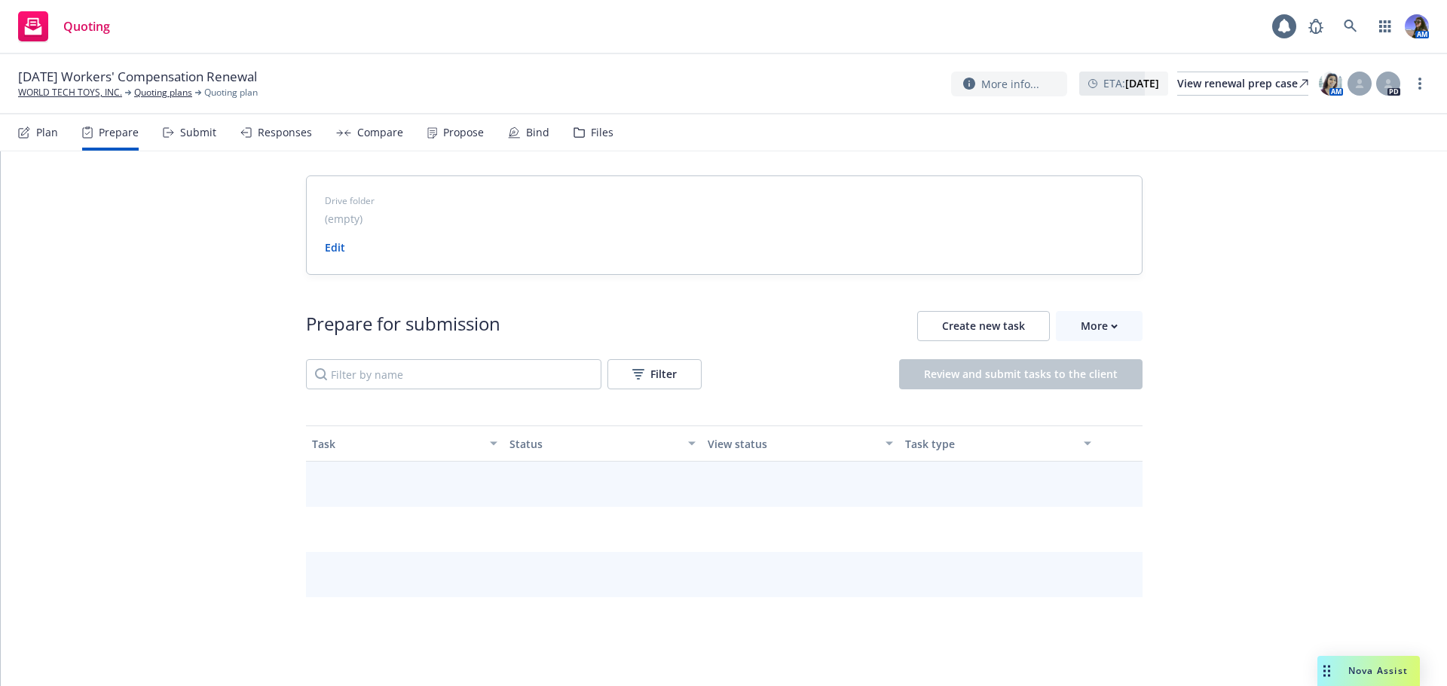
click at [193, 127] on div "Submit" at bounding box center [198, 133] width 36 height 12
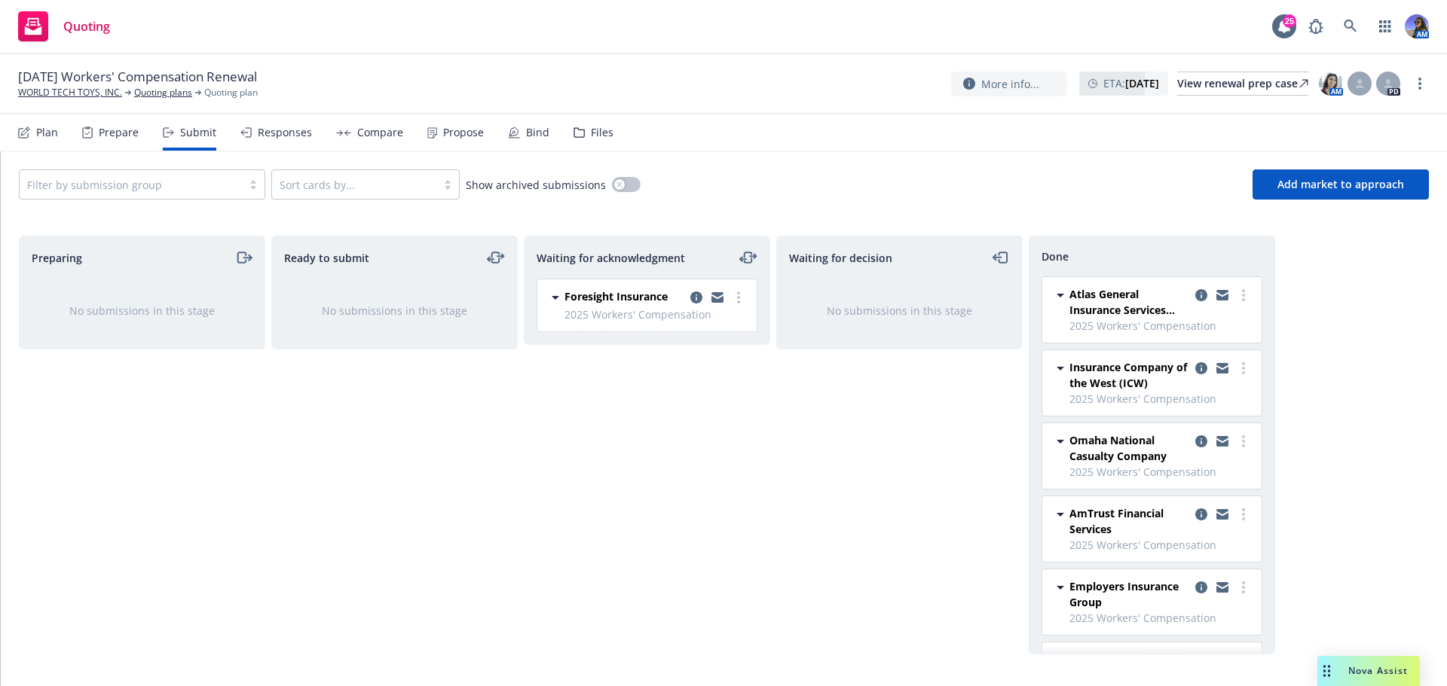
scroll to position [53, 0]
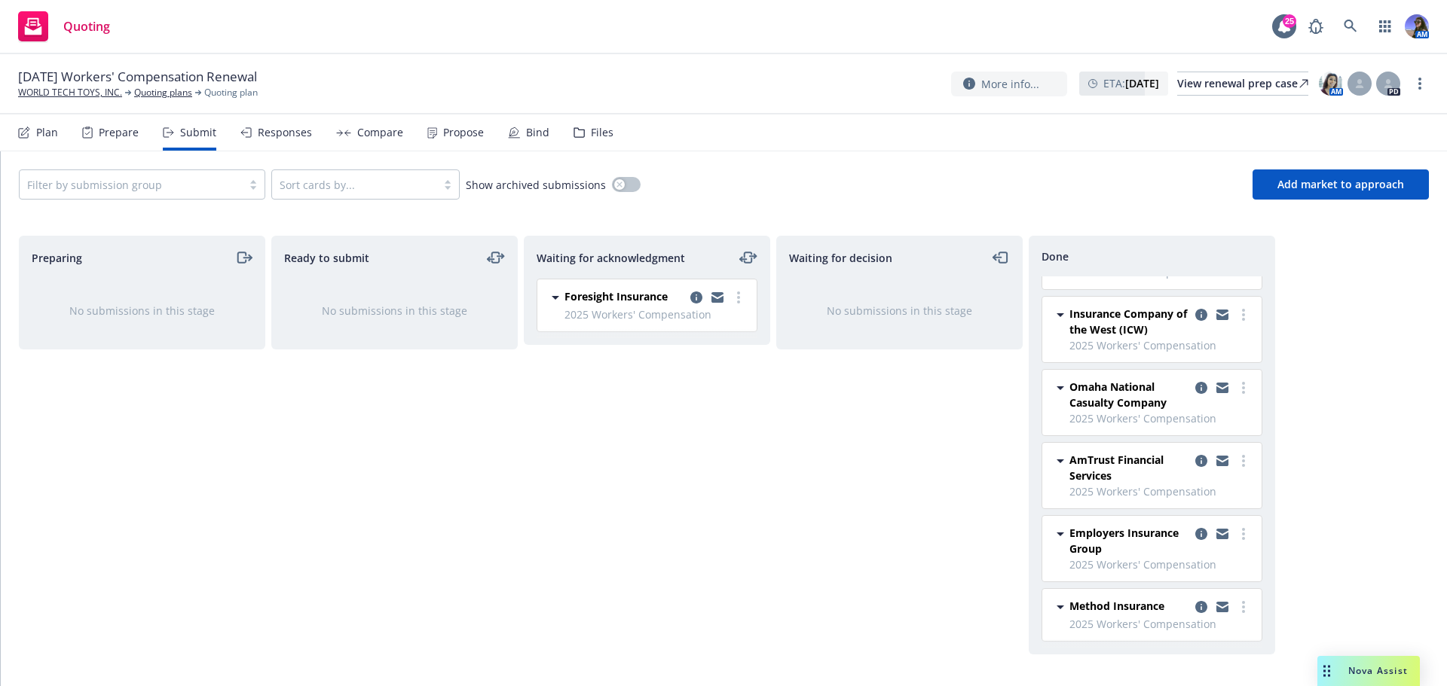
click at [271, 128] on div "Responses" at bounding box center [285, 133] width 54 height 12
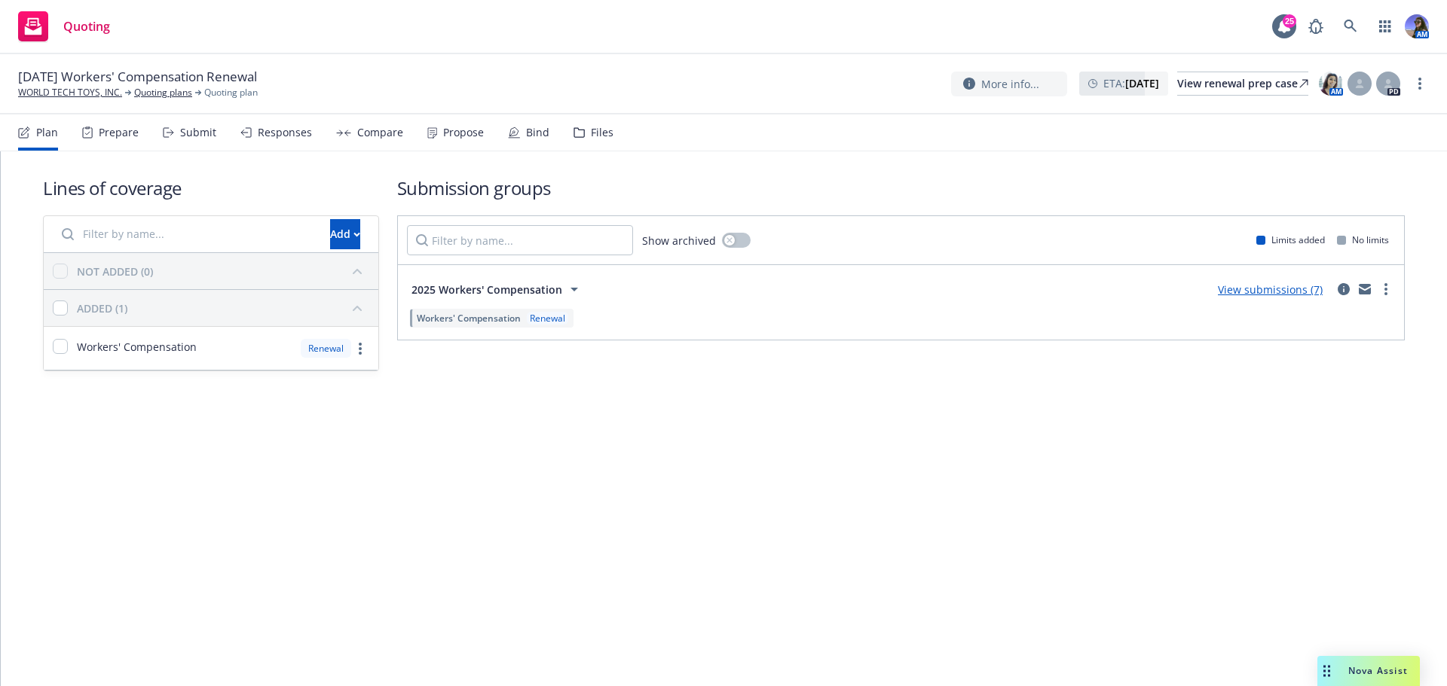
click at [458, 131] on div "Propose" at bounding box center [463, 133] width 41 height 12
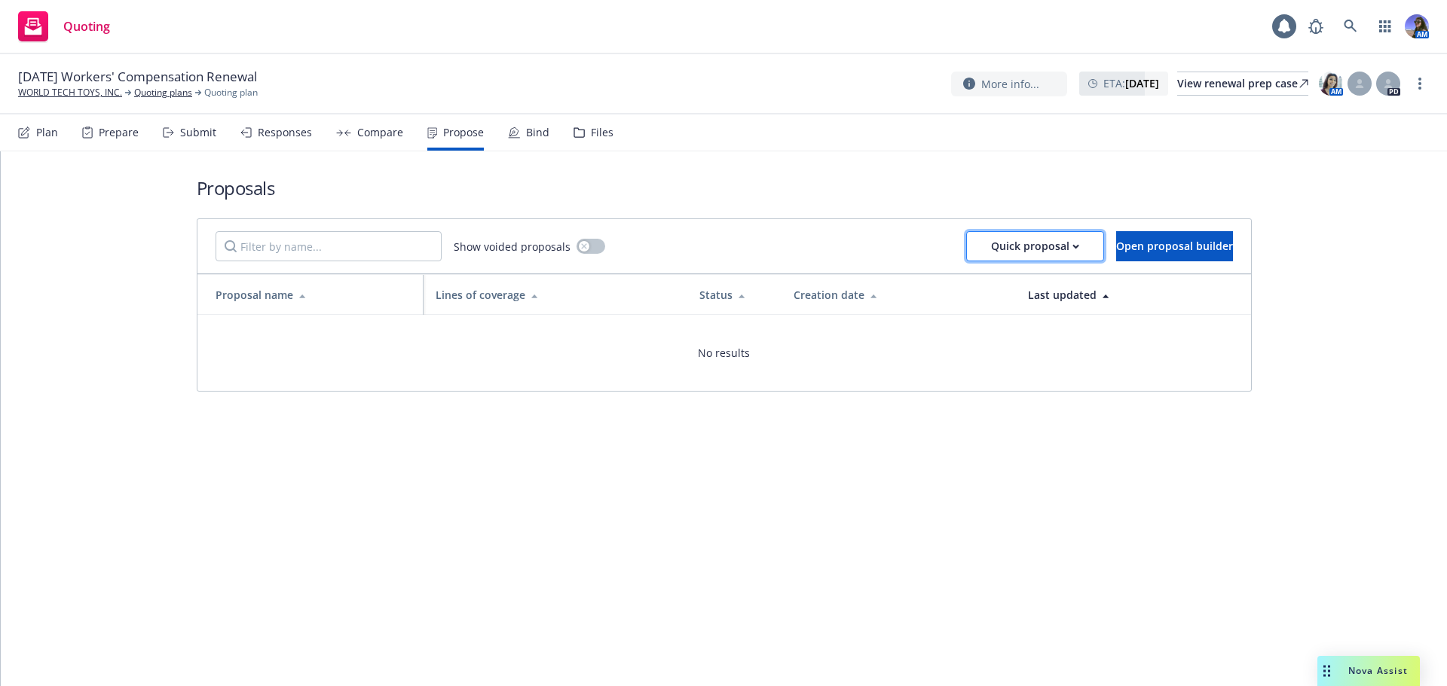
click at [991, 243] on div "Quick proposal" at bounding box center [1035, 246] width 88 height 29
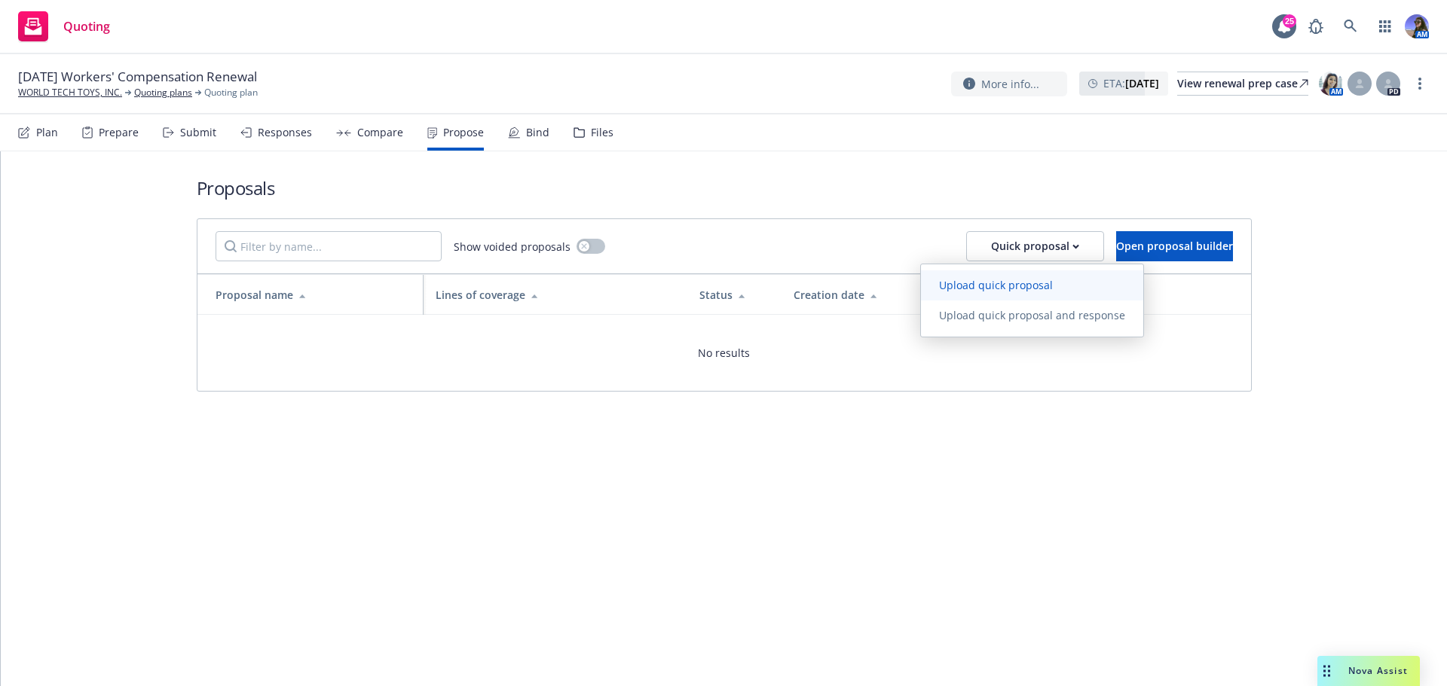
click at [967, 278] on span "Upload quick proposal" at bounding box center [996, 285] width 150 height 14
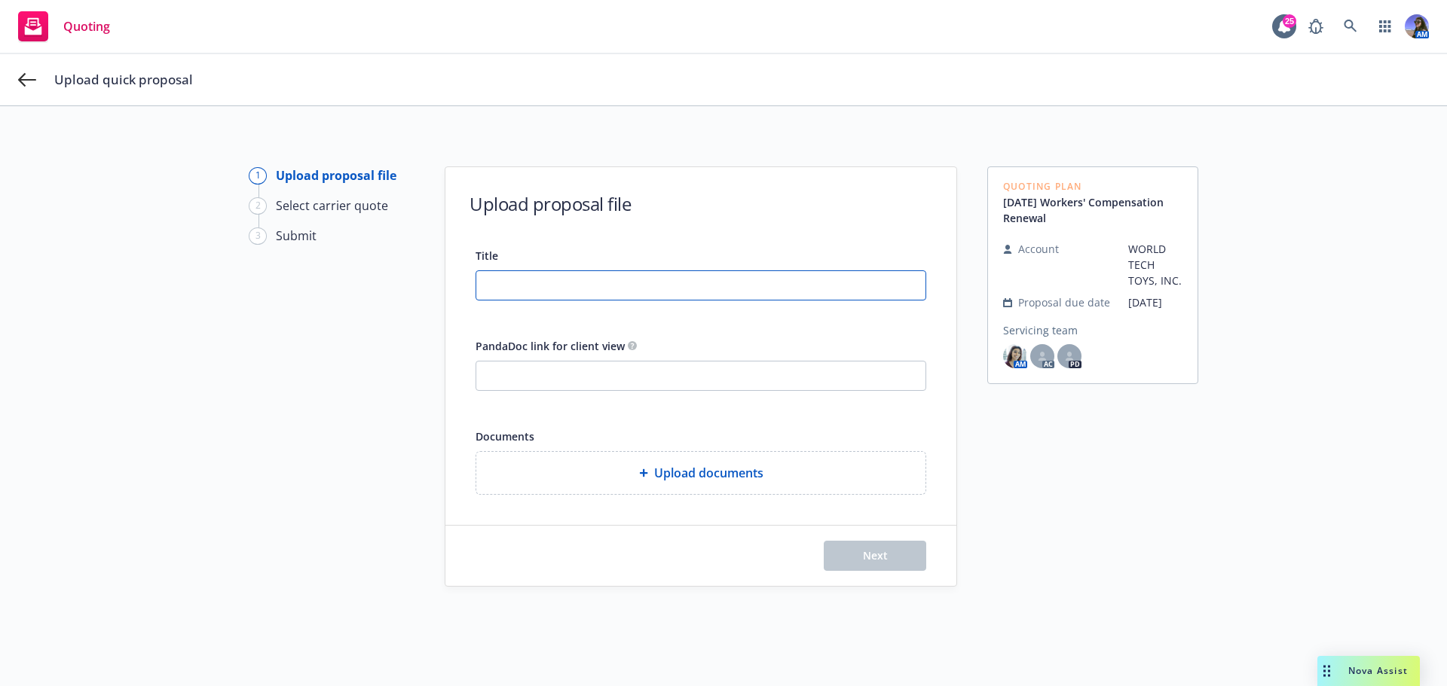
click at [547, 281] on input "Title" at bounding box center [700, 285] width 449 height 29
type input "WTT - WC (Atlas) 25-26"
click at [533, 377] on input "PandaDoc link for client view" at bounding box center [700, 376] width 449 height 29
paste input "https://app.pandadoc.com/a/#/documents/w84wSeuMsE9H8tr58z9hrf?new=true"
type input "https://app.pandadoc.com/a/#/documents/w84wSeuMsE9H8tr58z9hrf?new=true"
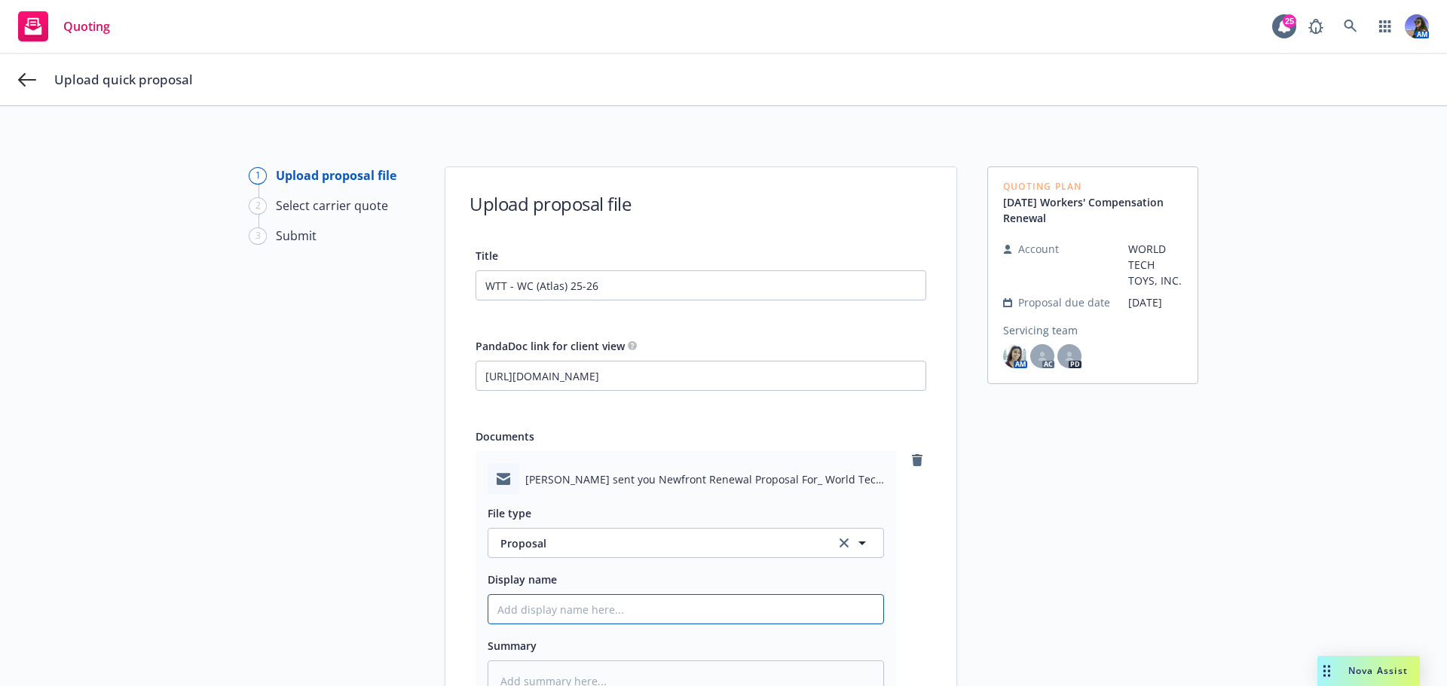
click at [538, 602] on input "Display name" at bounding box center [685, 609] width 395 height 29
type textarea "x"
type input "P"
type textarea "x"
type input "Pa"
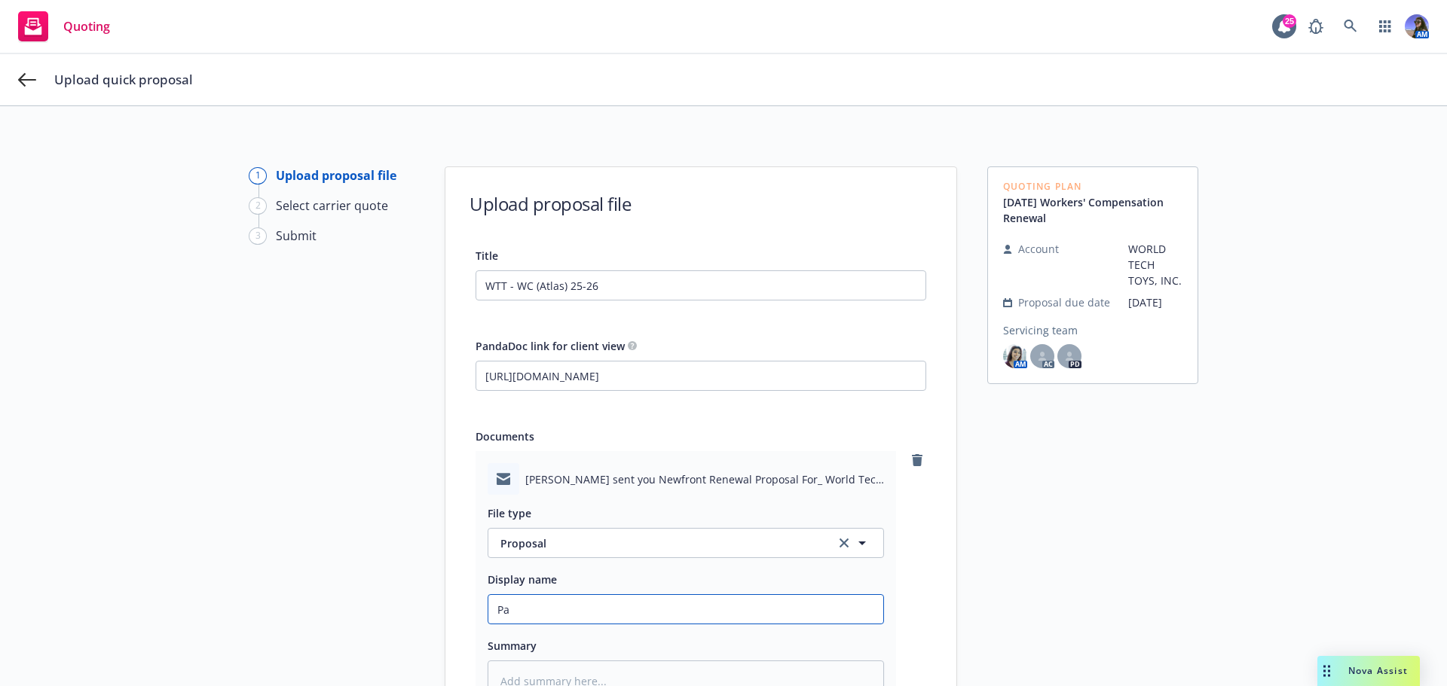
type textarea "x"
type input "Pan"
type textarea "x"
type input "Pand"
type textarea "x"
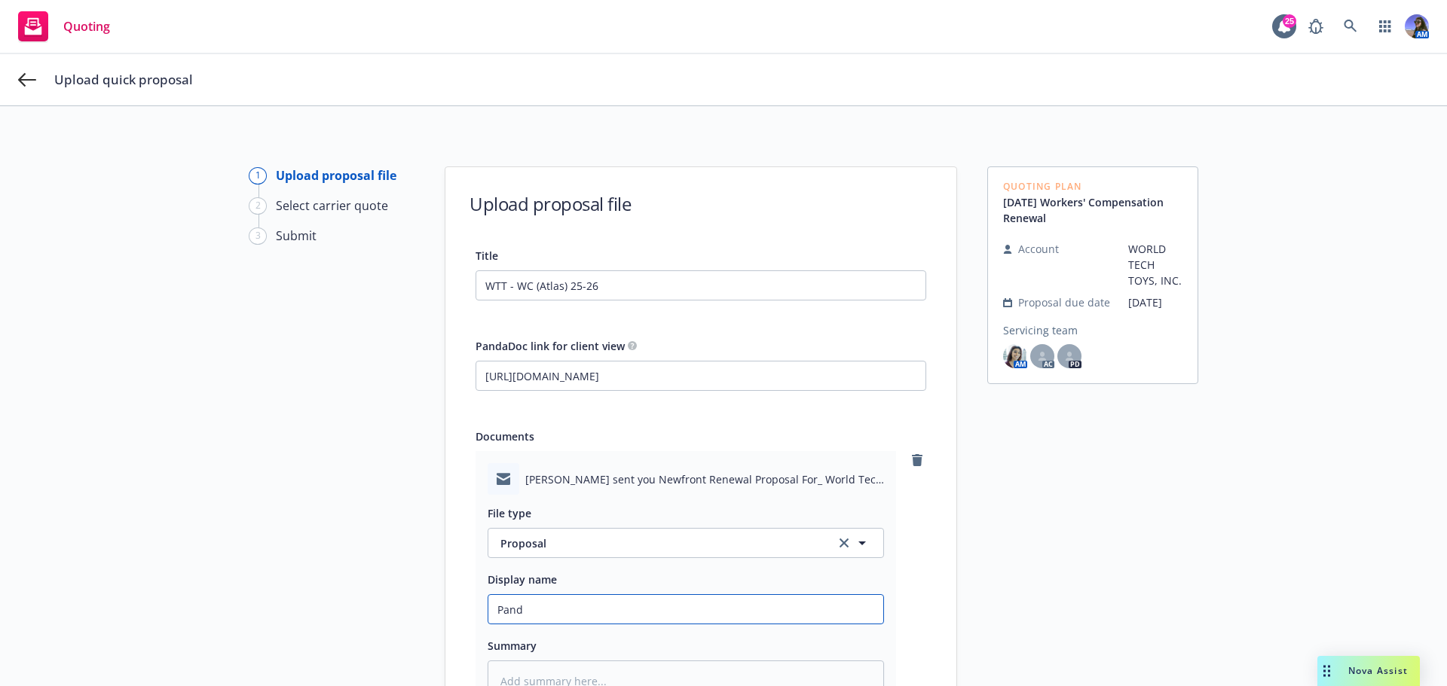
type input "Panda"
type textarea "x"
type input "Panda"
type textarea "x"
type input "Panda E"
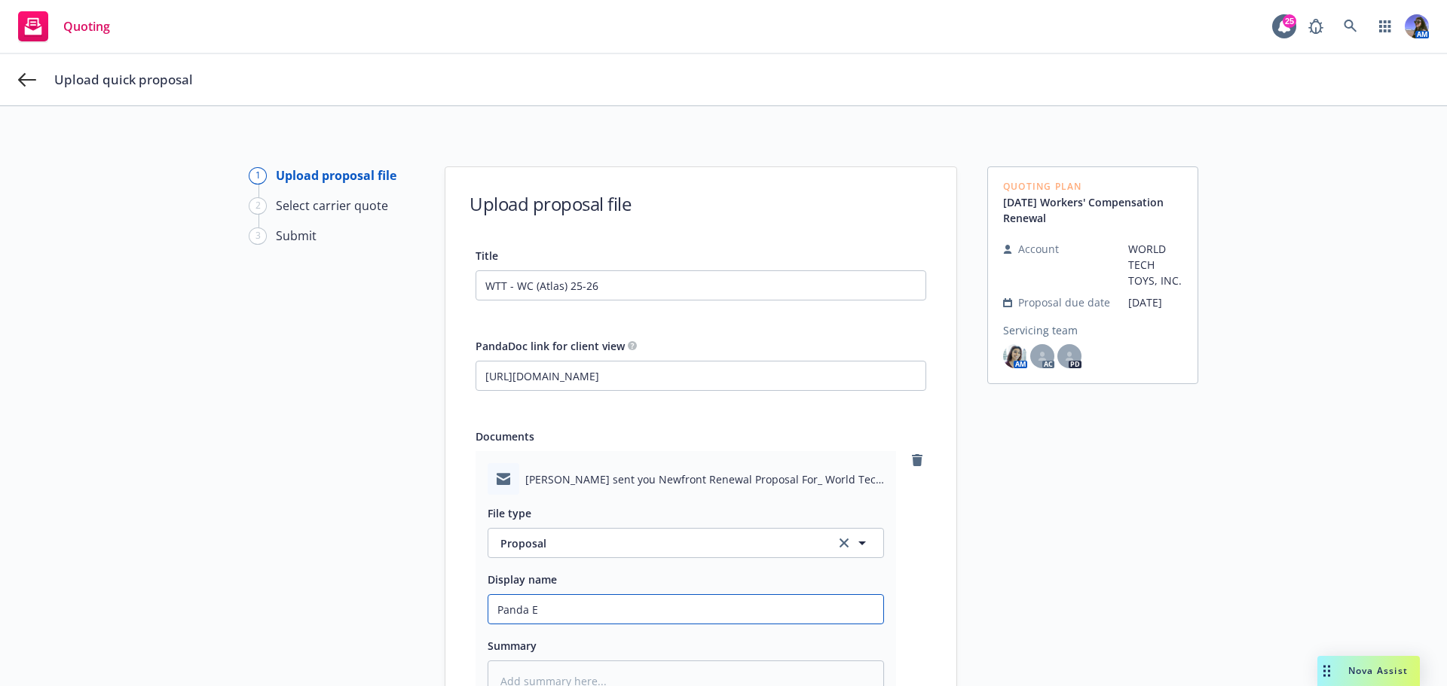
type textarea "x"
type input "Panda EM"
type textarea "x"
type input "Panda EM:"
type textarea "x"
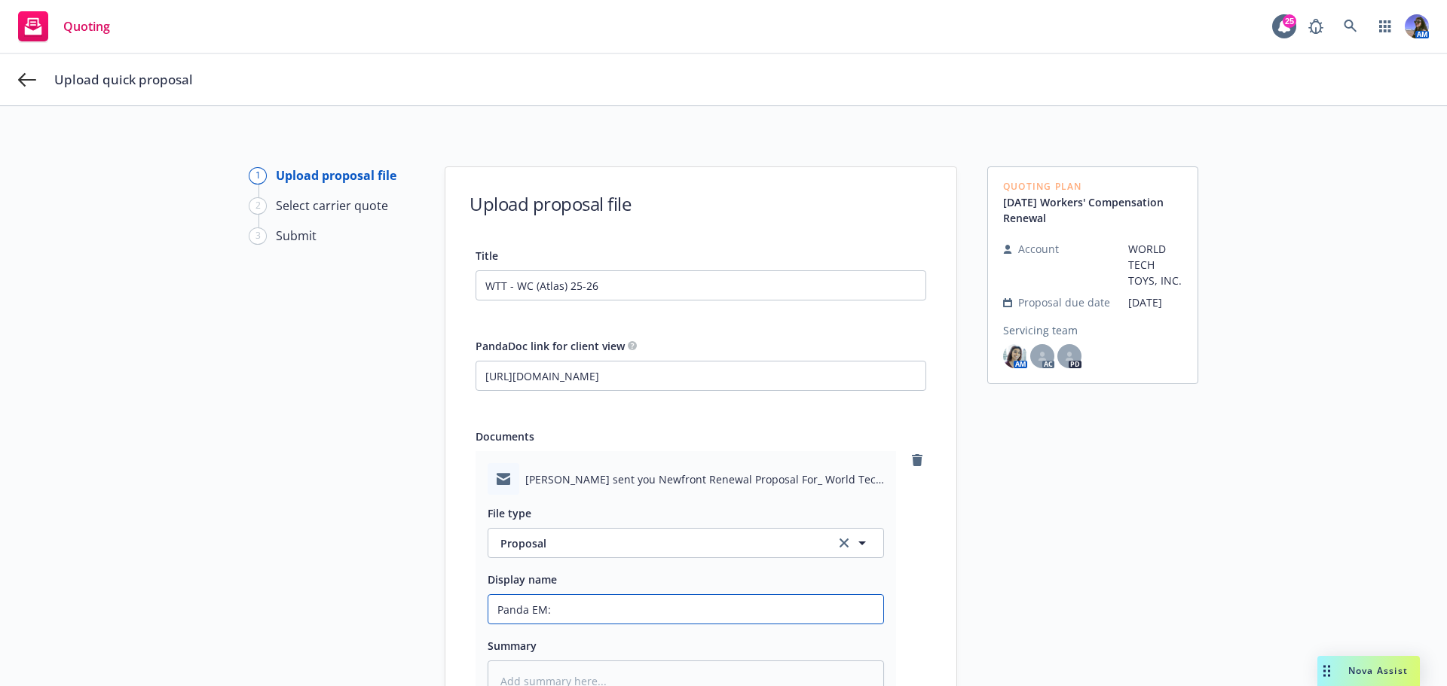
type input "Panda EM:"
type textarea "x"
type input "Panda EM: W"
type textarea "x"
type input "Panda EM: WC"
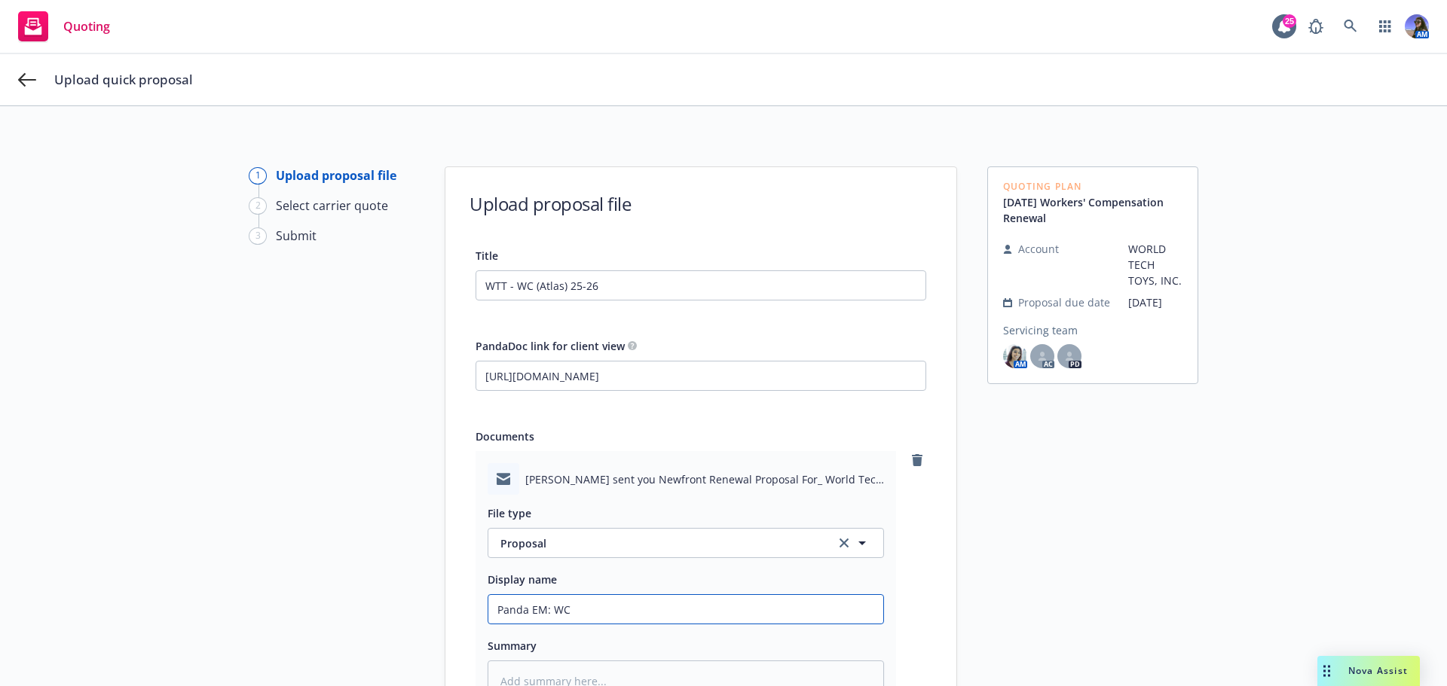
type textarea "x"
type input "Panda EM: WC"
type textarea "x"
type input "Panda EM: WC"
type textarea "x"
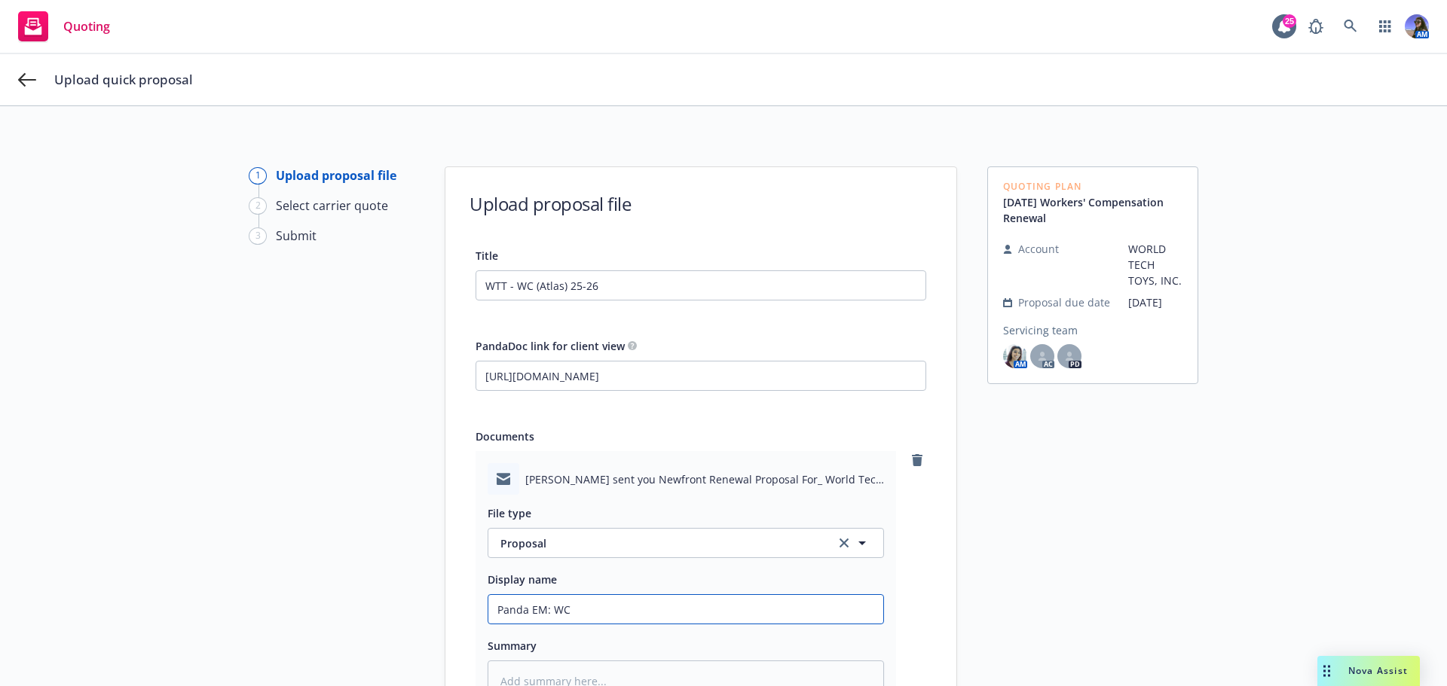
type input "Panda EM: W"
type textarea "x"
type input "Panda EM: WT"
type textarea "x"
type input "Panda EM: WTT"
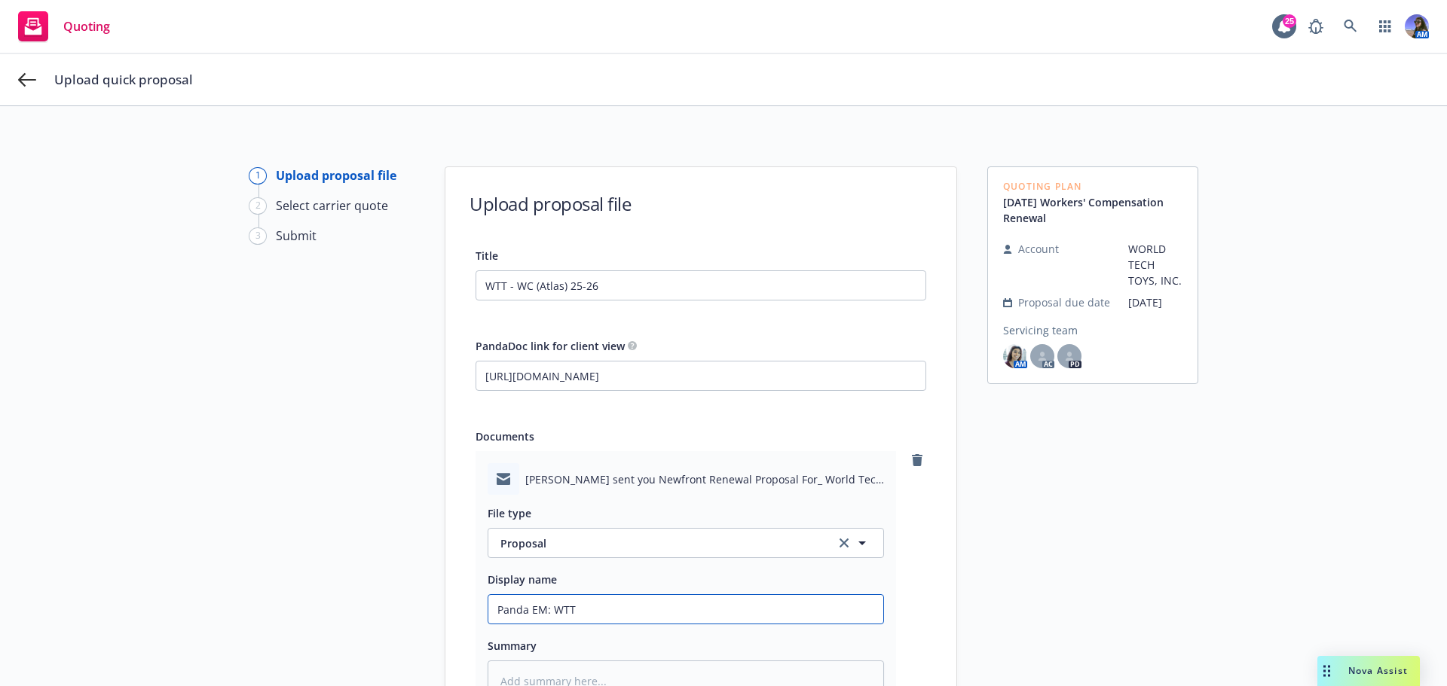
type textarea "x"
type input "Panda EM: WTT"
type textarea "x"
type input "Panda EM: WTT -"
type textarea "x"
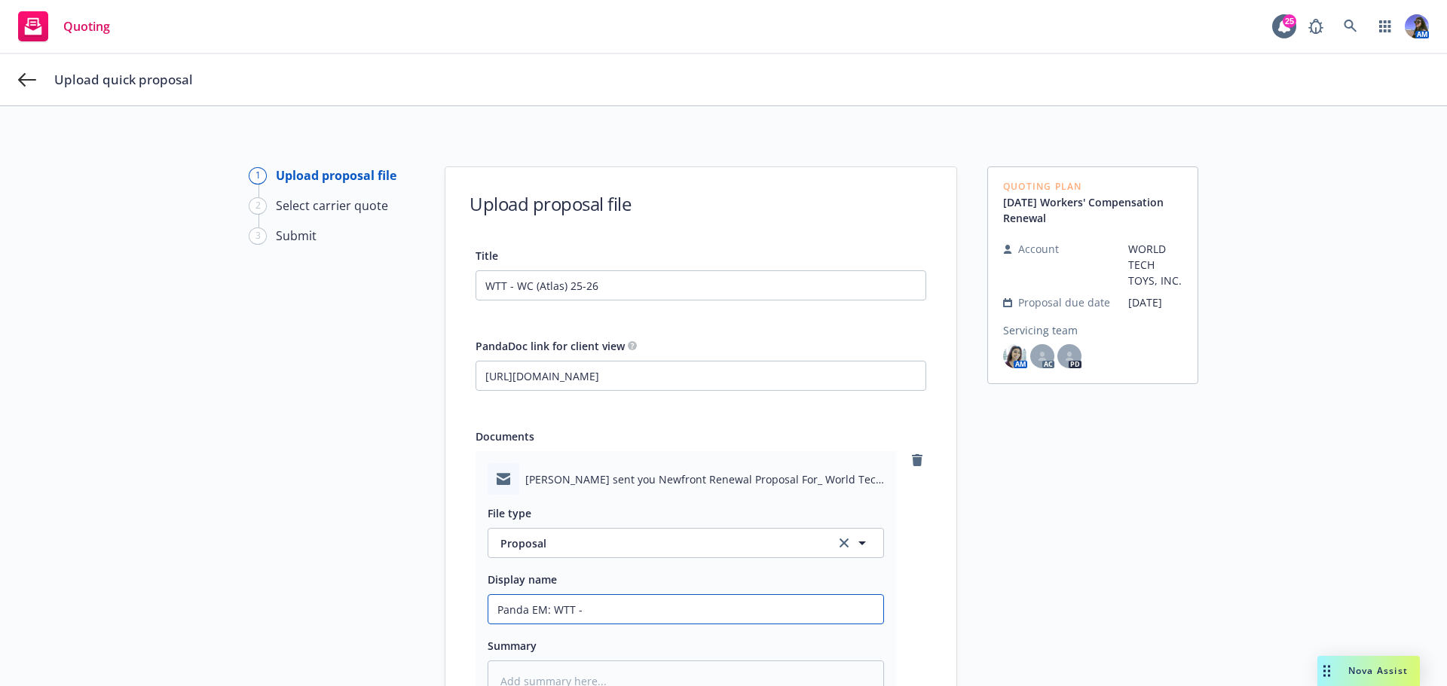
type input "Panda EM: WTT -"
type textarea "x"
type input "Panda EM: WTT - W"
type textarea "x"
type input "Panda EM: WTT - WC"
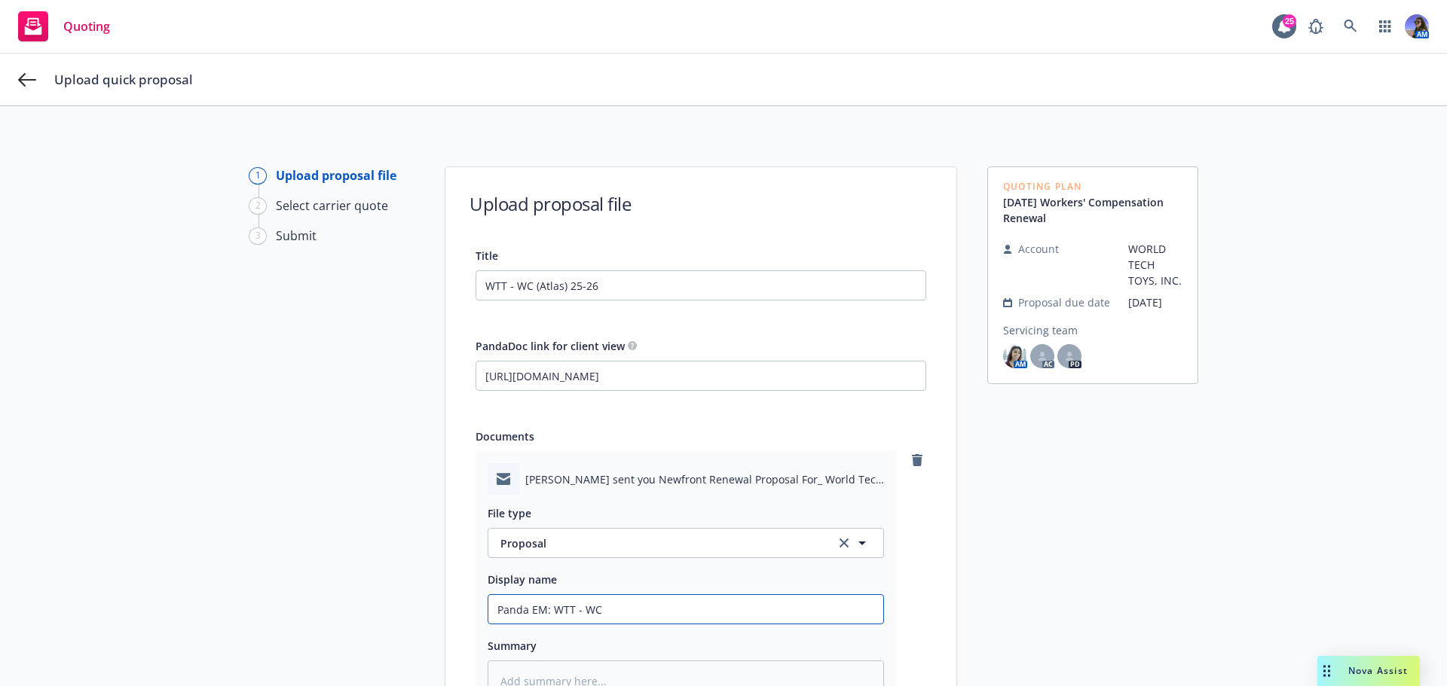
type textarea "x"
type input "Panda EM: WTT - WC"
type textarea "x"
type input "Panda EM: WTT - WC A"
type textarea "x"
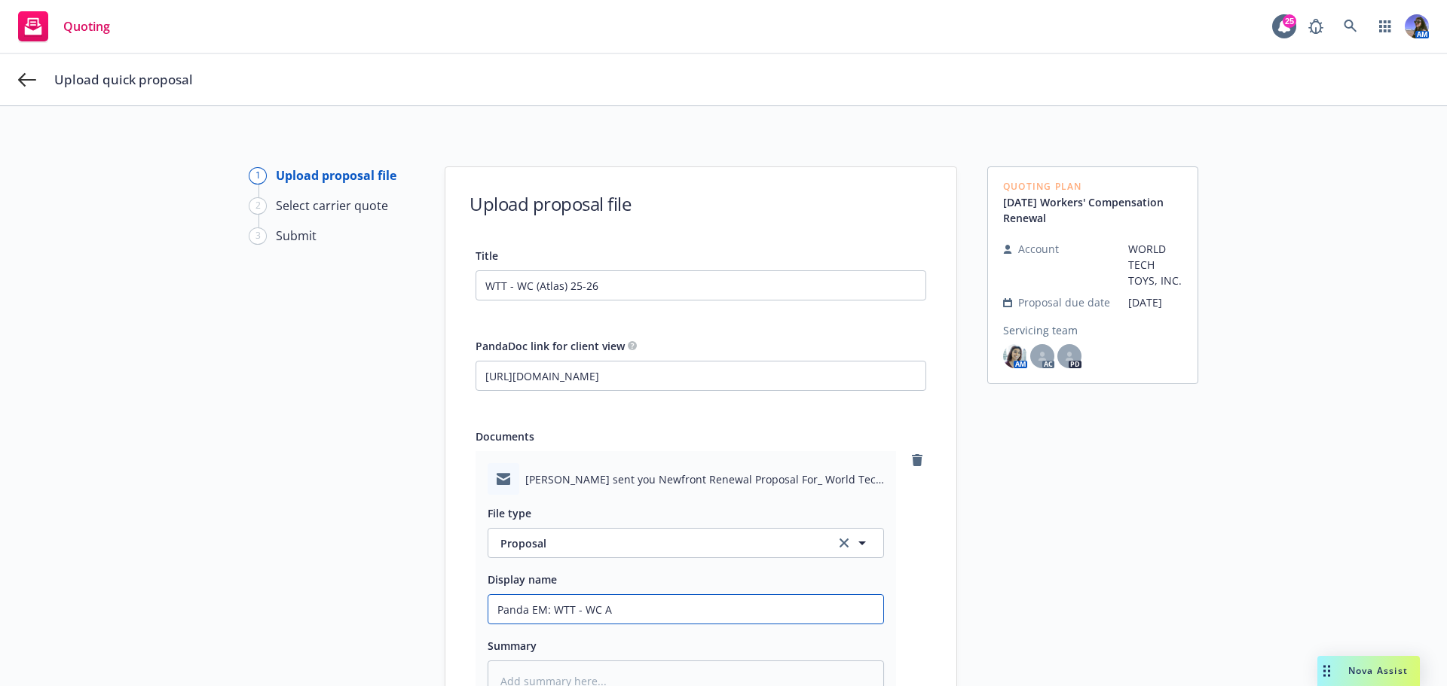
type input "Panda EM: WTT - WC At"
type textarea "x"
type input "Panda EM: WTT - WC Atl"
type textarea "x"
type input "Panda EM: WTT - WC Atla"
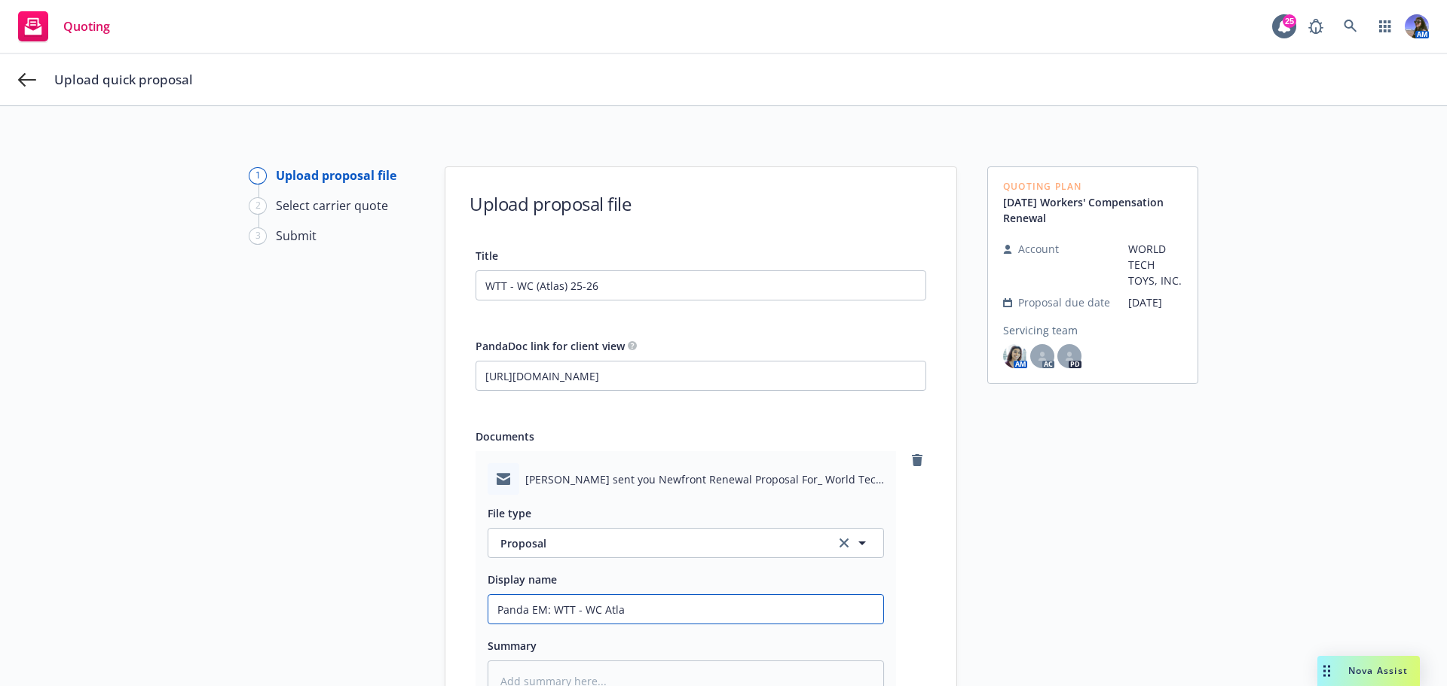
type textarea "x"
type input "Panda EM: WTT - WC Atlas"
type textarea "x"
type input "Panda EM: WTT - WC Atlas"
type textarea "x"
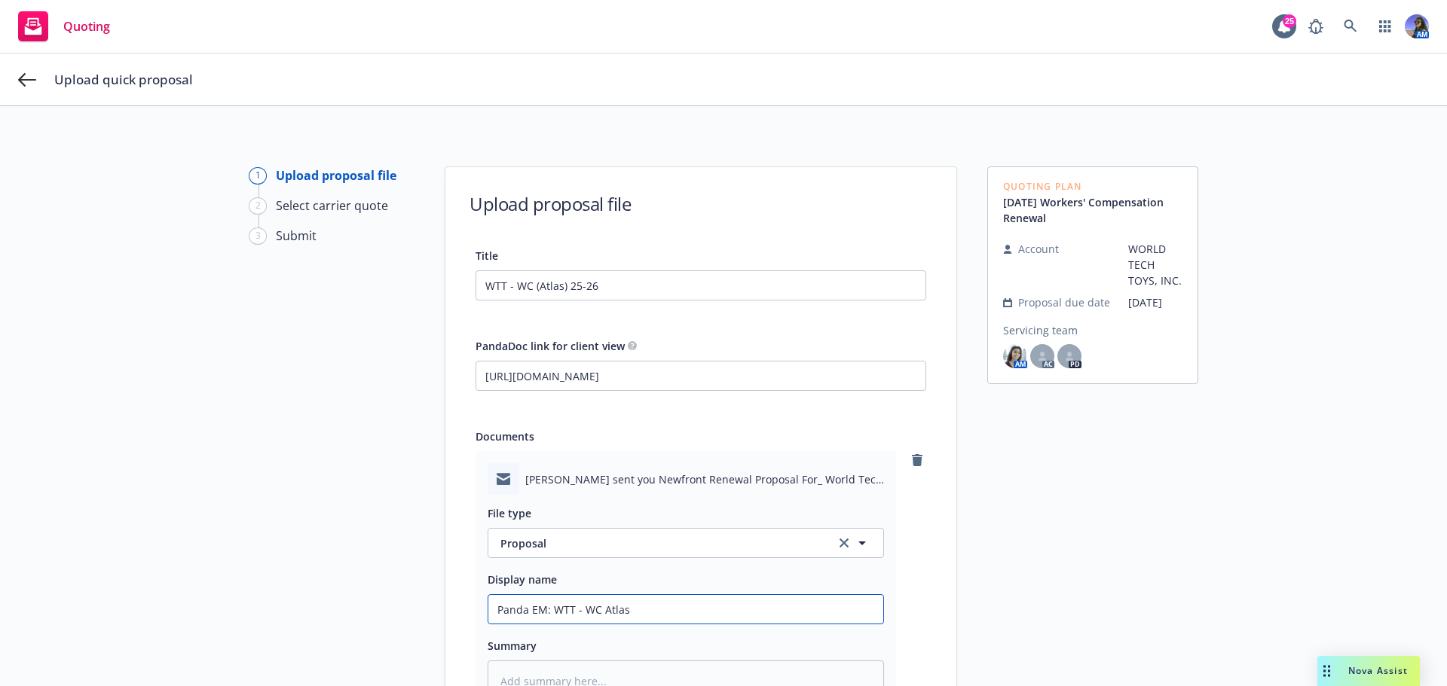
type input "Panda EM: WTT - WC Atlas P"
type textarea "x"
type input "Panda EM: WTT - WC Atlas PR"
type textarea "x"
type input "Panda EM: WTT - WC Atlas PRO"
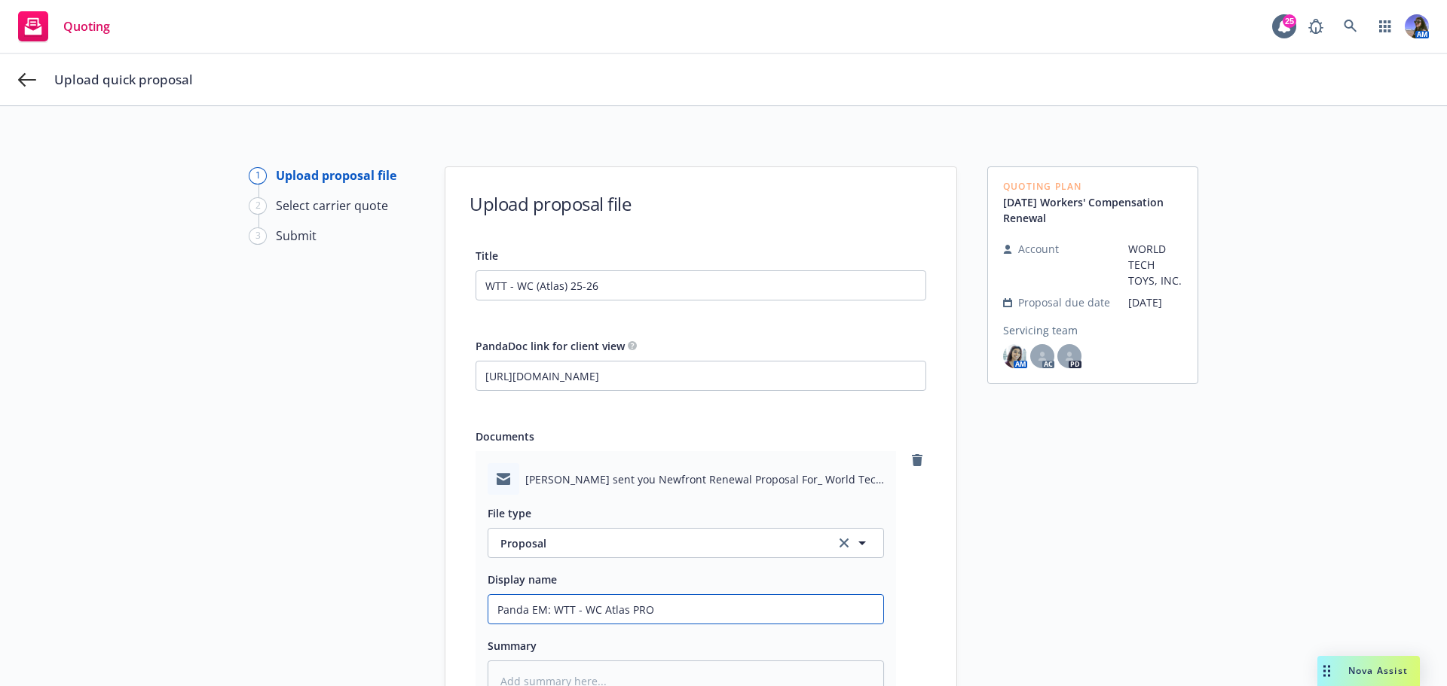
type textarea "x"
type input "Panda EM: WTT - WC Atlas PROP"
type textarea "x"
type input "Panda EM: WTT - WC Atlas PROPO"
type textarea "x"
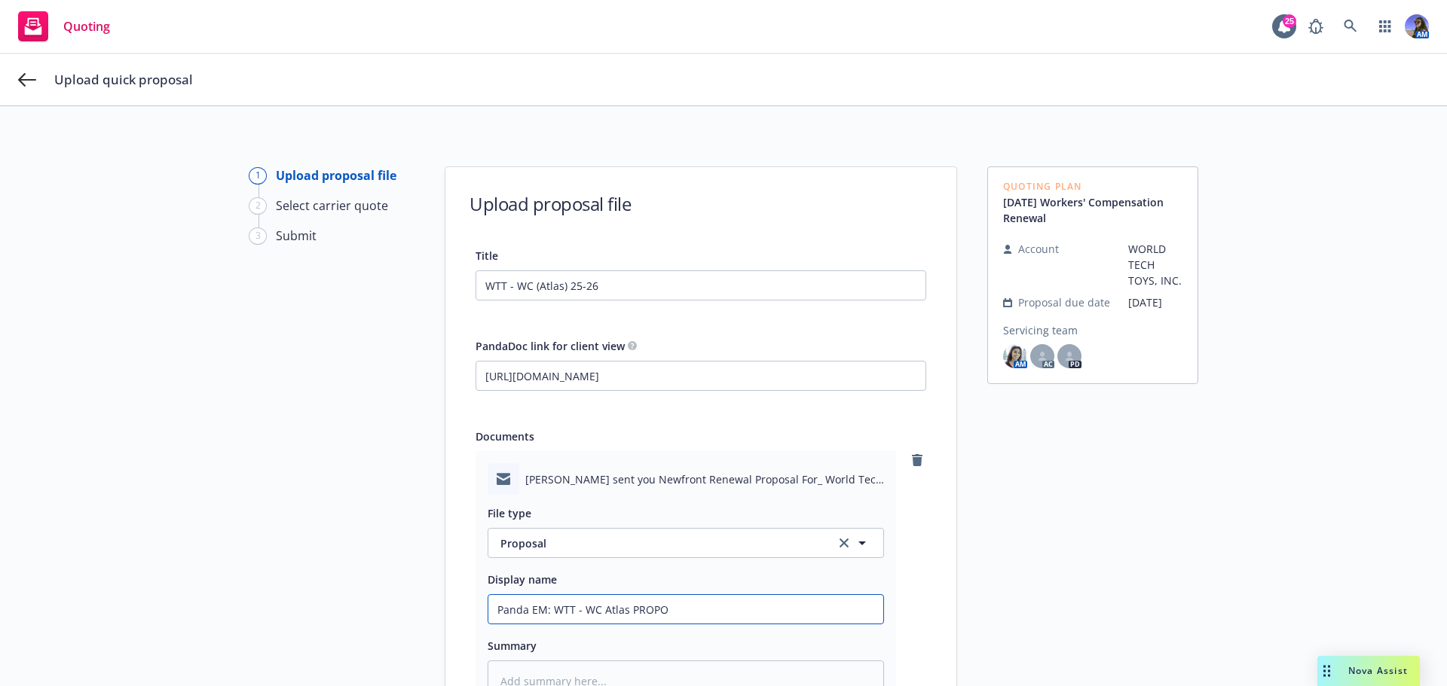
type input "Panda EM: WTT - WC Atlas PROPOS"
type textarea "x"
type input "Panda EM: WTT - WC Atlas PROPOSA"
type textarea "x"
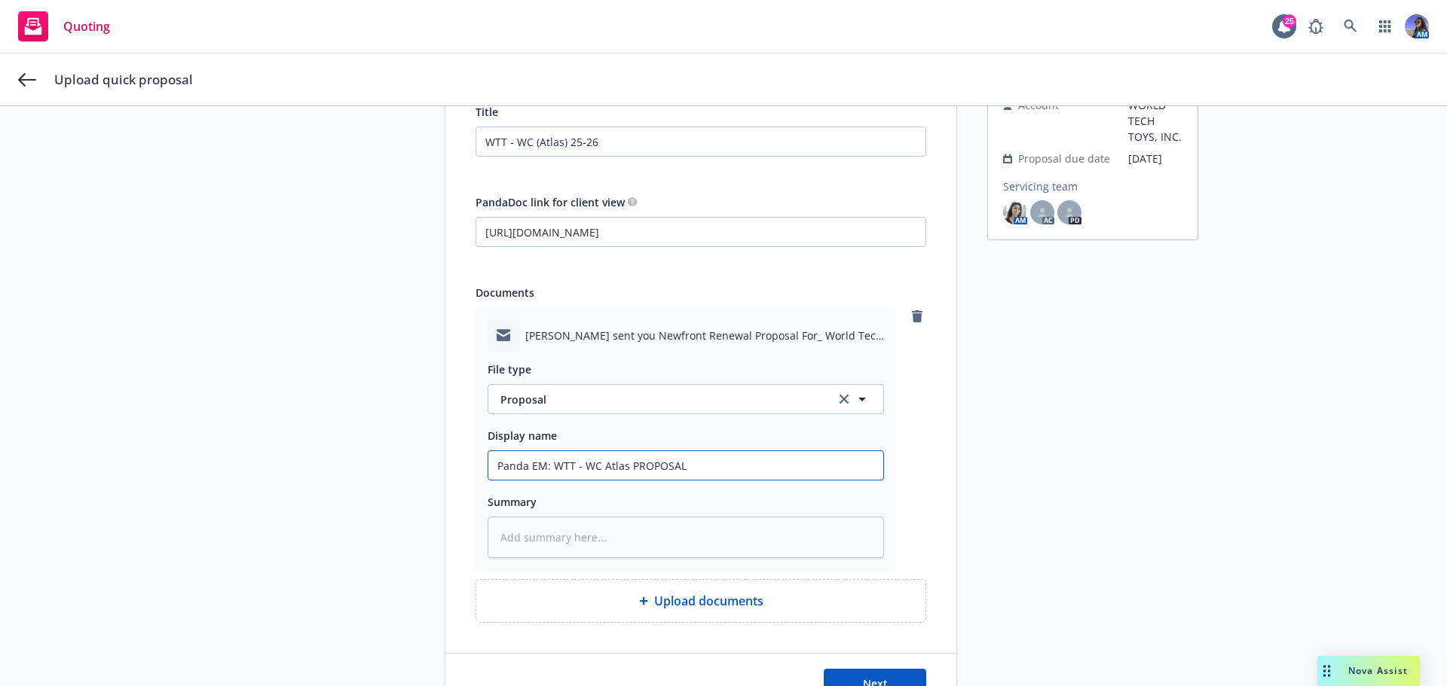
scroll to position [145, 0]
type input "Panda EM: WTT - WC Atlas PROPOSAL"
click at [856, 674] on button "Next" at bounding box center [874, 683] width 102 height 30
type textarea "x"
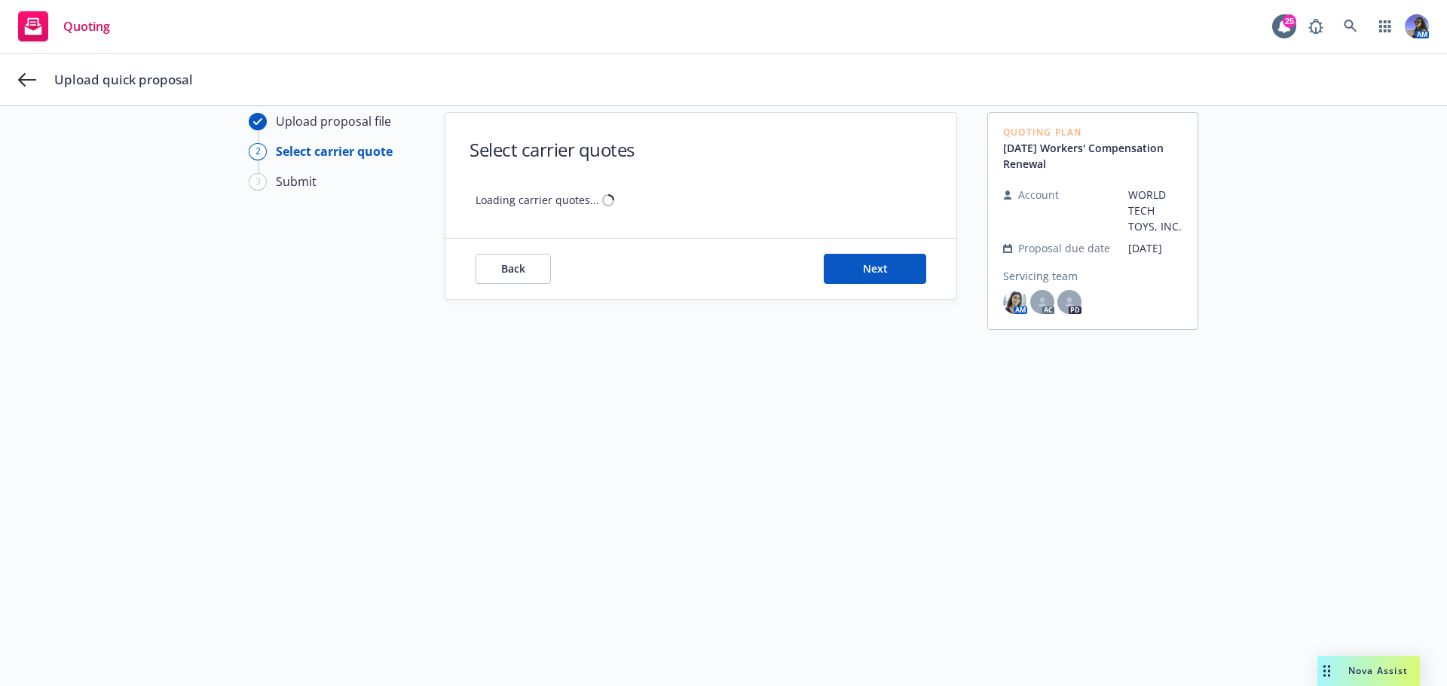
scroll to position [54, 0]
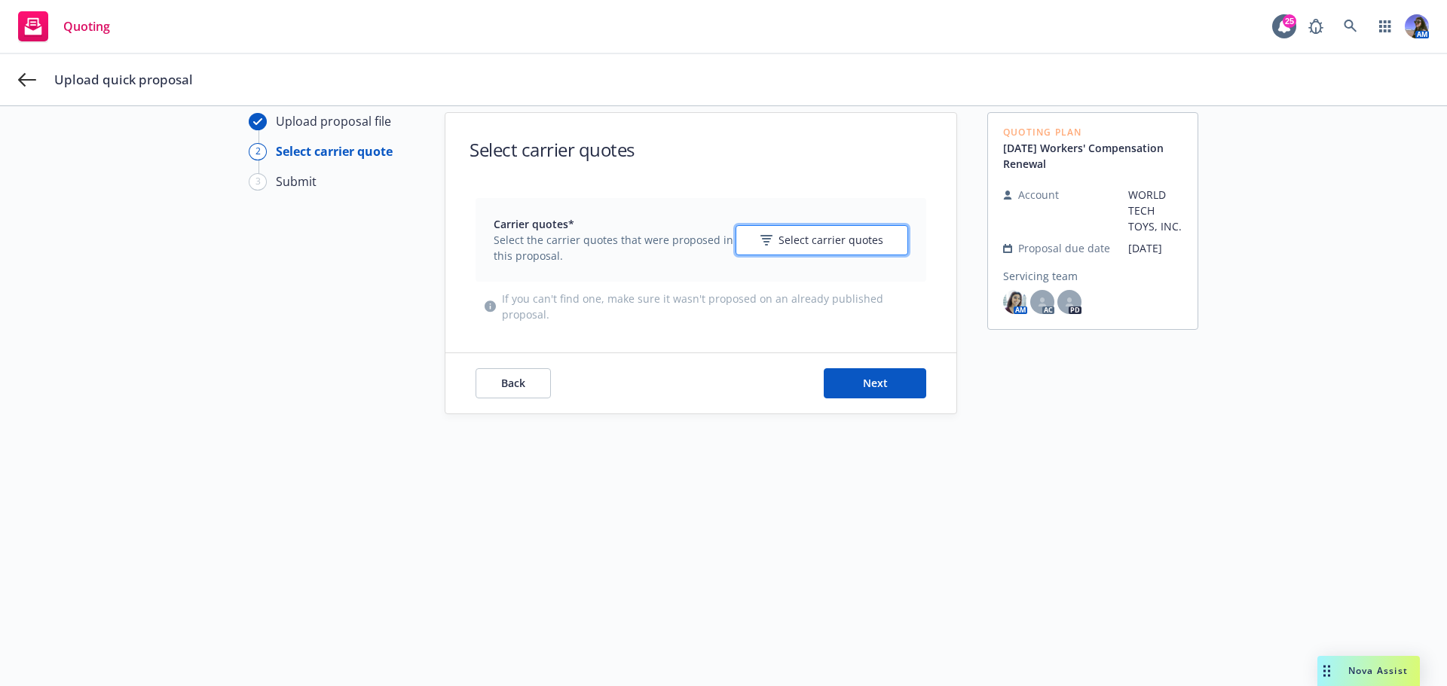
click at [784, 231] on button "Select carrier quotes" at bounding box center [821, 240] width 173 height 30
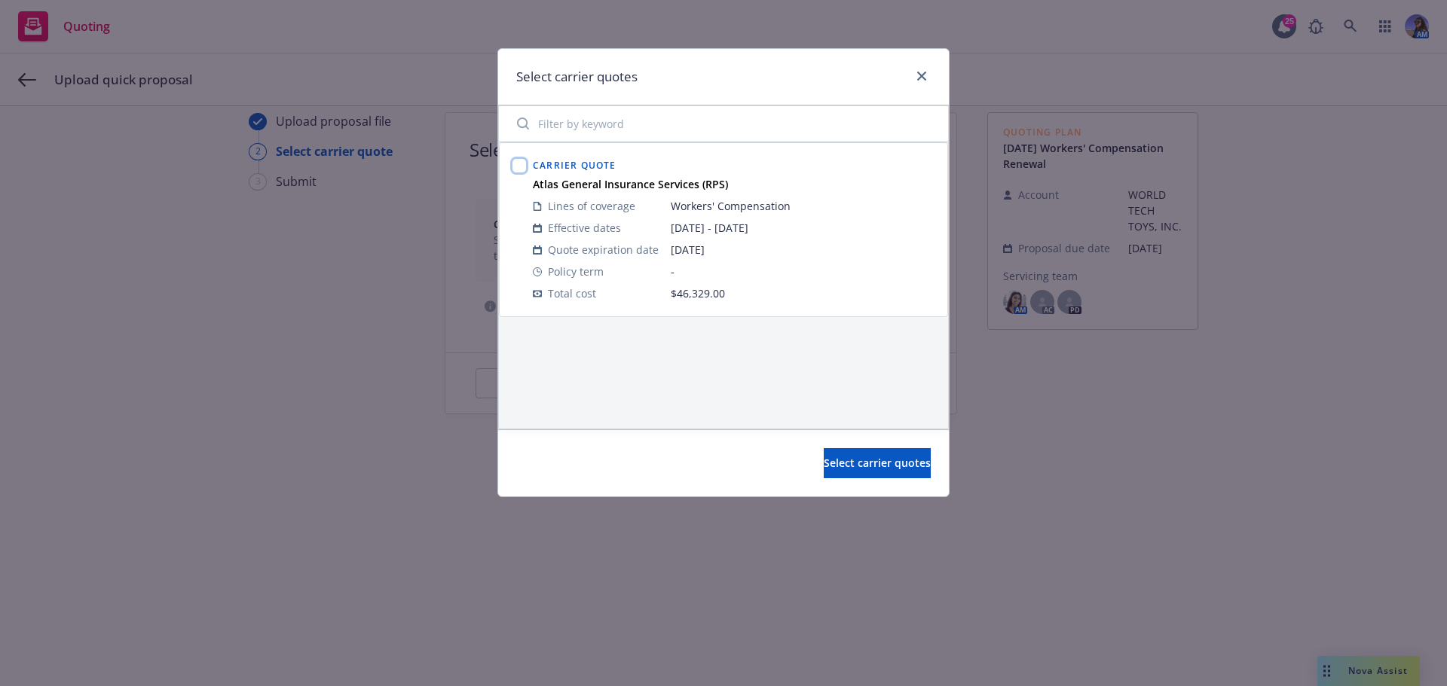
click at [516, 168] on input "checkbox" at bounding box center [519, 165] width 15 height 15
checkbox input "true"
click at [823, 455] on button "Select carrier quotes" at bounding box center [876, 463] width 107 height 30
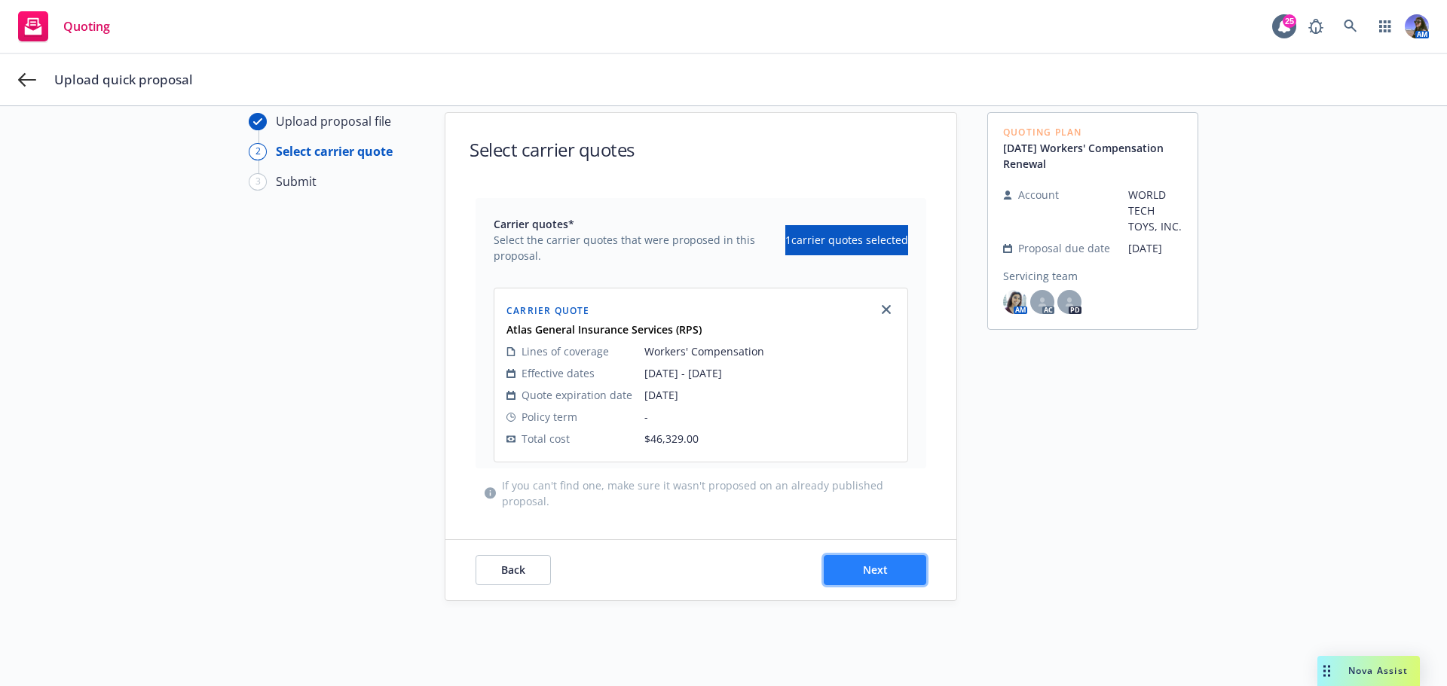
click at [852, 564] on button "Next" at bounding box center [874, 570] width 102 height 30
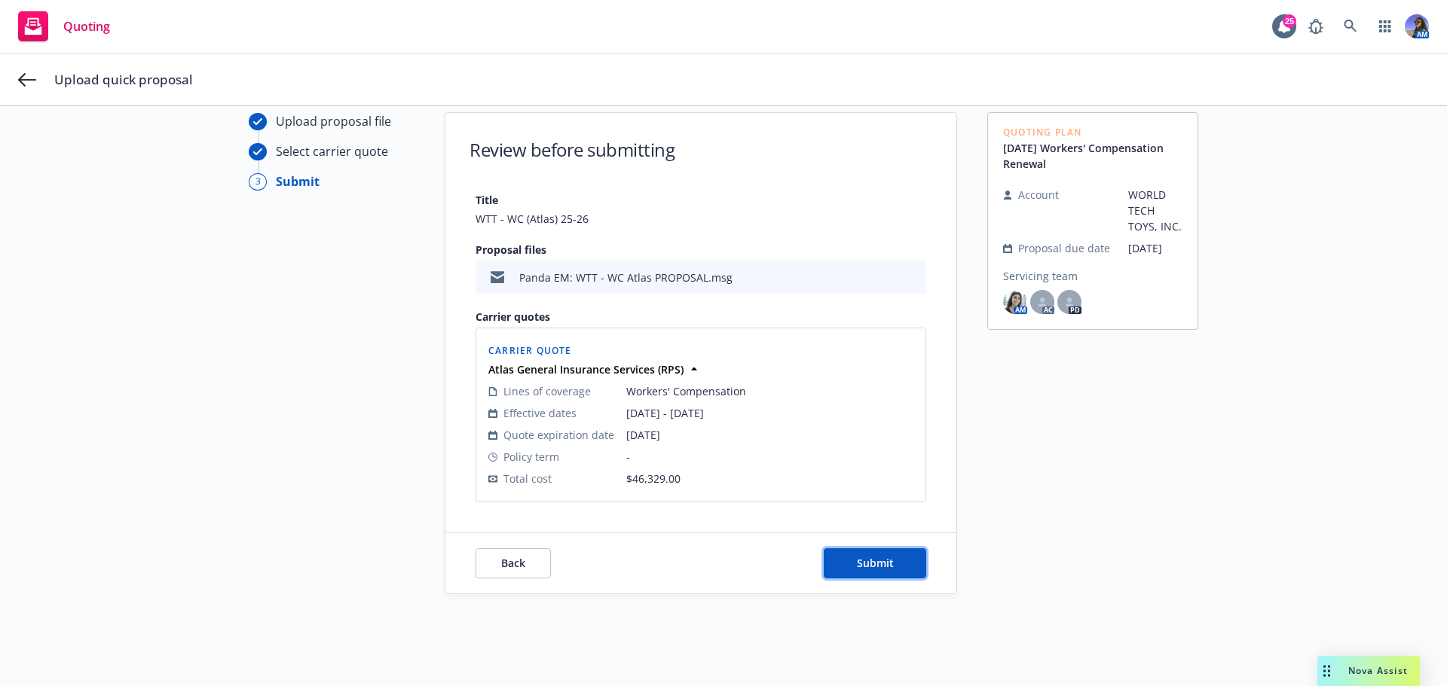
click at [857, 564] on span "Submit" at bounding box center [875, 563] width 37 height 14
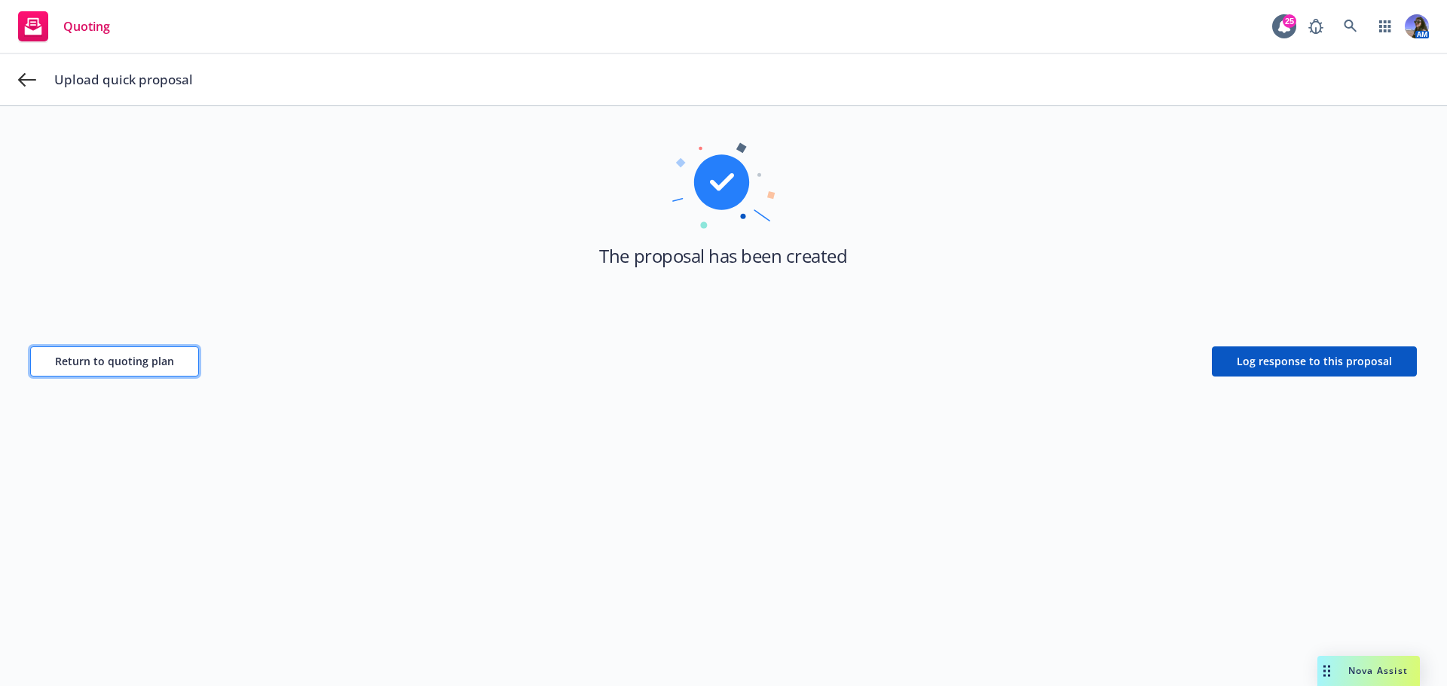
click at [64, 362] on span "Return to quoting plan" at bounding box center [114, 361] width 119 height 14
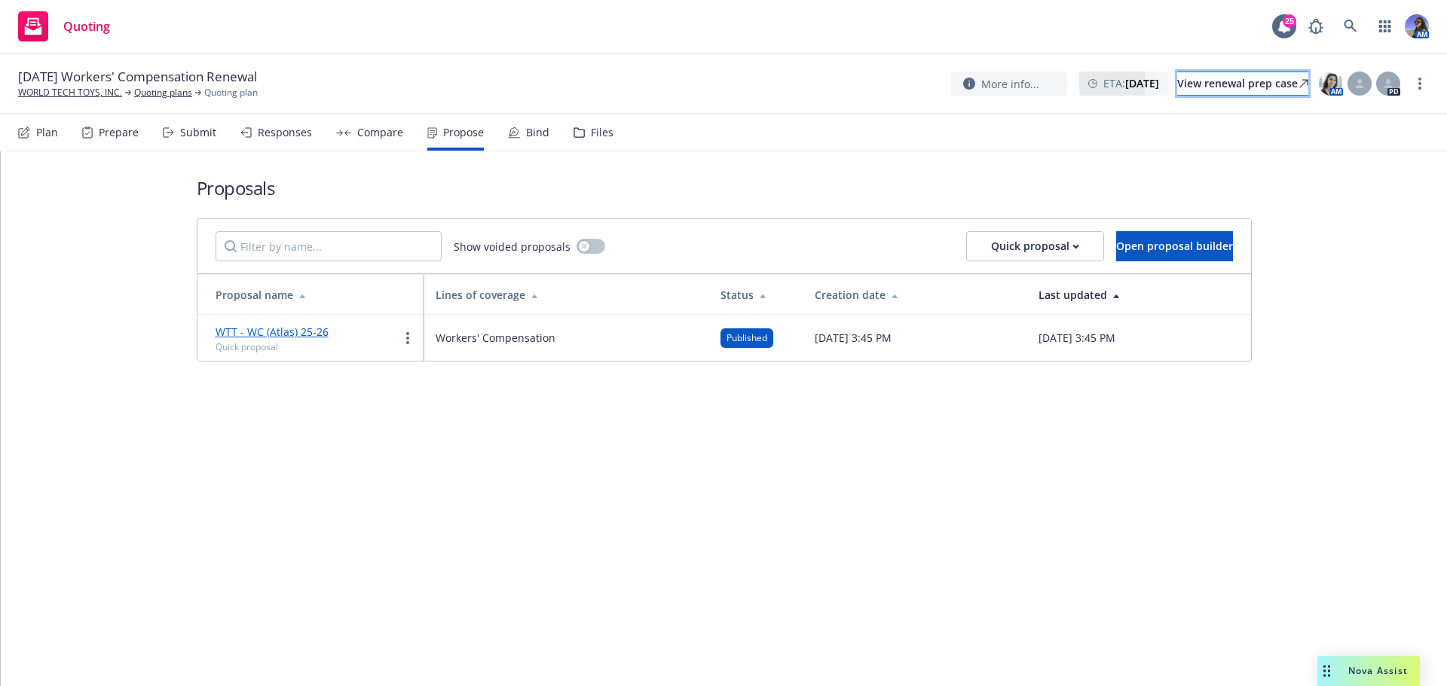
click at [1208, 95] on link "View renewal prep case" at bounding box center [1242, 84] width 131 height 24
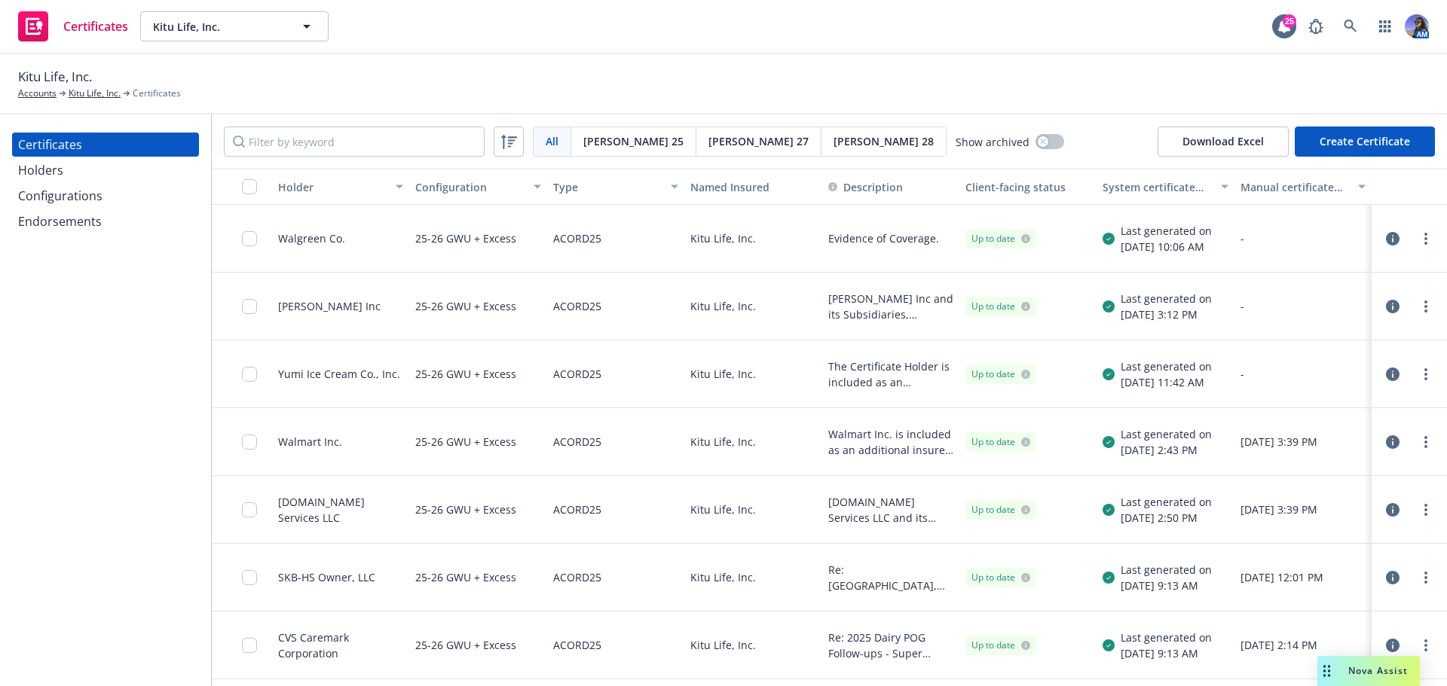
click at [1385, 239] on icon "button" at bounding box center [1392, 239] width 14 height 14
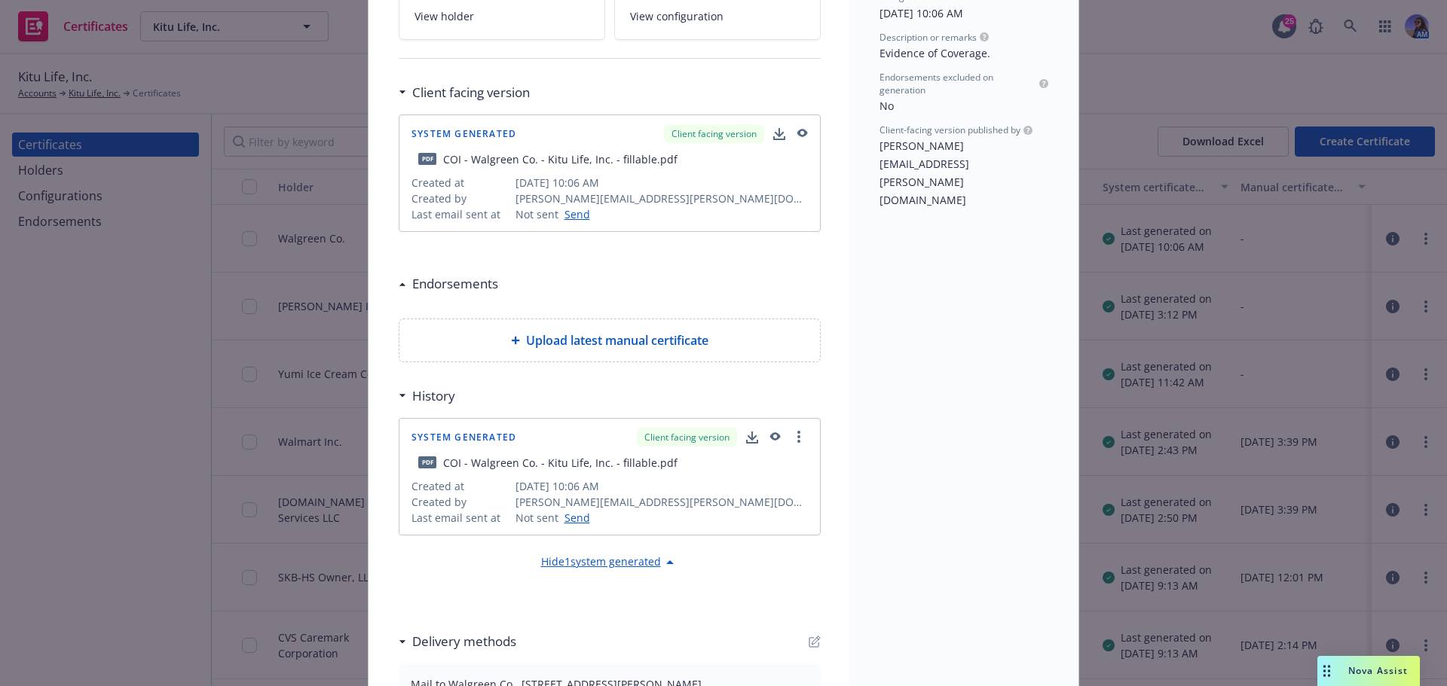
scroll to position [254, 0]
click at [767, 441] on icon "button" at bounding box center [774, 437] width 14 height 11
